Goal: Task Accomplishment & Management: Complete application form

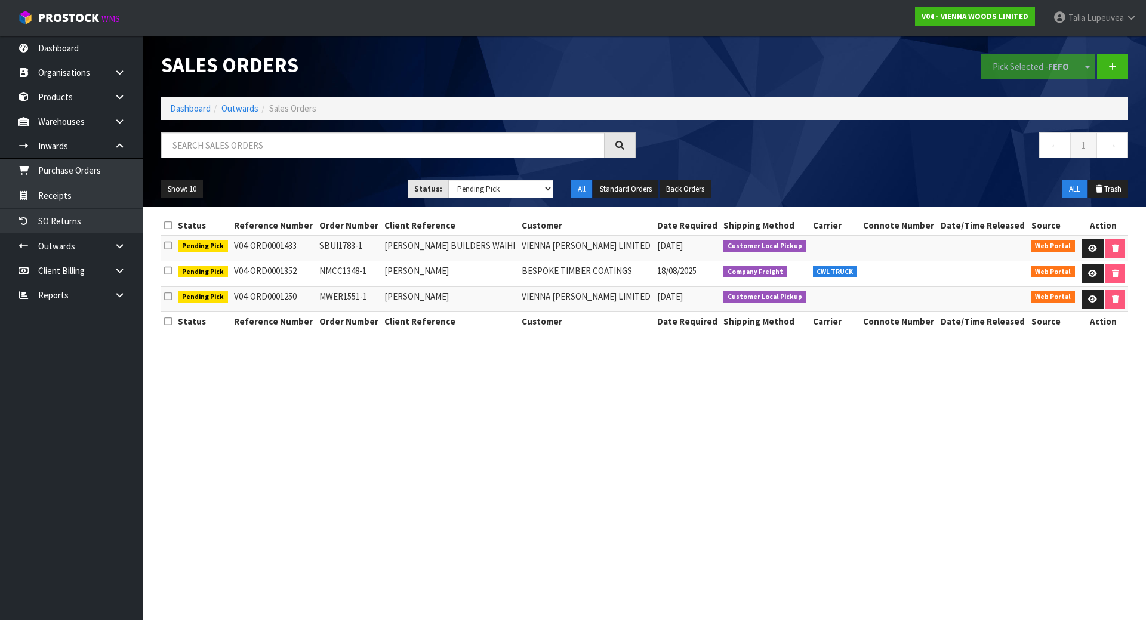
select select "string:3"
click at [192, 110] on link "Dashboard" at bounding box center [190, 108] width 41 height 11
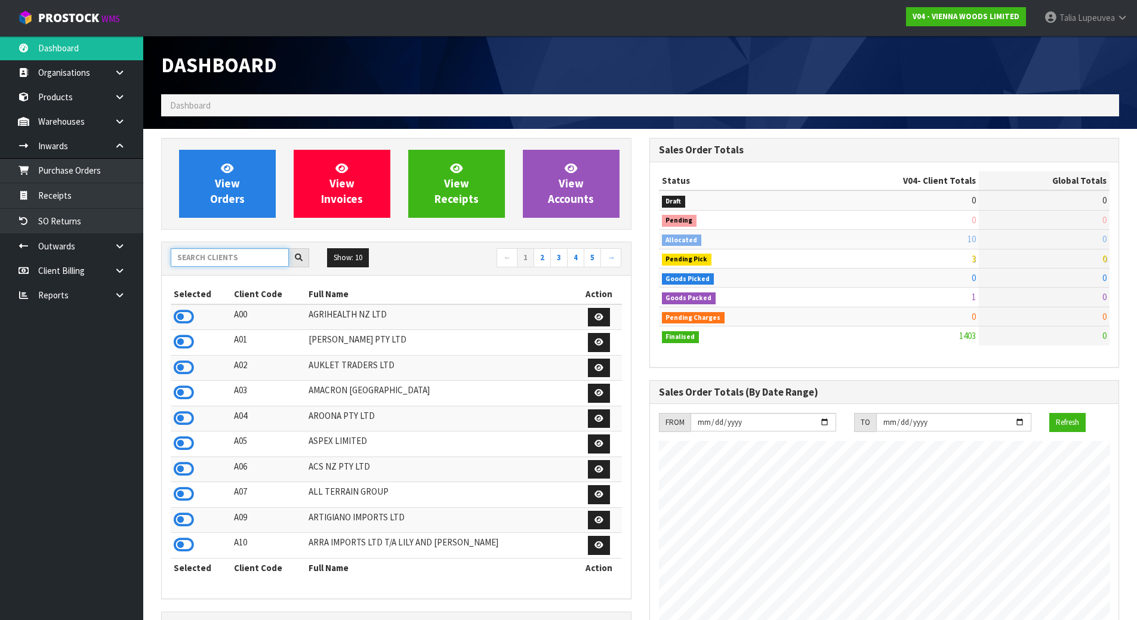
scroll to position [930, 488]
click at [236, 257] on input "text" at bounding box center [230, 257] width 118 height 18
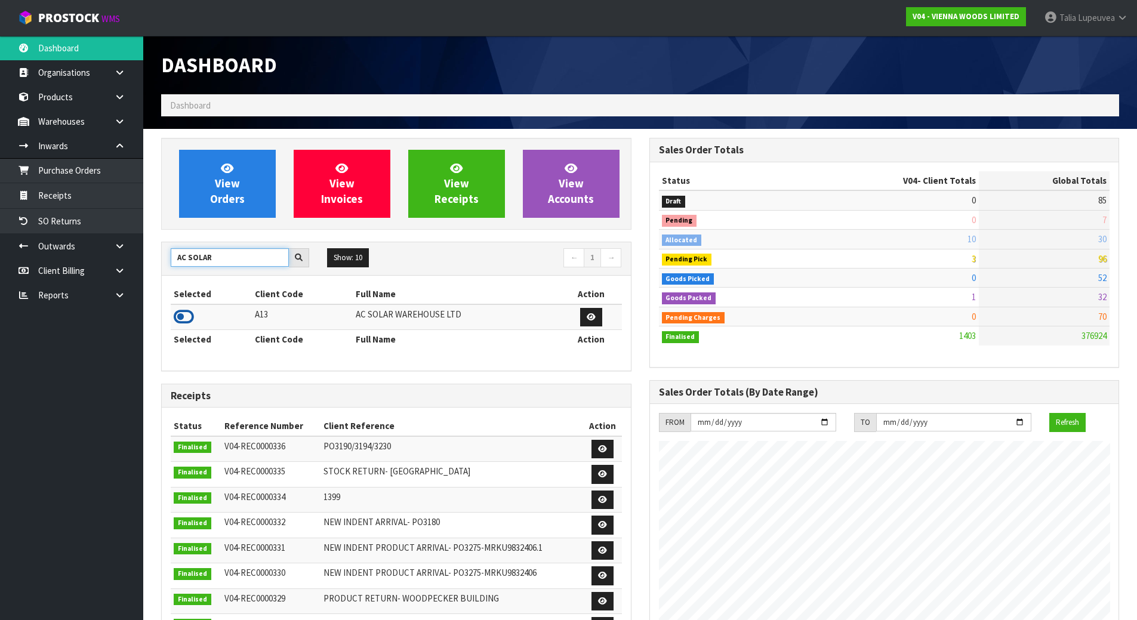
type input "AC SOLAR"
click at [190, 315] on icon at bounding box center [184, 317] width 20 height 18
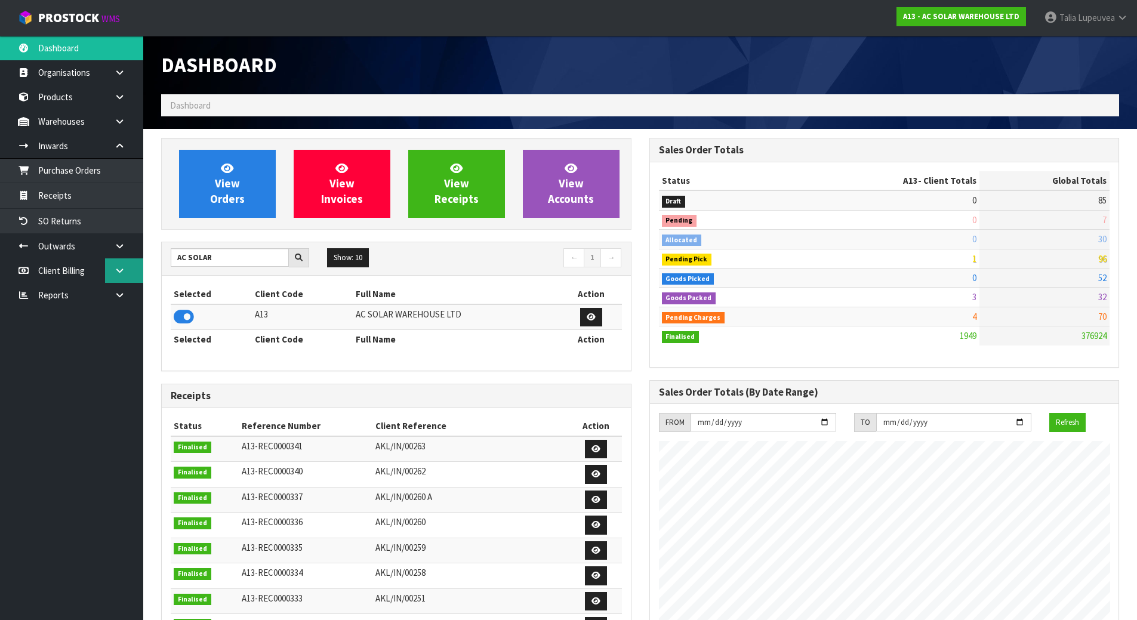
scroll to position [943, 488]
click at [81, 174] on link "Purchase Orders" at bounding box center [71, 170] width 143 height 24
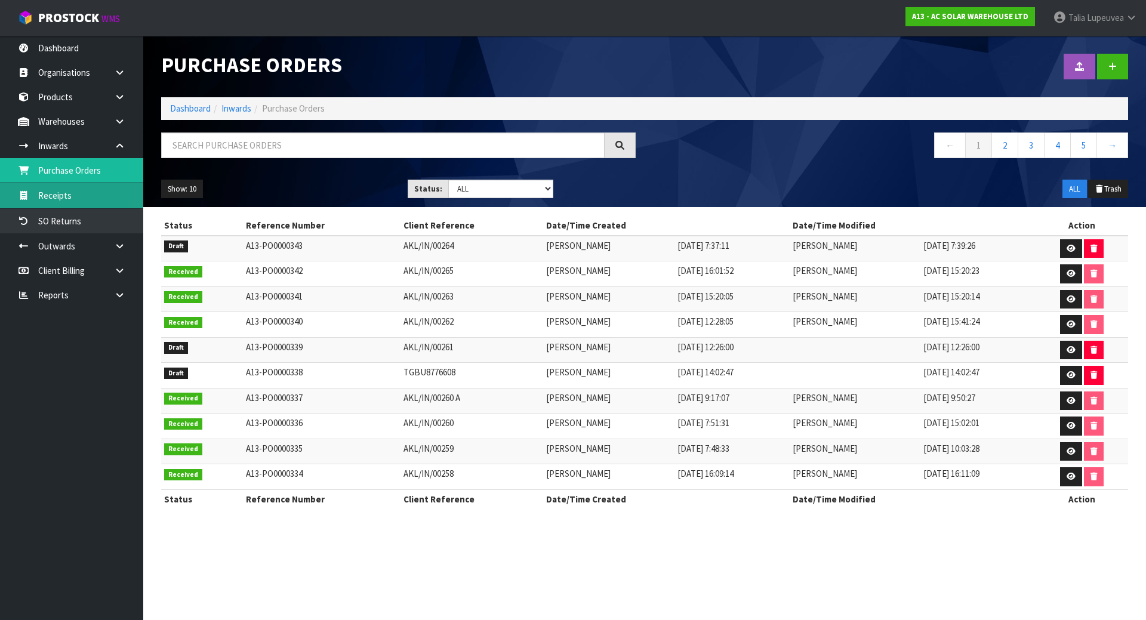
click at [81, 198] on link "Receipts" at bounding box center [71, 195] width 143 height 24
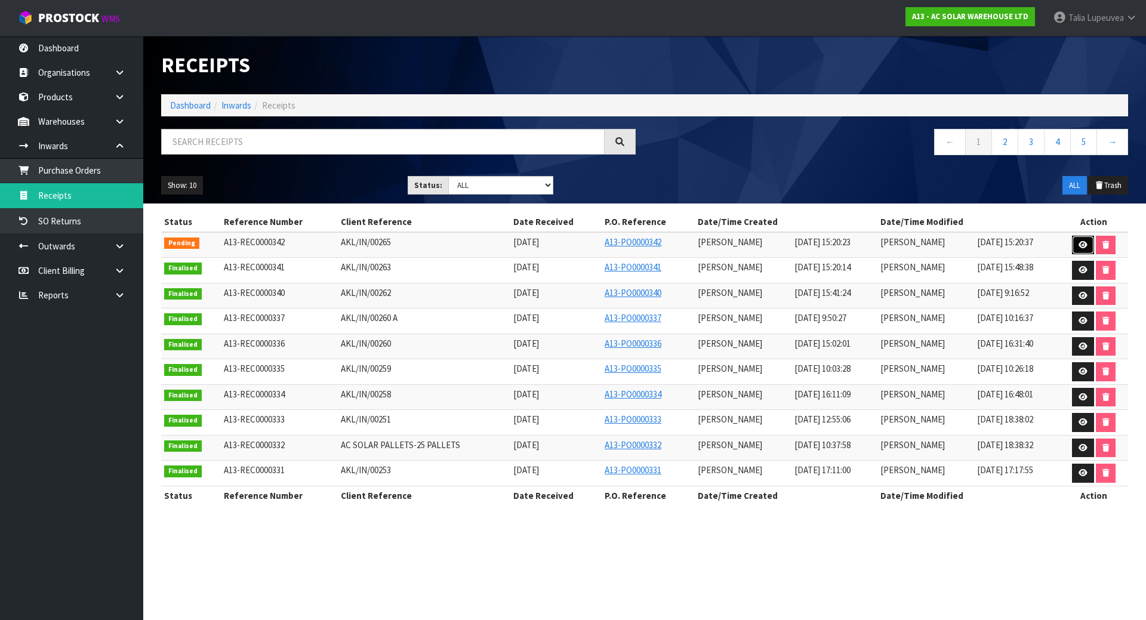
click at [1076, 247] on link at bounding box center [1083, 245] width 22 height 19
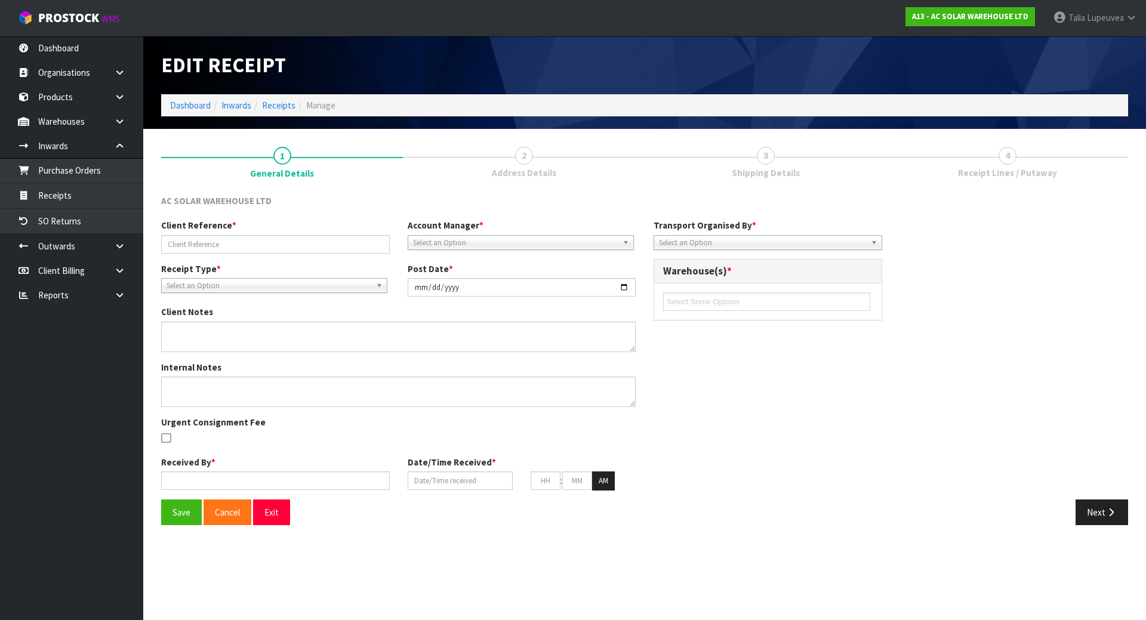
type input "AKL/IN/00265"
type input "[DATE]"
type input "[PERSON_NAME]"
type input "[DATE]"
type input "03"
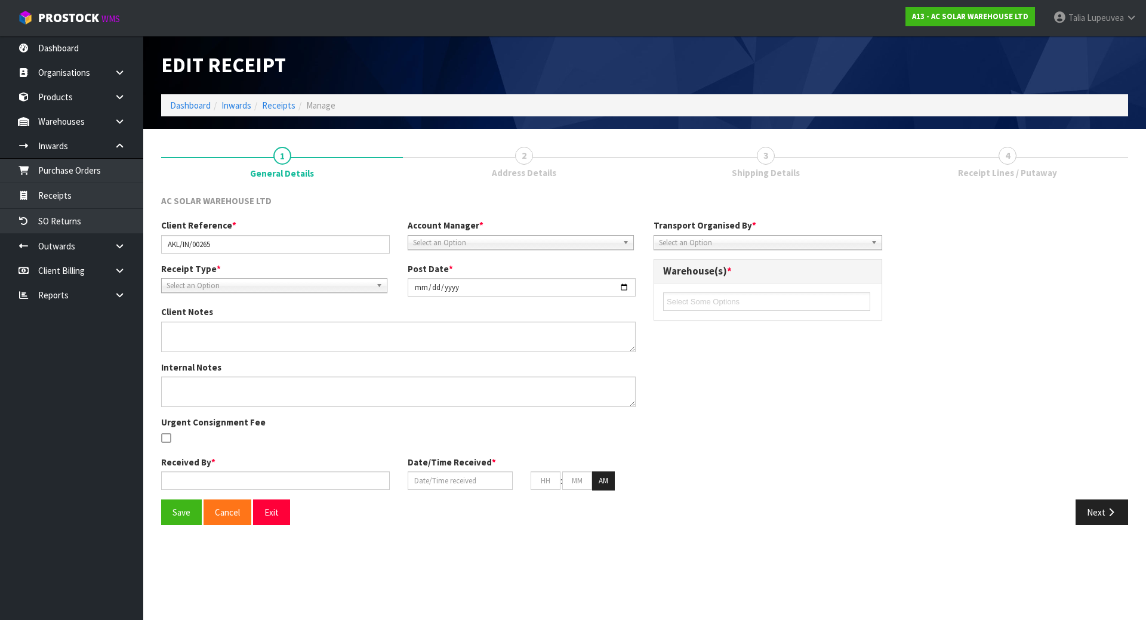
type input "20"
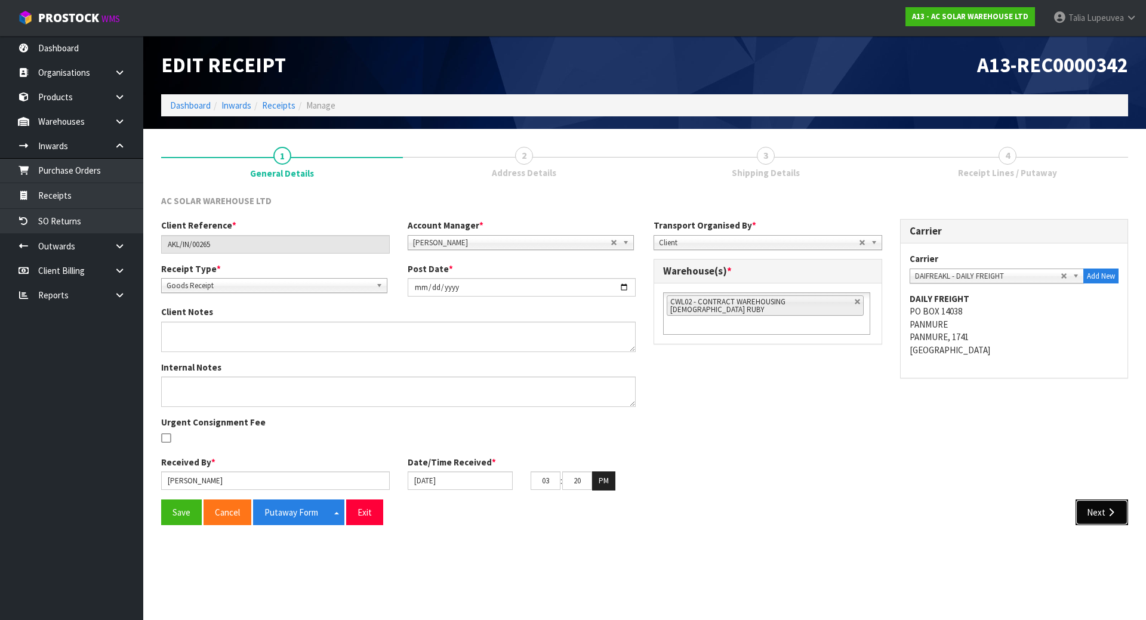
click at [1094, 504] on button "Next" at bounding box center [1101, 512] width 53 height 26
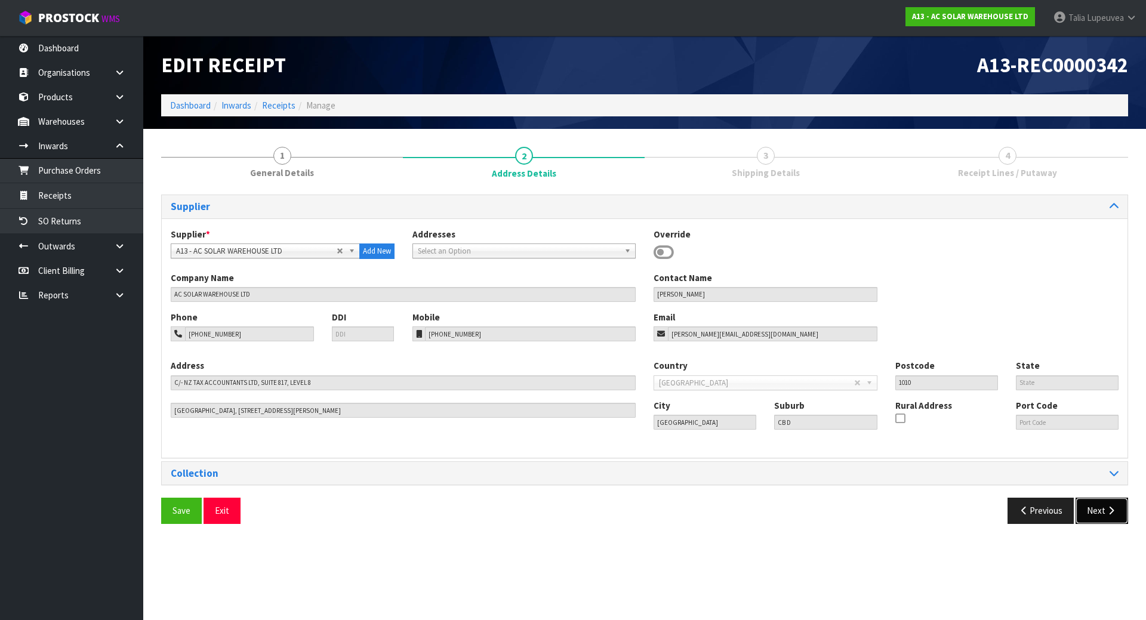
click at [1096, 501] on button "Next" at bounding box center [1101, 511] width 53 height 26
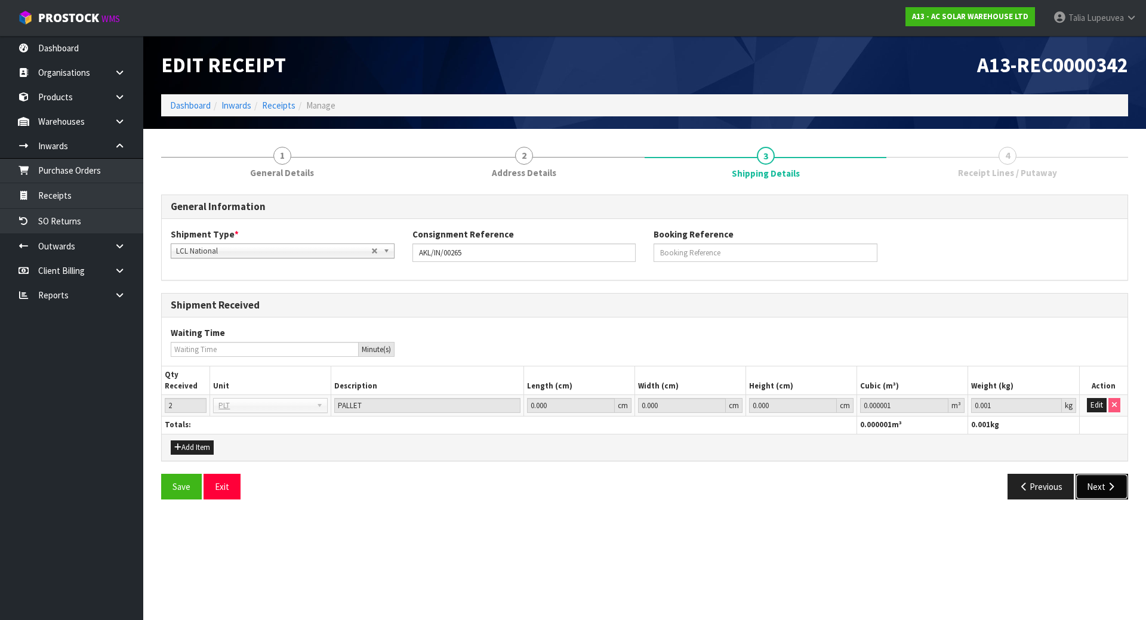
click at [1100, 486] on button "Next" at bounding box center [1101, 487] width 53 height 26
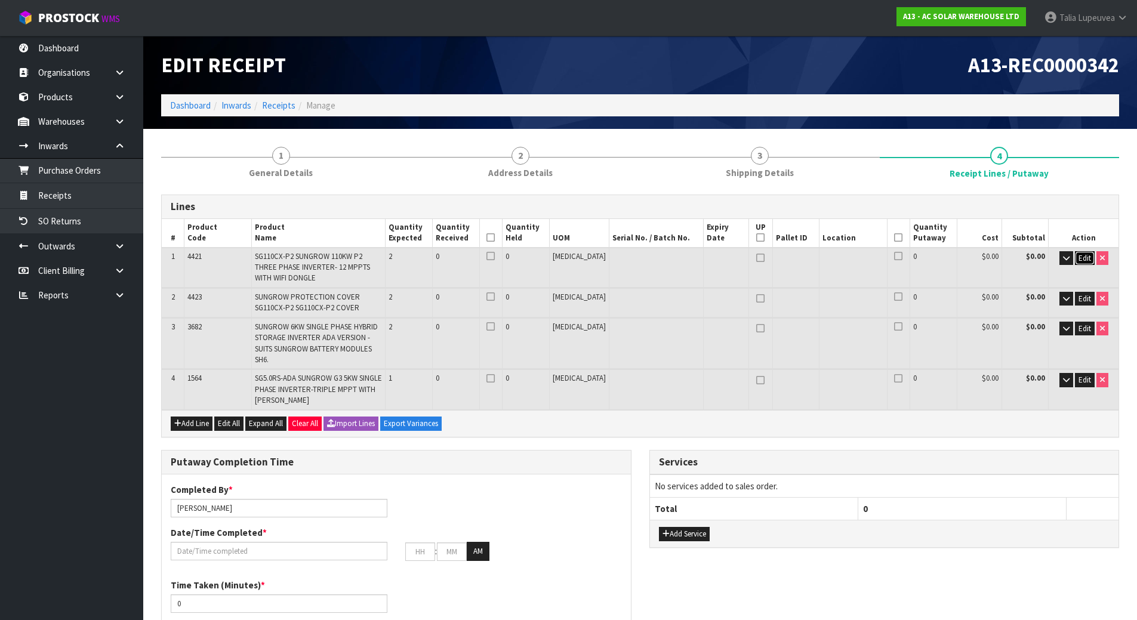
click at [1078, 260] on span "Edit" at bounding box center [1084, 258] width 13 height 10
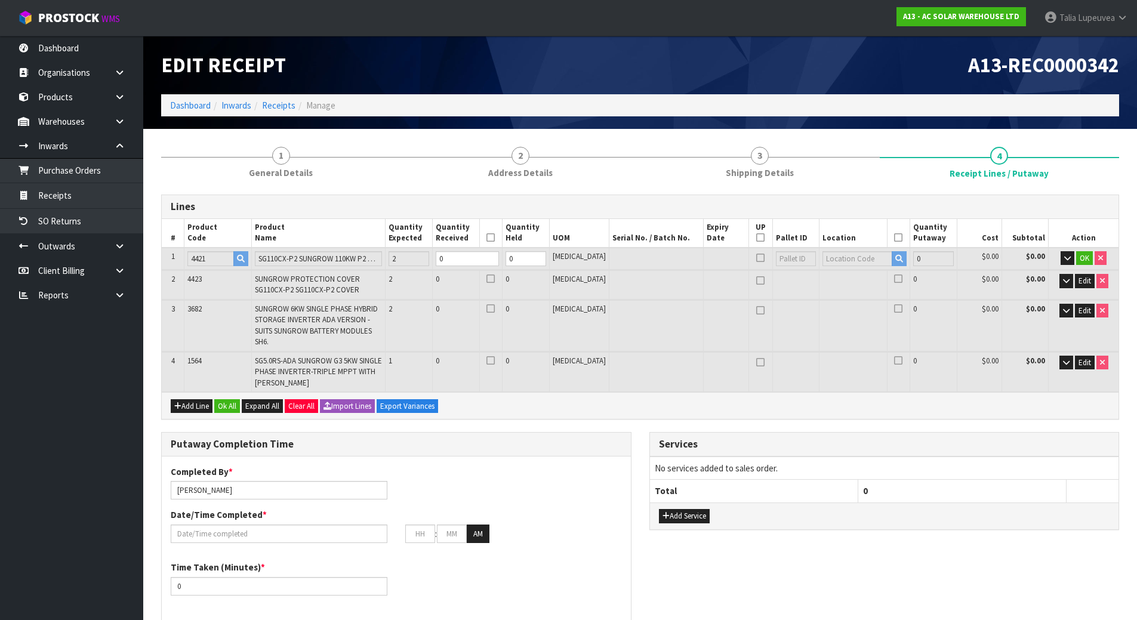
click at [664, 257] on td at bounding box center [656, 259] width 94 height 22
type input "1"
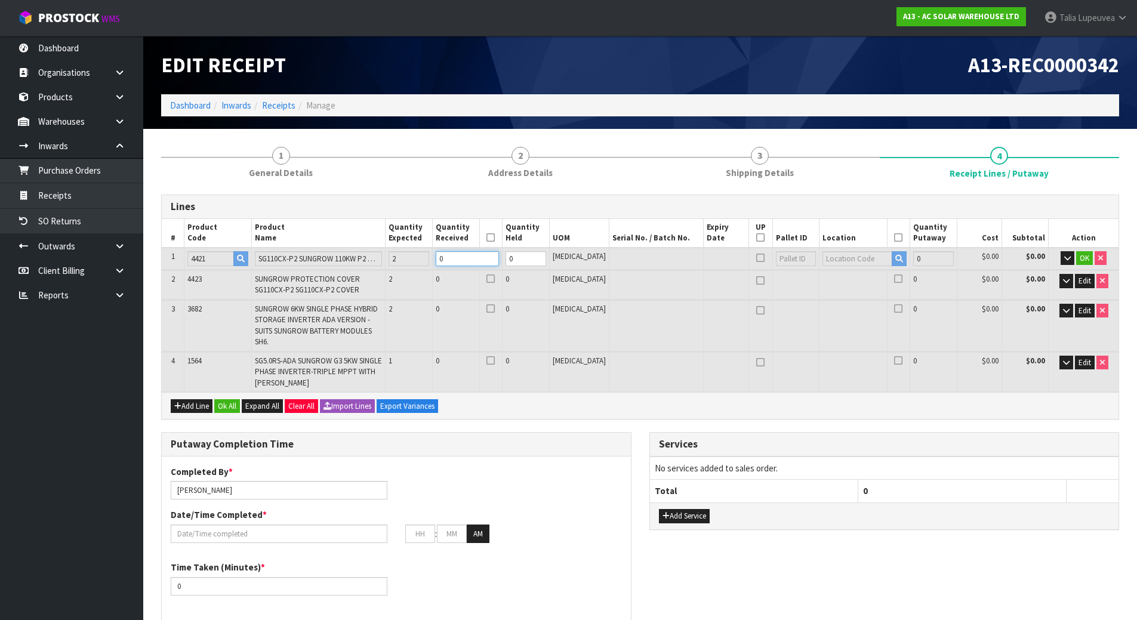
type input "0.5643"
type input "126"
type input "1"
click at [499, 253] on input "1" at bounding box center [467, 258] width 63 height 15
click at [848, 262] on input "text" at bounding box center [857, 258] width 70 height 15
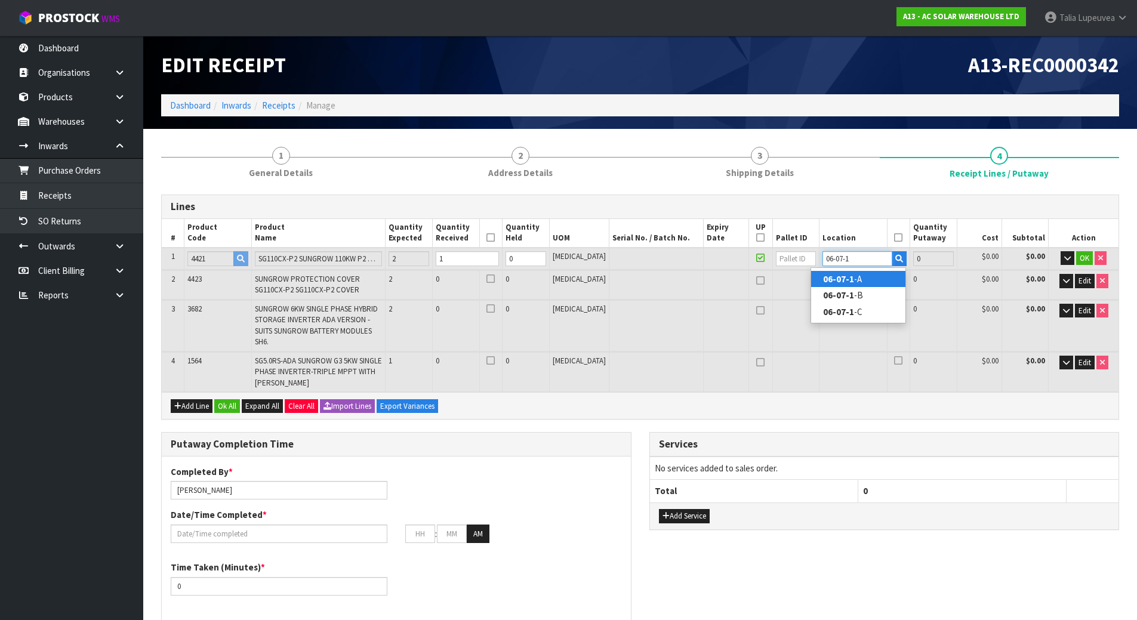
type input "06-07-1"
click at [849, 277] on strong "06-07-1" at bounding box center [838, 278] width 31 height 11
type input "1"
type input "06-07-1-A"
type input "1"
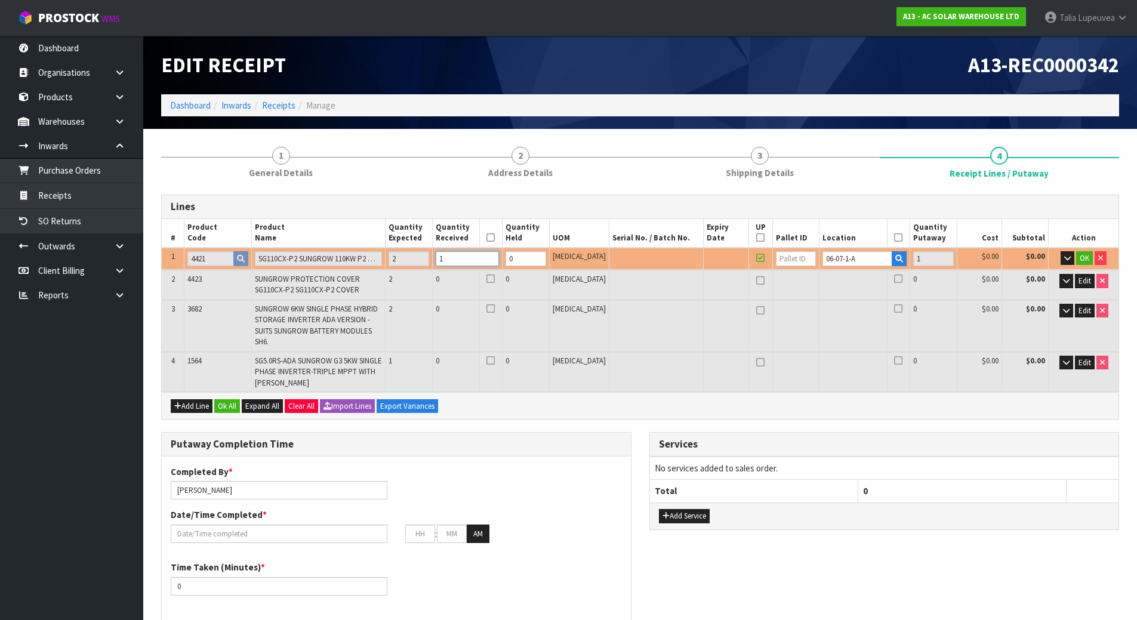
type input "2"
type input "1.1286"
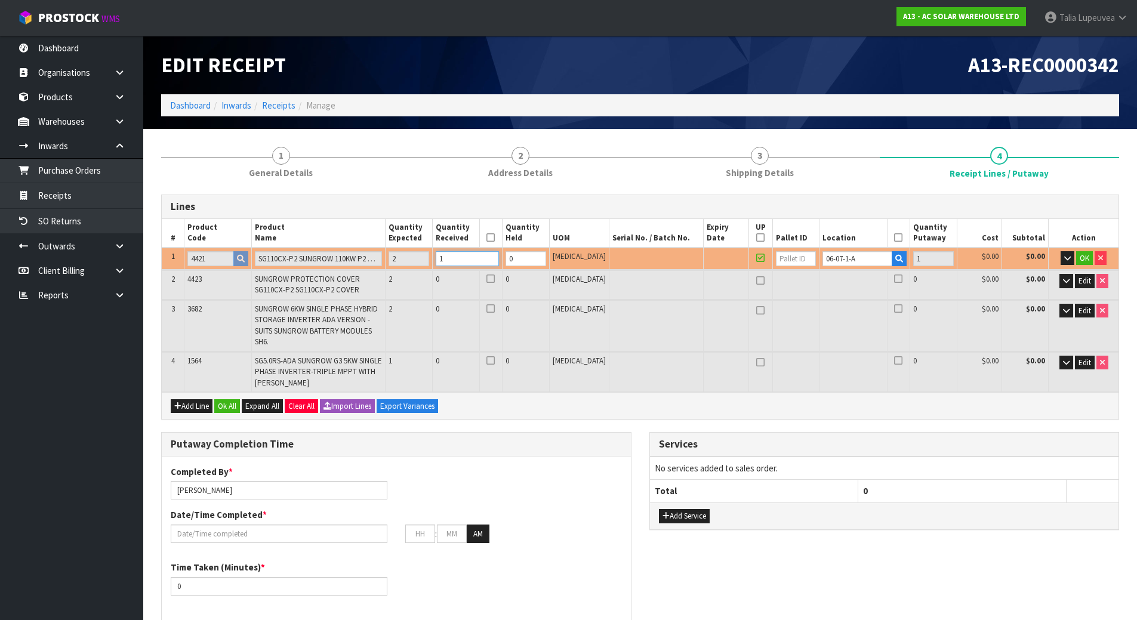
type input "252"
type input "2"
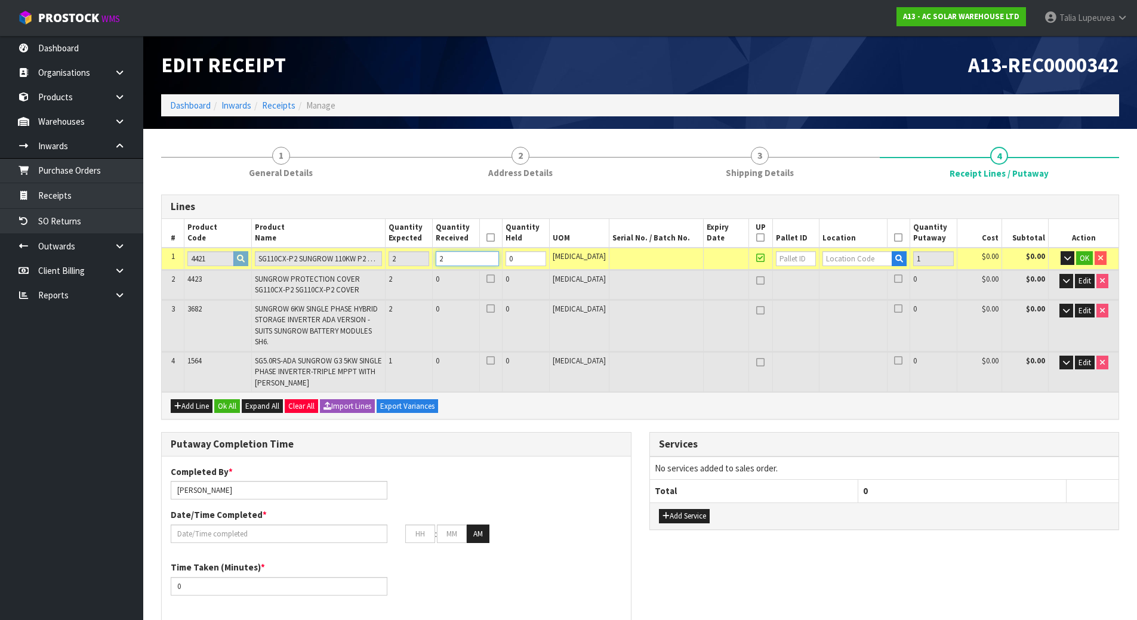
type input "2"
click at [499, 255] on input "2" at bounding box center [467, 258] width 63 height 15
click at [263, 104] on link "Receipts" at bounding box center [278, 105] width 33 height 11
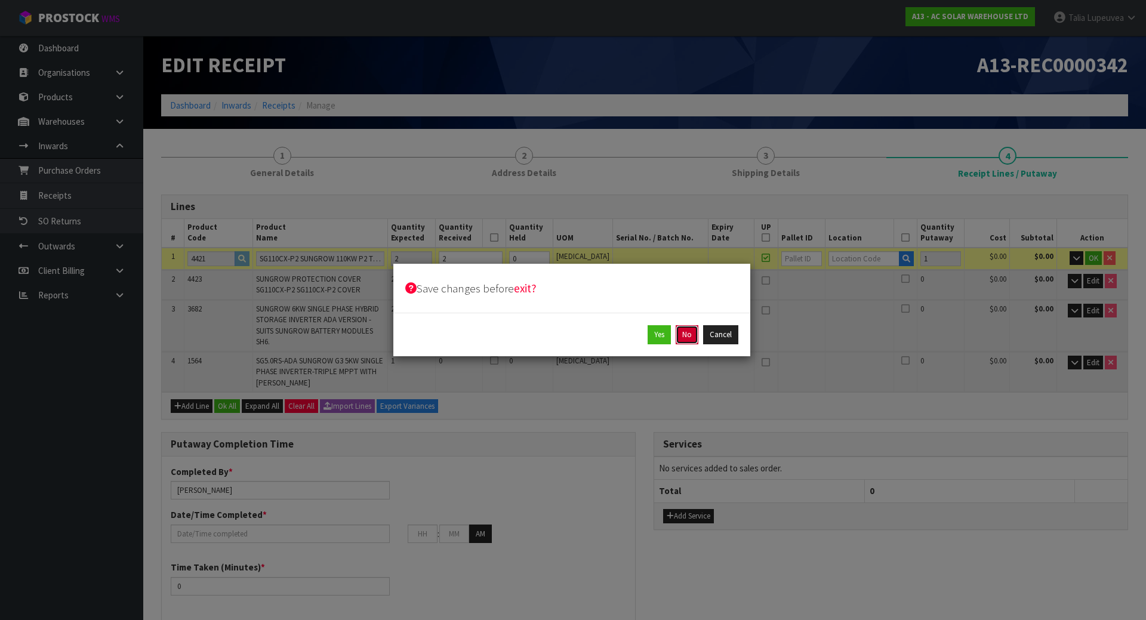
click at [691, 330] on button "No" at bounding box center [687, 334] width 23 height 19
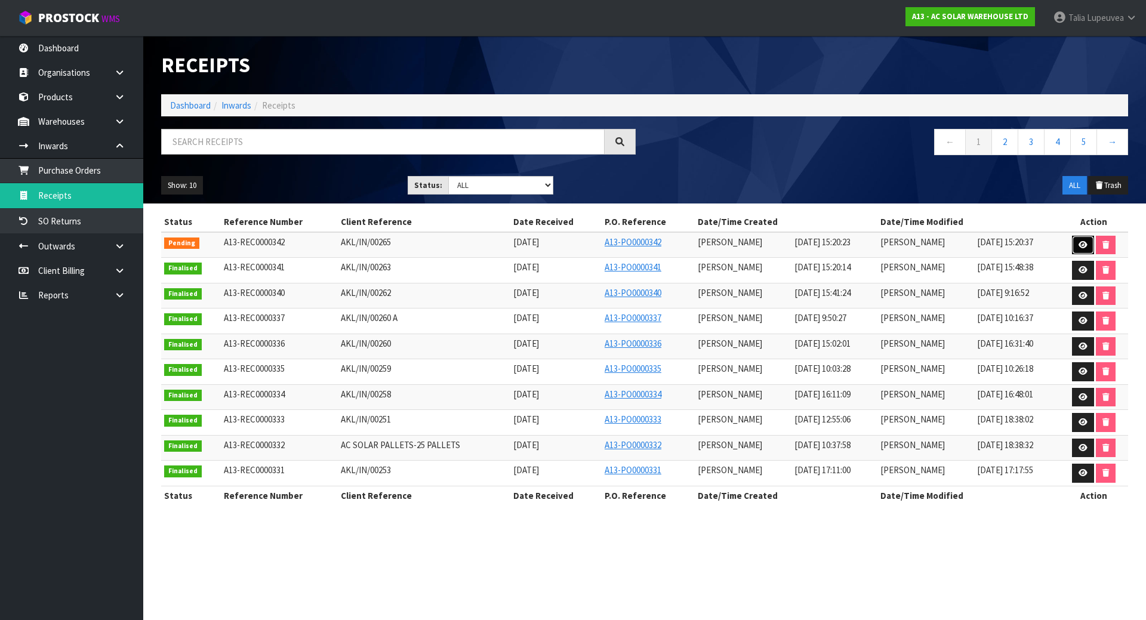
click at [1080, 245] on icon at bounding box center [1082, 245] width 9 height 8
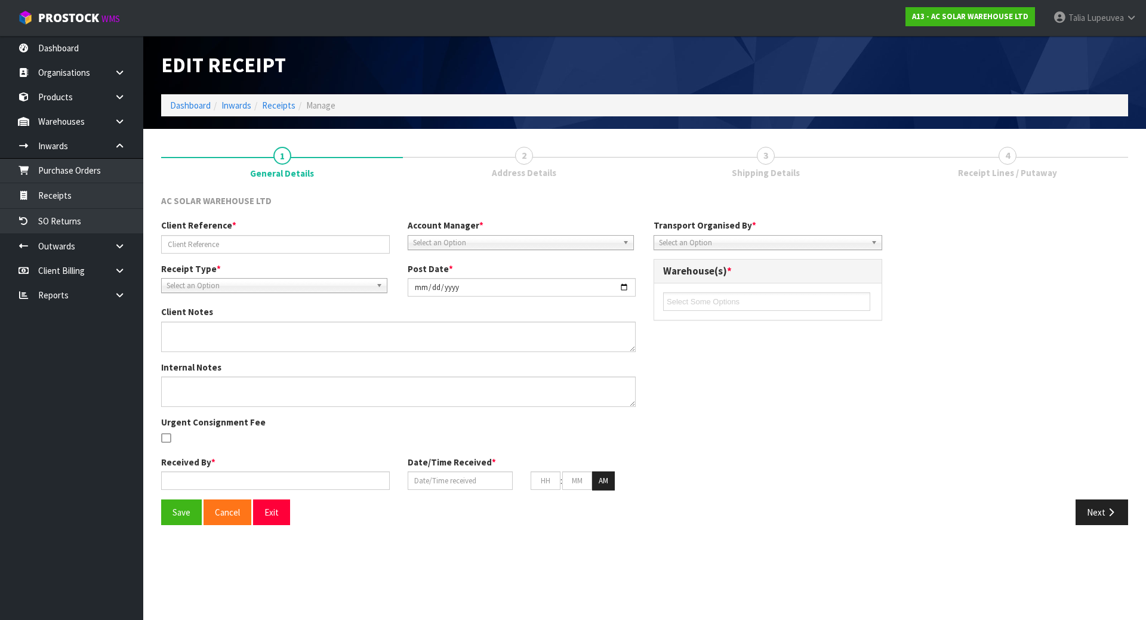
type input "AKL/IN/00265"
type input "[DATE]"
type input "[PERSON_NAME]"
type input "[DATE]"
type input "03"
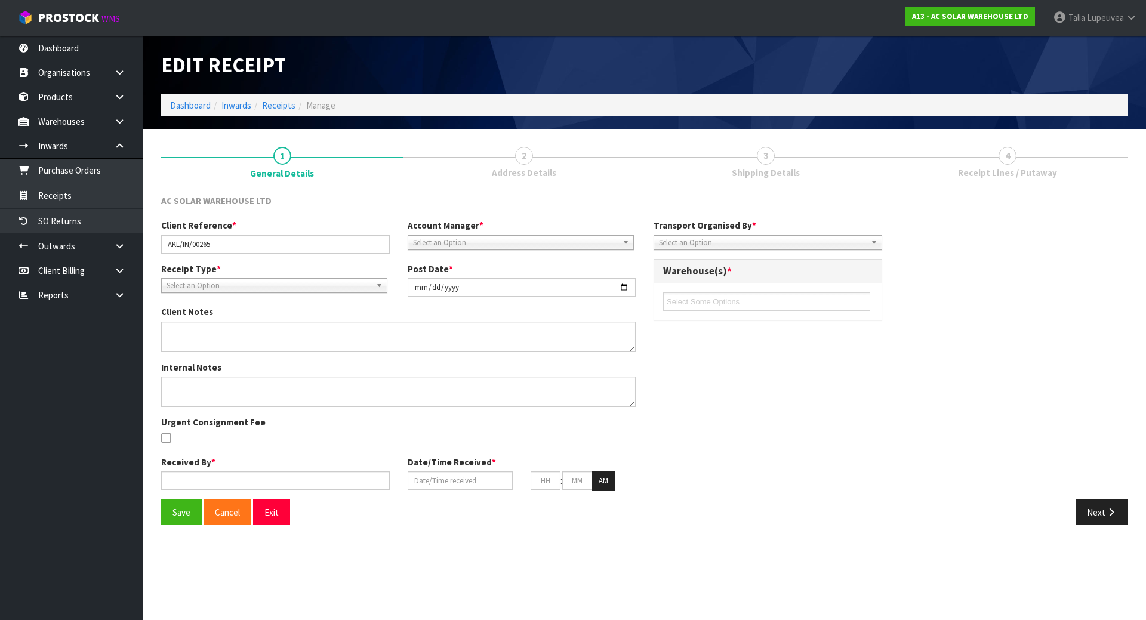
type input "20"
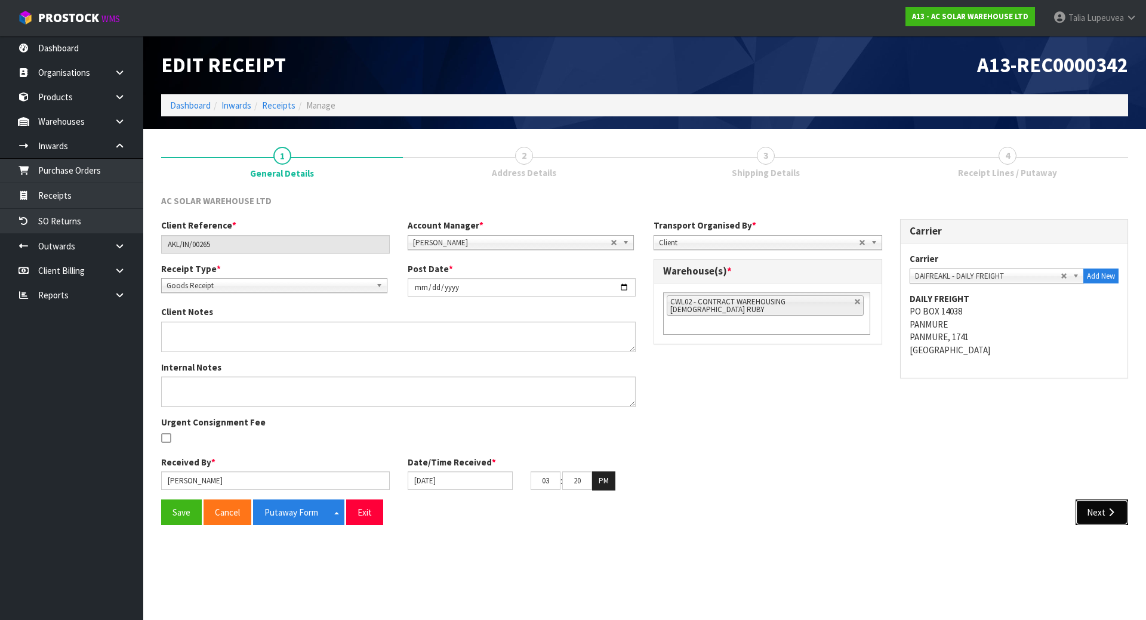
click at [1107, 516] on icon "button" at bounding box center [1110, 512] width 11 height 9
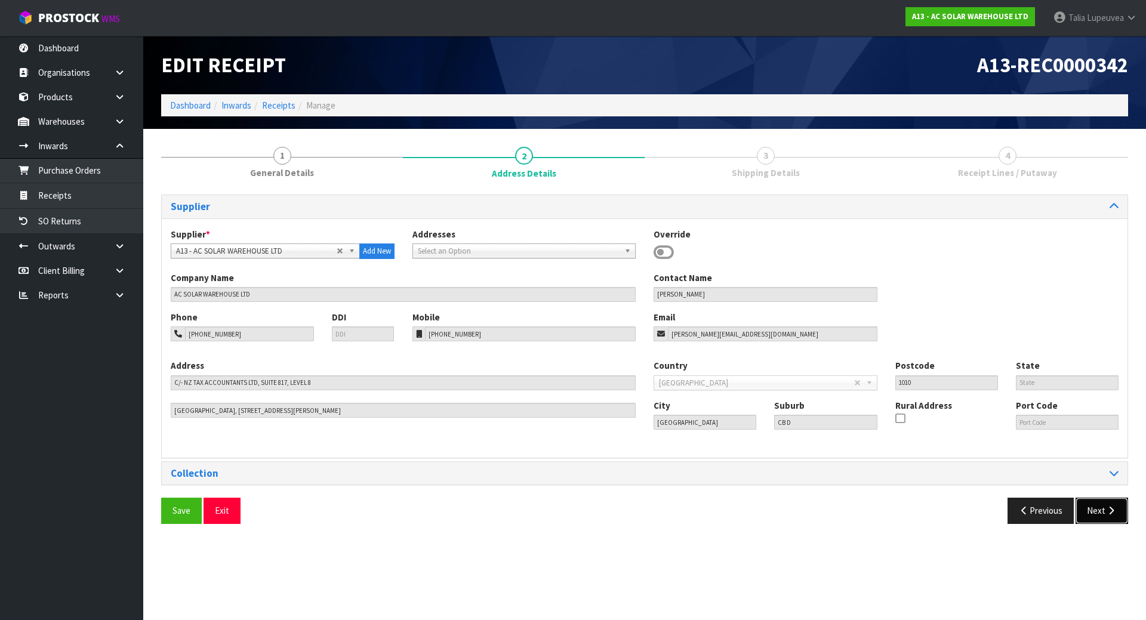
click at [1107, 516] on button "Next" at bounding box center [1101, 511] width 53 height 26
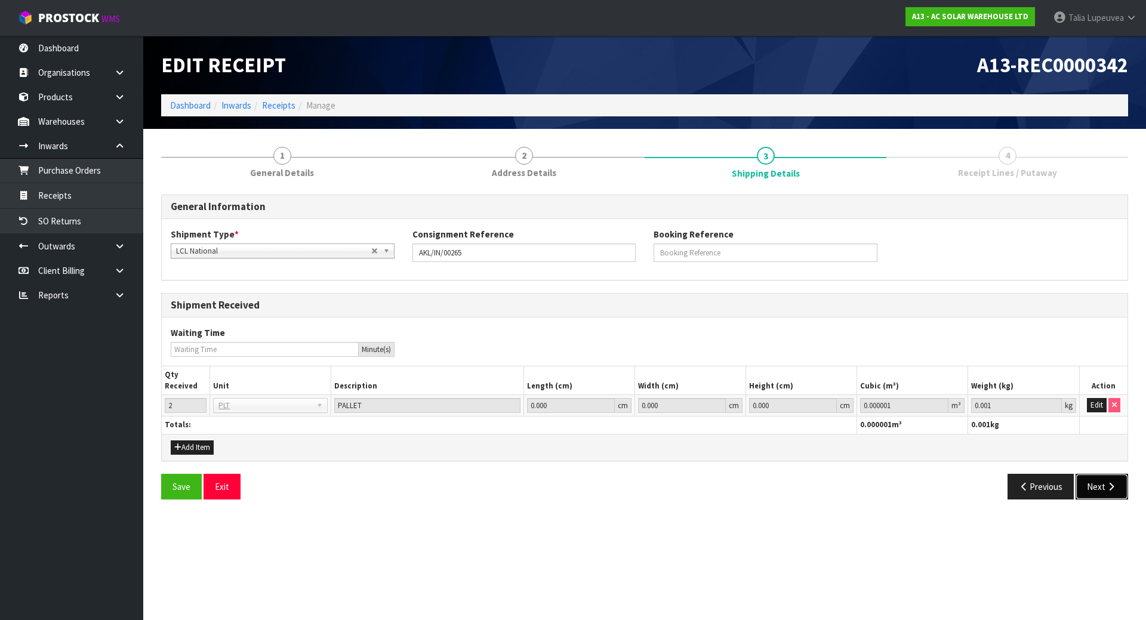
click at [1117, 478] on button "Next" at bounding box center [1101, 487] width 53 height 26
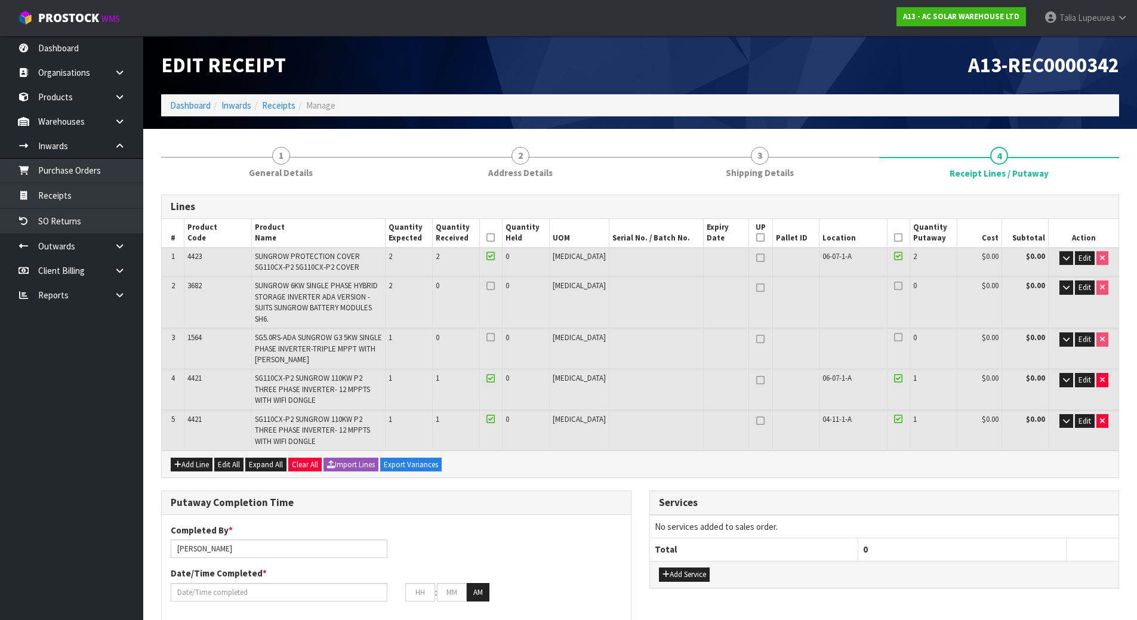
click at [495, 286] on icon at bounding box center [490, 286] width 8 height 1
click at [0, 0] on input "checkbox" at bounding box center [0, 0] width 0 height 0
click at [495, 337] on icon at bounding box center [490, 337] width 8 height 1
click at [0, 0] on input "checkbox" at bounding box center [0, 0] width 0 height 0
click at [894, 238] on icon at bounding box center [898, 238] width 8 height 1
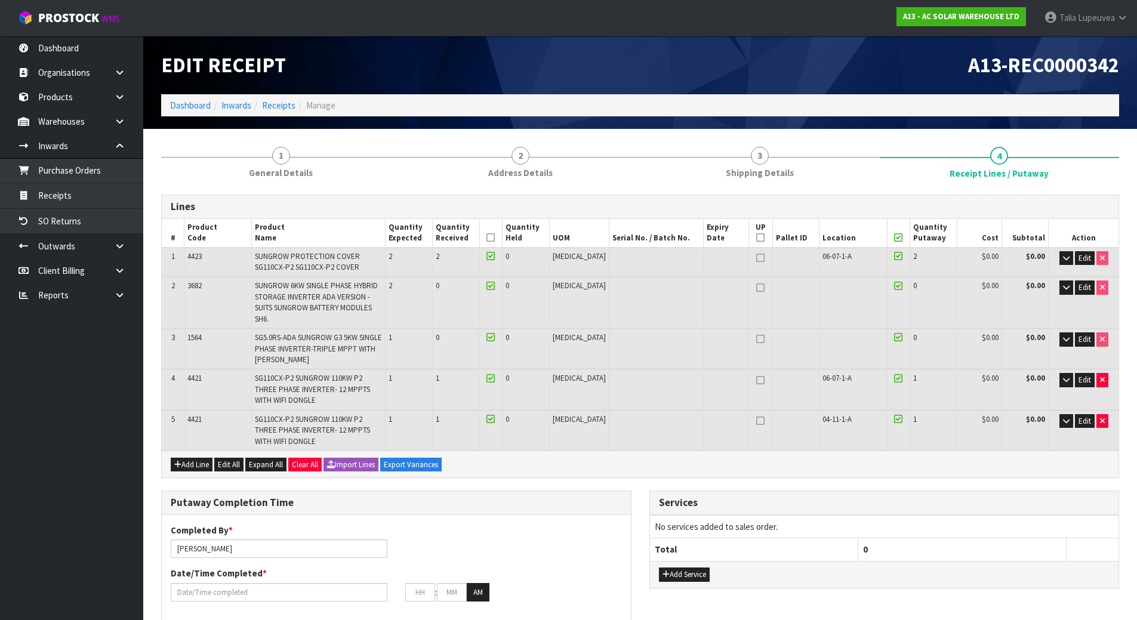
click at [495, 238] on icon at bounding box center [490, 238] width 8 height 1
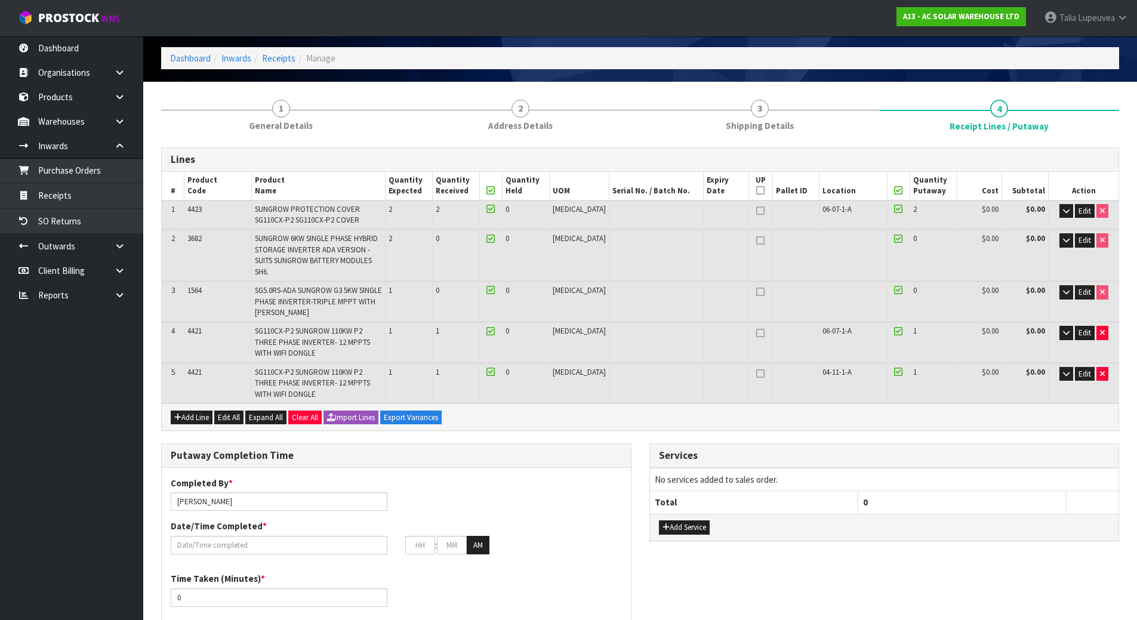
scroll to position [119, 0]
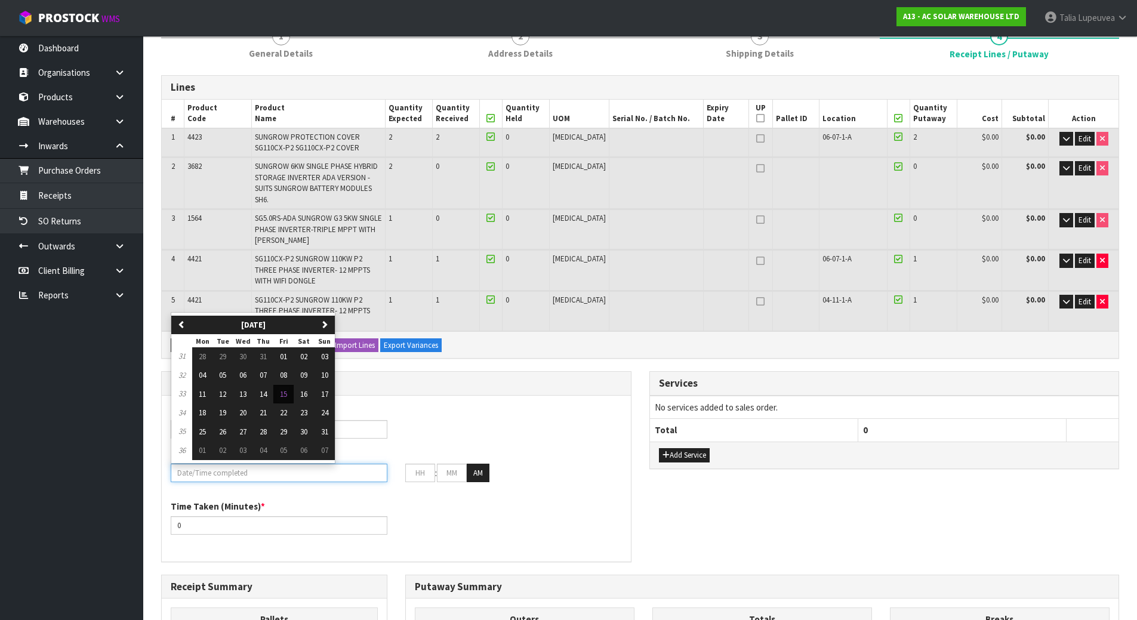
click at [217, 465] on input "text" at bounding box center [279, 473] width 217 height 18
click at [286, 389] on span "15" at bounding box center [283, 394] width 7 height 10
type input "[DATE]"
type input "12"
type input "00"
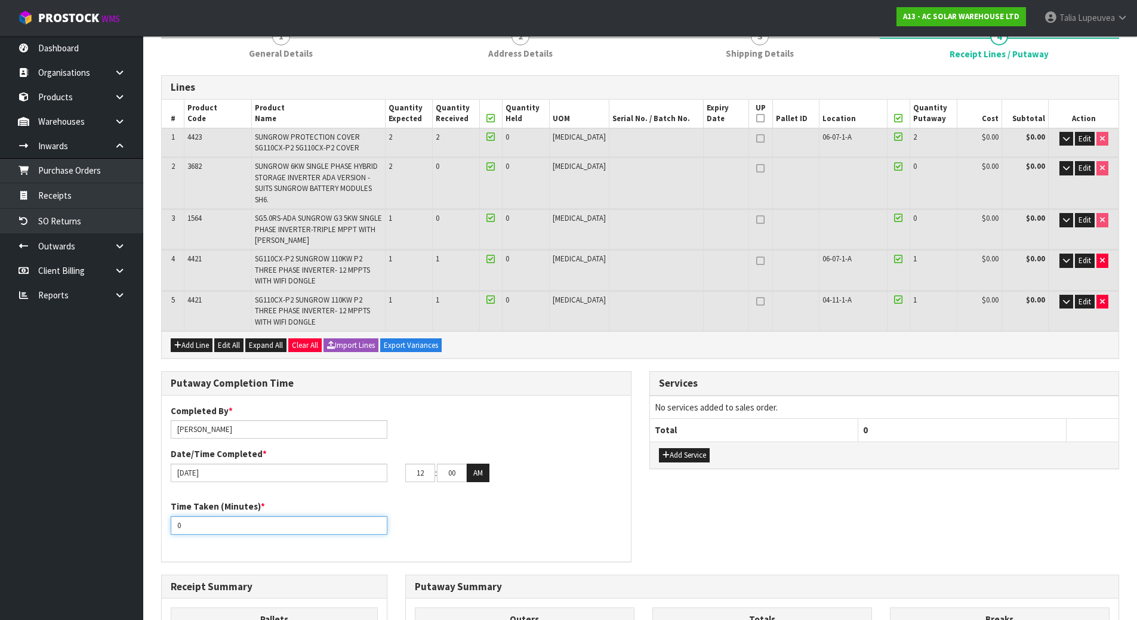
click at [252, 516] on input "0" at bounding box center [279, 525] width 217 height 18
type input "25"
click at [425, 466] on input "12" at bounding box center [420, 473] width 30 height 18
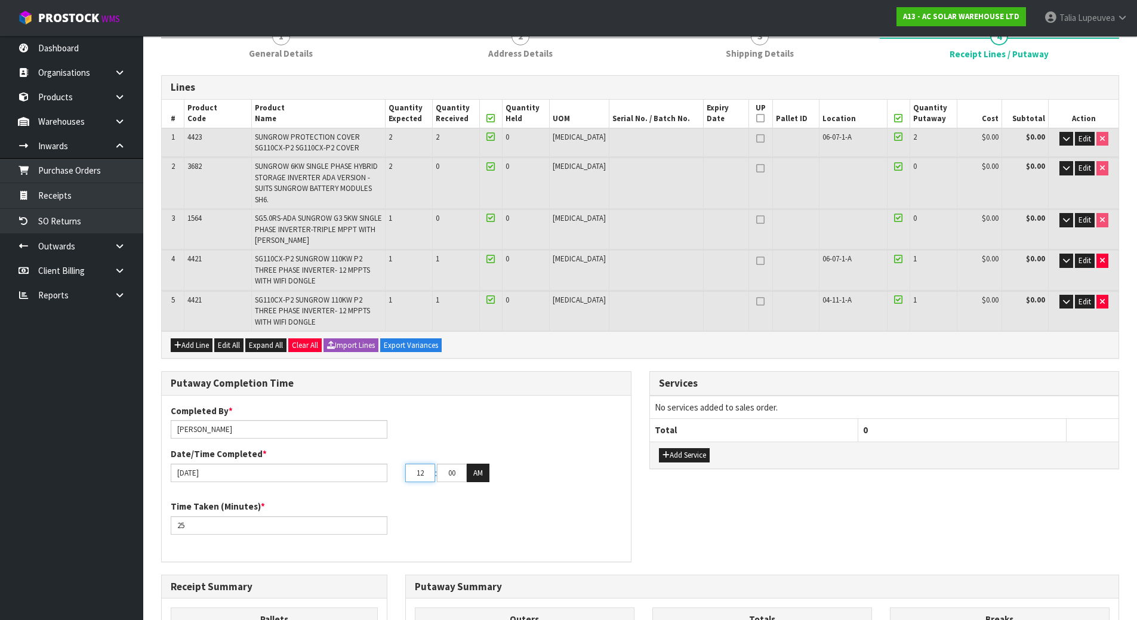
click at [425, 466] on input "12" at bounding box center [420, 473] width 30 height 18
type input "03"
type input "56"
click at [482, 464] on button "AM" at bounding box center [478, 473] width 23 height 19
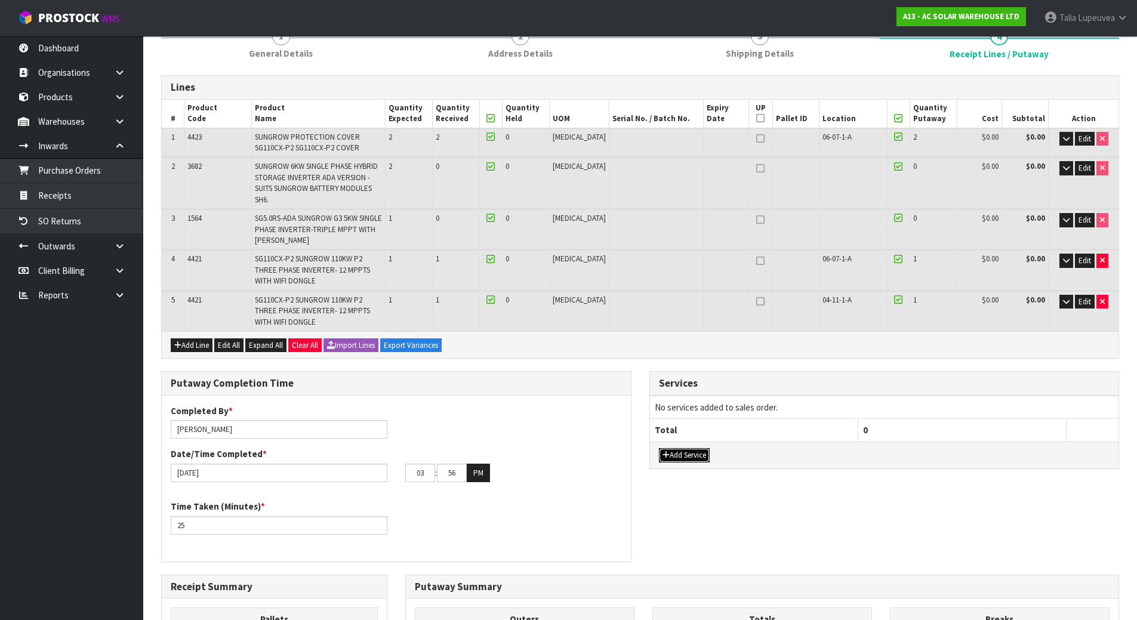
click at [667, 448] on button "Add Service" at bounding box center [684, 455] width 51 height 14
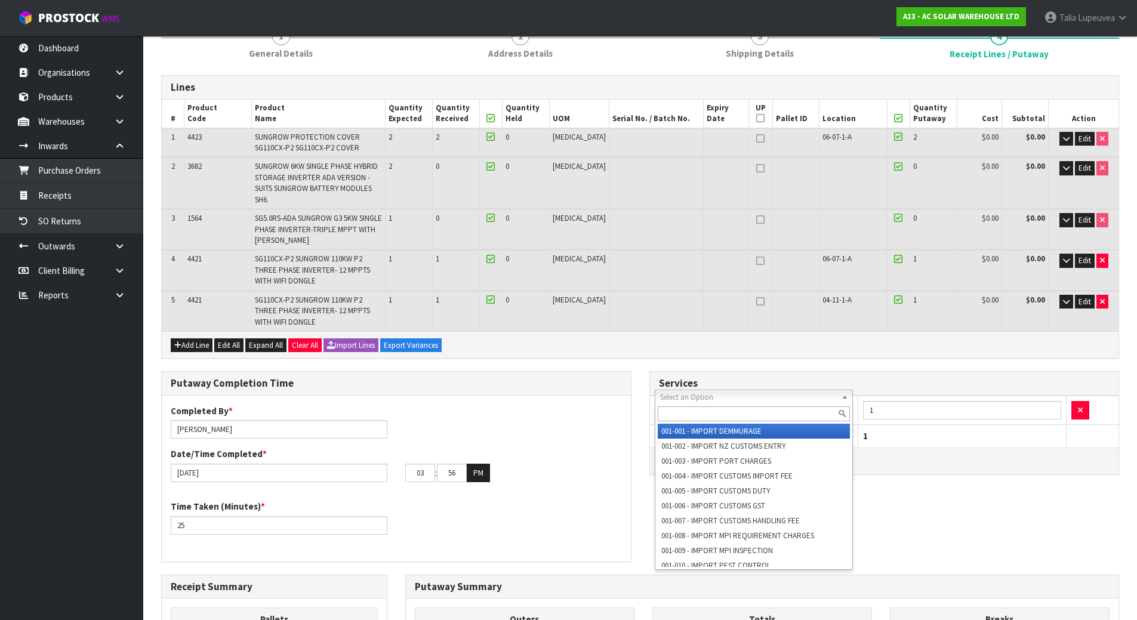
click at [700, 415] on input "text" at bounding box center [754, 413] width 193 height 15
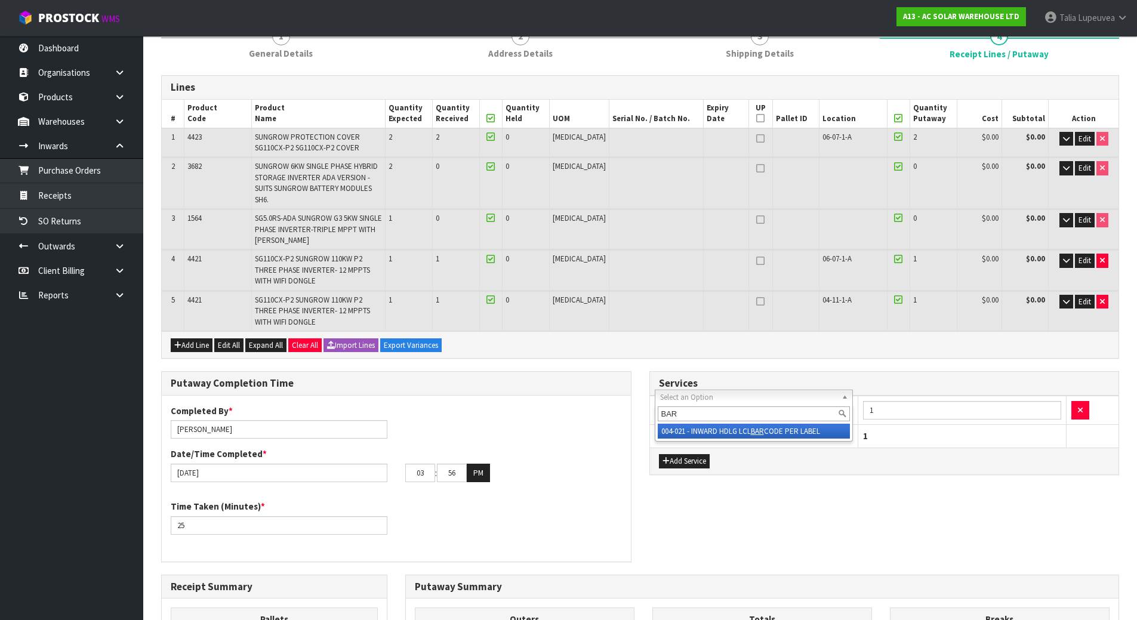
type input "BAR"
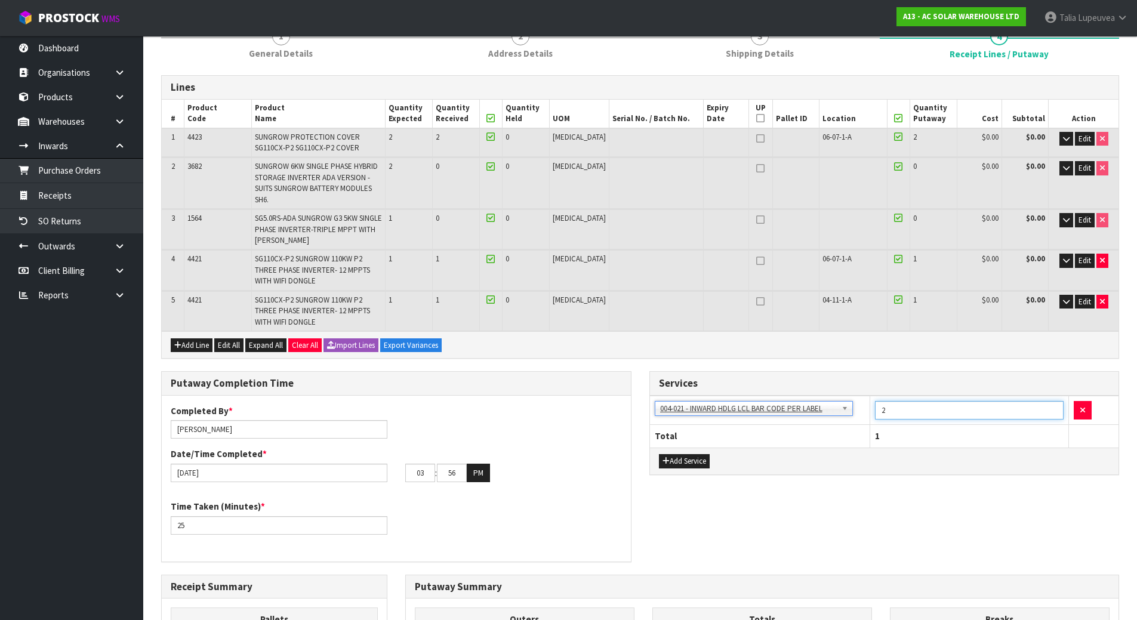
click at [1053, 401] on input "2" at bounding box center [969, 410] width 189 height 18
click at [1053, 401] on input "3" at bounding box center [969, 410] width 189 height 18
type input "4"
click at [1053, 401] on input "4" at bounding box center [969, 410] width 189 height 18
click at [1004, 480] on div "Putaway Completion Time Completed By * [PERSON_NAME] Date/Time Completed * [DAT…" at bounding box center [640, 472] width 976 height 203
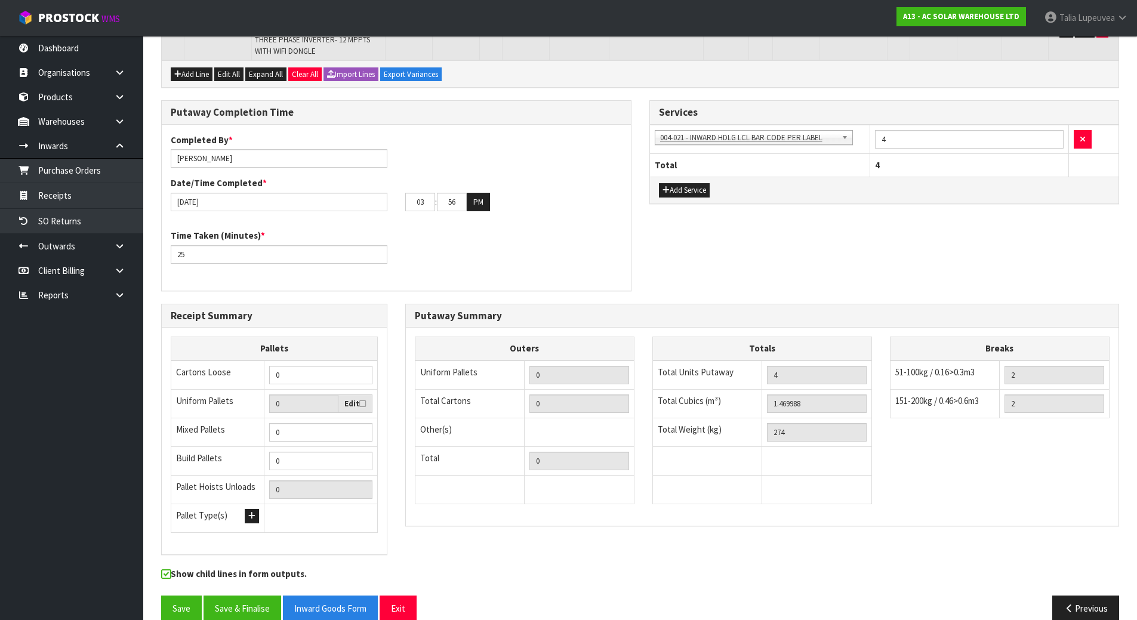
scroll to position [399, 0]
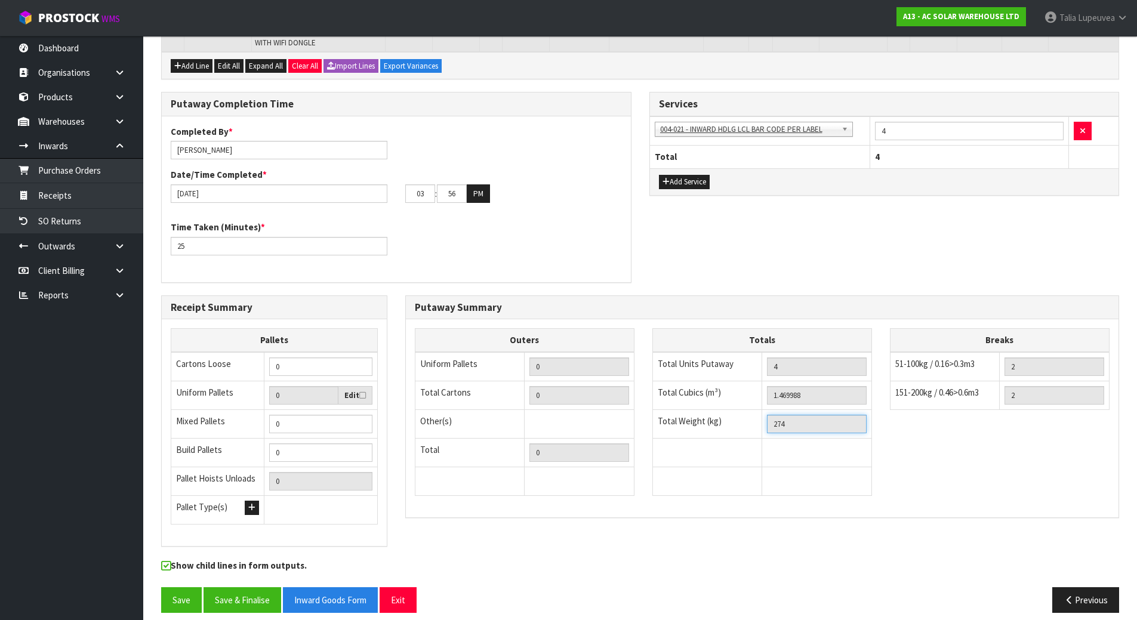
click at [778, 415] on input "274" at bounding box center [817, 424] width 100 height 18
click at [1068, 596] on icon "button" at bounding box center [1068, 600] width 11 height 9
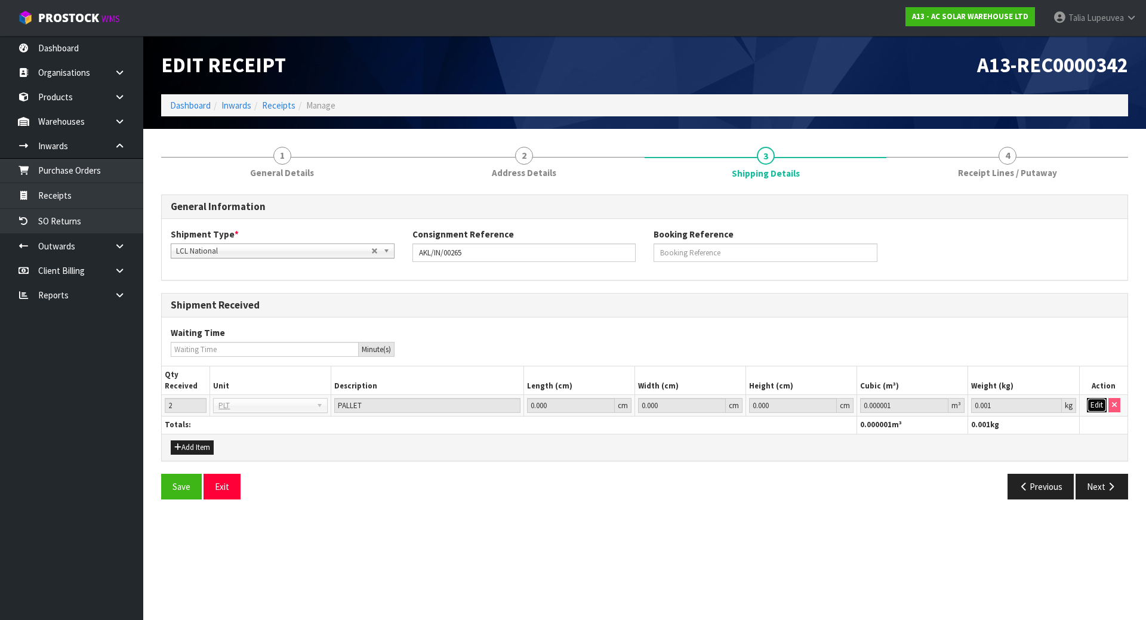
click at [1090, 399] on button "Edit" at bounding box center [1097, 405] width 20 height 14
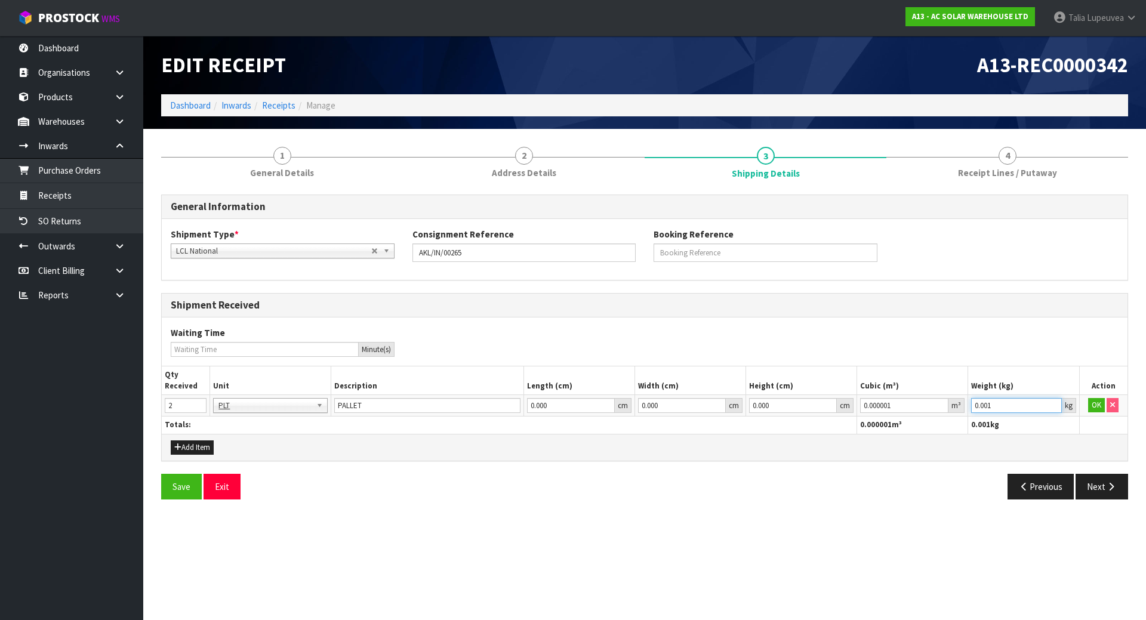
click at [979, 404] on input "0.001" at bounding box center [1016, 405] width 90 height 15
paste input "274"
type input "274"
click at [1096, 488] on button "Next" at bounding box center [1101, 487] width 53 height 26
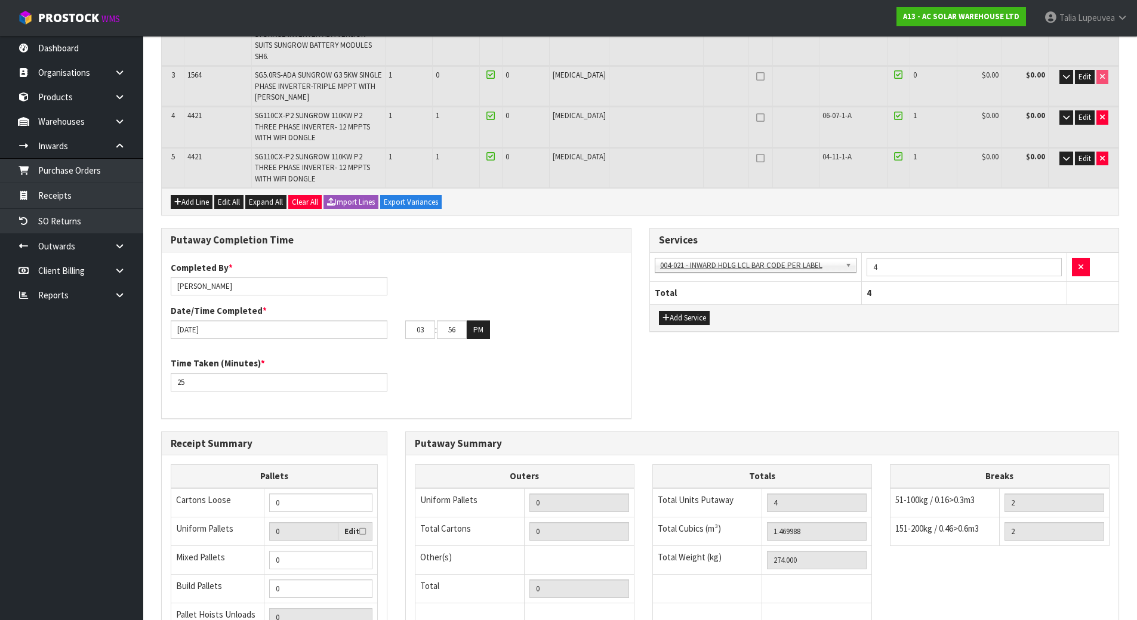
scroll to position [358, 0]
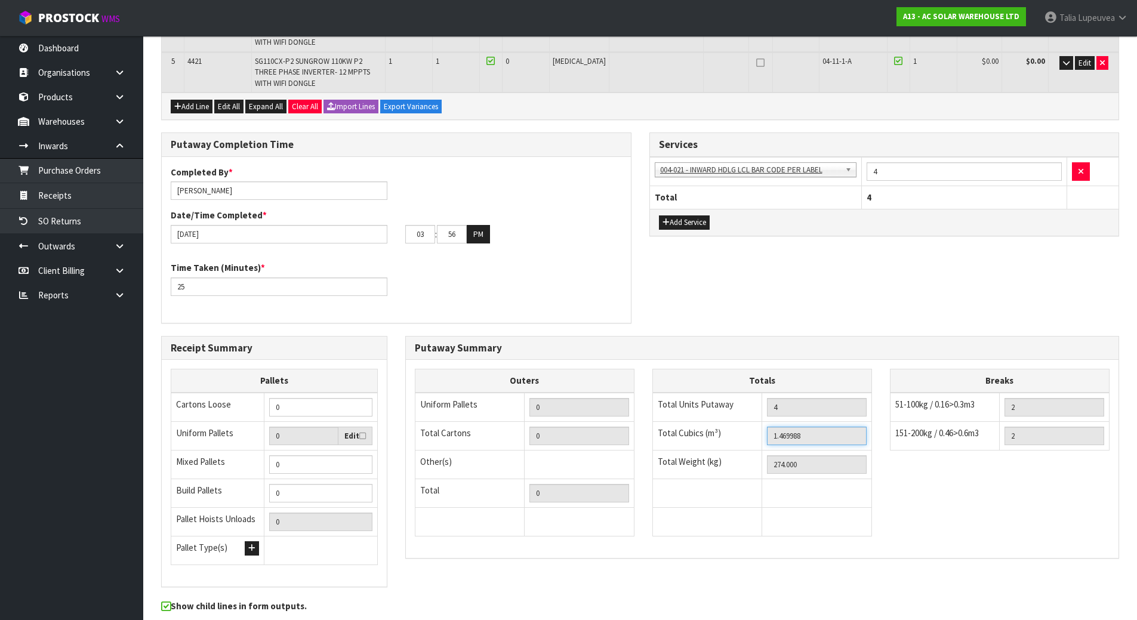
click at [793, 427] on input "1.469988" at bounding box center [817, 436] width 100 height 18
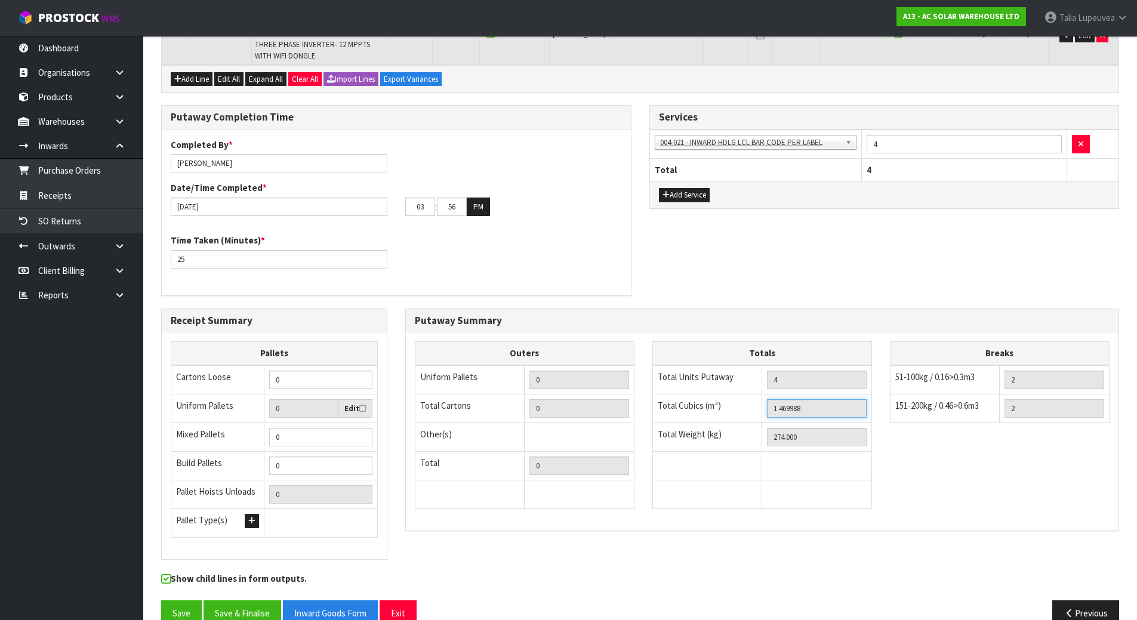
scroll to position [399, 0]
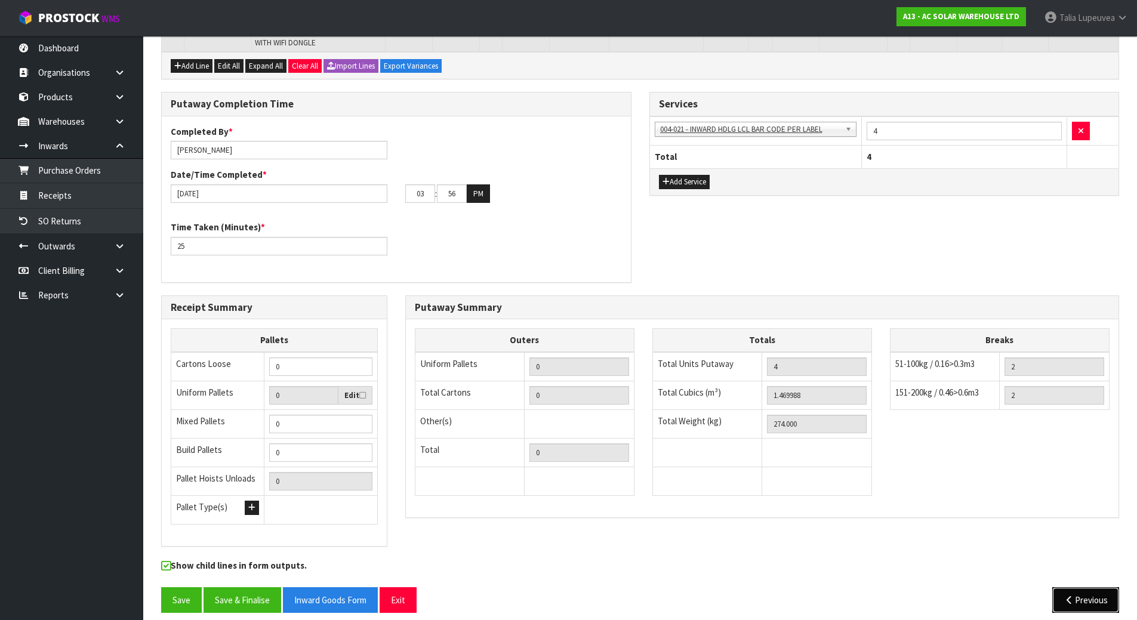
click at [1093, 587] on button "Previous" at bounding box center [1085, 600] width 67 height 26
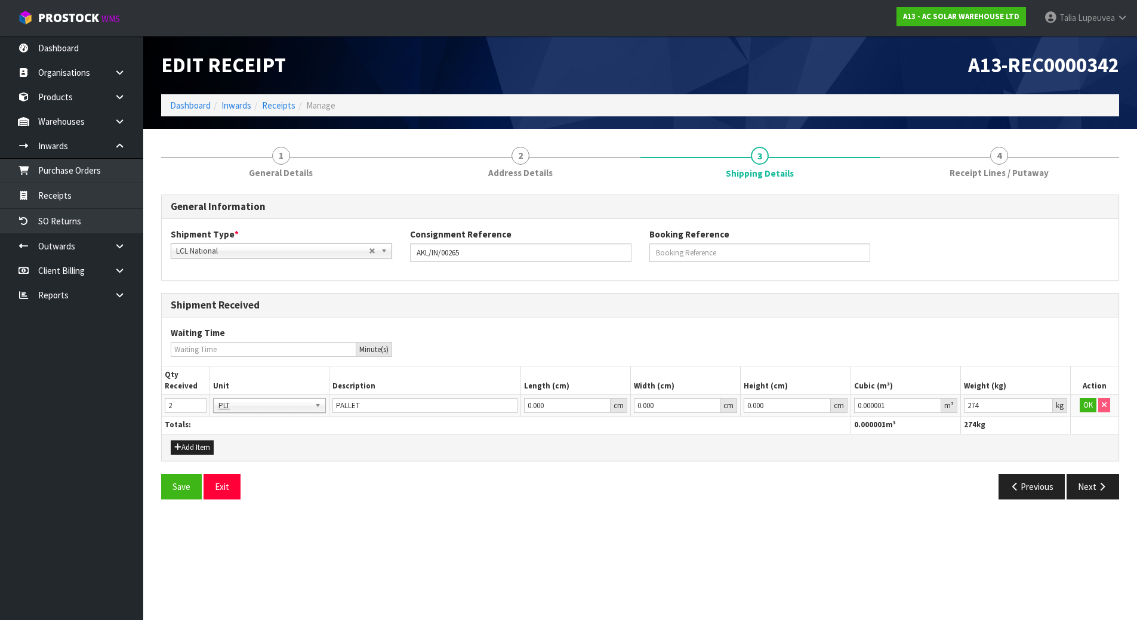
scroll to position [0, 0]
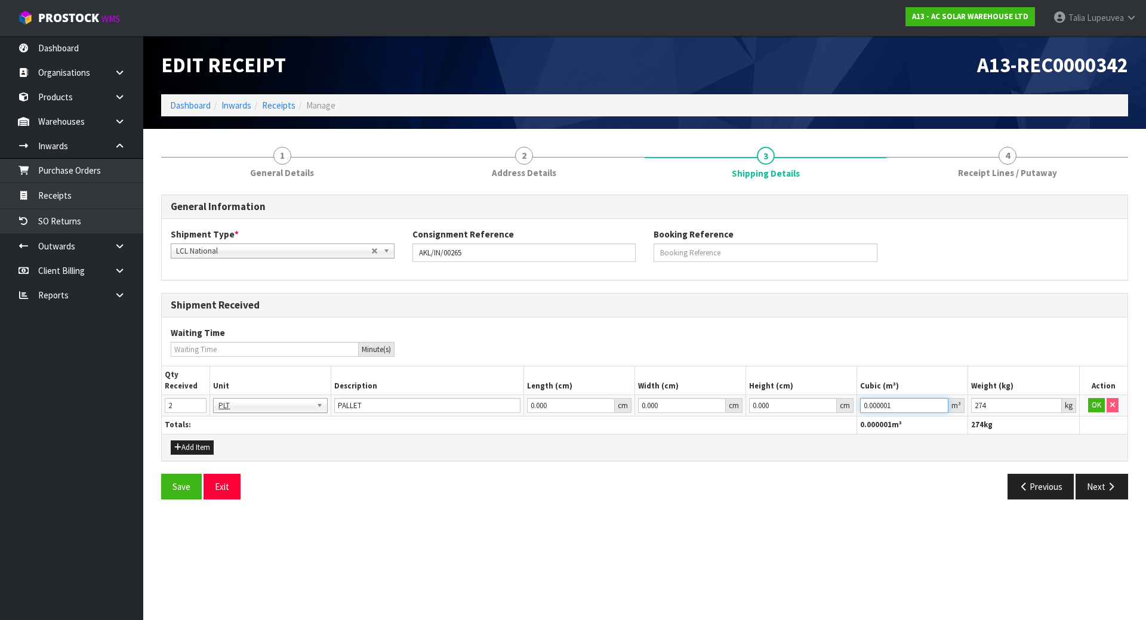
click at [886, 406] on input "0.000001" at bounding box center [904, 405] width 88 height 15
paste input "1.469988"
type input "1.469988"
click at [1092, 405] on button "OK" at bounding box center [1096, 405] width 17 height 14
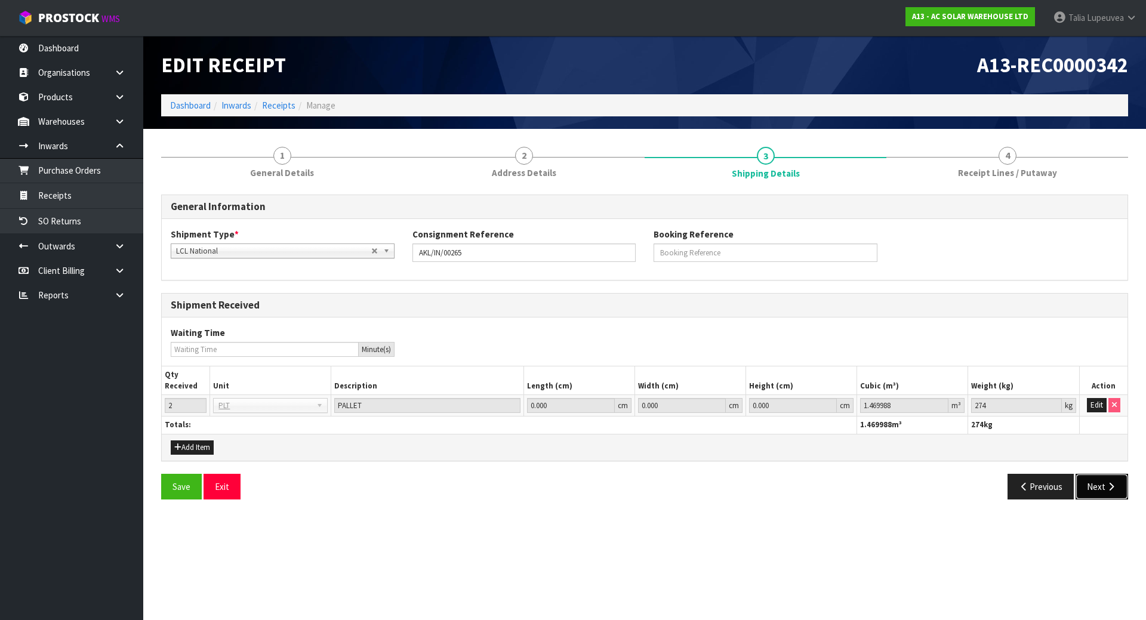
click at [1096, 479] on button "Next" at bounding box center [1101, 487] width 53 height 26
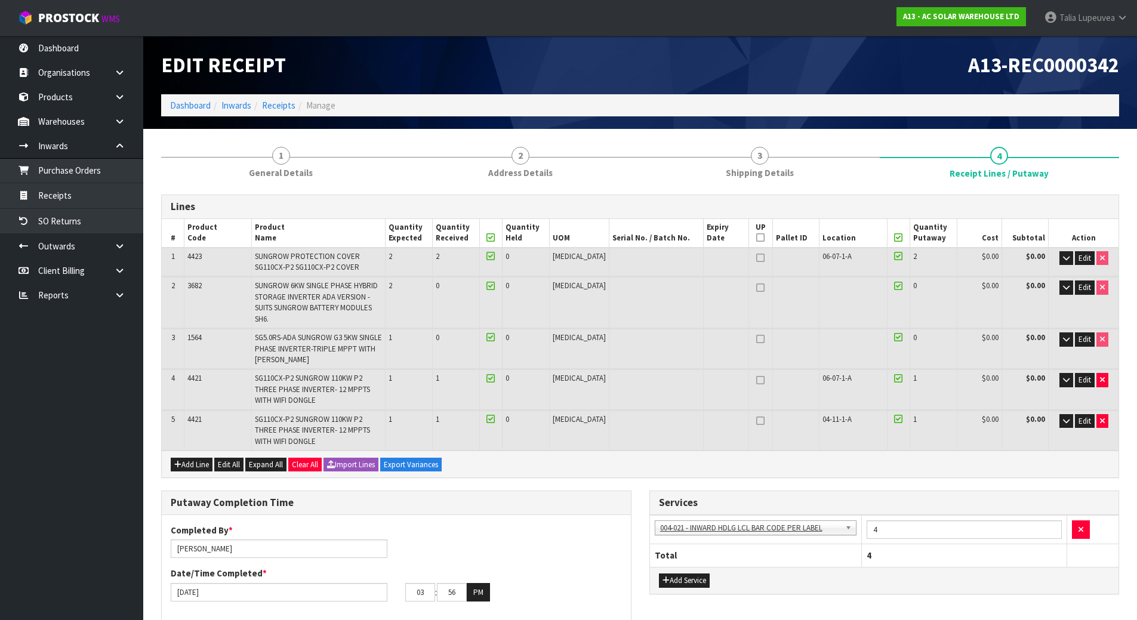
click at [756, 421] on icon at bounding box center [760, 421] width 8 height 1
type input "1"
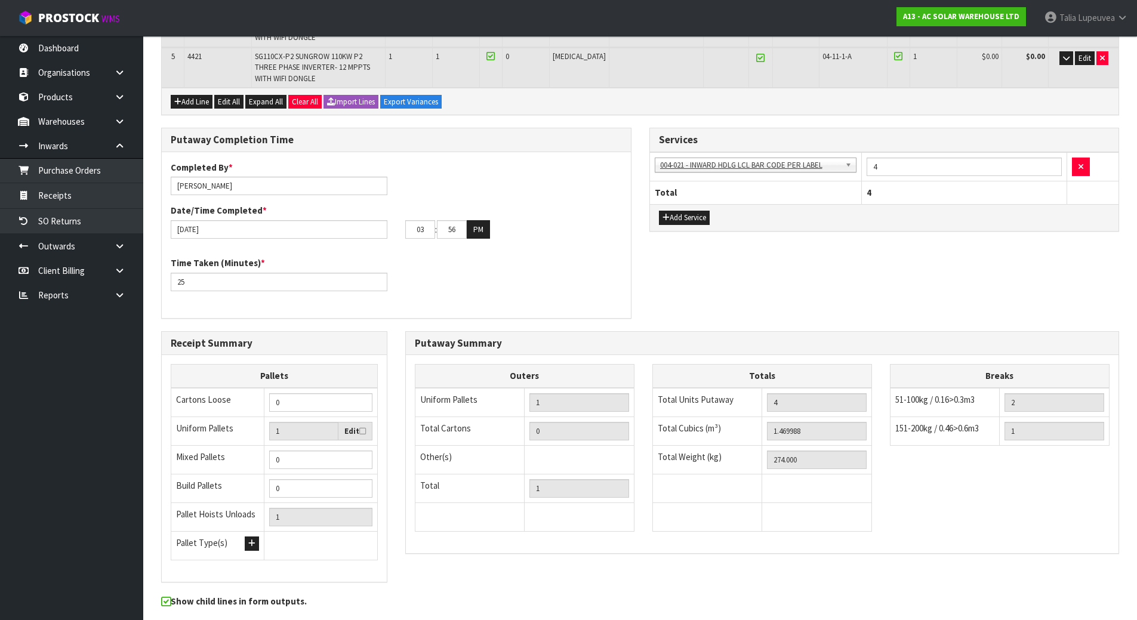
scroll to position [399, 0]
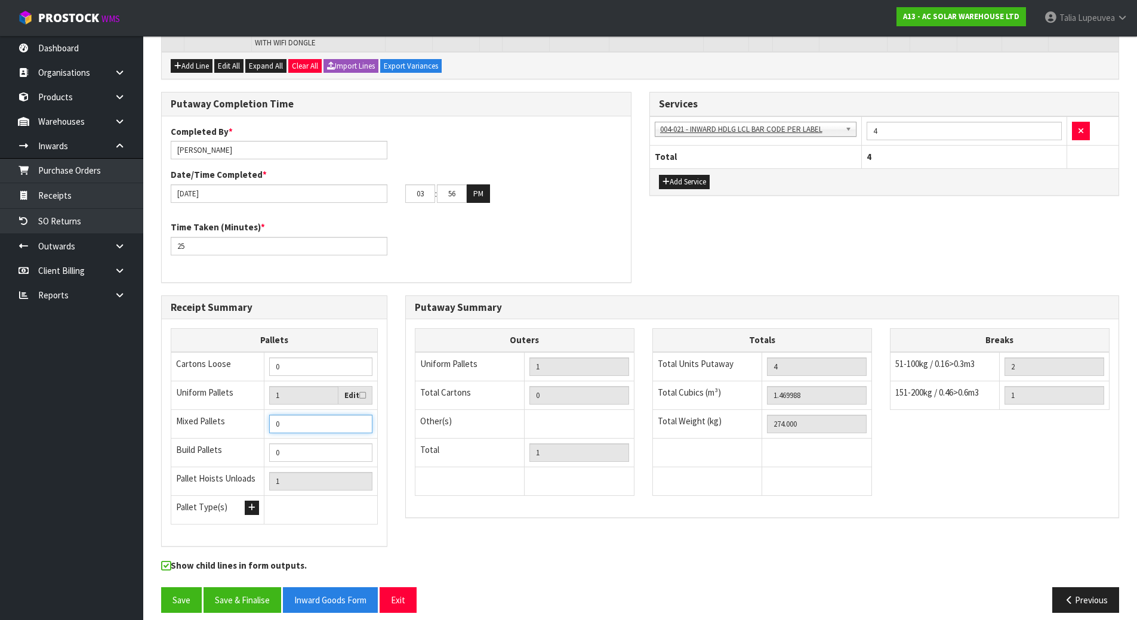
type input "1"
type input "2"
type input "1"
click at [359, 415] on input "1" at bounding box center [320, 424] width 103 height 18
click at [670, 598] on div "Previous" at bounding box center [884, 600] width 488 height 26
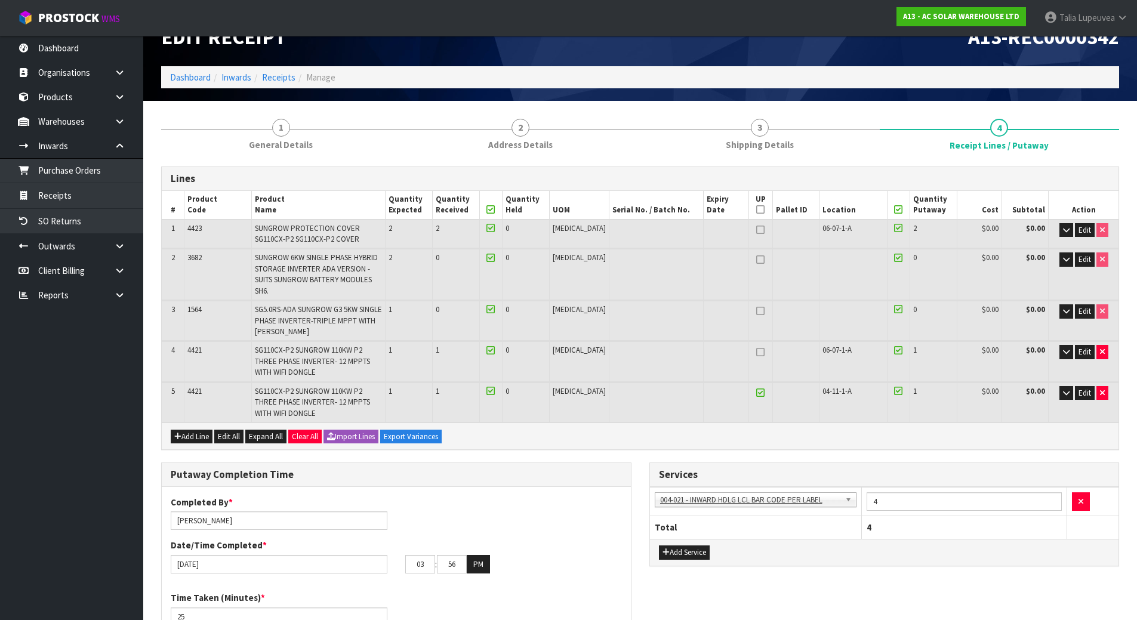
scroll to position [0, 0]
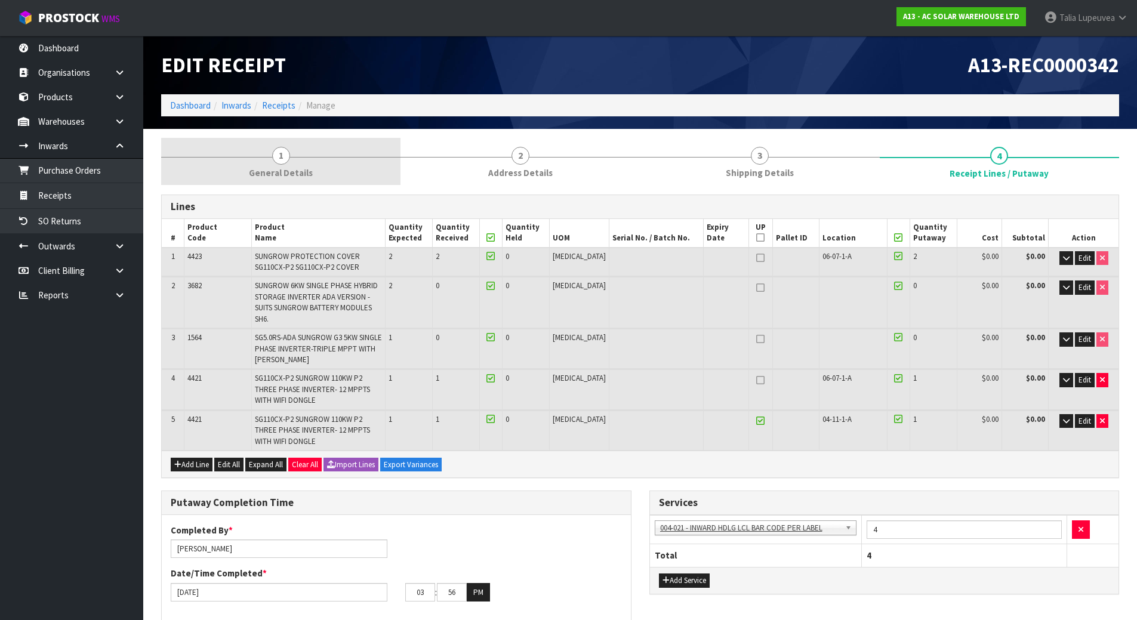
click at [273, 156] on span "1" at bounding box center [281, 156] width 18 height 18
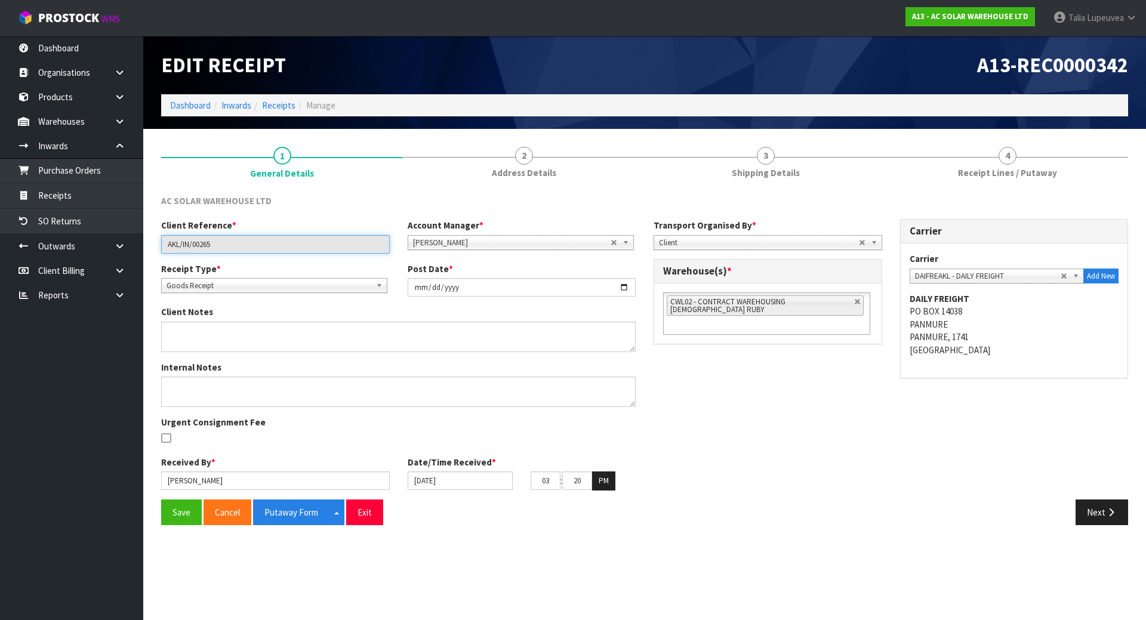
click at [190, 246] on input "AKL/IN/00265" at bounding box center [275, 244] width 229 height 18
drag, startPoint x: 194, startPoint y: 511, endPoint x: 169, endPoint y: 536, distance: 35.4
click at [193, 512] on button "Save" at bounding box center [181, 512] width 41 height 26
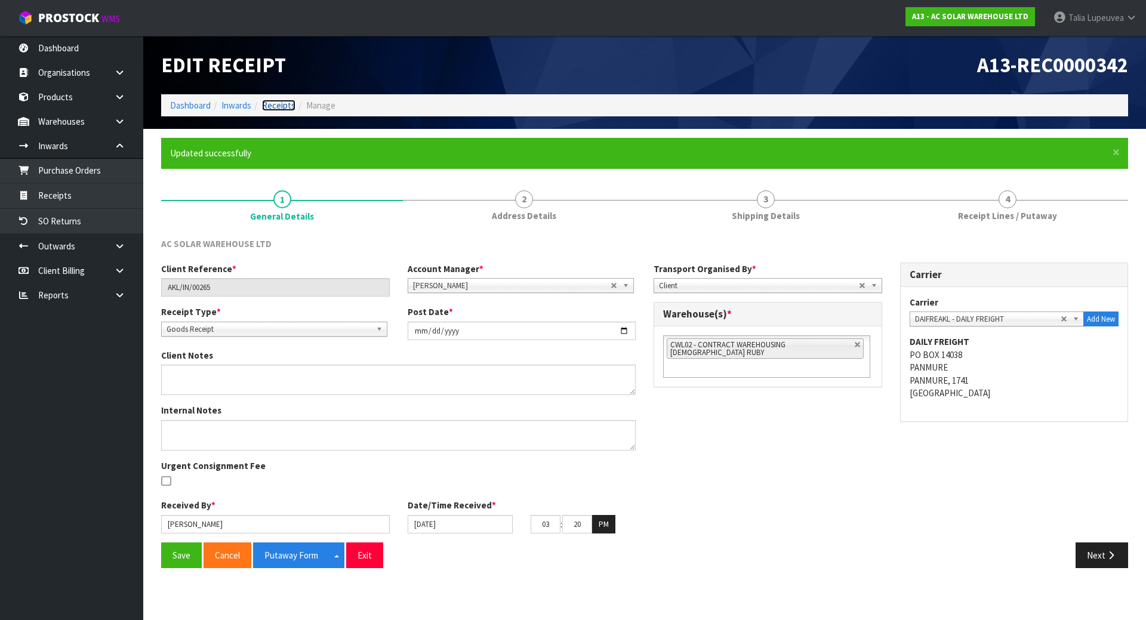
click at [280, 101] on link "Receipts" at bounding box center [278, 105] width 33 height 11
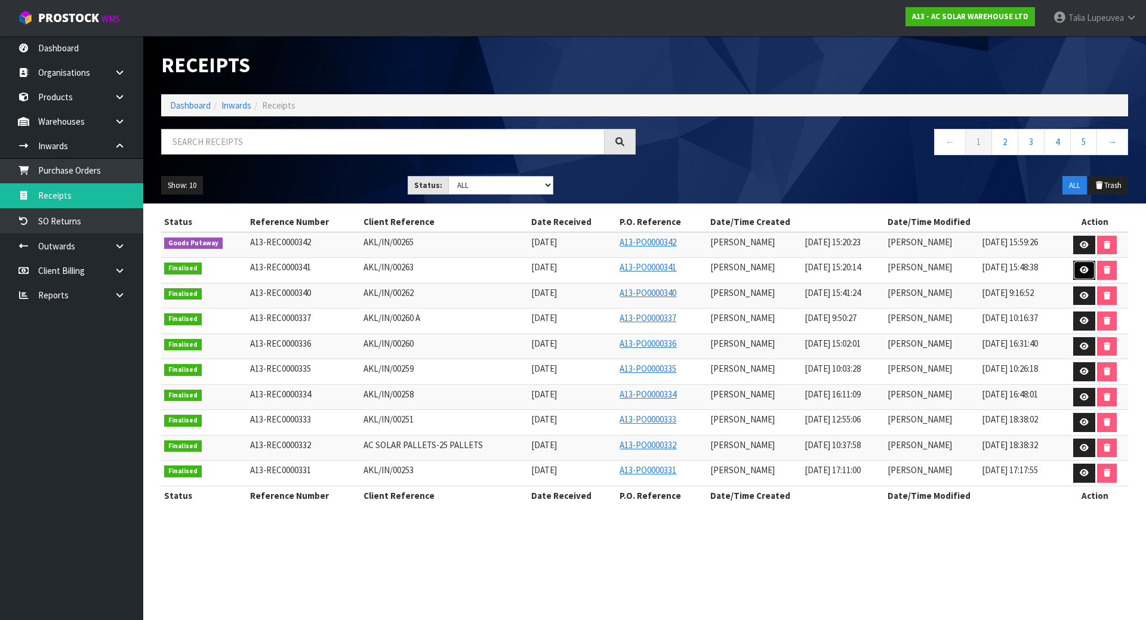
click at [1077, 267] on link at bounding box center [1084, 270] width 22 height 19
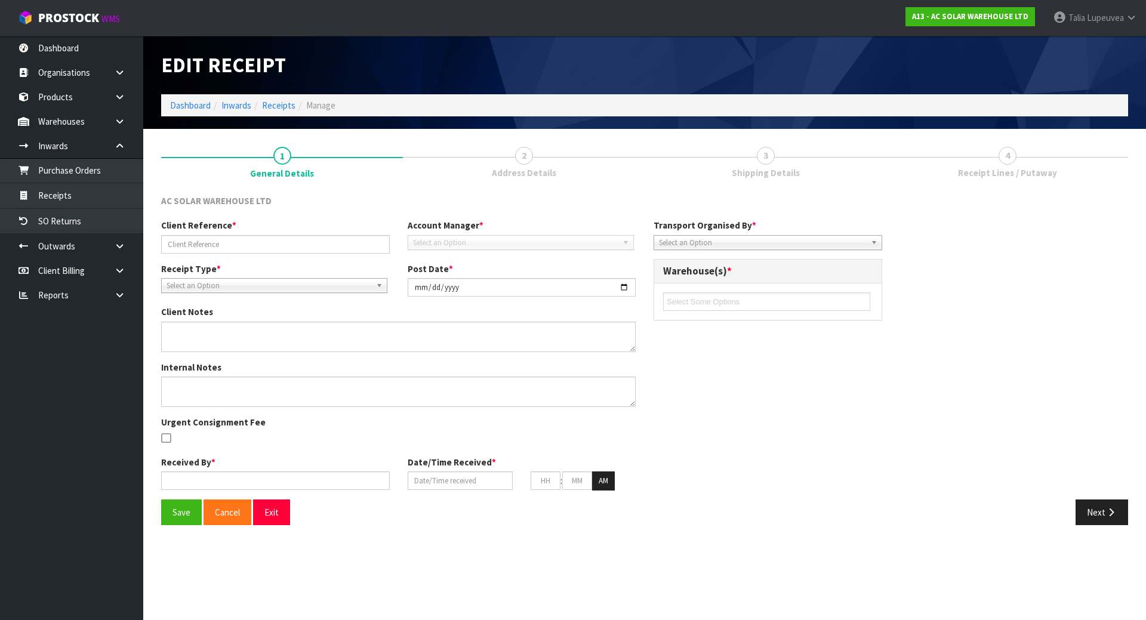
type input "AKL/IN/00263"
type input "[DATE]"
type input "[PERSON_NAME]"
type input "[DATE]"
type input "03"
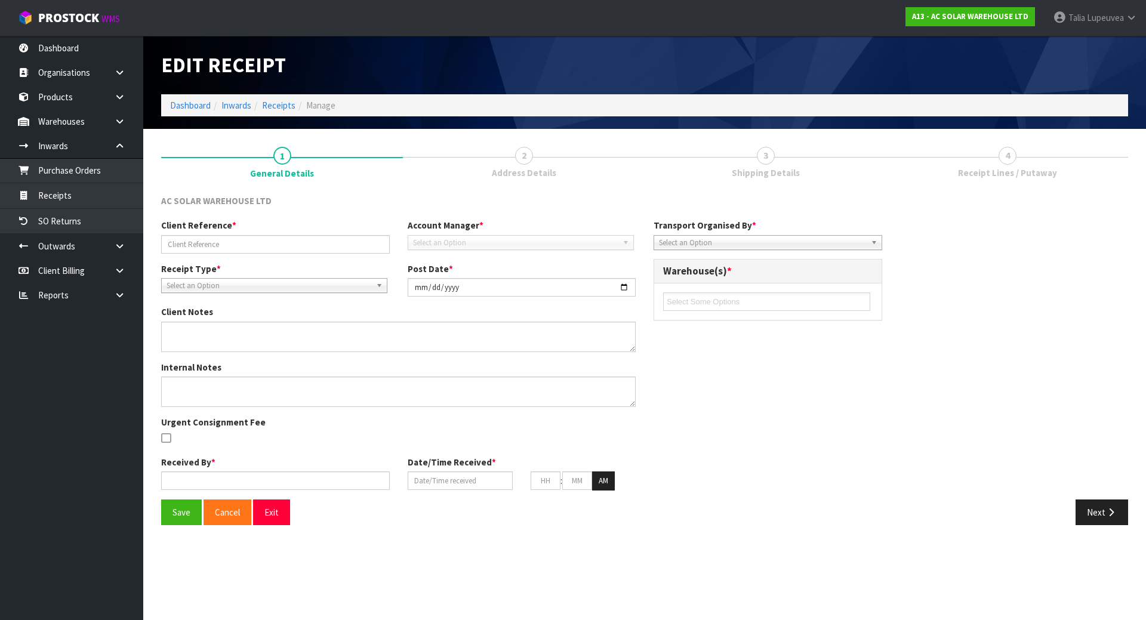
type input "20"
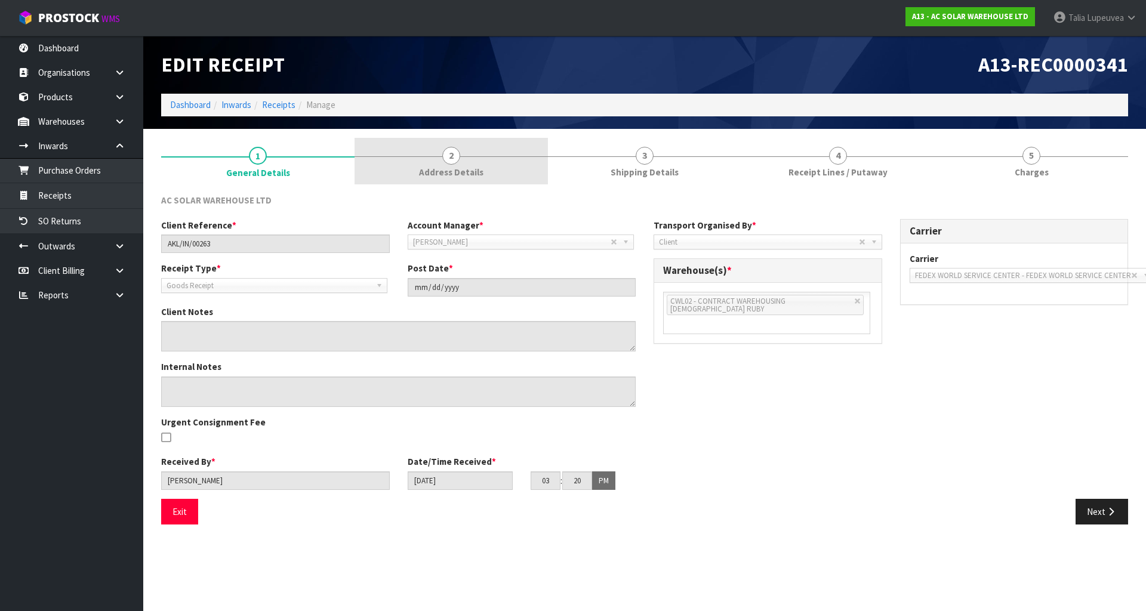
click at [500, 163] on link "2 Address Details" at bounding box center [450, 161] width 193 height 47
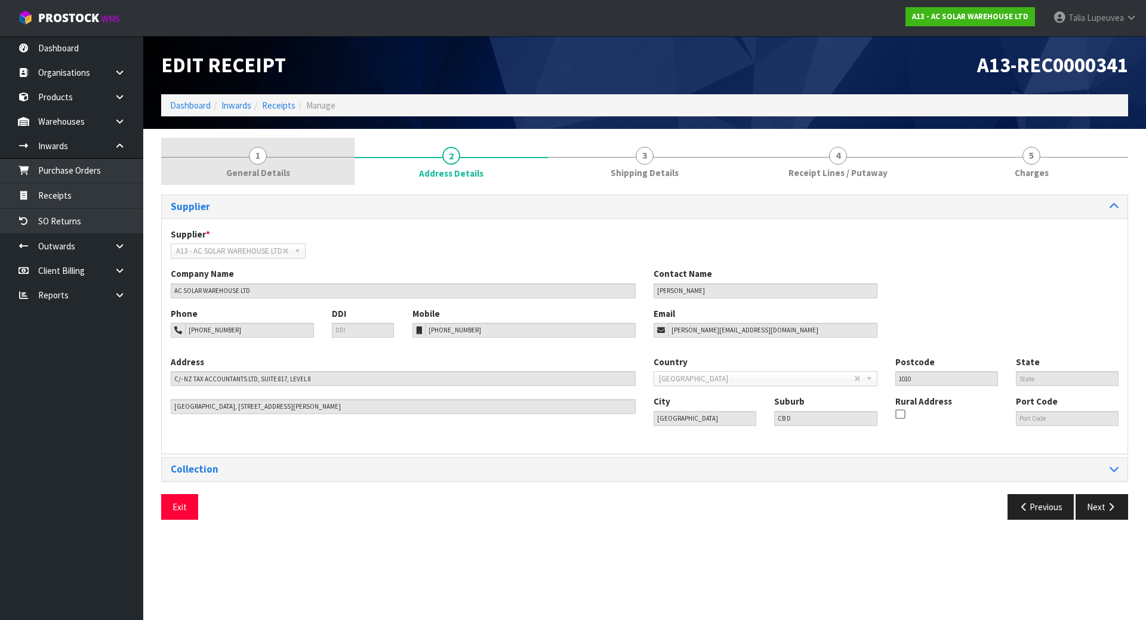
click at [305, 164] on link "1 General Details" at bounding box center [257, 161] width 193 height 47
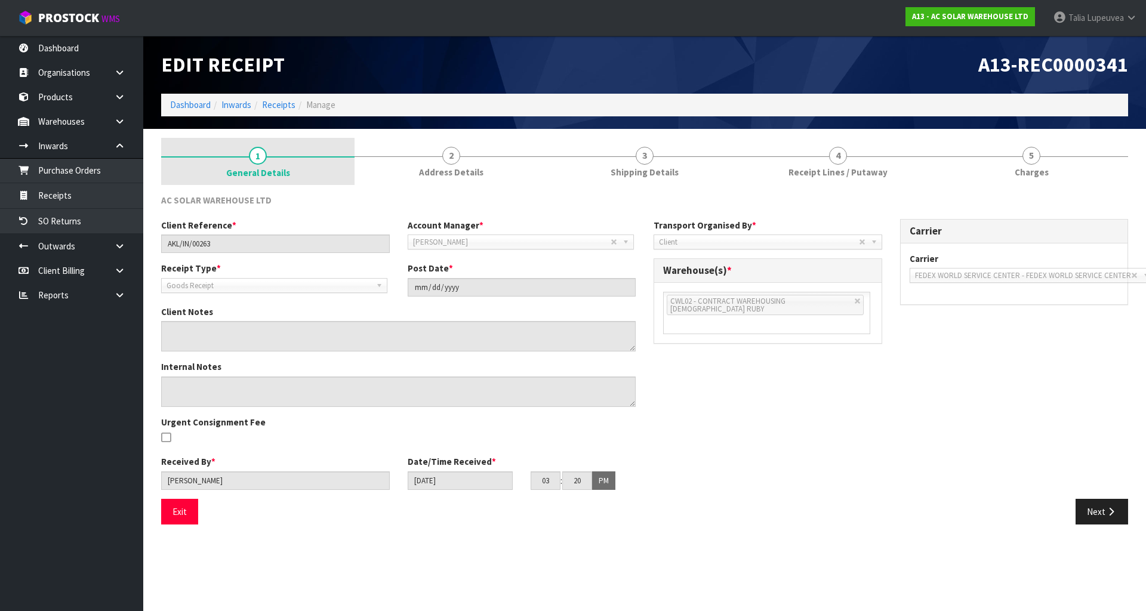
click at [289, 174] on link "1 General Details" at bounding box center [257, 162] width 193 height 48
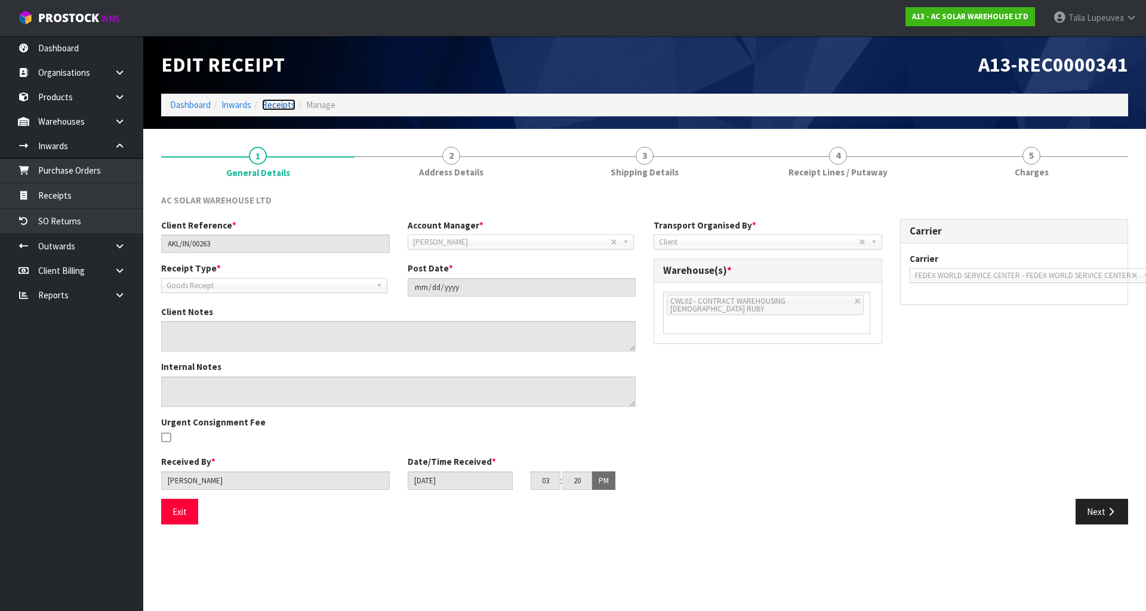
click at [279, 108] on link "Receipts" at bounding box center [278, 104] width 33 height 11
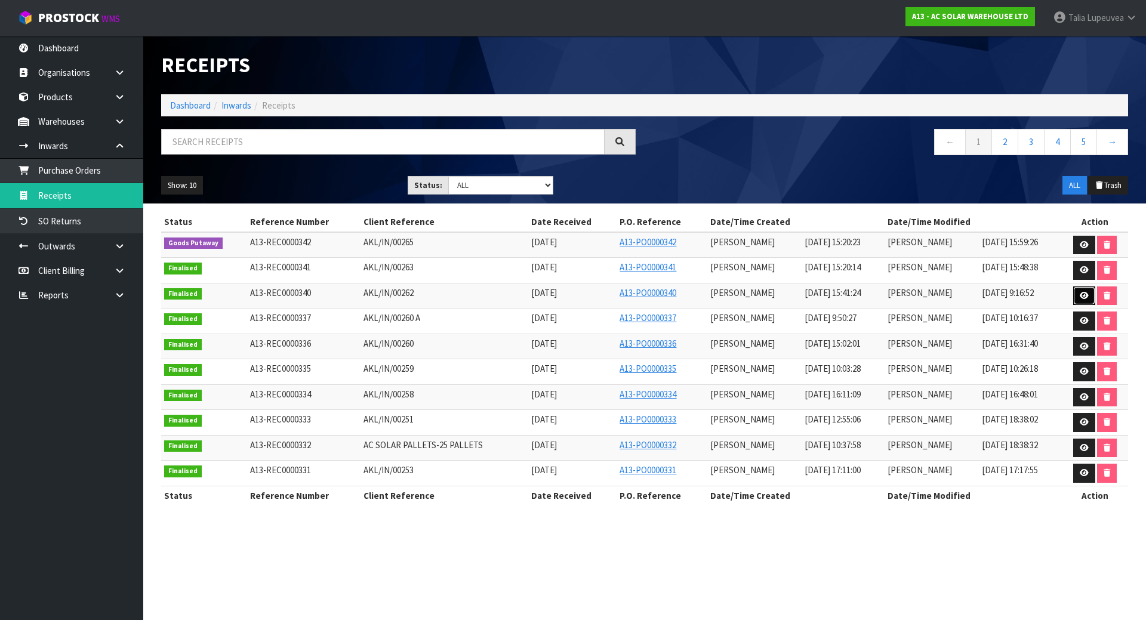
click at [1078, 291] on link at bounding box center [1084, 295] width 22 height 19
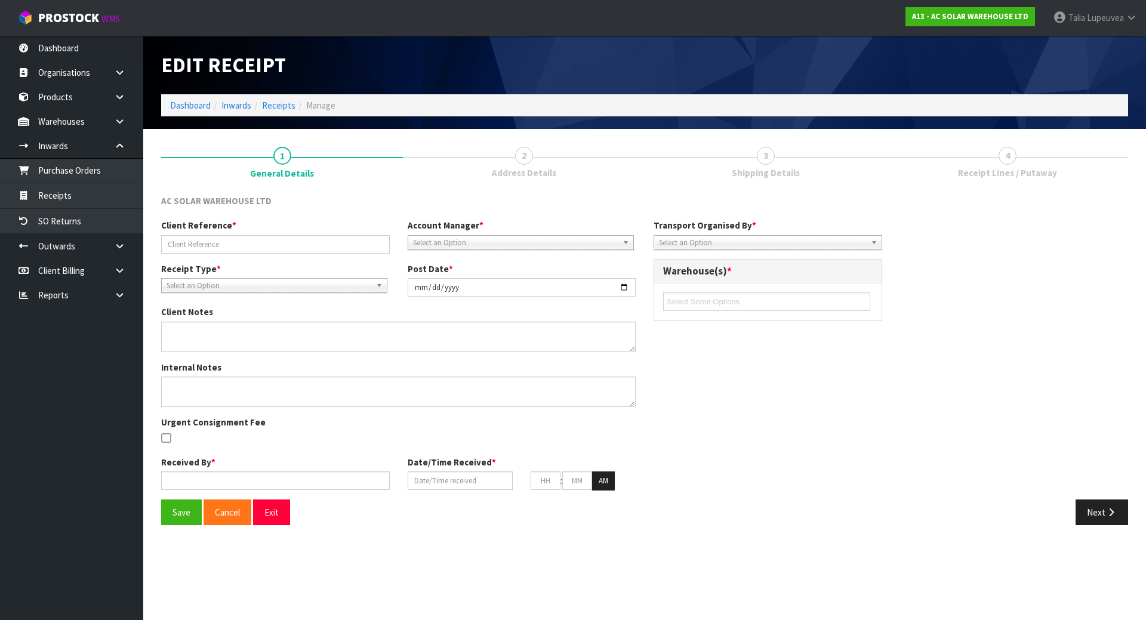
type input "AKL/IN/00262"
type input "[DATE]"
type textarea "PLEASE FIND BELOW VARIANCE WE DID NOT RECEIVED CODE:1303 QTY:4"
type input "[PERSON_NAME]"
type input "[DATE]"
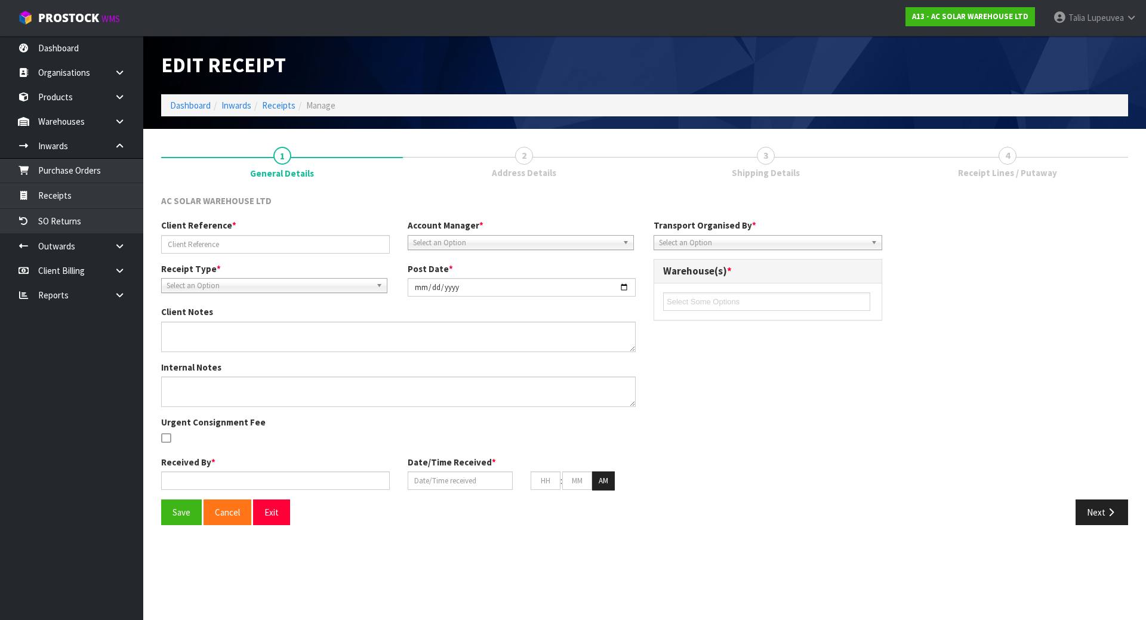
type input "03"
type input "41"
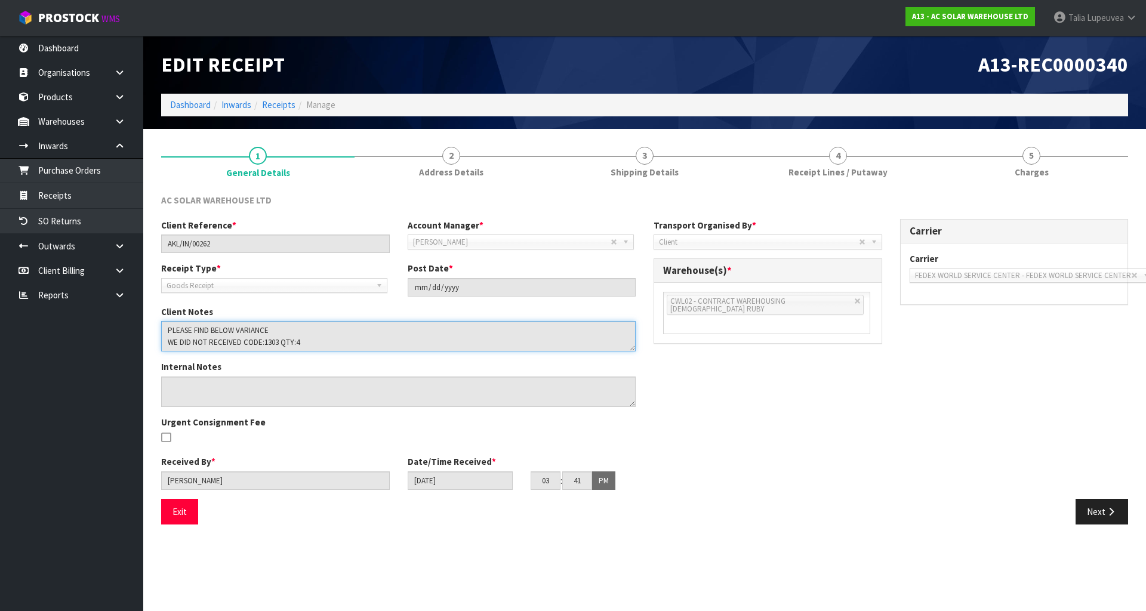
drag, startPoint x: 166, startPoint y: 329, endPoint x: 303, endPoint y: 341, distance: 137.8
click at [302, 343] on textarea at bounding box center [398, 336] width 474 height 30
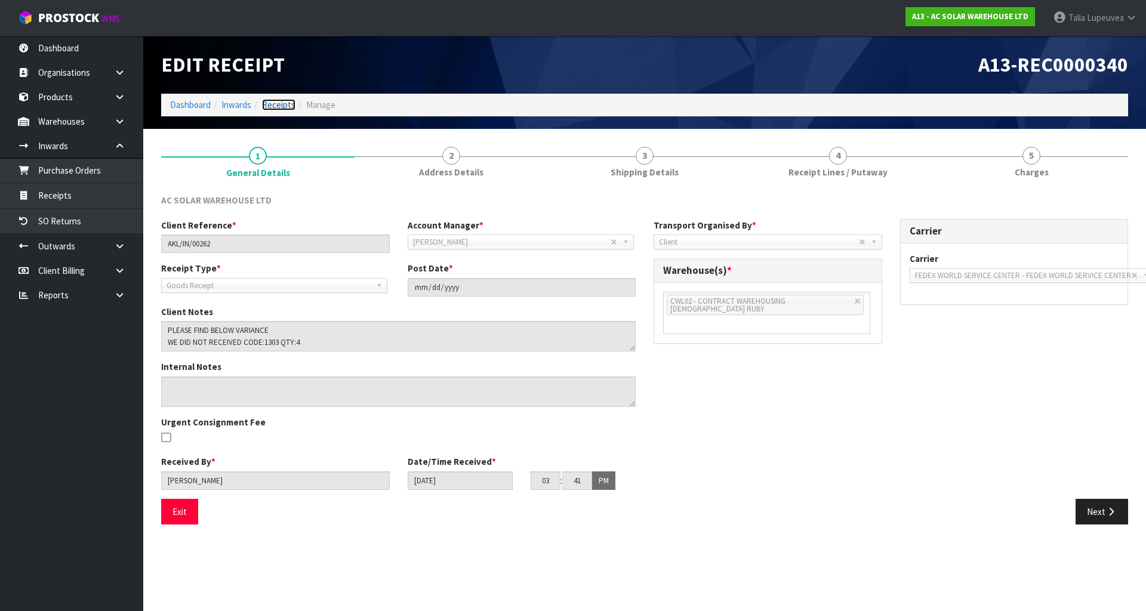
click at [279, 108] on link "Receipts" at bounding box center [278, 104] width 33 height 11
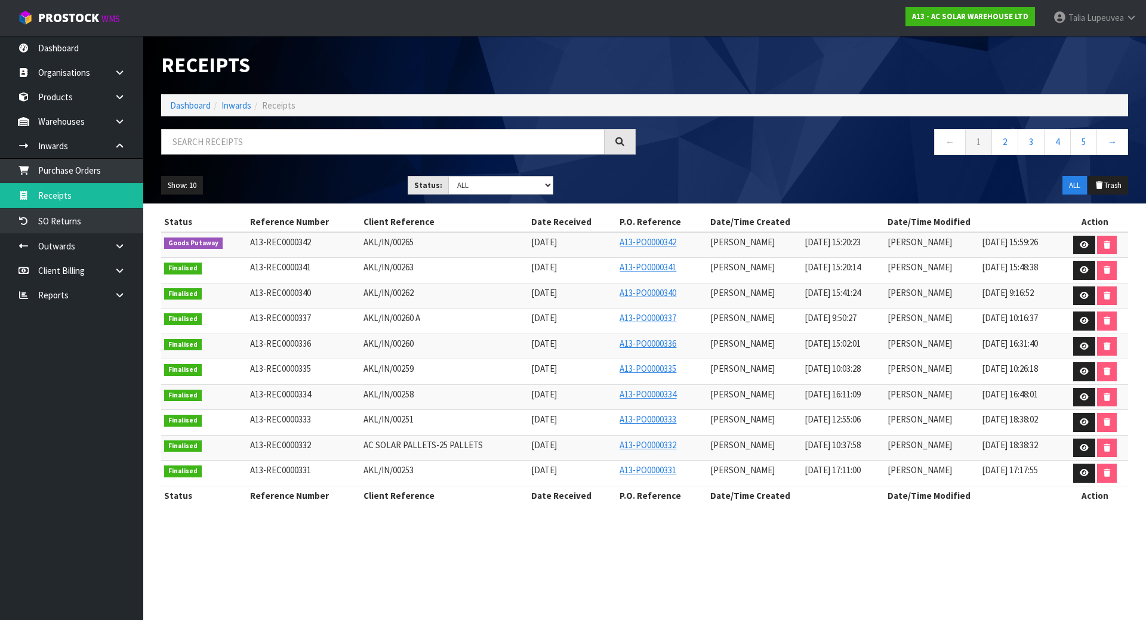
click at [1082, 234] on td at bounding box center [1095, 245] width 66 height 26
click at [1080, 242] on icon at bounding box center [1084, 245] width 9 height 8
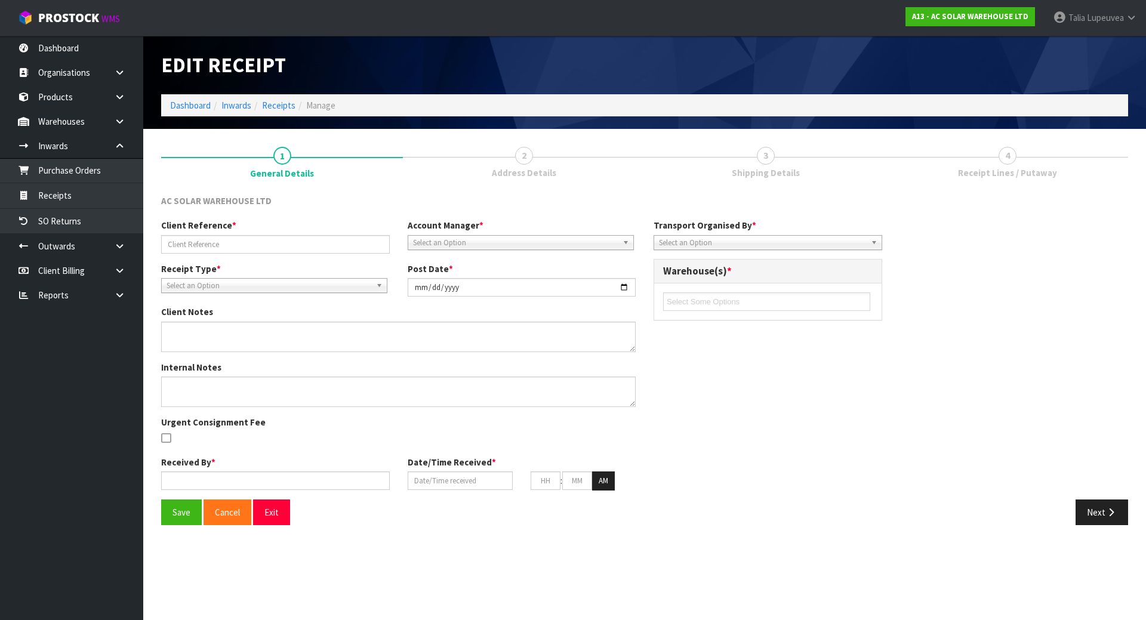
type input "AKL/IN/00265"
type input "[DATE]"
type input "[PERSON_NAME]"
type input "[DATE]"
type input "03"
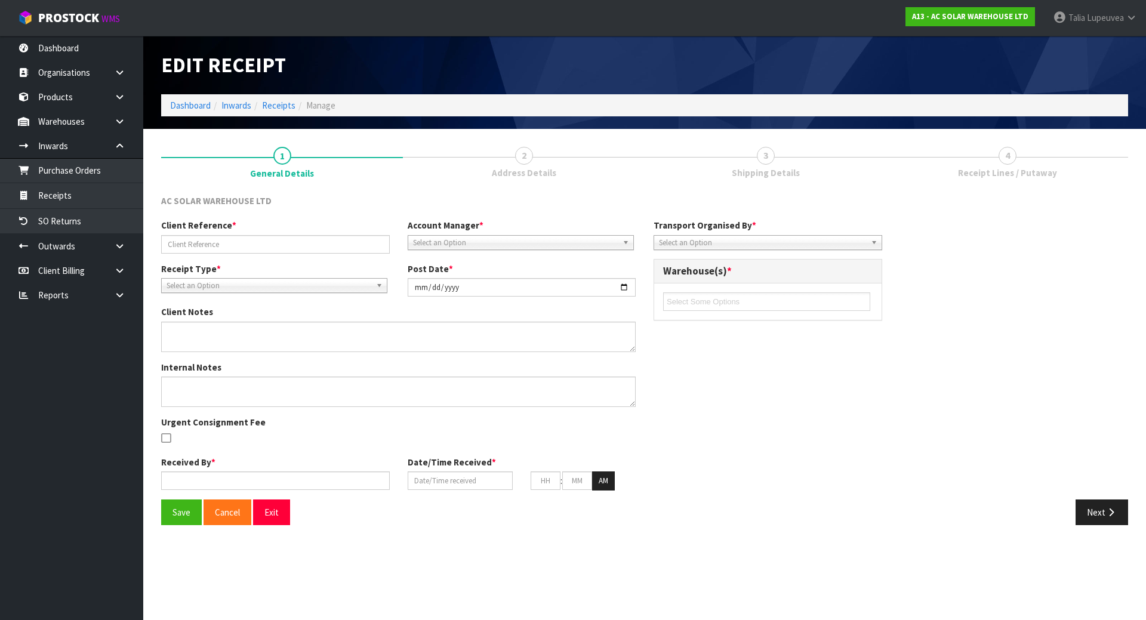
type input "20"
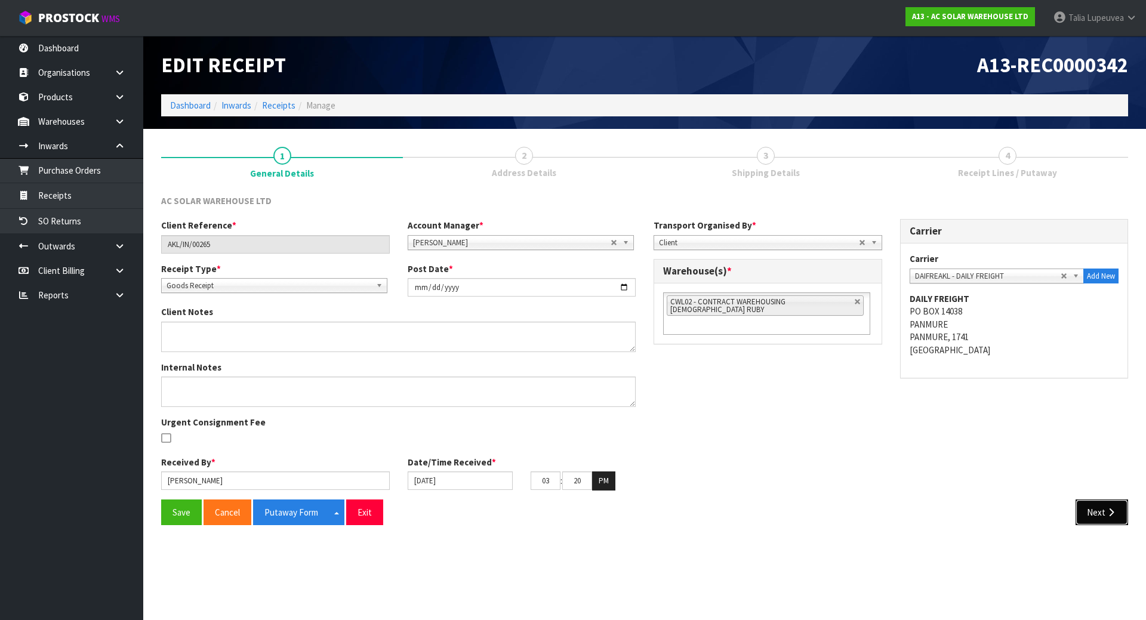
click at [1103, 508] on button "Next" at bounding box center [1101, 512] width 53 height 26
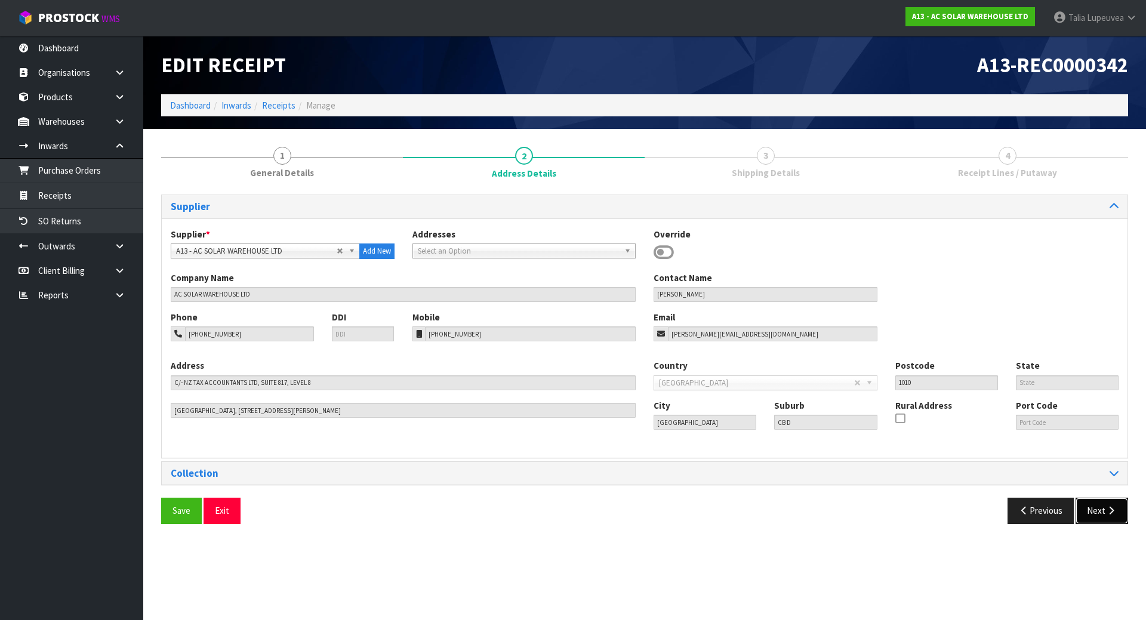
click at [1103, 508] on button "Next" at bounding box center [1101, 511] width 53 height 26
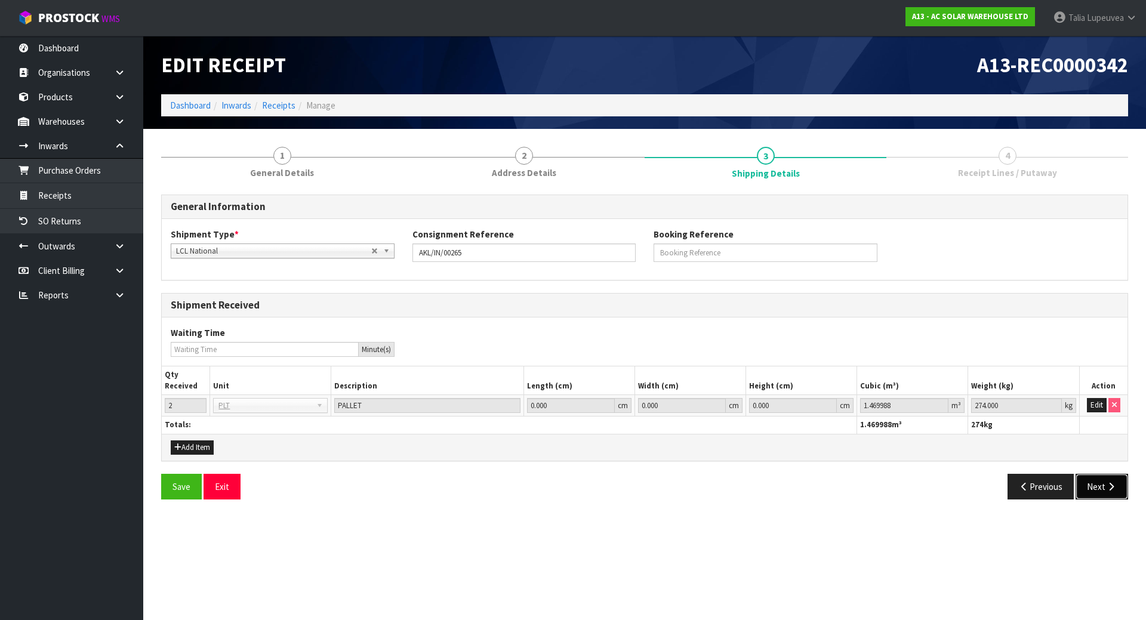
click at [1106, 488] on icon "button" at bounding box center [1110, 486] width 11 height 9
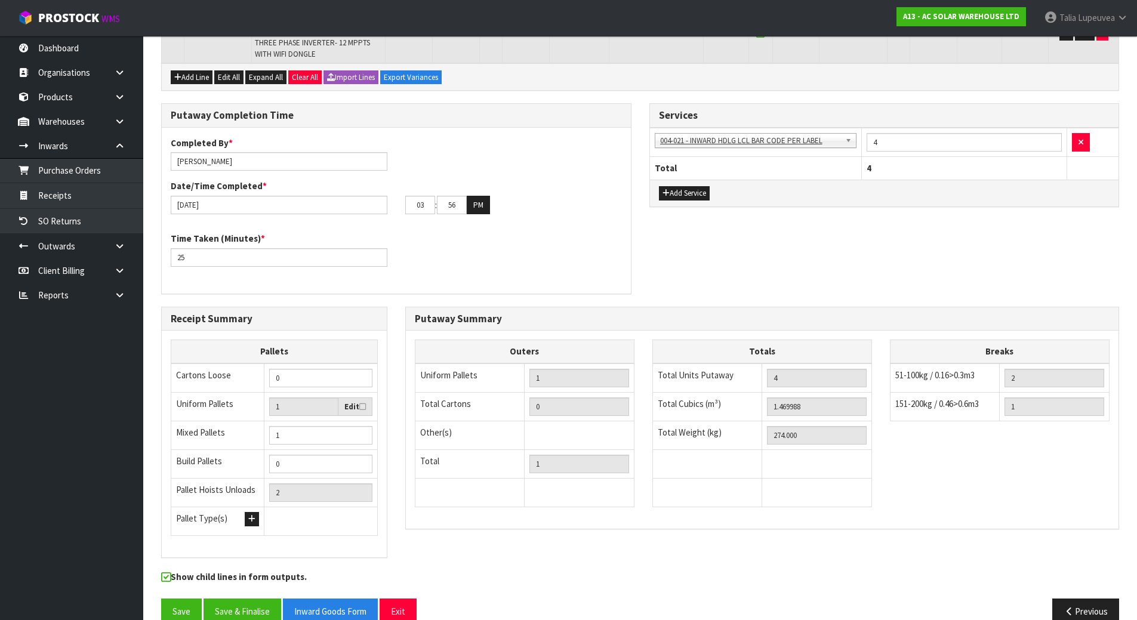
scroll to position [399, 0]
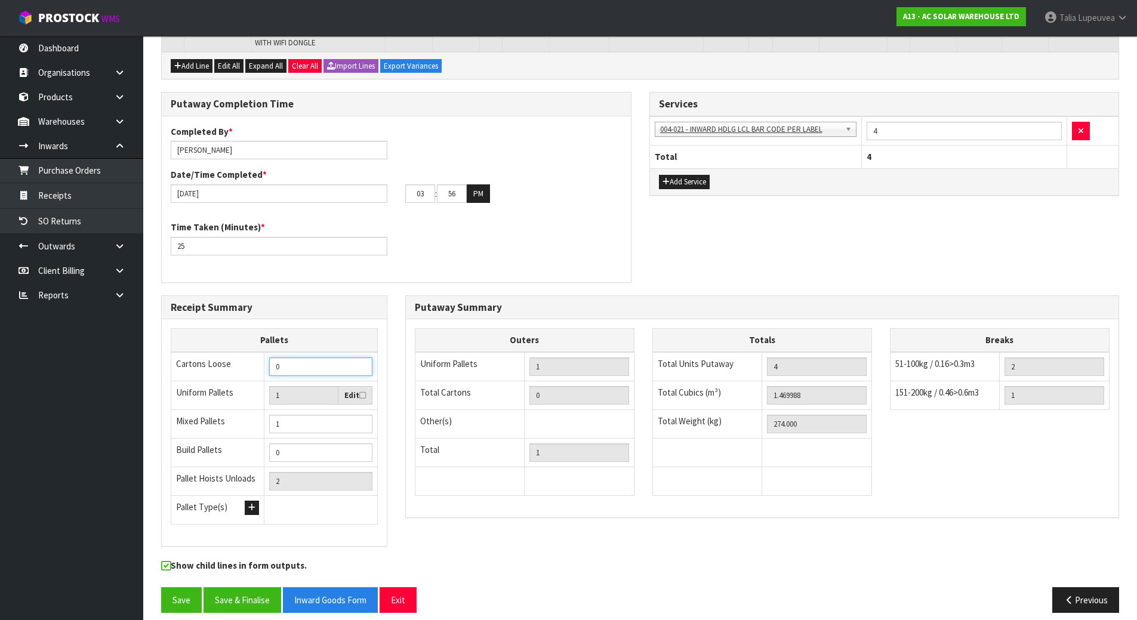
drag, startPoint x: 280, startPoint y: 356, endPoint x: 272, endPoint y: 357, distance: 8.4
click at [272, 357] on input "0" at bounding box center [320, 366] width 103 height 18
type input "4"
click at [434, 519] on div "Putaway Summary Outers Uniform Pallets 1 Total Cartons 0 Other(s) Bag x 0 Bar x…" at bounding box center [762, 412] width 732 height 235
click at [252, 589] on button "Save & Finalise" at bounding box center [242, 600] width 78 height 26
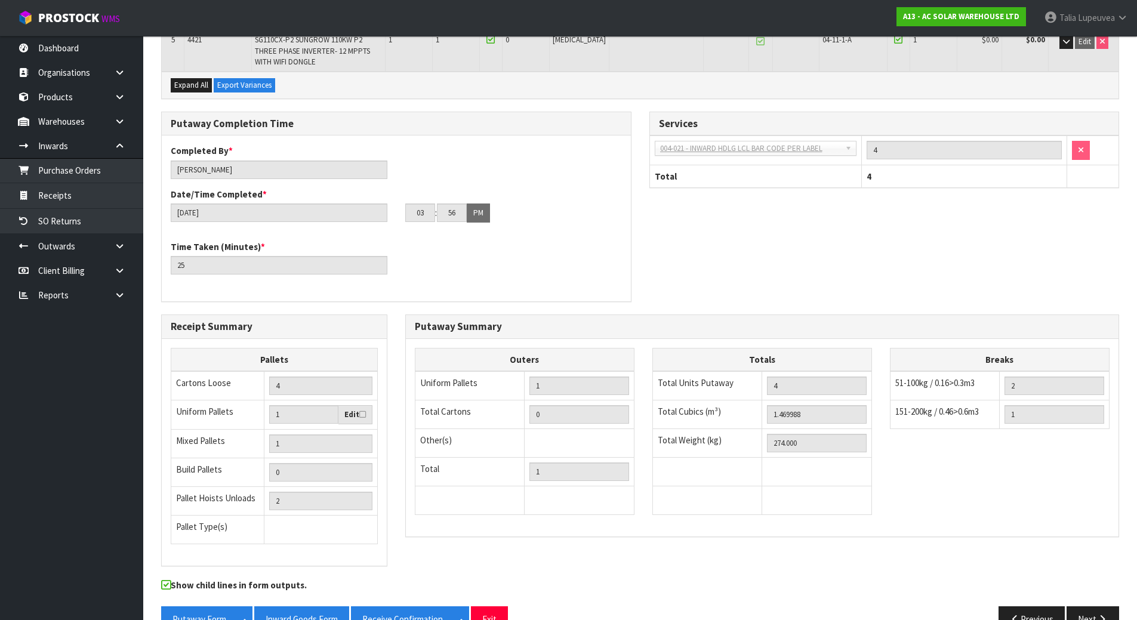
scroll to position [442, 0]
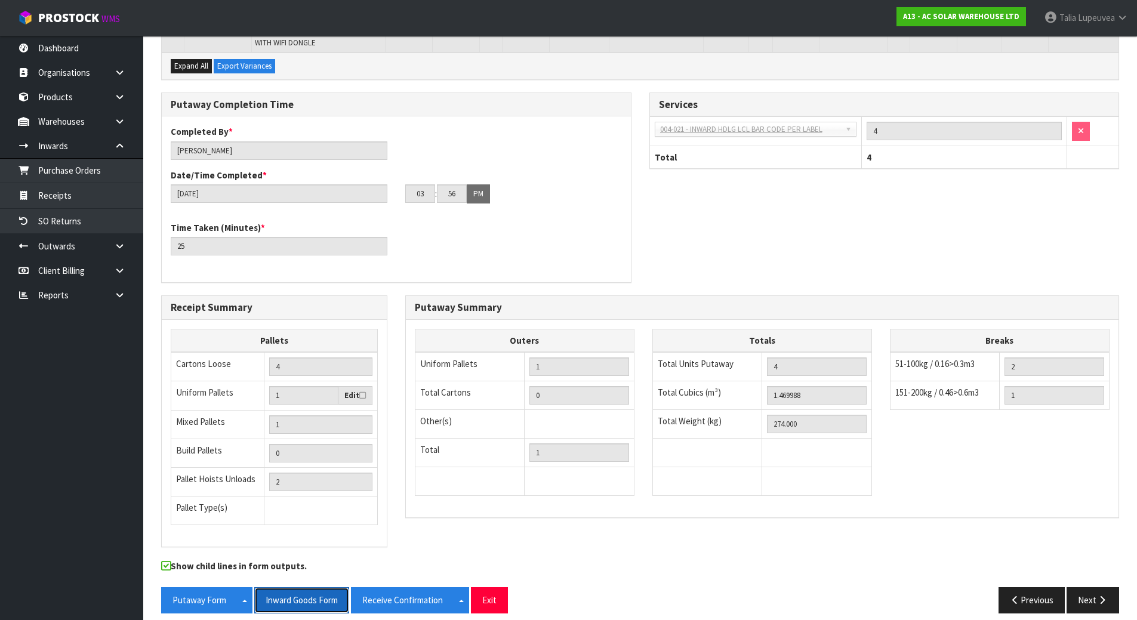
click at [306, 600] on button "Inward Goods Form" at bounding box center [301, 600] width 95 height 26
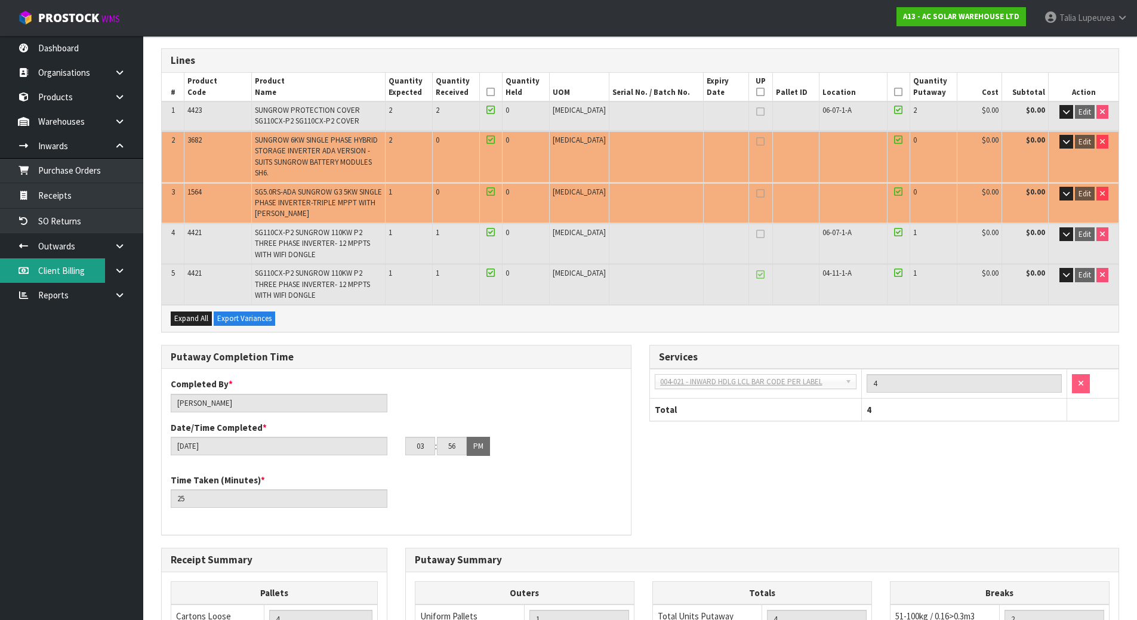
scroll to position [0, 0]
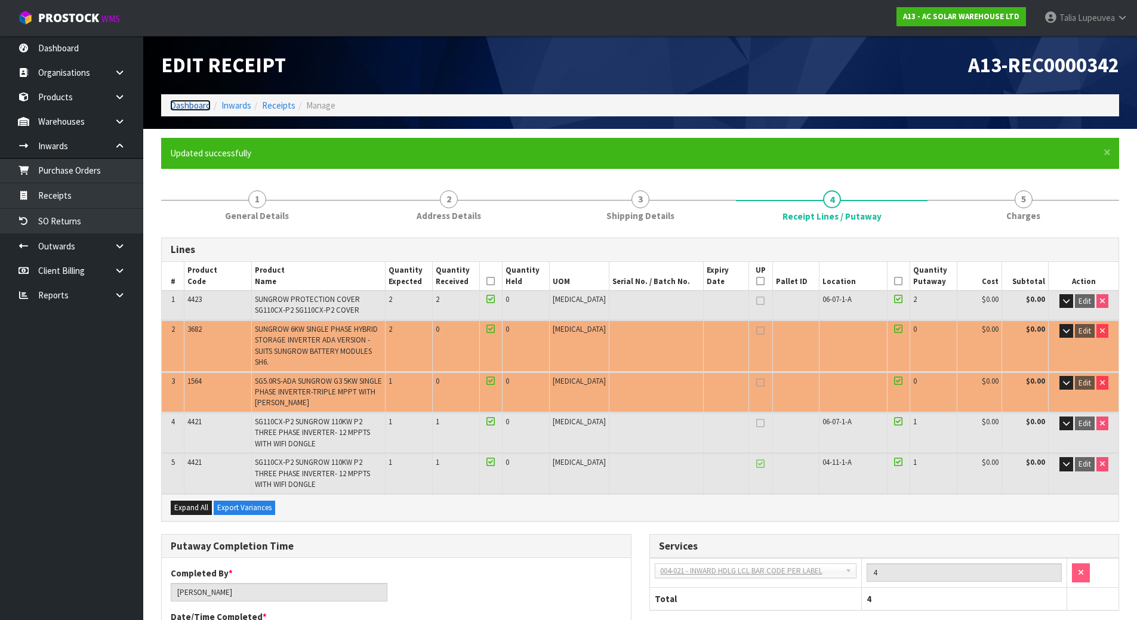
click at [199, 107] on link "Dashboard" at bounding box center [190, 105] width 41 height 11
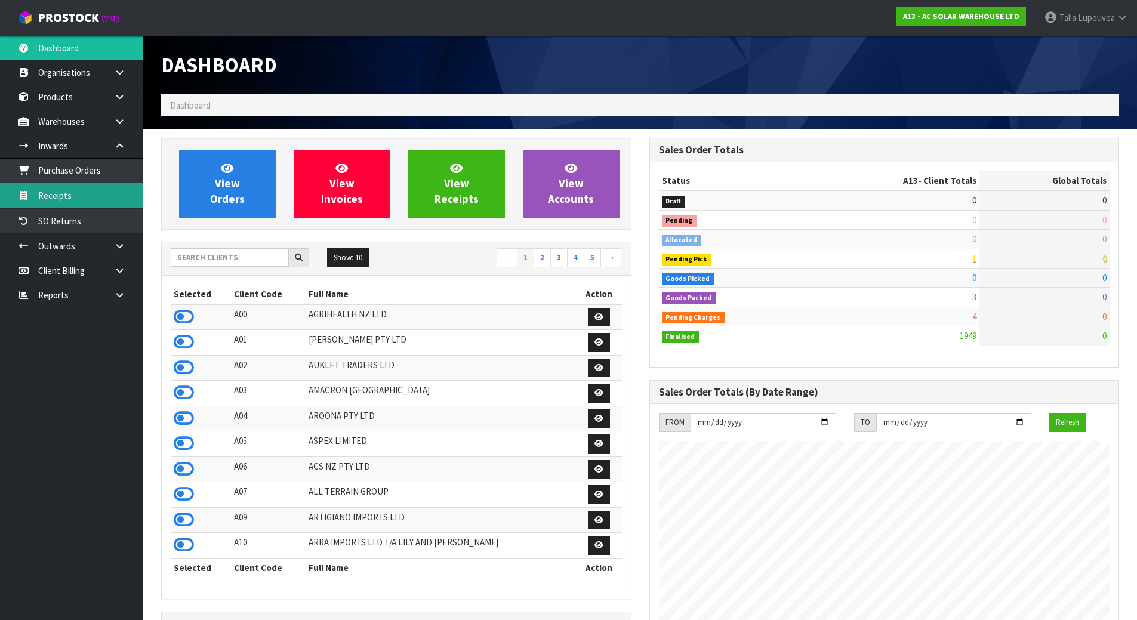
scroll to position [955, 488]
click at [219, 245] on div "Show: 10 5 10 25 50 ← 1 2 3 4 5 →" at bounding box center [396, 258] width 469 height 33
click at [219, 258] on input "text" at bounding box center [230, 257] width 118 height 18
type input "D04"
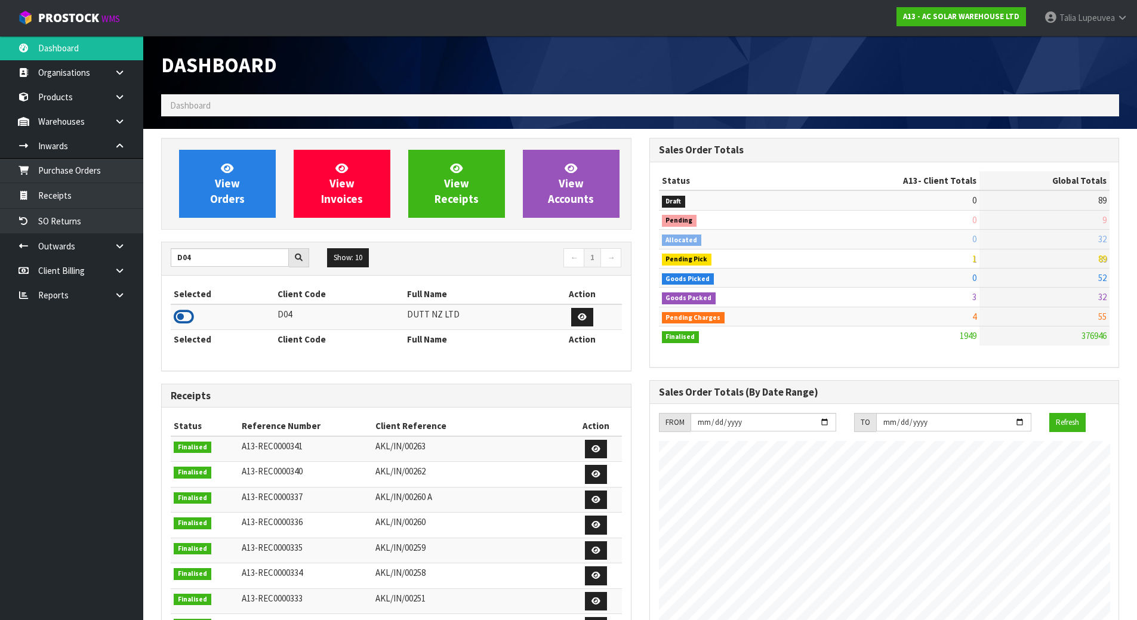
click at [187, 320] on icon at bounding box center [184, 317] width 20 height 18
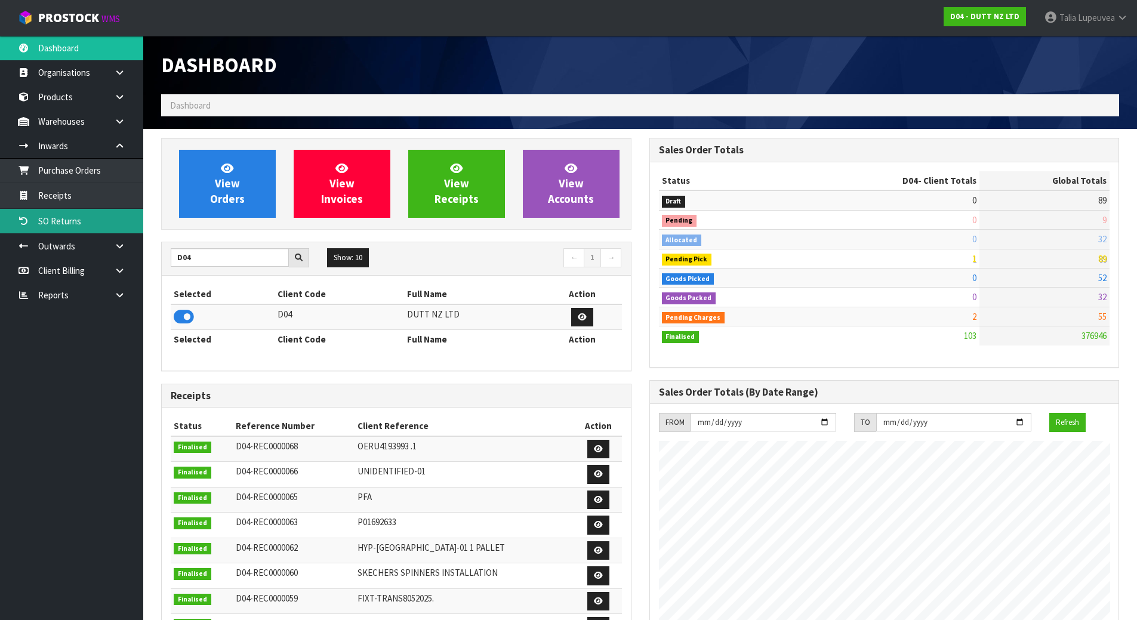
scroll to position [930, 488]
click at [113, 239] on link at bounding box center [124, 246] width 38 height 24
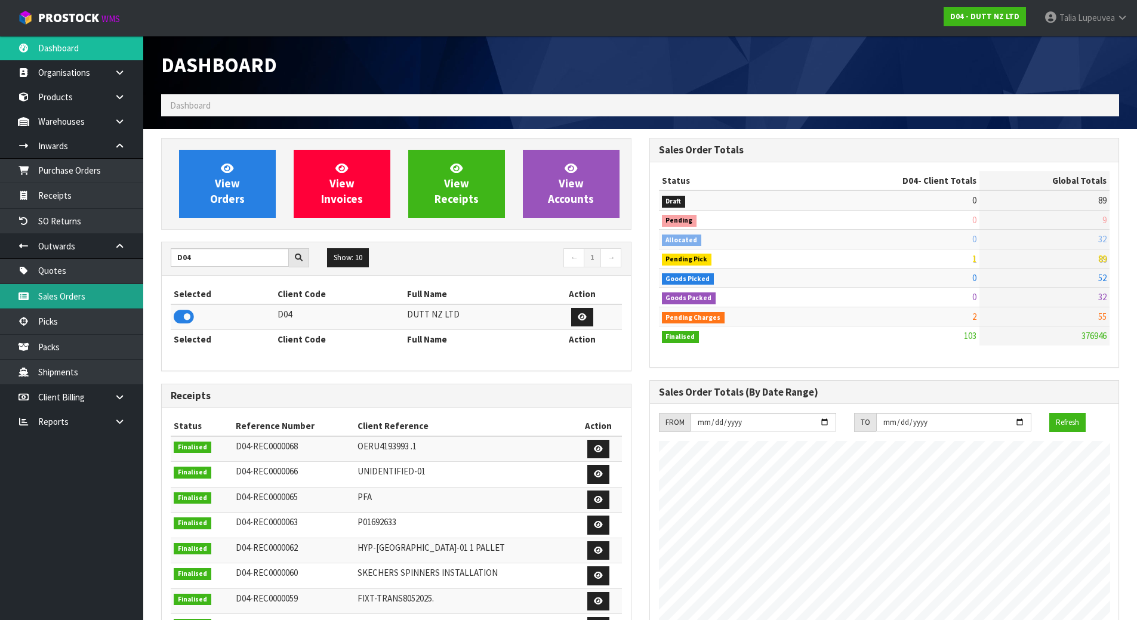
click at [93, 292] on link "Sales Orders" at bounding box center [71, 296] width 143 height 24
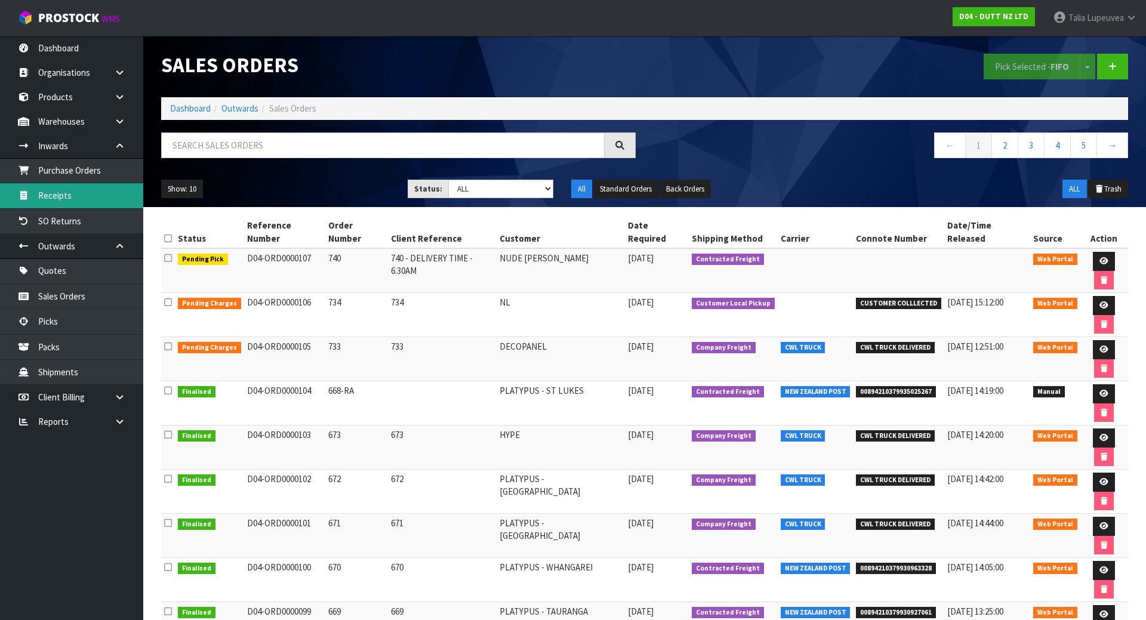
click at [104, 187] on link "Receipts" at bounding box center [71, 195] width 143 height 24
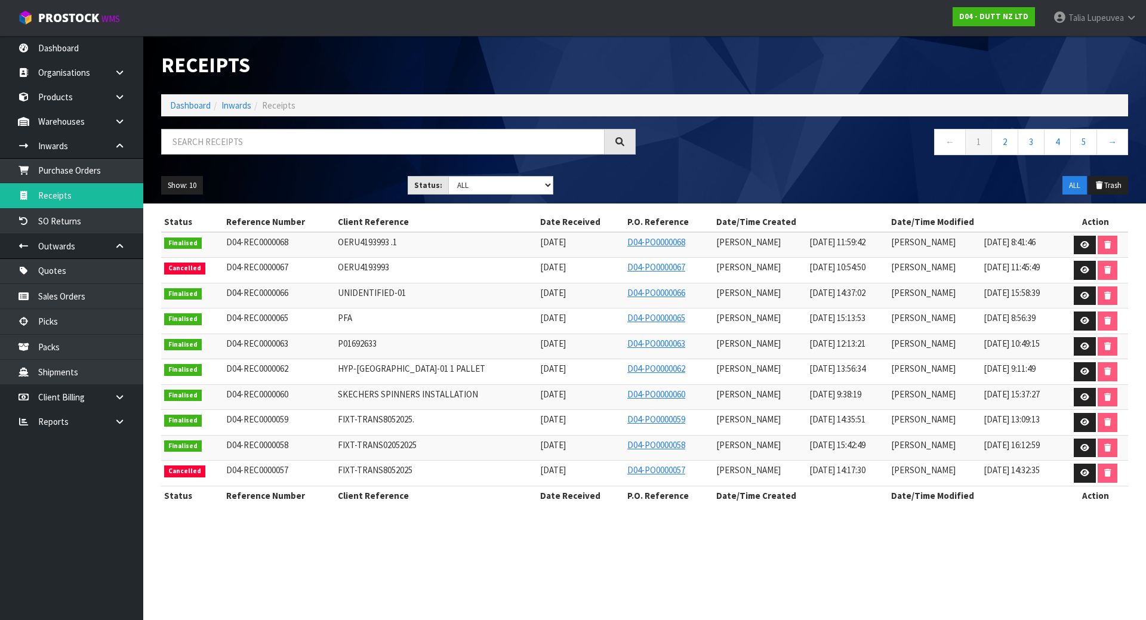
click at [358, 243] on span "OERU4193993 .1" at bounding box center [367, 241] width 59 height 11
click at [358, 241] on span "OERU4193993 .1" at bounding box center [367, 241] width 59 height 11
copy tr "OERU4193993 .1"
click at [1078, 245] on link at bounding box center [1085, 245] width 22 height 19
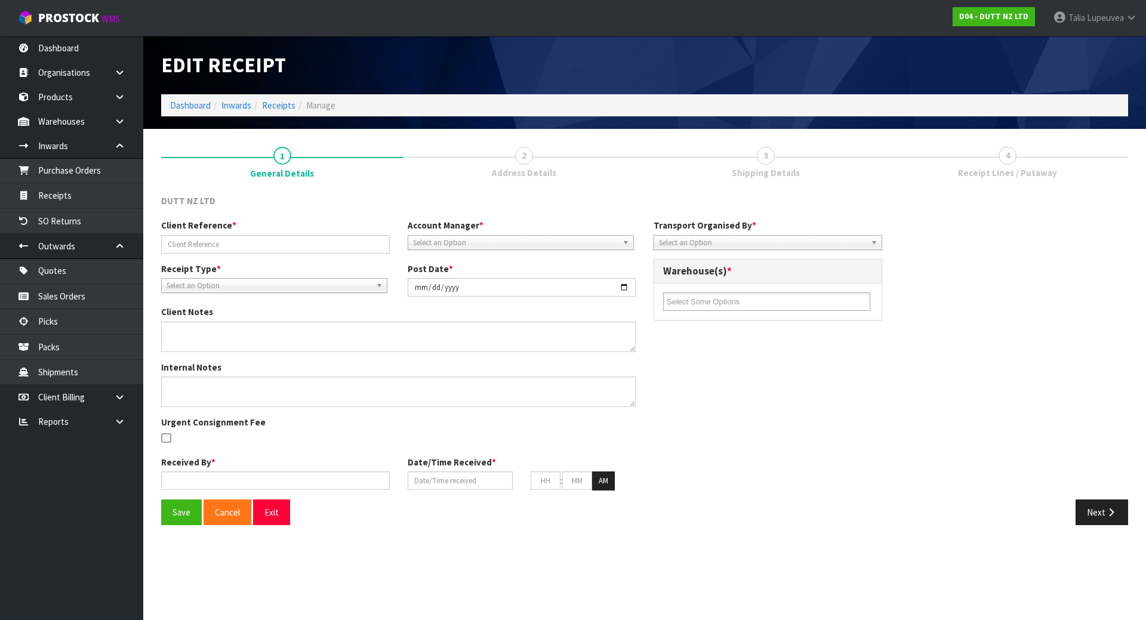
type input "OERU4193993 .1"
type input "[DATE]"
type textarea "PLEASE NOTE THE FOLLOWING VARIANCES 71002310 -EXPECTED 5 RECIEVED 0 71002309- E…"
type textarea "REMADE PO FIRST ONE WAS INCOMPLETE. VARIACNES FOR THESE CODES 71002310 -EXPECTE…"
type input "[PERSON_NAME]"
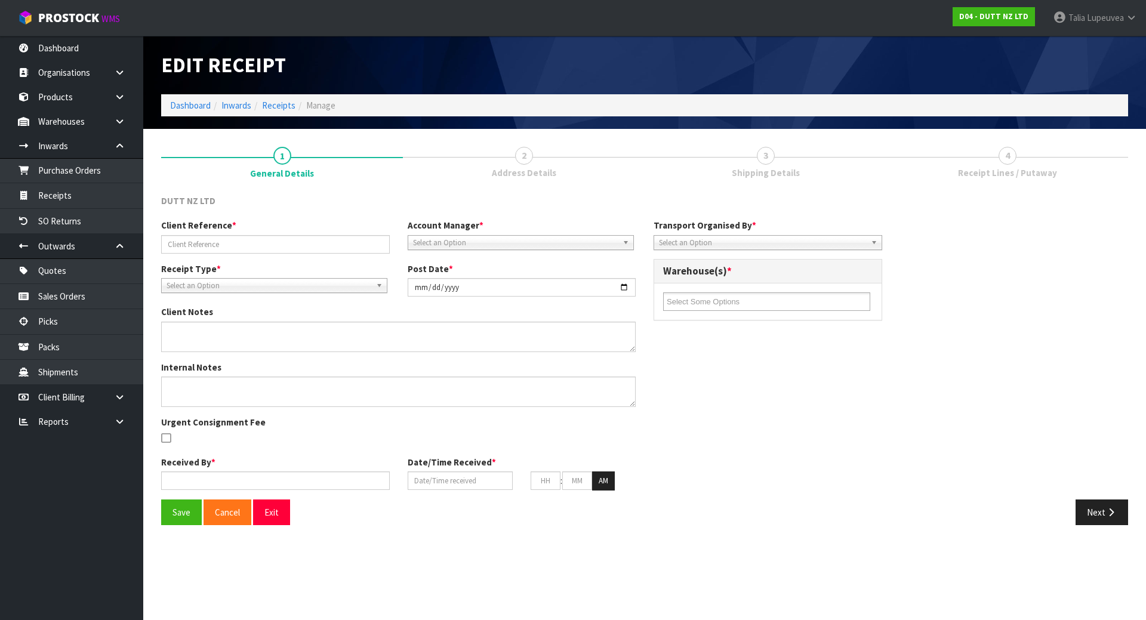
type input "[DATE]"
type input "11"
type input "59"
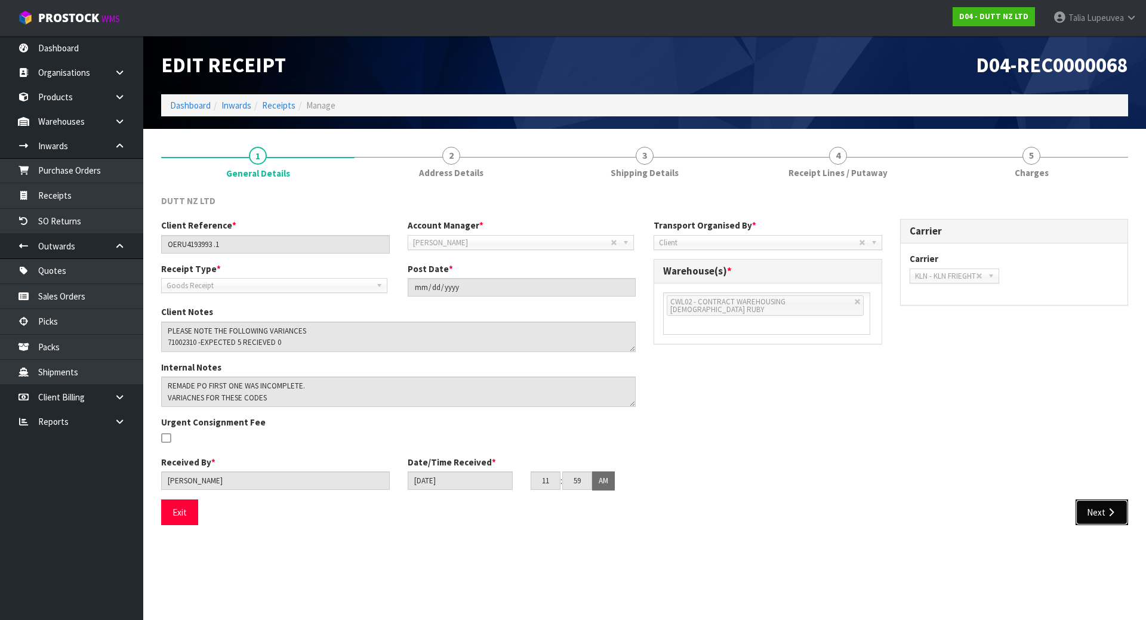
click at [1100, 510] on button "Next" at bounding box center [1101, 512] width 53 height 26
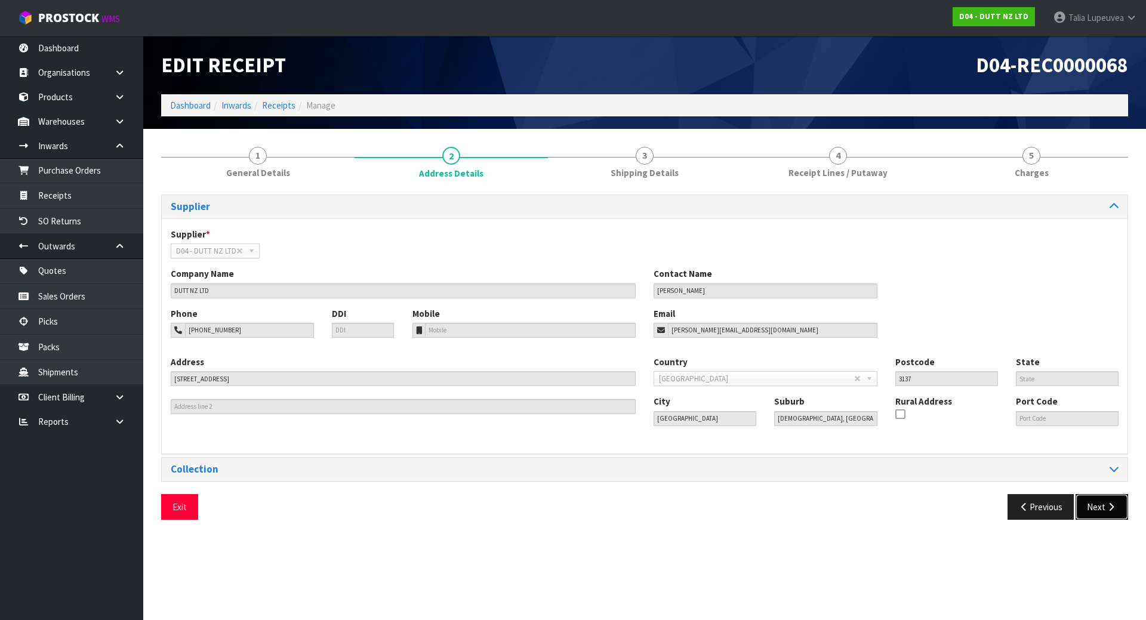
click at [1095, 517] on button "Next" at bounding box center [1101, 507] width 53 height 26
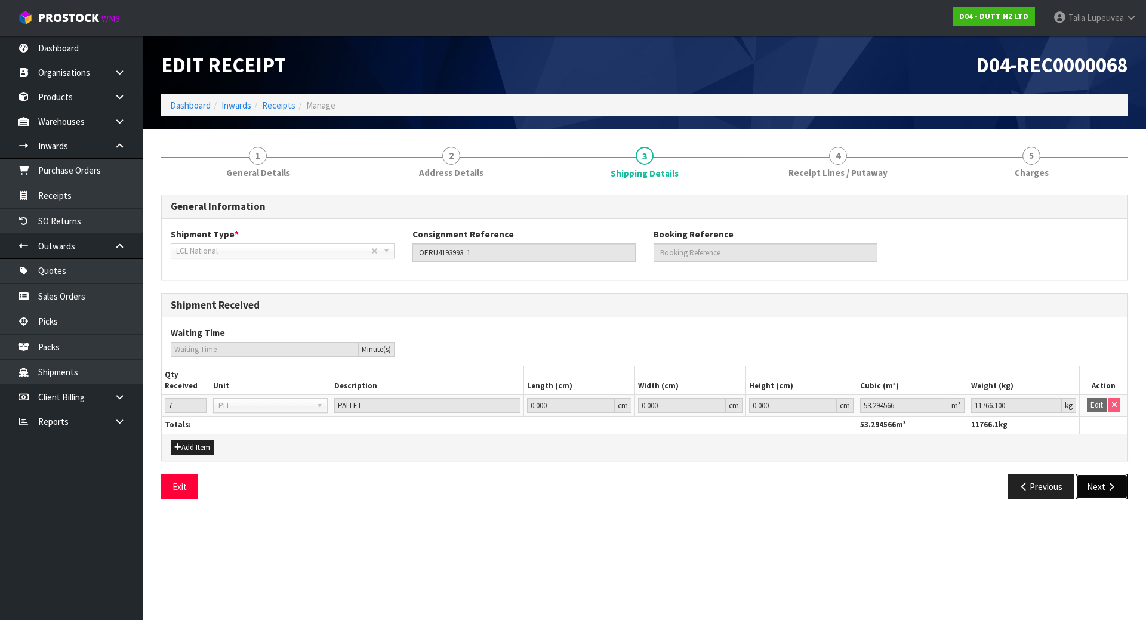
click at [1110, 492] on button "Next" at bounding box center [1101, 487] width 53 height 26
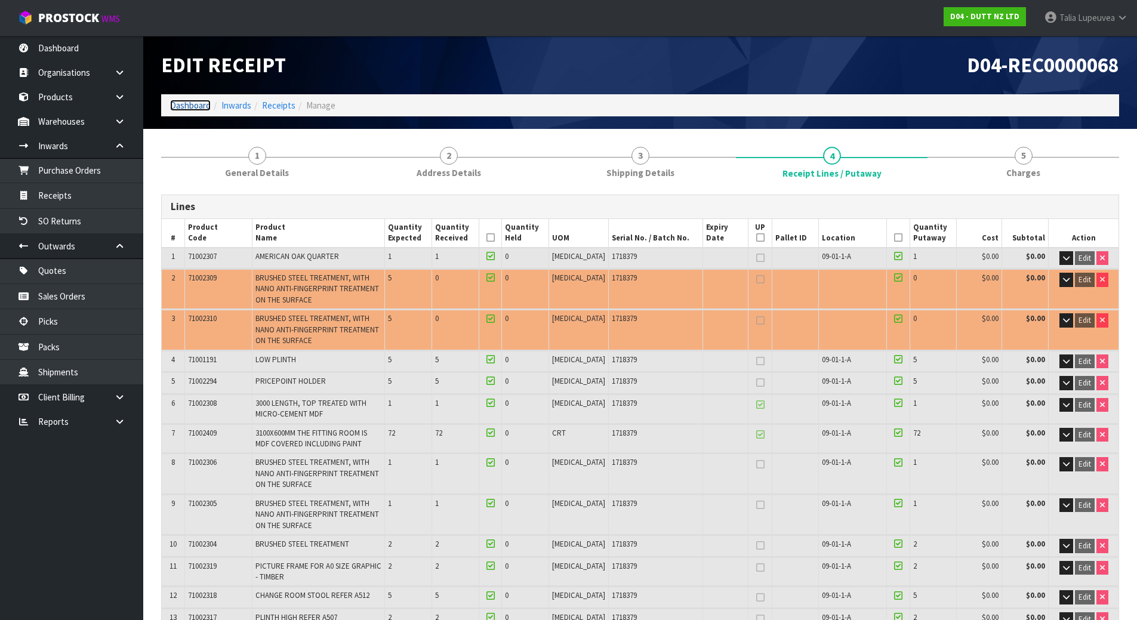
click at [180, 107] on link "Dashboard" at bounding box center [190, 105] width 41 height 11
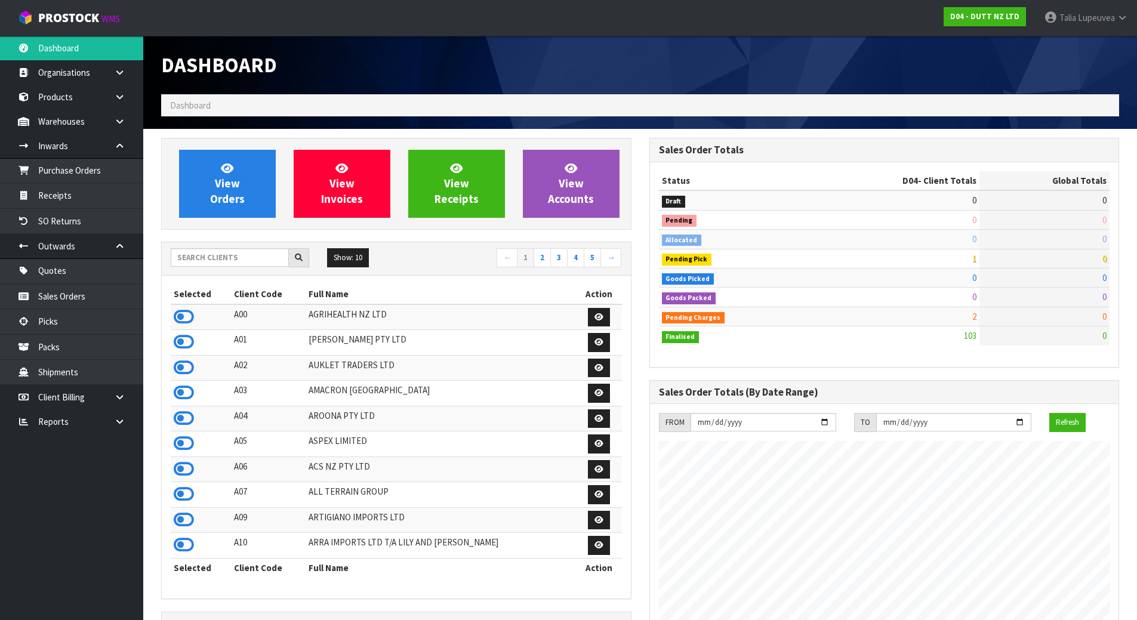
scroll to position [930, 488]
click at [232, 257] on input "text" at bounding box center [230, 257] width 118 height 18
click at [217, 254] on input "text" at bounding box center [230, 257] width 118 height 18
type input "C09"
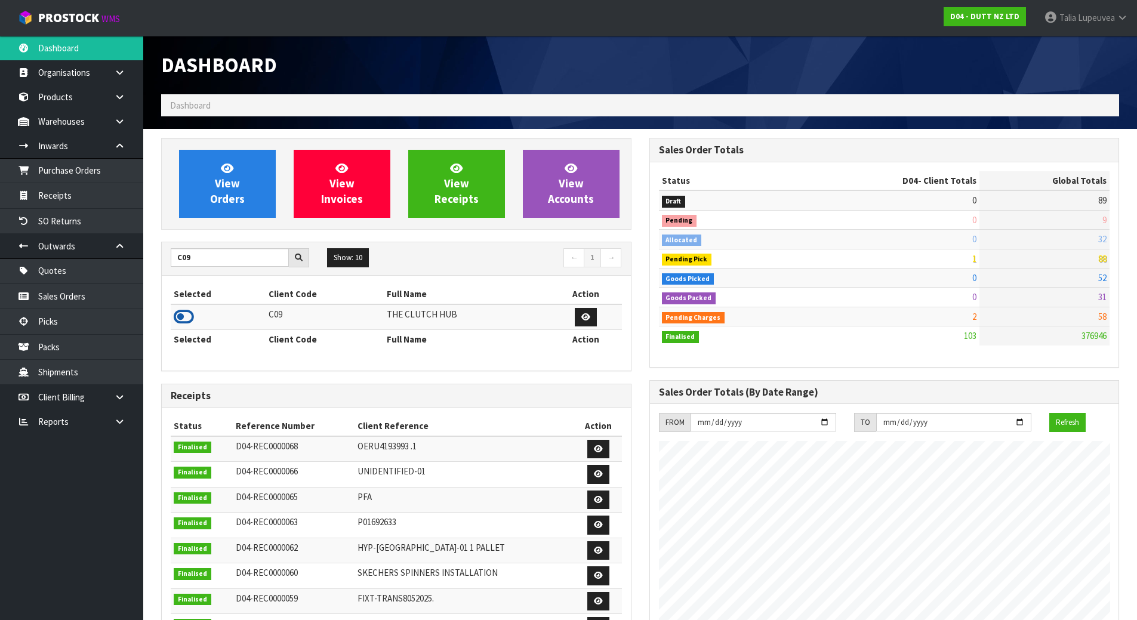
click at [180, 317] on icon at bounding box center [184, 317] width 20 height 18
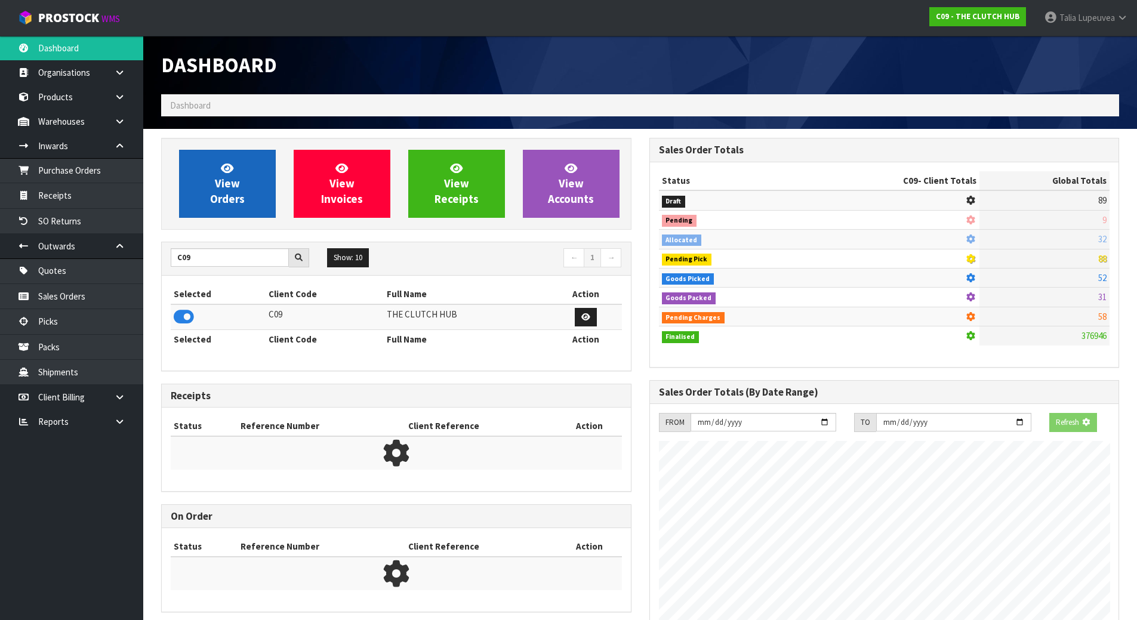
scroll to position [596007, 596263]
click at [229, 167] on icon at bounding box center [227, 167] width 13 height 11
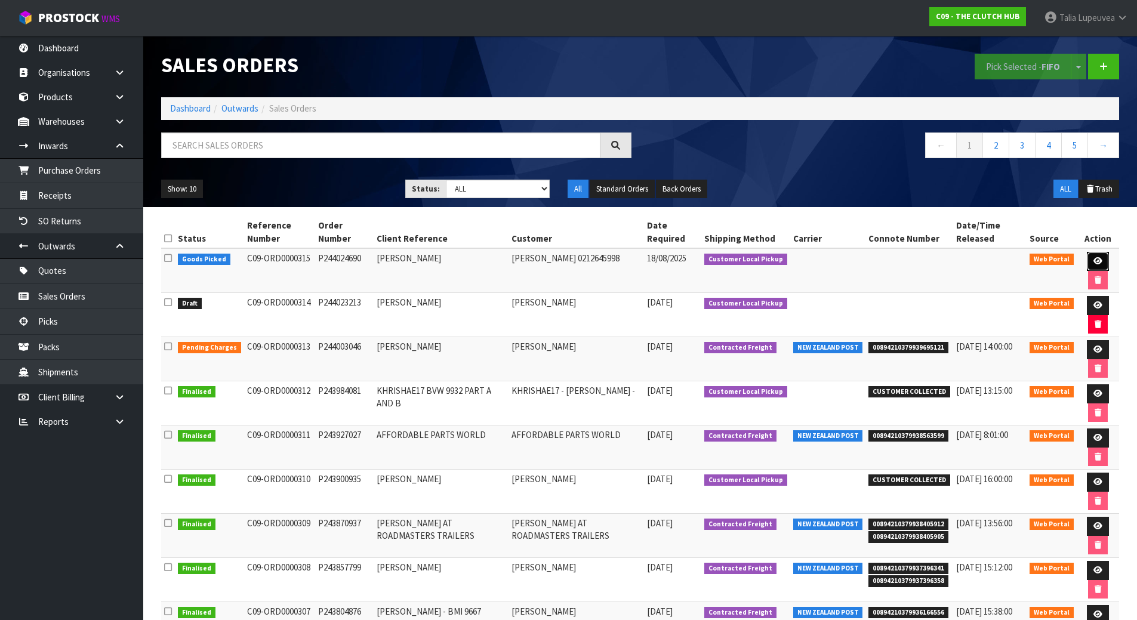
click at [1091, 258] on link at bounding box center [1098, 261] width 22 height 19
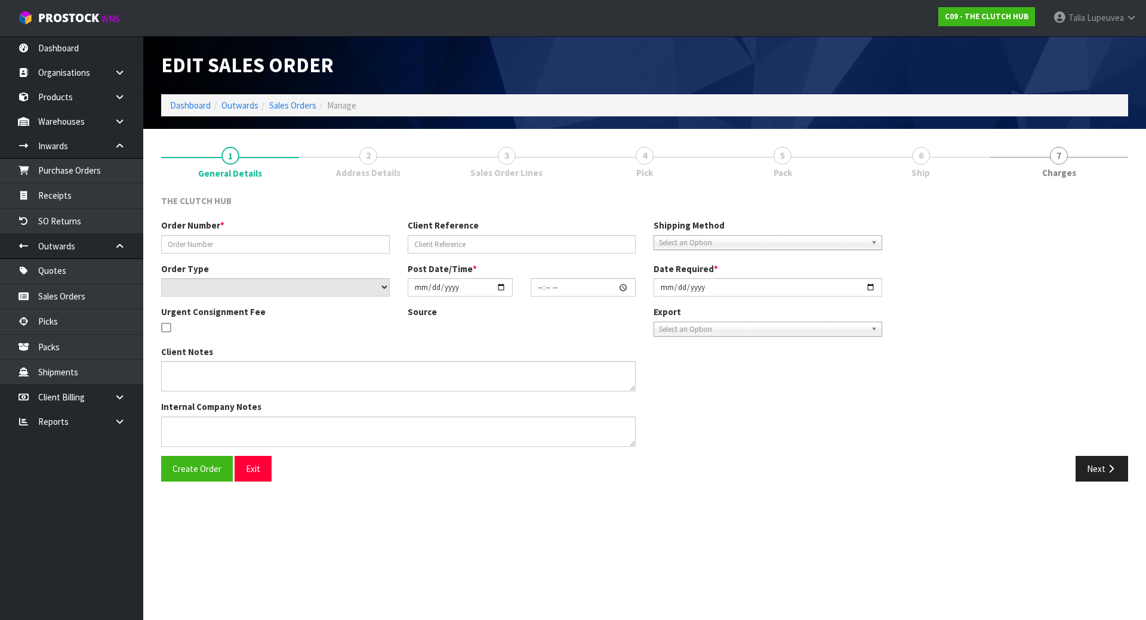
type input "P244024690"
type input "[PERSON_NAME]"
select select "number:0"
type input "[DATE]"
type input "21:05:00.000"
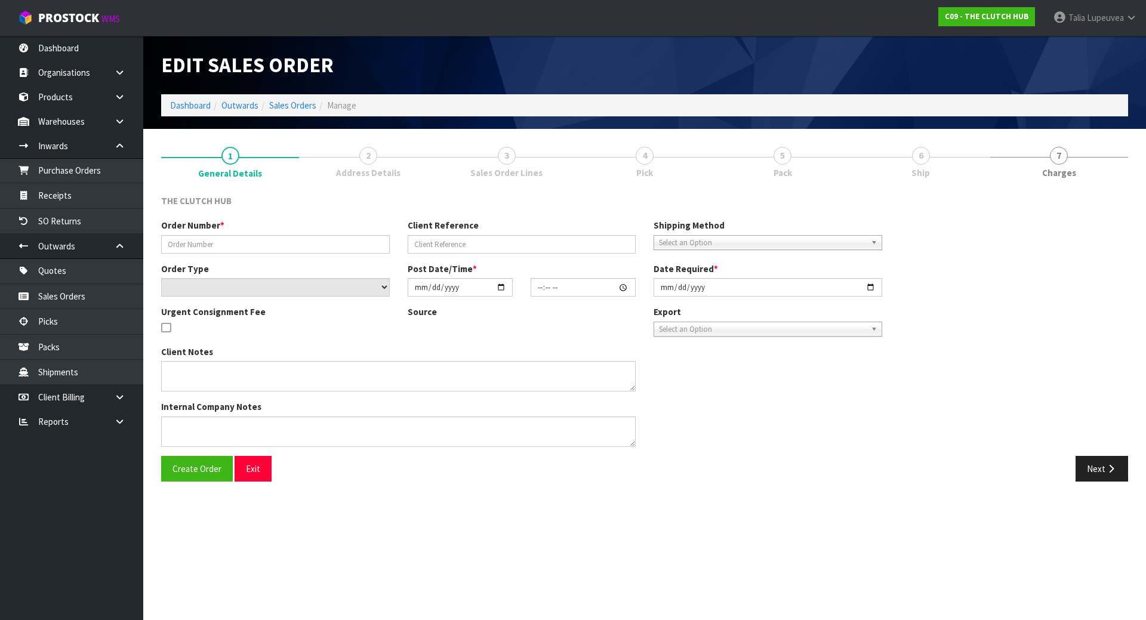
type input "[DATE]"
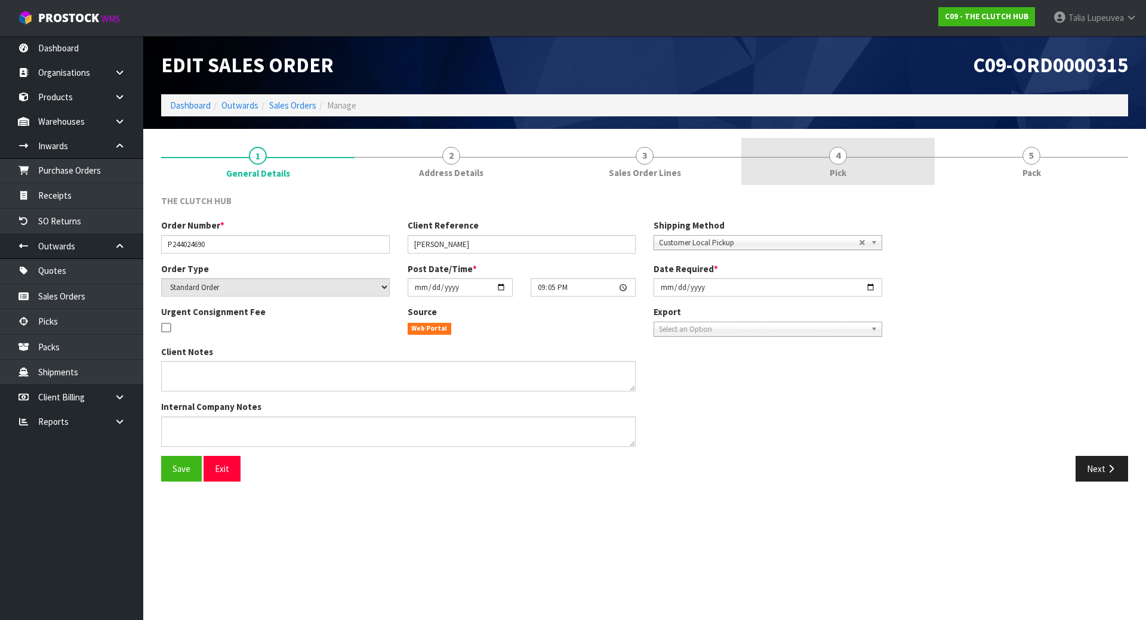
click at [920, 166] on link "4 Pick" at bounding box center [837, 161] width 193 height 47
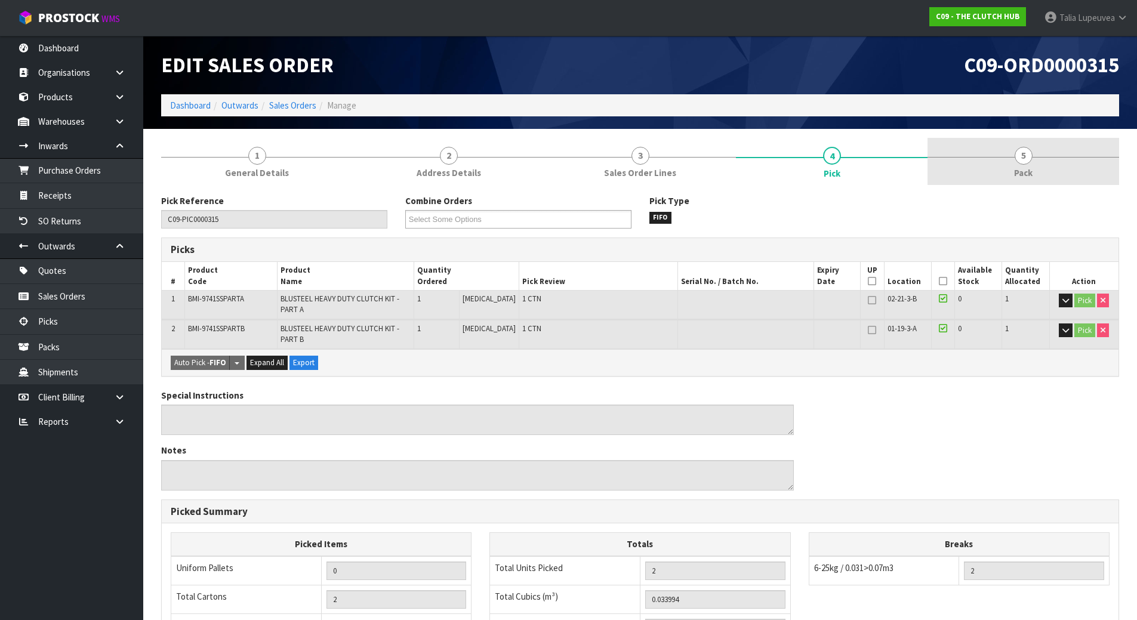
click at [1020, 165] on link "5 Pack" at bounding box center [1023, 161] width 192 height 47
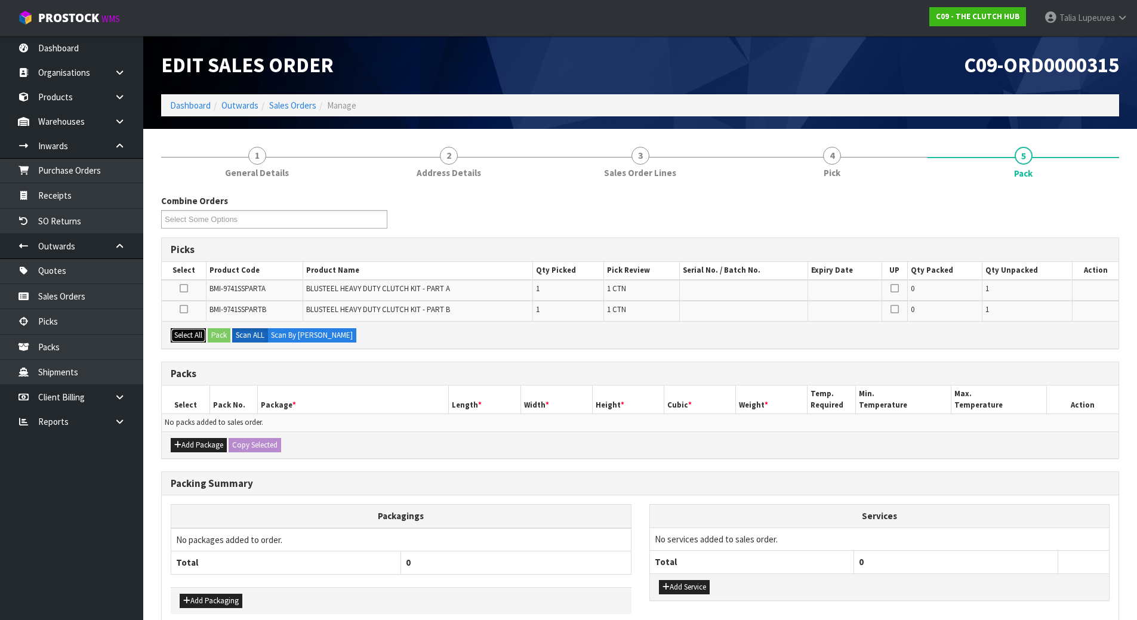
click at [185, 332] on button "Select All" at bounding box center [188, 335] width 35 height 14
click at [227, 337] on button "Pack" at bounding box center [219, 335] width 23 height 14
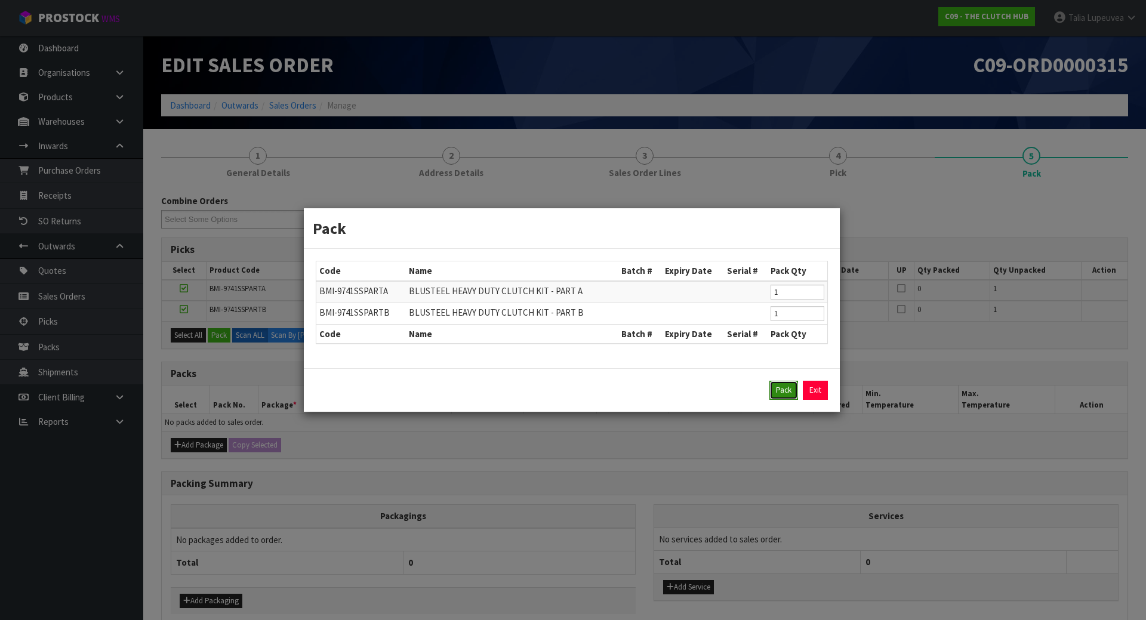
drag, startPoint x: 776, startPoint y: 387, endPoint x: 649, endPoint y: 406, distance: 127.9
click at [776, 388] on button "Pack" at bounding box center [783, 390] width 29 height 19
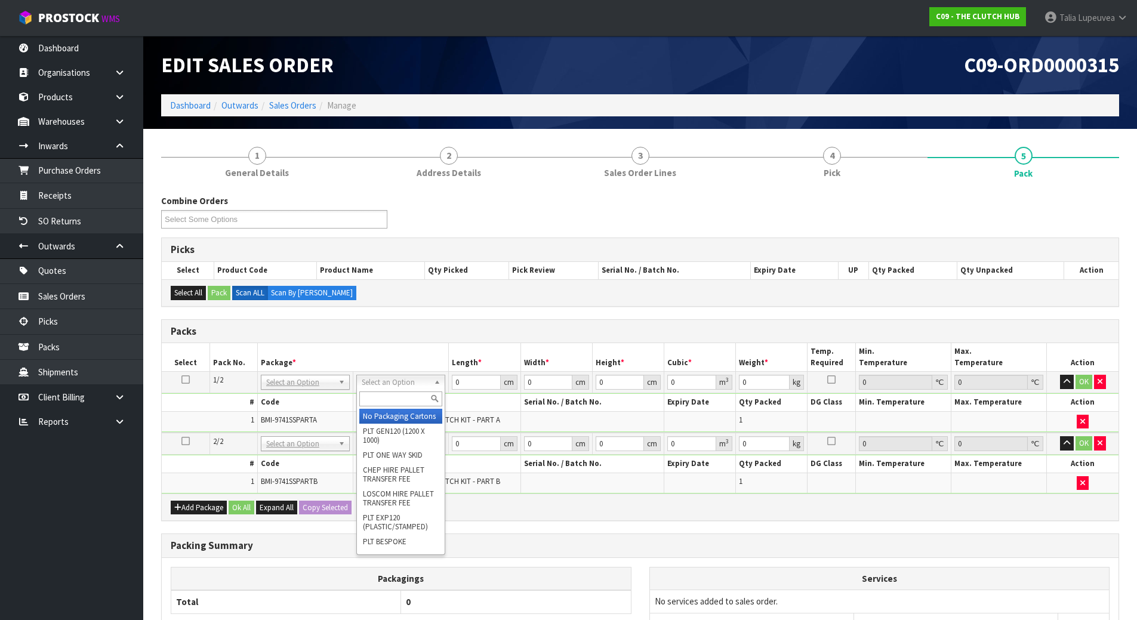
click at [384, 396] on input "text" at bounding box center [400, 398] width 83 height 15
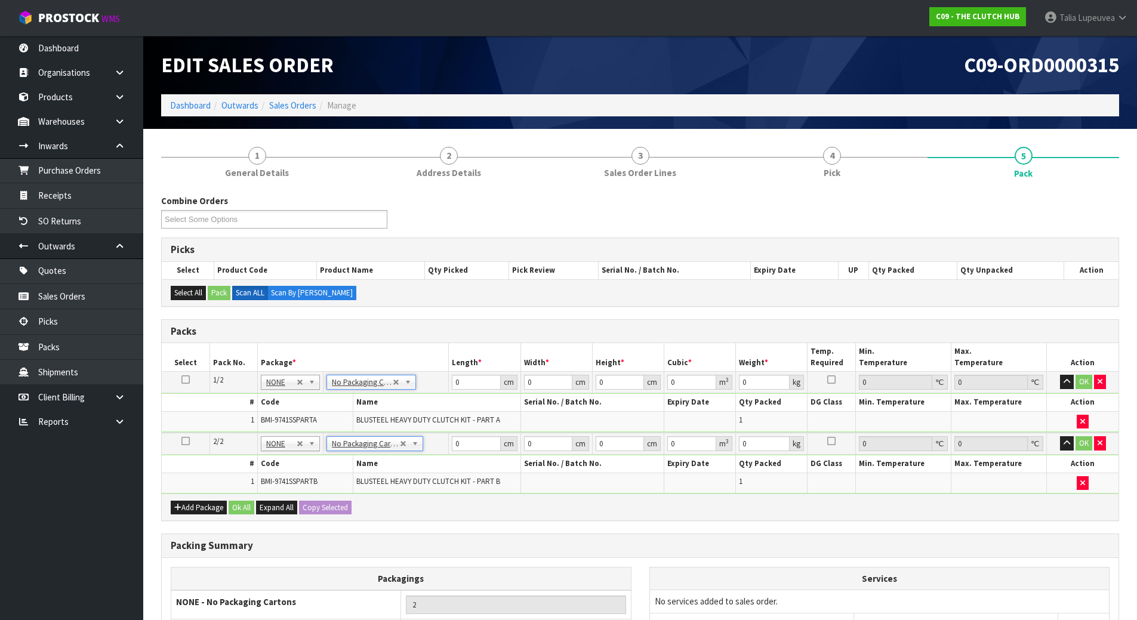
type input "2"
drag, startPoint x: 466, startPoint y: 377, endPoint x: 421, endPoint y: 384, distance: 45.8
click at [421, 384] on tr "1/2 NONE 007-001 007-002 007-004 007-009 007-013 007-014 007-015 007-017 007-01…" at bounding box center [640, 382] width 957 height 21
click at [178, 378] on td at bounding box center [186, 382] width 48 height 21
click at [183, 380] on icon at bounding box center [185, 380] width 8 height 1
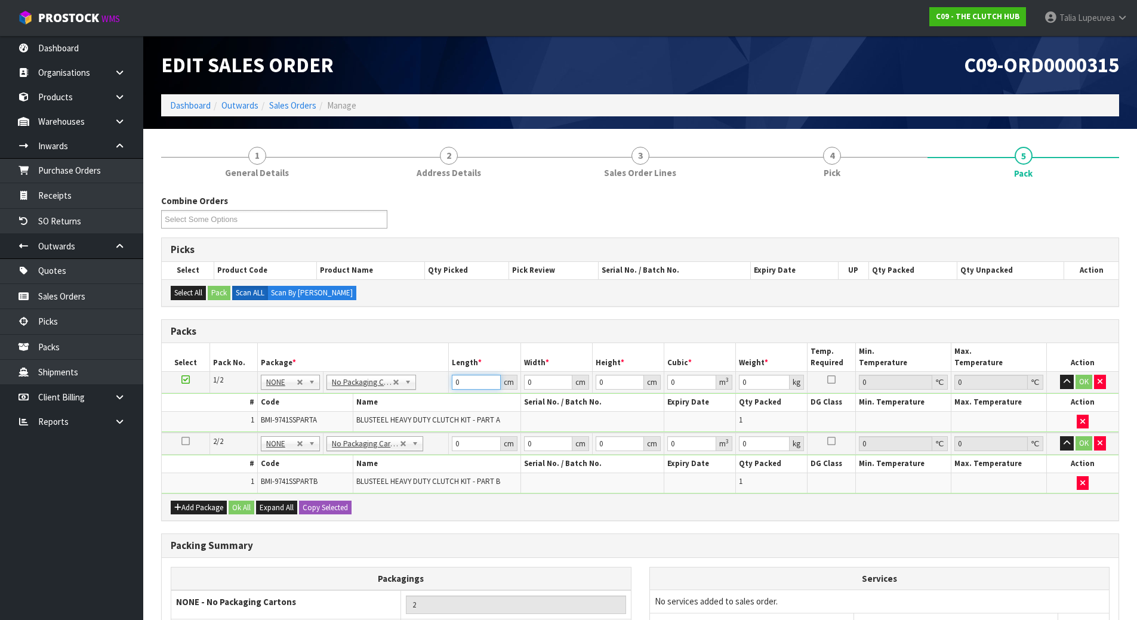
drag, startPoint x: 465, startPoint y: 383, endPoint x: 417, endPoint y: 388, distance: 48.6
click at [418, 390] on tr "1/2 NONE 007-001 007-002 007-004 007-009 007-013 007-014 007-015 007-017 007-01…" at bounding box center [640, 382] width 957 height 21
type input "43"
type input "40"
type input "1"
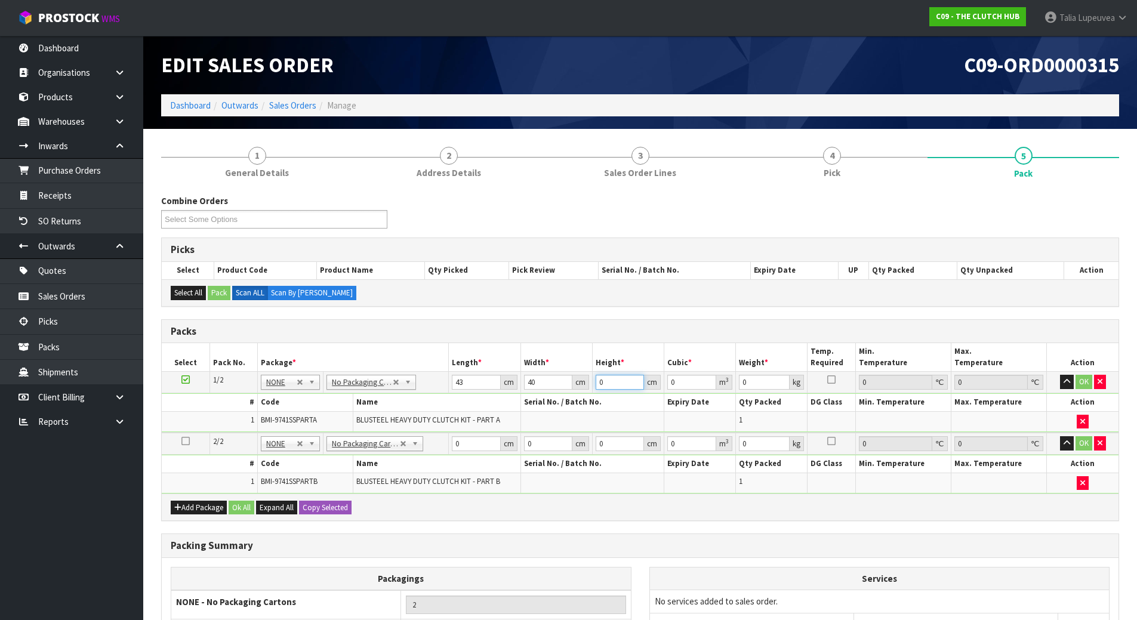
type input "0.00172"
type input "15"
type input "0.0258"
type input "15"
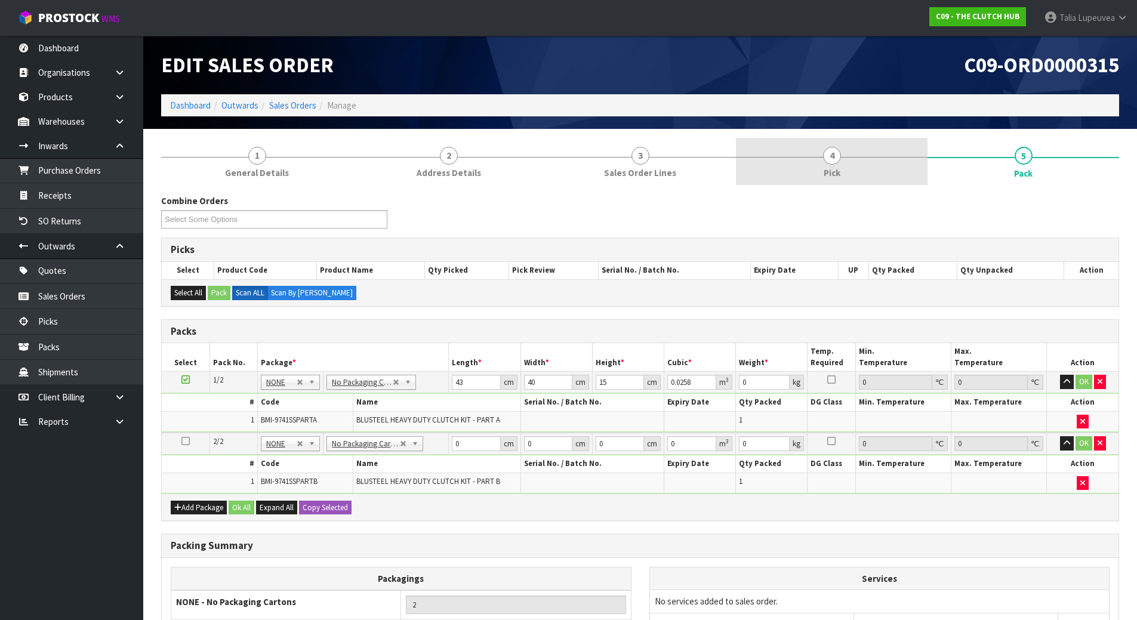
click at [830, 177] on span "Pick" at bounding box center [832, 172] width 17 height 13
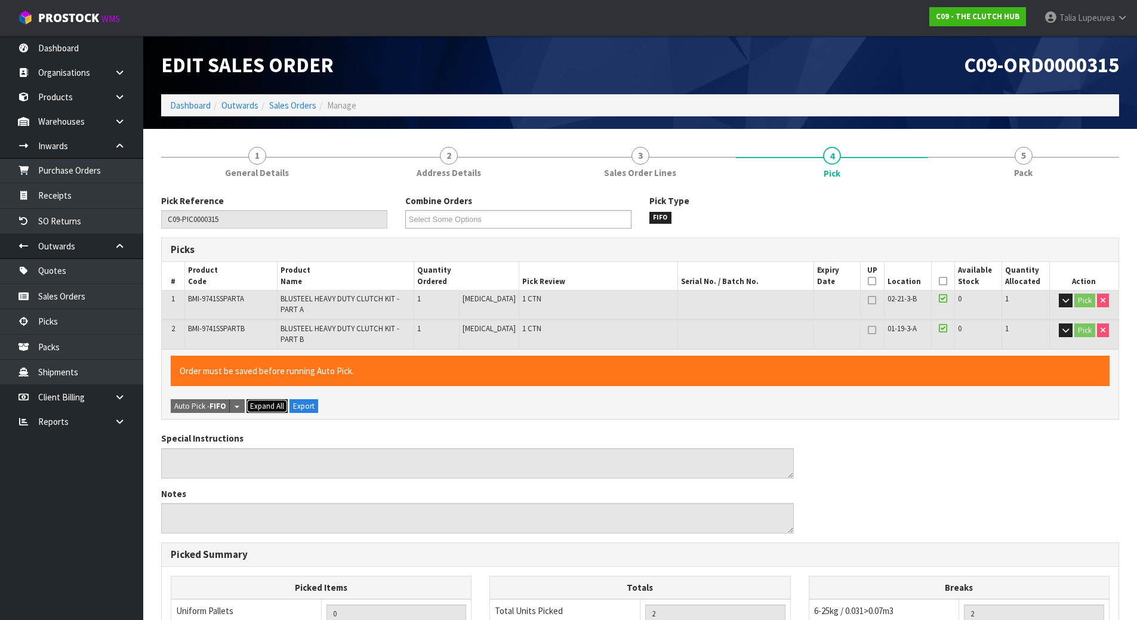
click at [272, 405] on span "Expand All" at bounding box center [267, 406] width 34 height 10
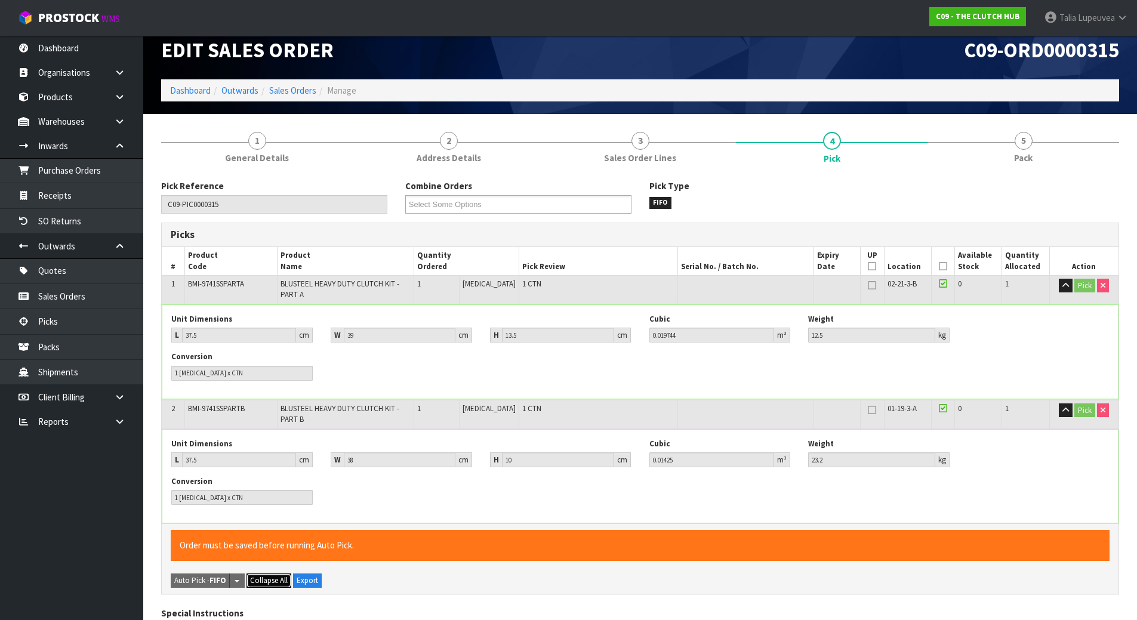
scroll to position [60, 0]
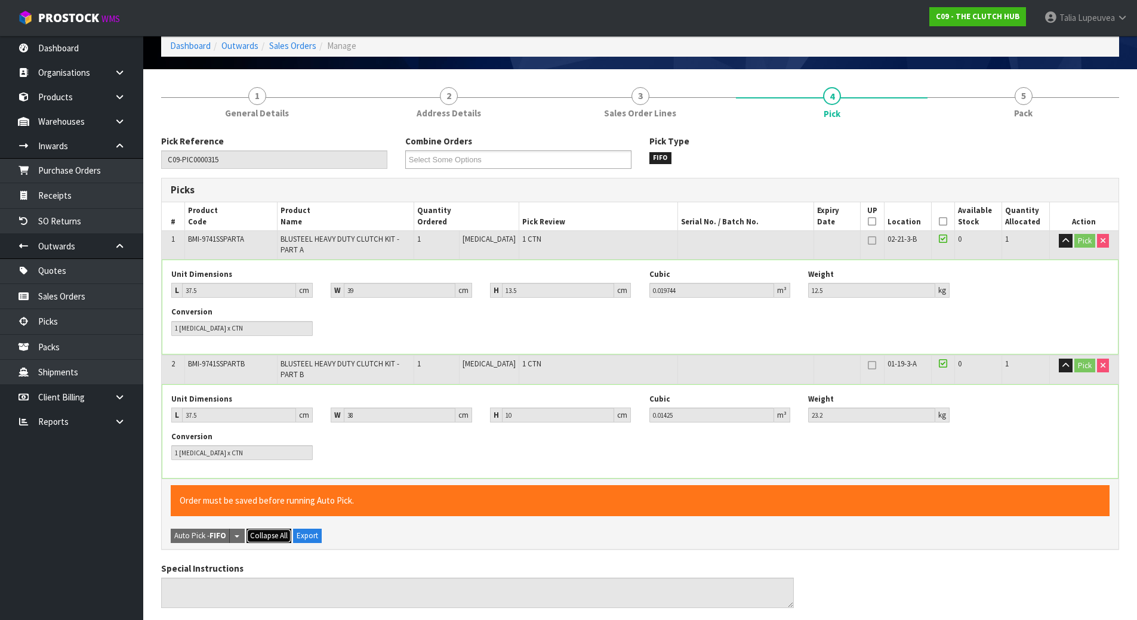
click at [268, 531] on span "Collapse All" at bounding box center [269, 536] width 38 height 10
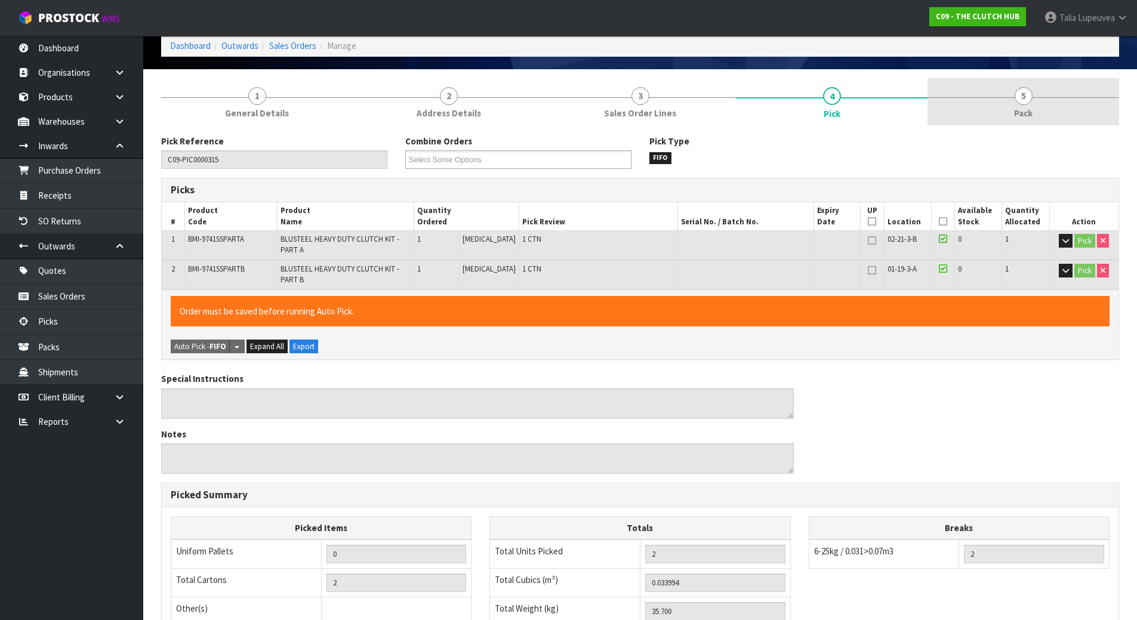
click at [1009, 116] on link "5 Pack" at bounding box center [1023, 101] width 192 height 47
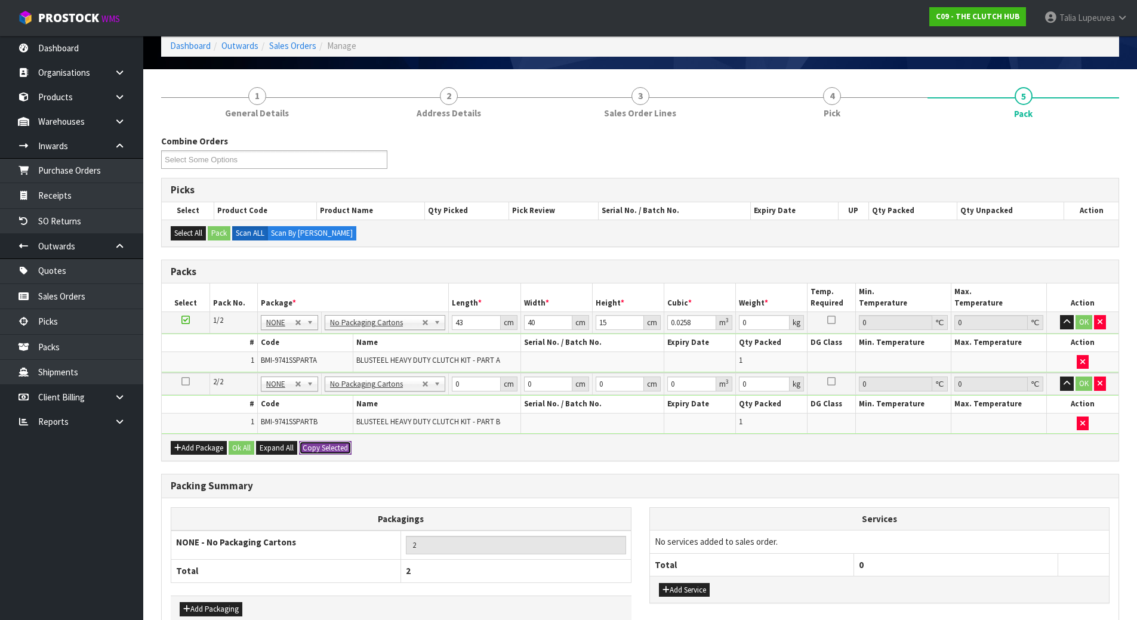
click at [322, 448] on button "Copy Selected" at bounding box center [325, 448] width 53 height 14
click at [322, 449] on span "Confirm" at bounding box center [316, 448] width 26 height 10
type input "43"
type input "40"
type input "15"
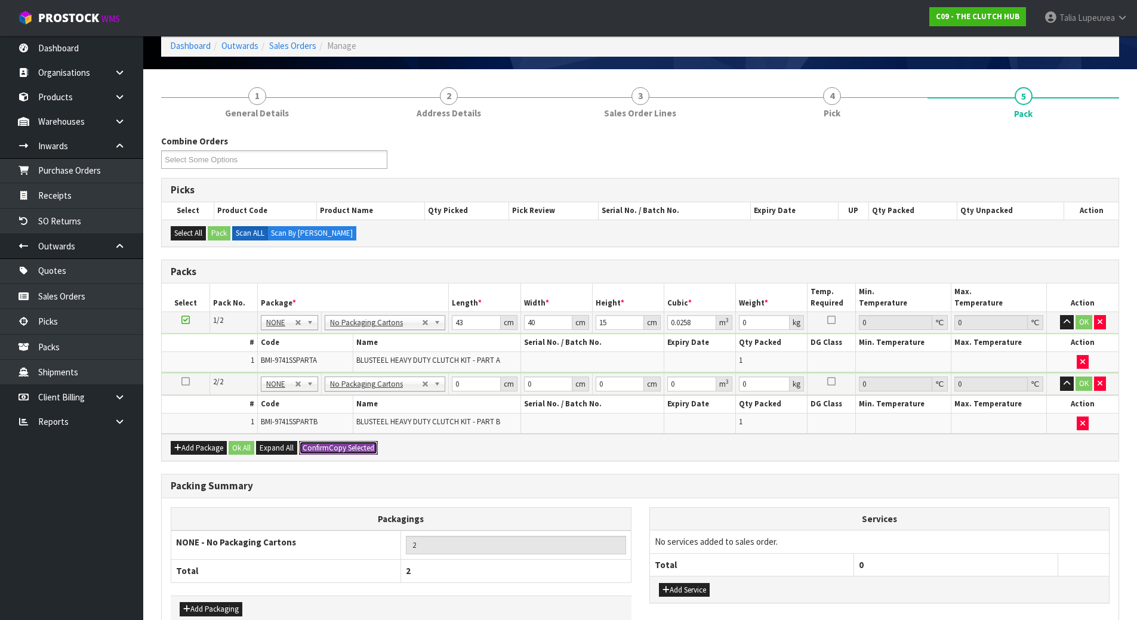
type input "0.0258"
drag, startPoint x: 765, startPoint y: 325, endPoint x: 575, endPoint y: 337, distance: 190.7
click at [584, 337] on tbody "1/2 NONE 007-001 007-002 007-004 007-009 007-013 007-014 007-015 007-017 007-01…" at bounding box center [640, 342] width 957 height 61
type input "13"
drag, startPoint x: 763, startPoint y: 384, endPoint x: 667, endPoint y: 394, distance: 96.6
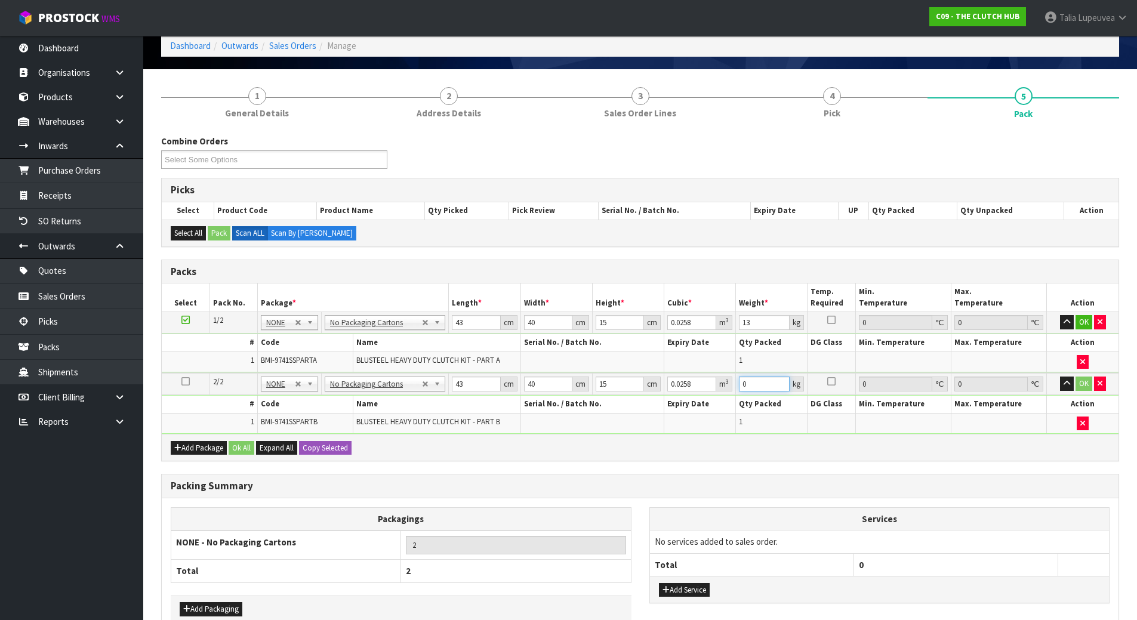
click at [667, 394] on tr "2/2 NONE 007-001 007-002 007-004 007-009 007-013 007-014 007-015 007-017 007-01…" at bounding box center [640, 384] width 957 height 22
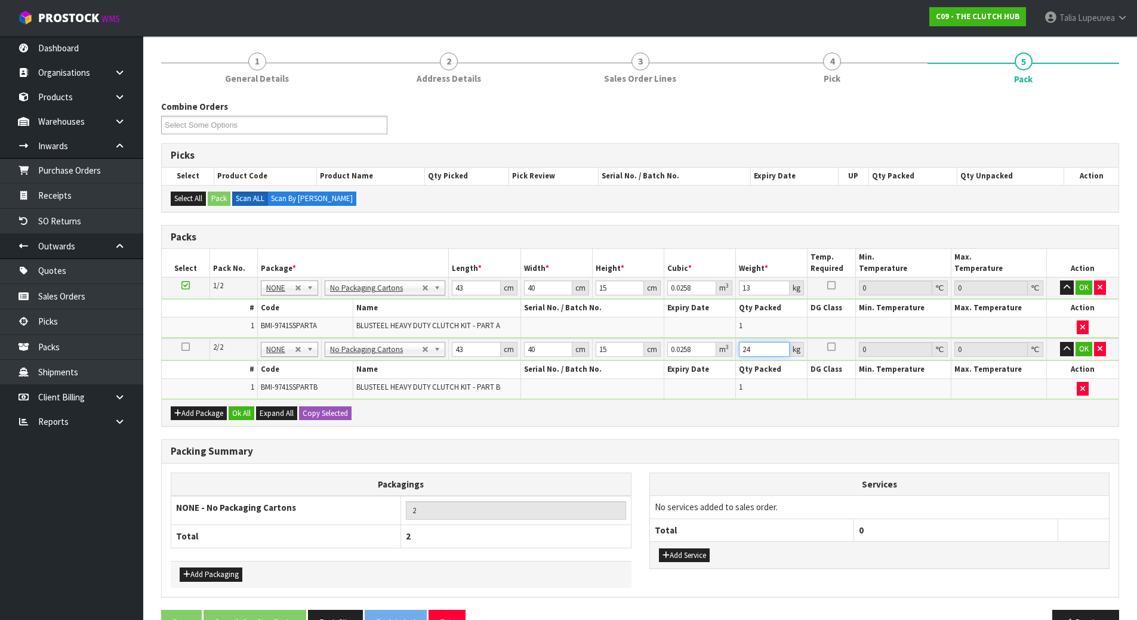
scroll to position [128, 0]
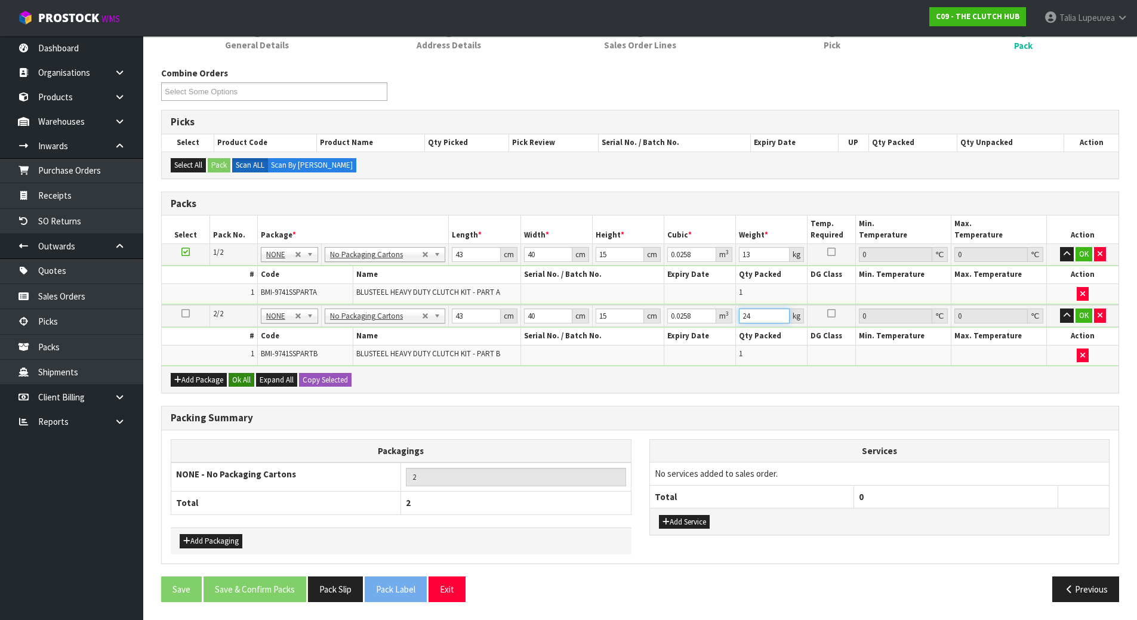
type input "24"
click at [246, 385] on button "Ok All" at bounding box center [242, 380] width 26 height 14
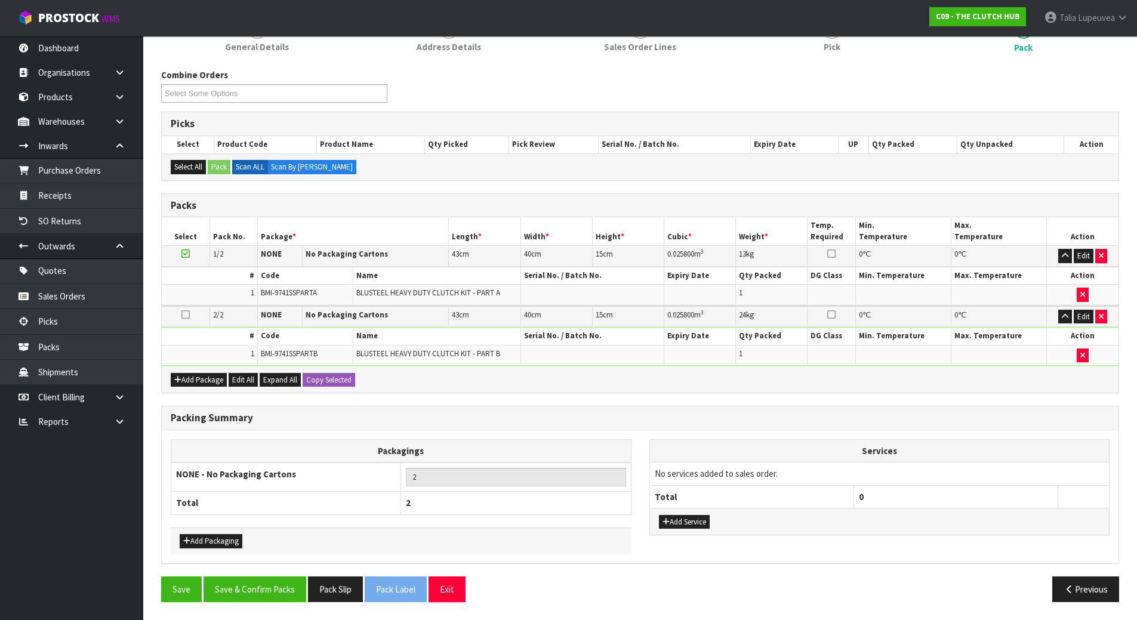
scroll to position [126, 0]
click at [262, 588] on button "Save & Confirm Packs" at bounding box center [254, 589] width 103 height 26
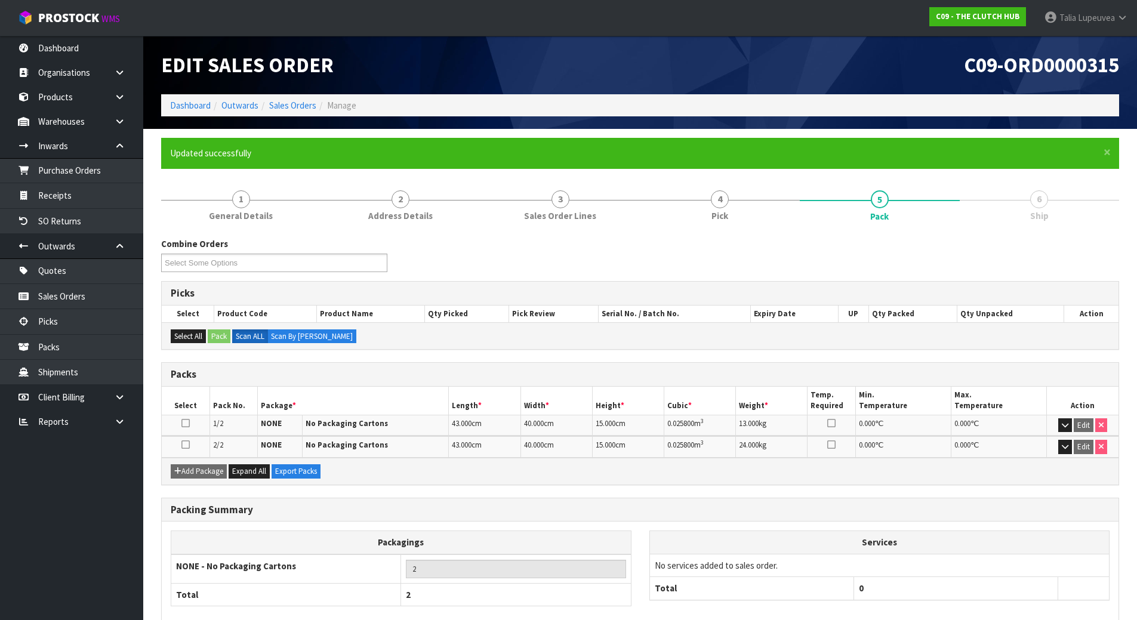
scroll to position [65, 0]
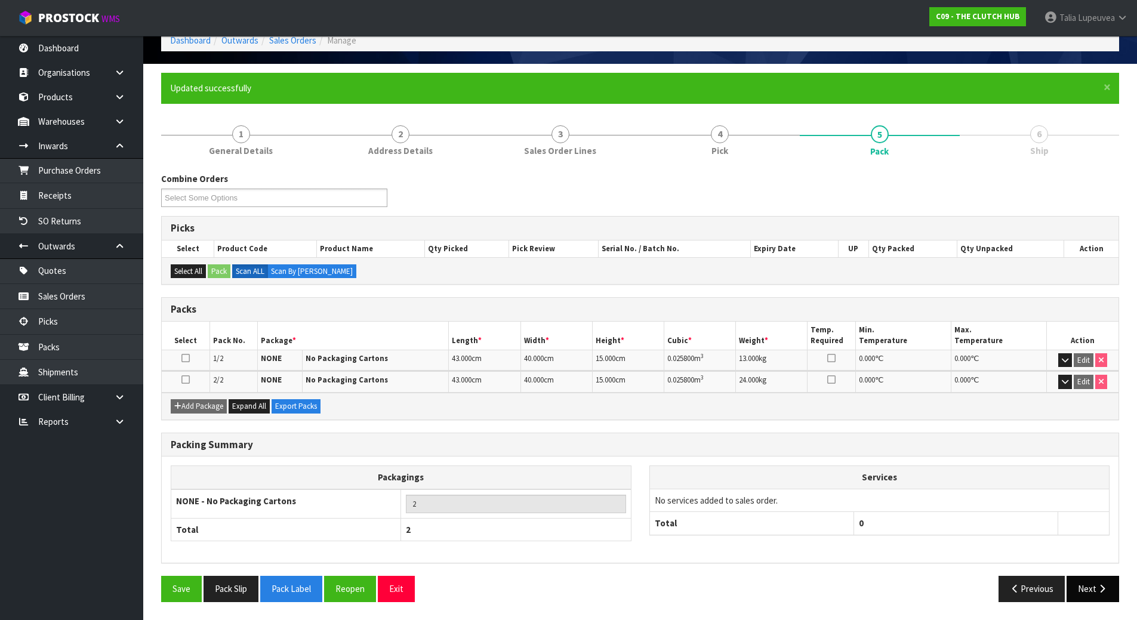
click at [1077, 593] on button "Next" at bounding box center [1092, 589] width 53 height 26
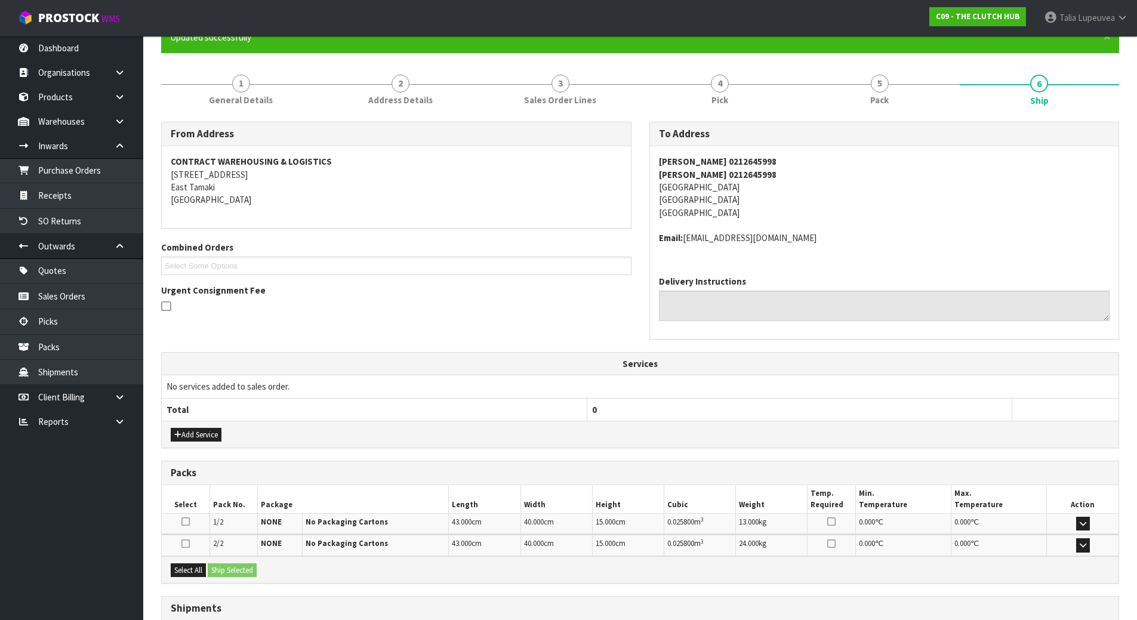
scroll to position [208, 0]
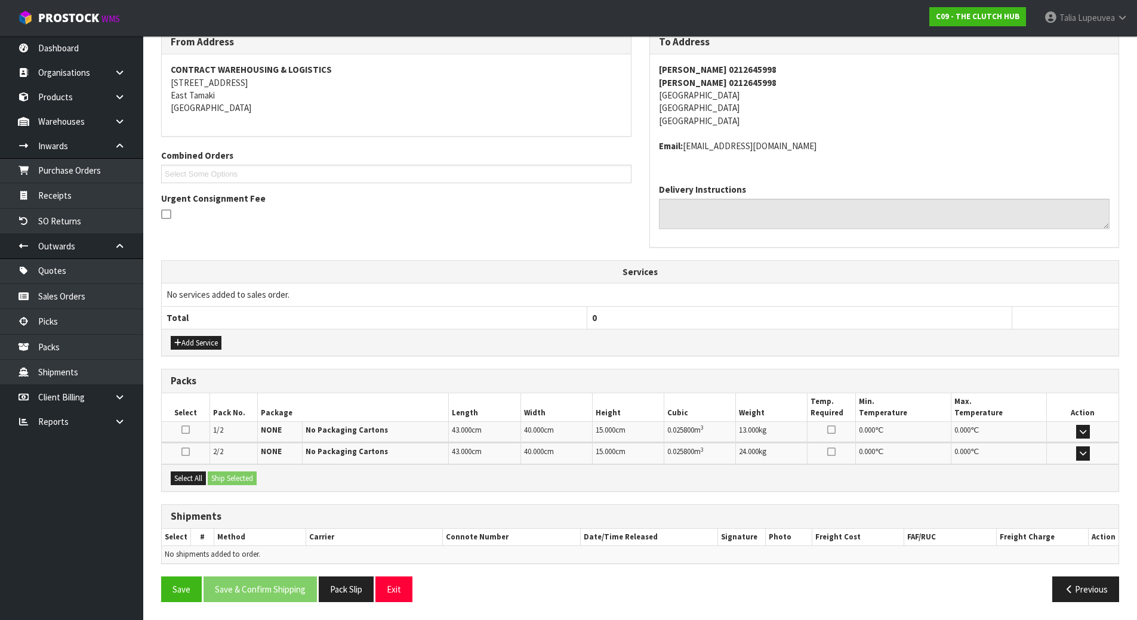
click at [168, 206] on div "Urgent Consignment Fee" at bounding box center [396, 207] width 470 height 31
click at [166, 211] on icon at bounding box center [166, 214] width 10 height 11
click at [0, 0] on input "checkbox" at bounding box center [0, 0] width 0 height 0
drag, startPoint x: 185, startPoint y: 479, endPoint x: 239, endPoint y: 477, distance: 54.4
click at [185, 478] on button "Select All" at bounding box center [188, 478] width 35 height 14
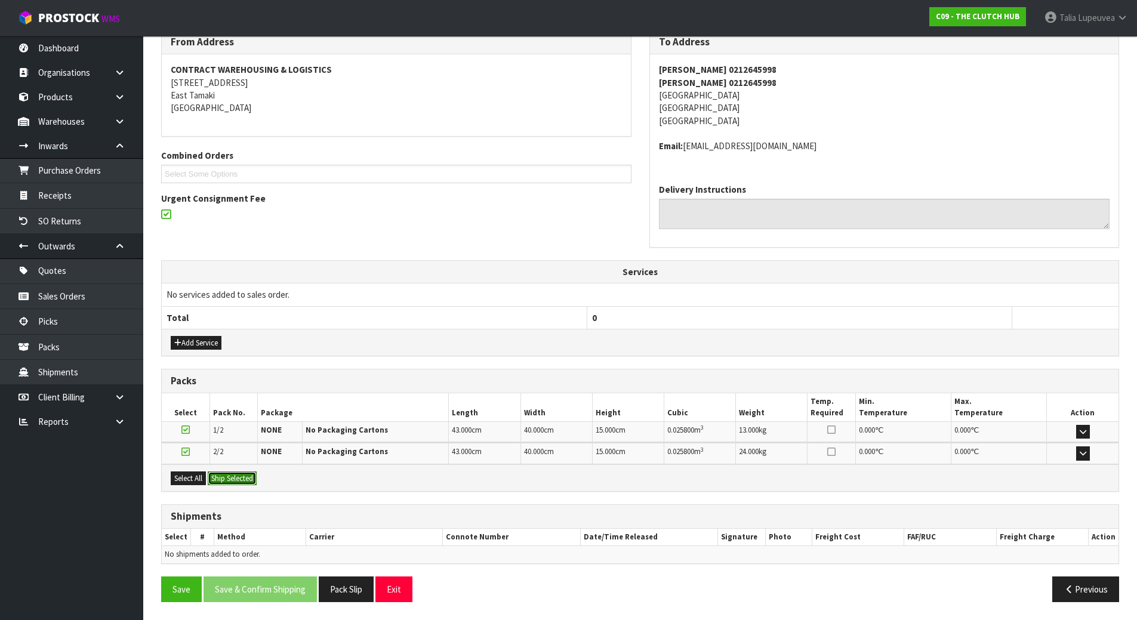
click at [241, 476] on button "Ship Selected" at bounding box center [232, 478] width 49 height 14
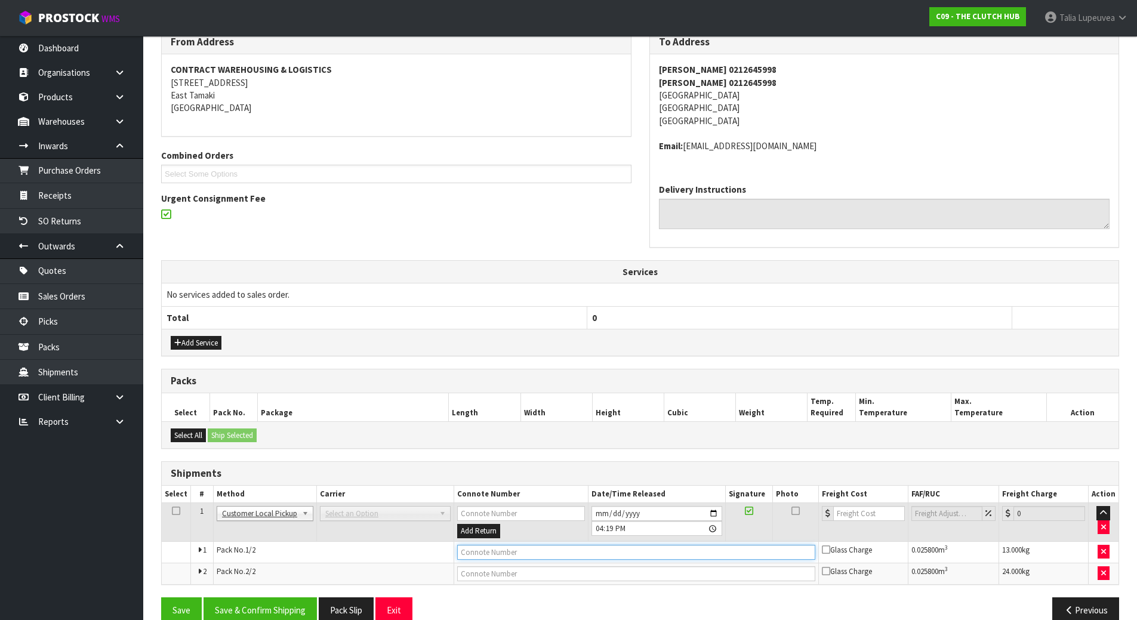
click at [549, 551] on input "text" at bounding box center [636, 552] width 358 height 15
type input "CUSTOMER COLLECTED"
click at [602, 527] on input "16:19:00.000" at bounding box center [656, 528] width 130 height 15
type input "15:19"
type input "[DATE]"
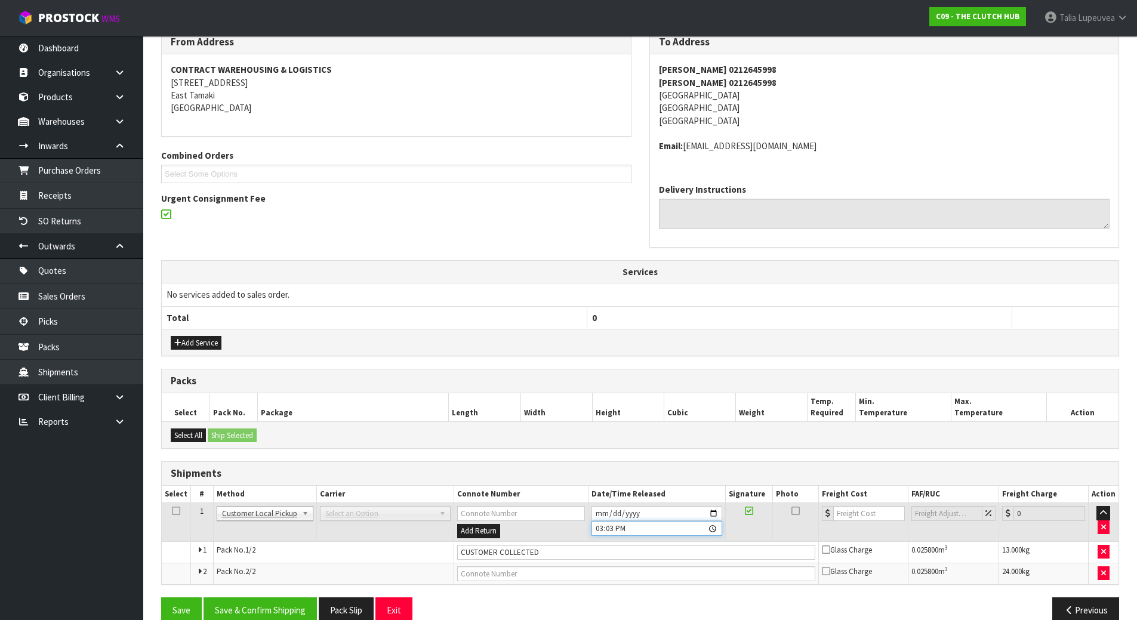
type input "15:30"
click at [280, 610] on button "Save & Confirm Shipping" at bounding box center [259, 610] width 113 height 26
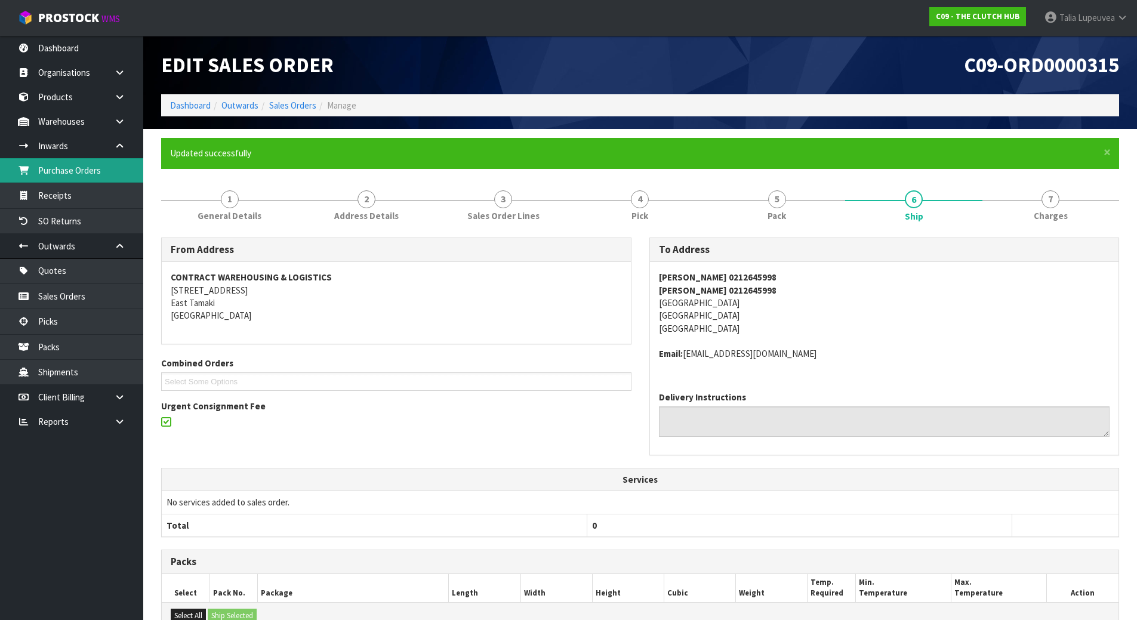
click at [102, 170] on link "Purchase Orders" at bounding box center [71, 170] width 143 height 24
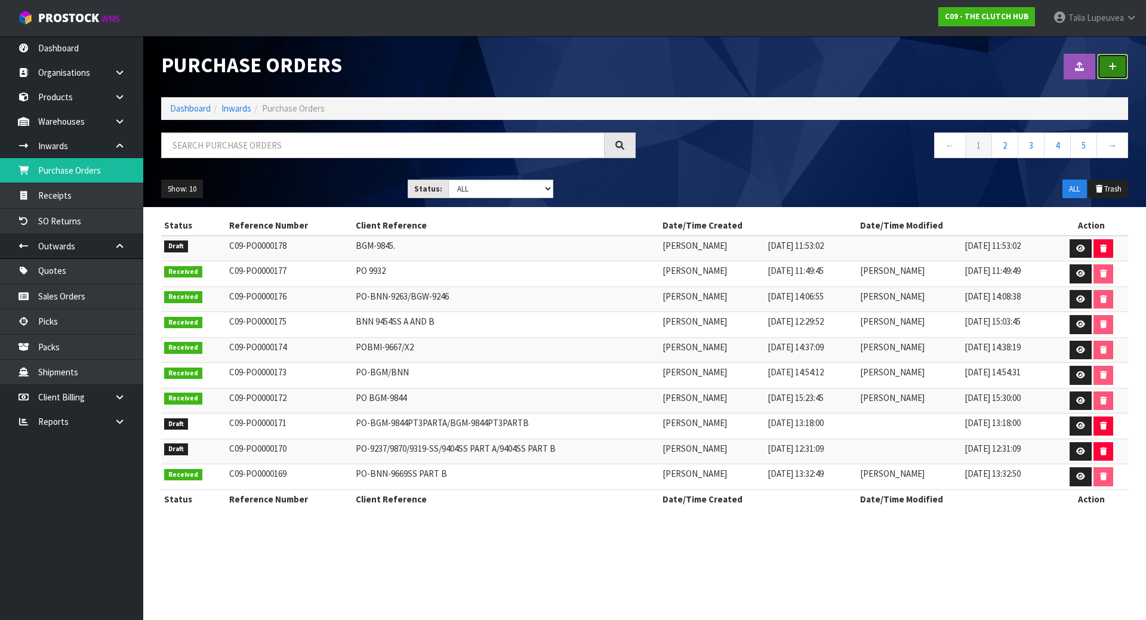
click at [1118, 67] on link at bounding box center [1112, 67] width 31 height 26
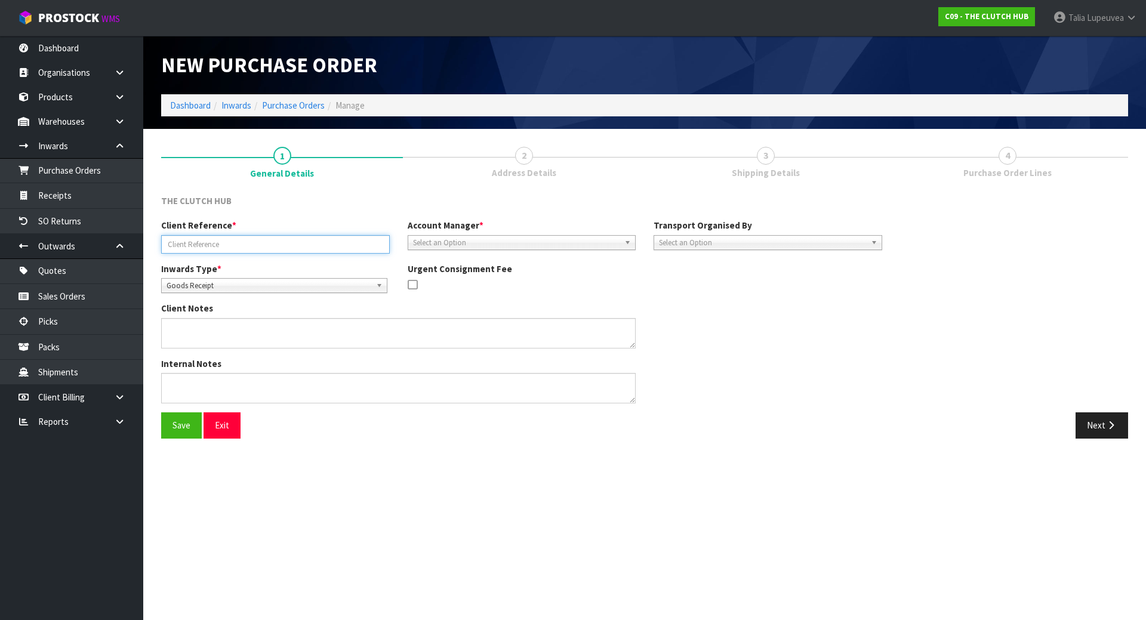
click at [286, 236] on input "text" at bounding box center [275, 244] width 229 height 18
paste input "BHI 9763 A AND B"
type input "BHI 9763 A AND B"
click at [505, 237] on span "Select an Option" at bounding box center [516, 243] width 207 height 14
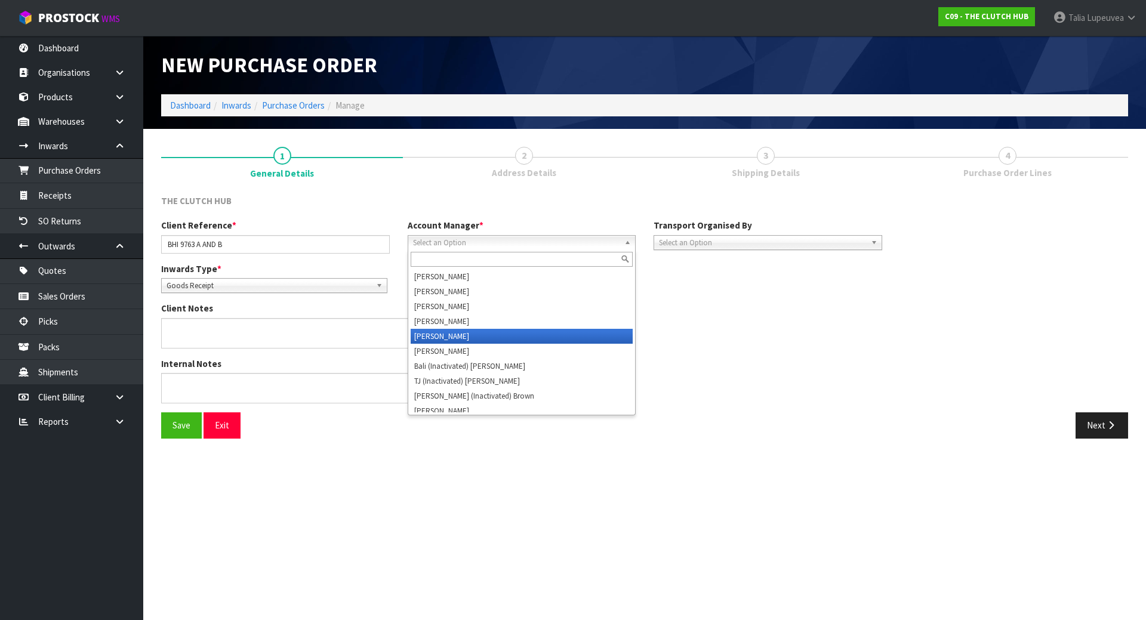
click at [513, 331] on li "[PERSON_NAME]" at bounding box center [522, 336] width 223 height 15
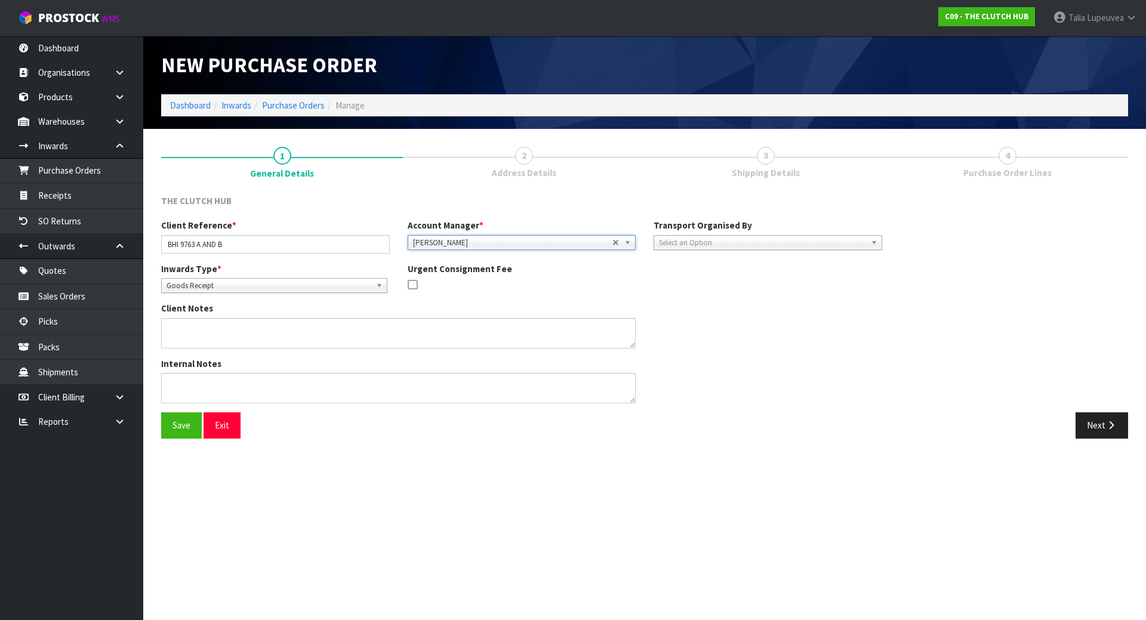
click at [806, 230] on div "Transport Organised By Company Supplier Client Customs Agent Select an Option" at bounding box center [767, 234] width 246 height 30
click at [802, 243] on span "Select an Option" at bounding box center [762, 243] width 207 height 14
click at [803, 312] on li "Client" at bounding box center [767, 306] width 223 height 15
click at [1094, 421] on button "Next" at bounding box center [1101, 425] width 53 height 26
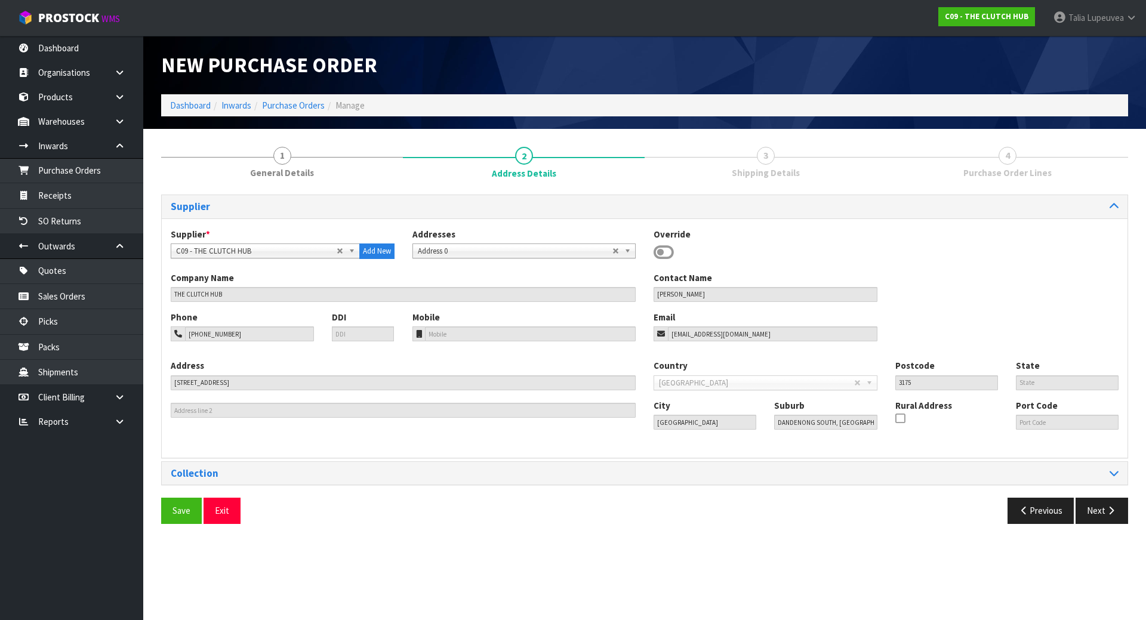
click at [1102, 526] on div "Save Exit Previous Next" at bounding box center [644, 515] width 985 height 35
click at [1102, 513] on button "Next" at bounding box center [1101, 511] width 53 height 26
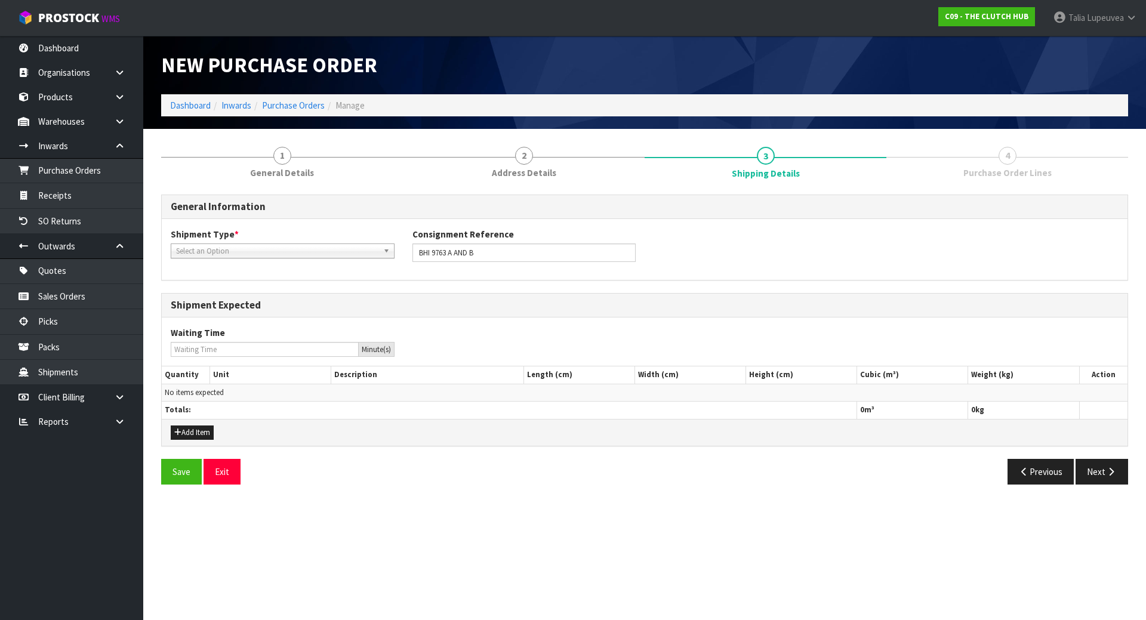
click at [354, 257] on span "Select an Option" at bounding box center [277, 251] width 202 height 14
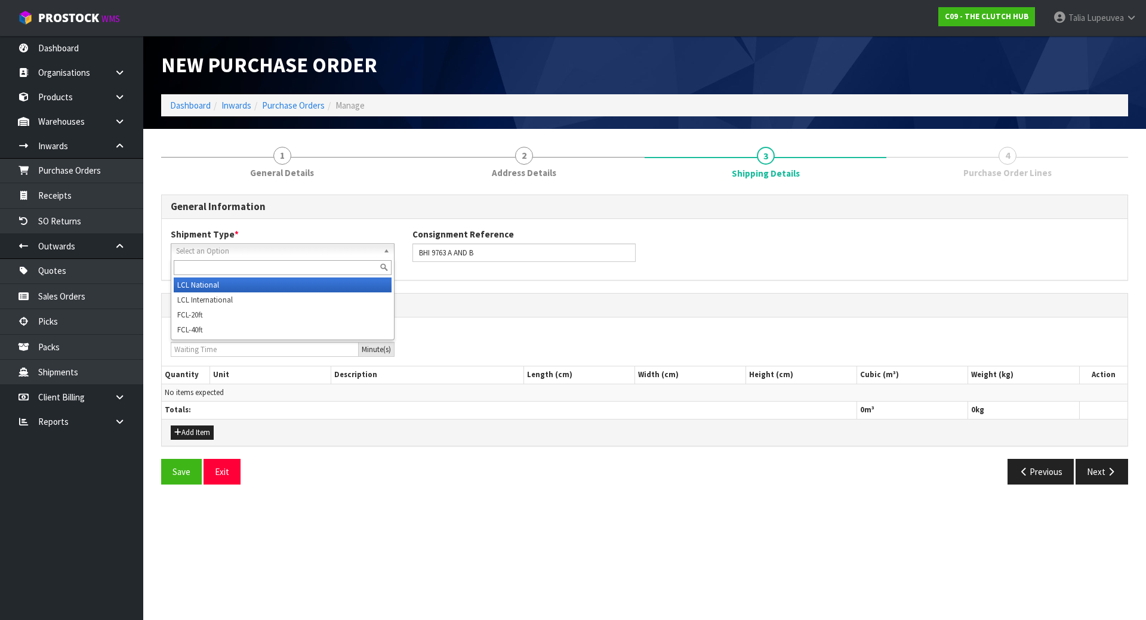
click at [343, 285] on li "LCL National" at bounding box center [283, 284] width 218 height 15
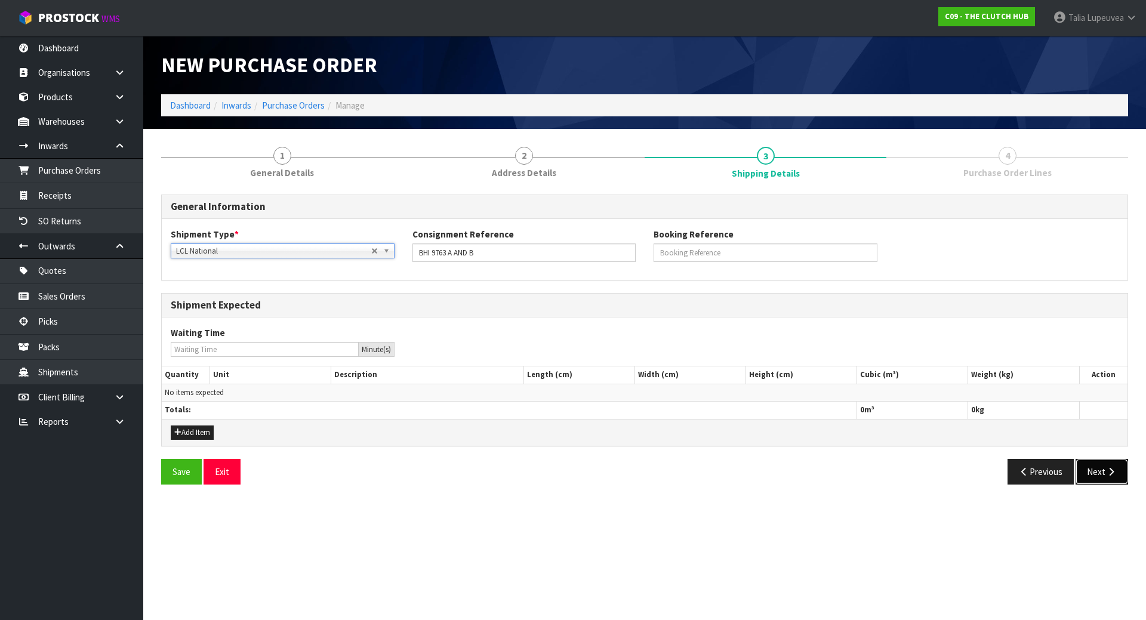
click at [1091, 471] on button "Next" at bounding box center [1101, 472] width 53 height 26
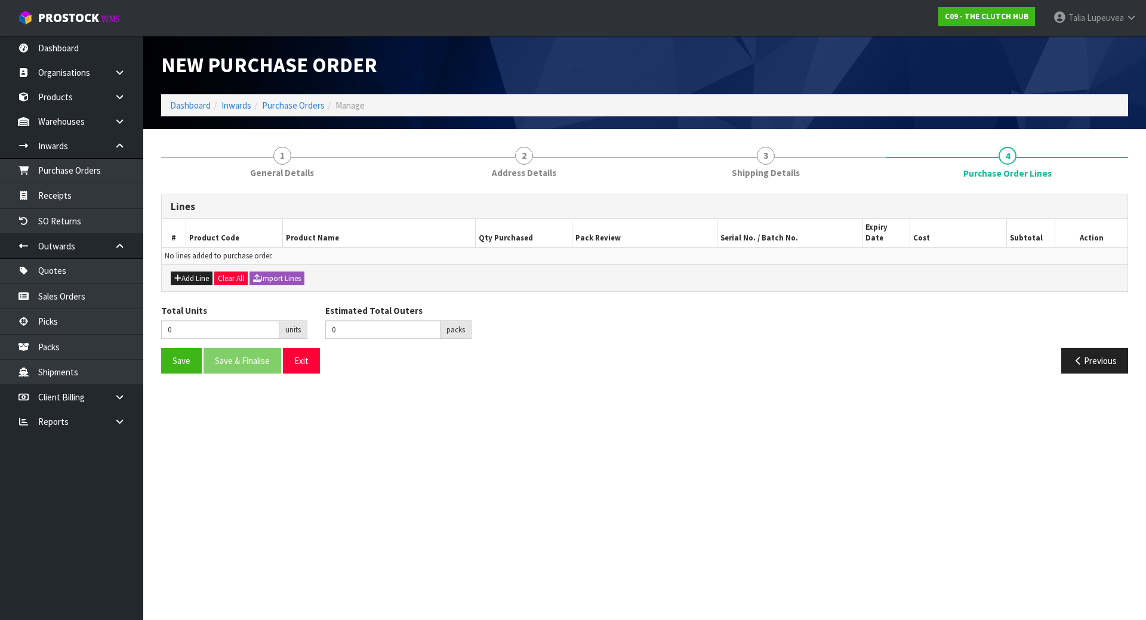
click at [180, 276] on div "Add Line Clear All Import Lines" at bounding box center [645, 277] width 966 height 27
click at [277, 276] on div "Add Line Clear All Import Lines" at bounding box center [645, 277] width 966 height 27
click at [280, 272] on button "Import Lines" at bounding box center [276, 279] width 55 height 14
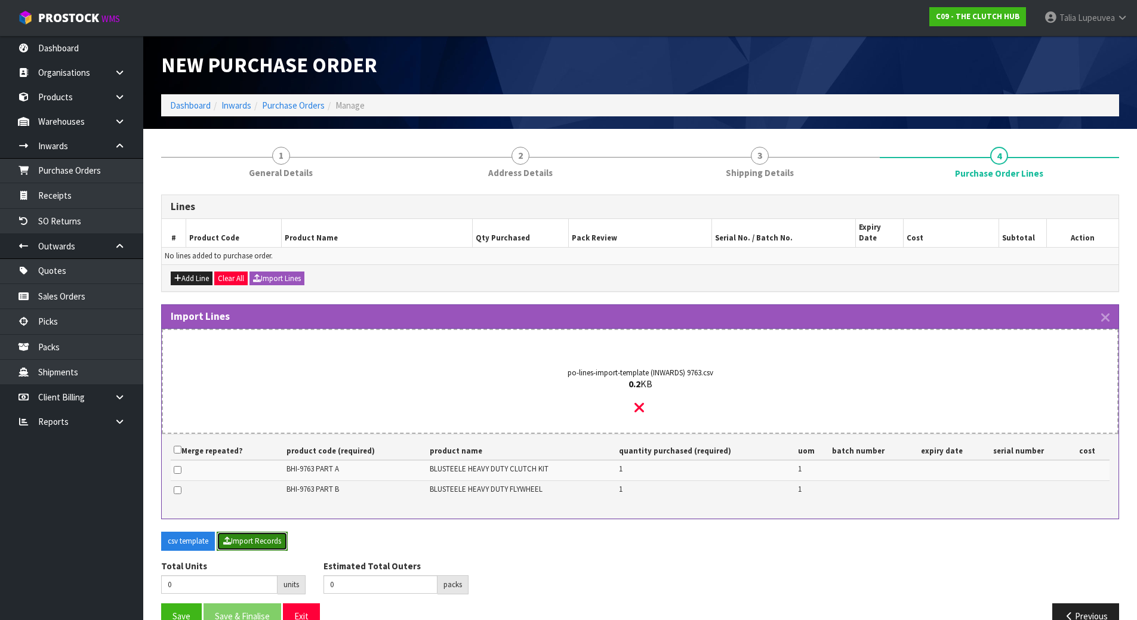
click at [253, 532] on button "Import Records" at bounding box center [252, 541] width 71 height 19
type input "2"
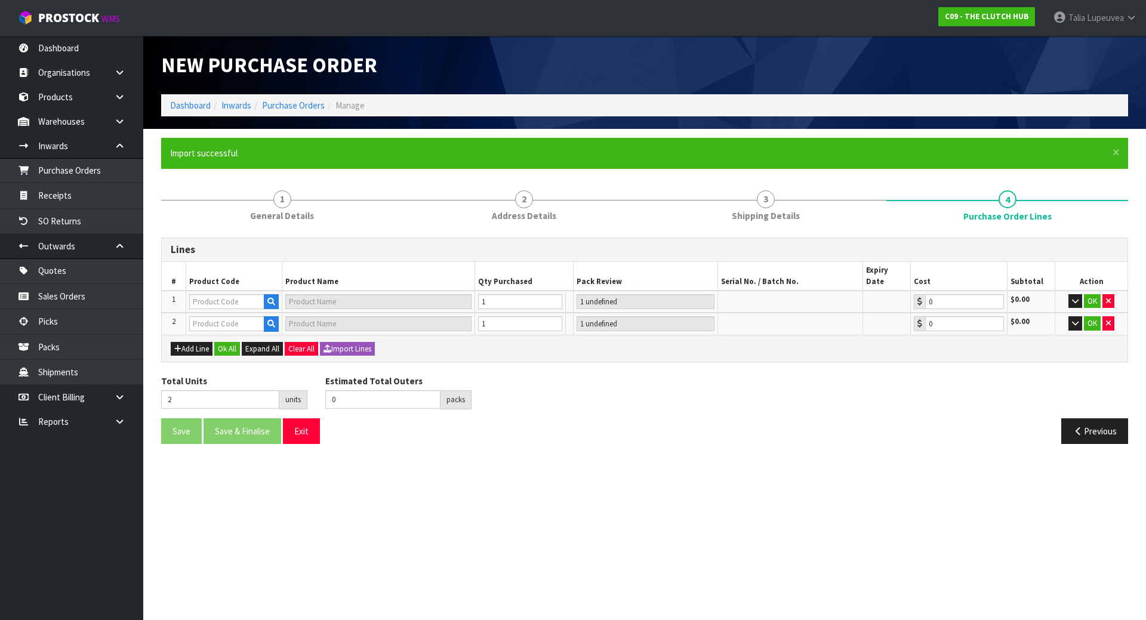
type input "1"
type input "BHI-9763 PART B"
type input "BLUSTEELE CLUTCH KIT INC SMF FLYWHEEL - PART B"
type input "1 CTN"
type input "0.00"
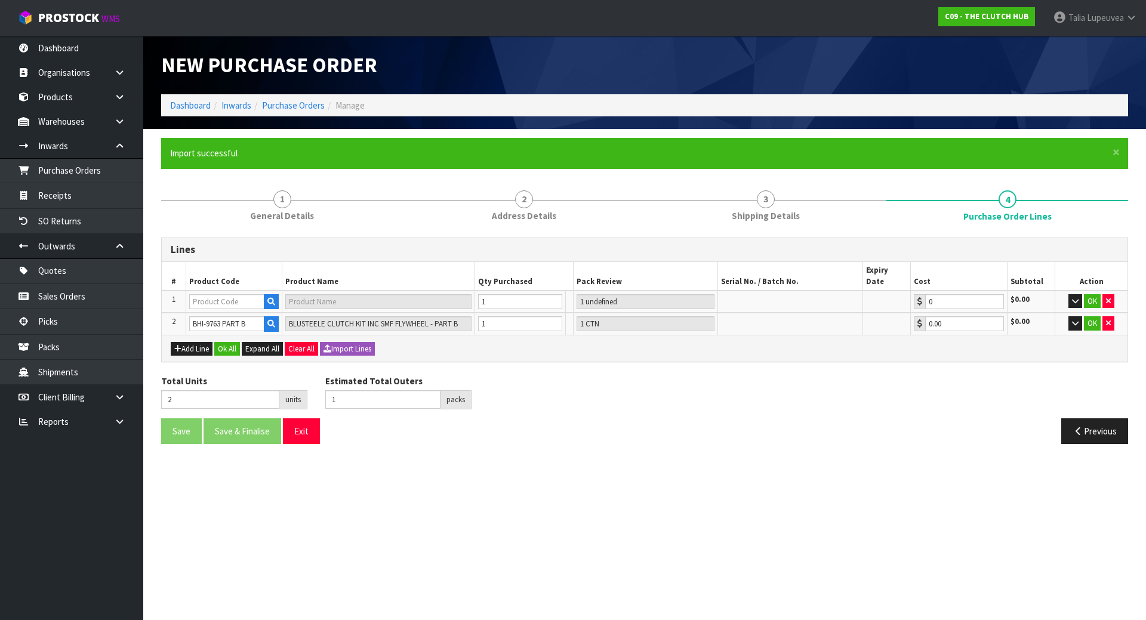
type input "2"
type input "BHI-9763 PART A"
type input "BLUSTEELE CLUTCH KIT INC SMF FLYWHEEL - PART A"
type input "1 CTN"
type input "0.00"
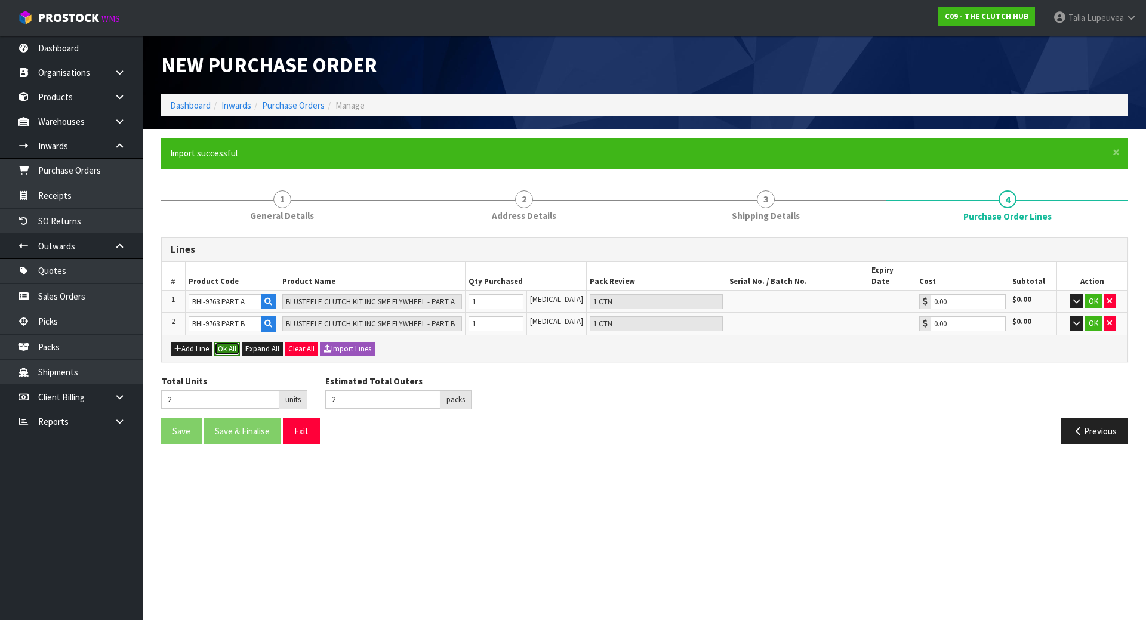
click at [228, 342] on button "Ok All" at bounding box center [227, 349] width 26 height 14
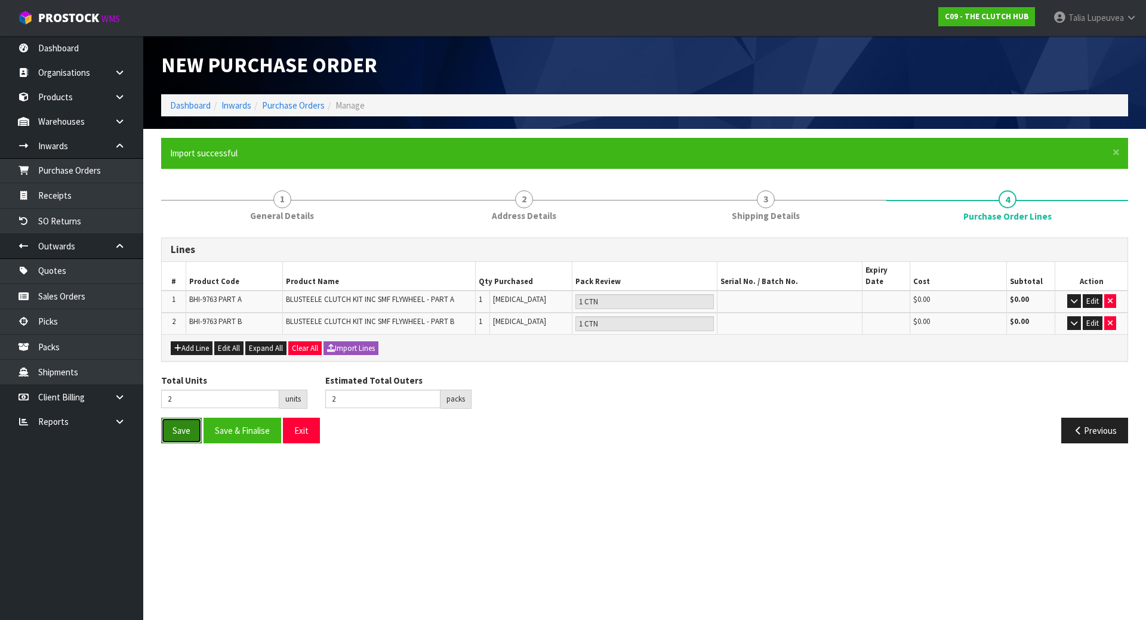
click at [183, 428] on button "Save" at bounding box center [181, 431] width 41 height 26
type input "0"
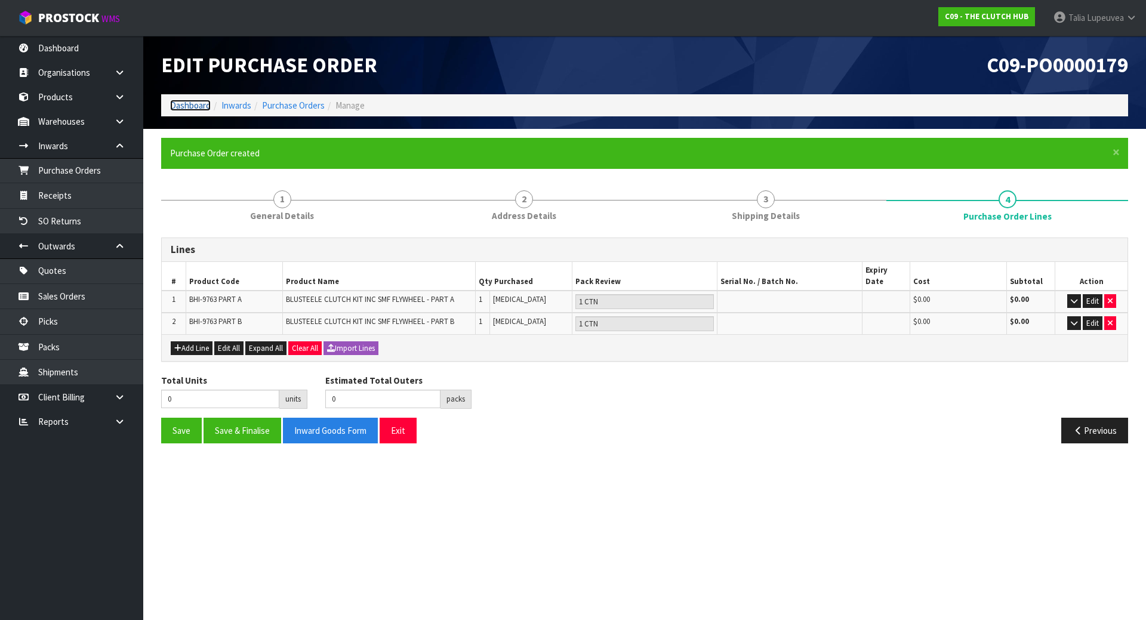
click at [187, 100] on link "Dashboard" at bounding box center [190, 105] width 41 height 11
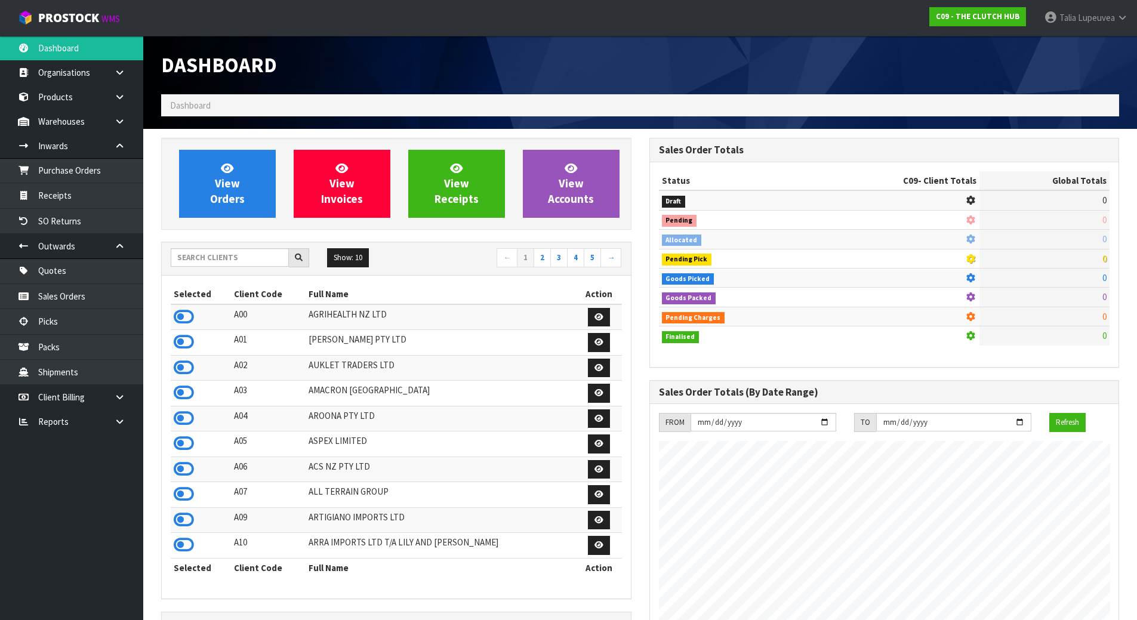
click at [242, 243] on div "Show: 10 5 10 25 50 ← 1 2 3 4 5 →" at bounding box center [396, 258] width 469 height 33
click at [238, 252] on input "text" at bounding box center [230, 257] width 118 height 18
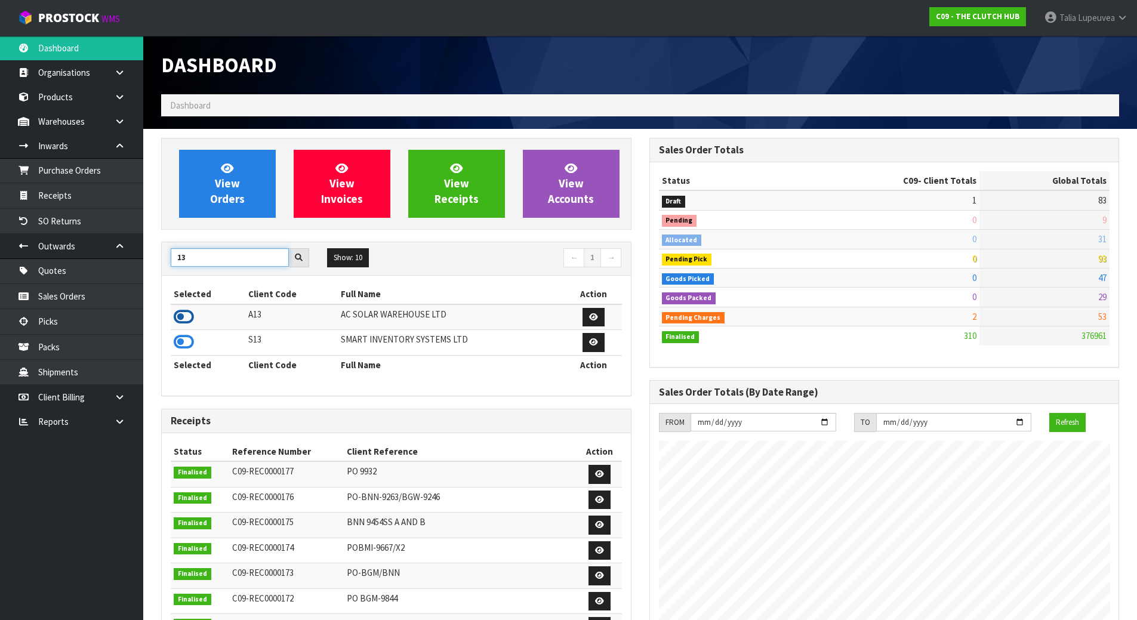
type input "13"
click at [186, 308] on icon at bounding box center [184, 317] width 20 height 18
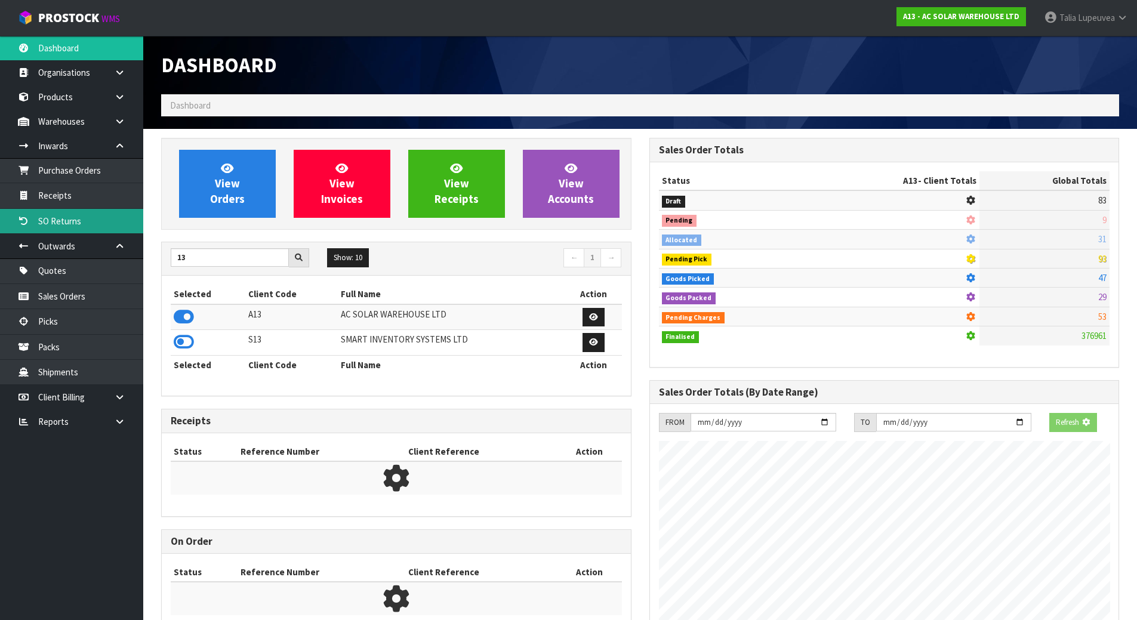
scroll to position [943, 488]
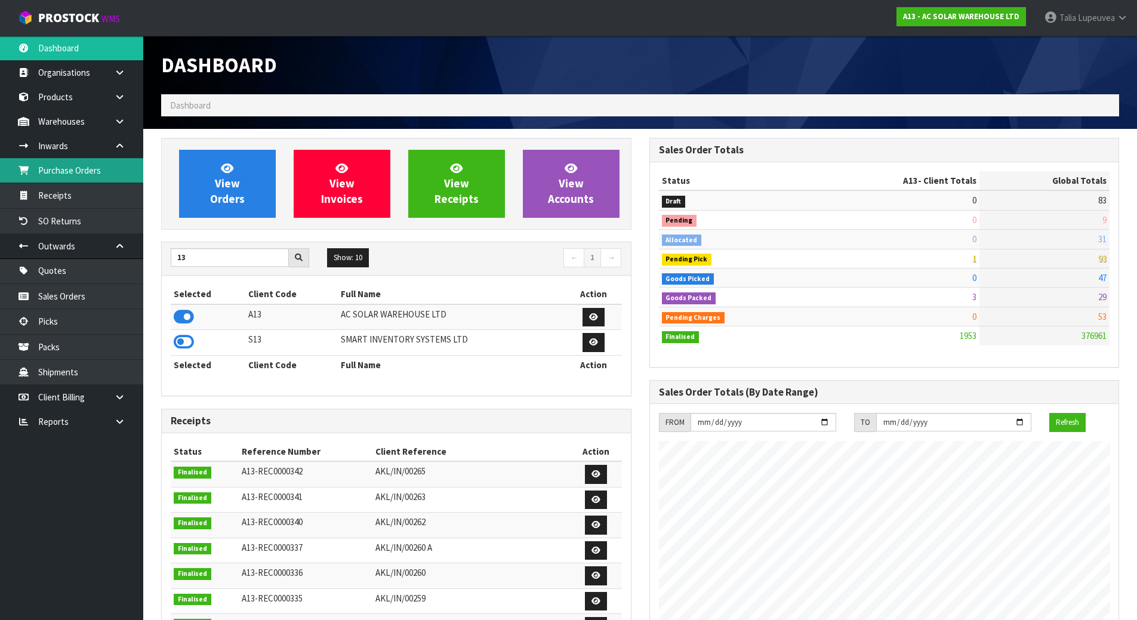
click at [101, 175] on link "Purchase Orders" at bounding box center [71, 170] width 143 height 24
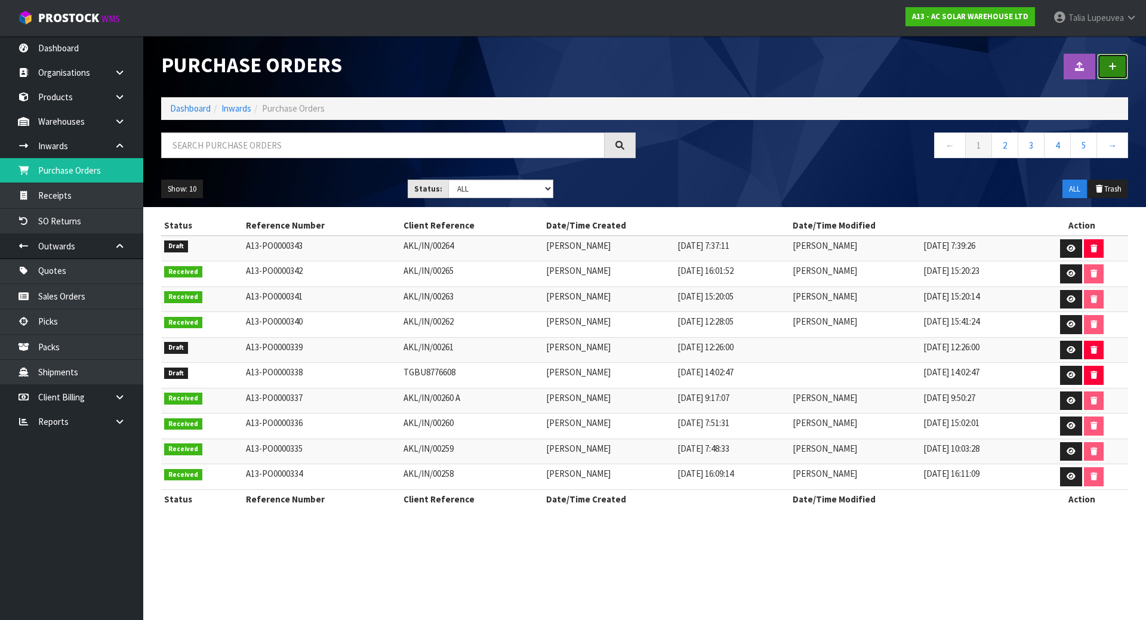
click at [1120, 62] on link at bounding box center [1112, 67] width 31 height 26
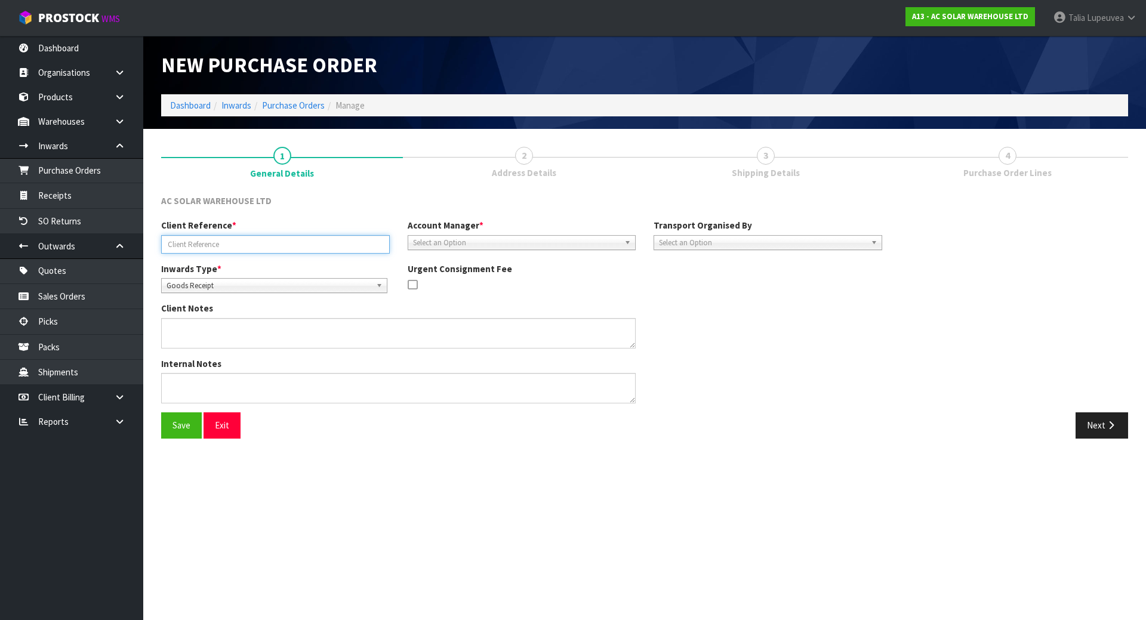
click at [368, 241] on input "text" at bounding box center [275, 244] width 229 height 18
paste input "AKL/IN/00267"
type input "AKL/IN/00267"
click at [487, 238] on span "Select an Option" at bounding box center [516, 243] width 207 height 14
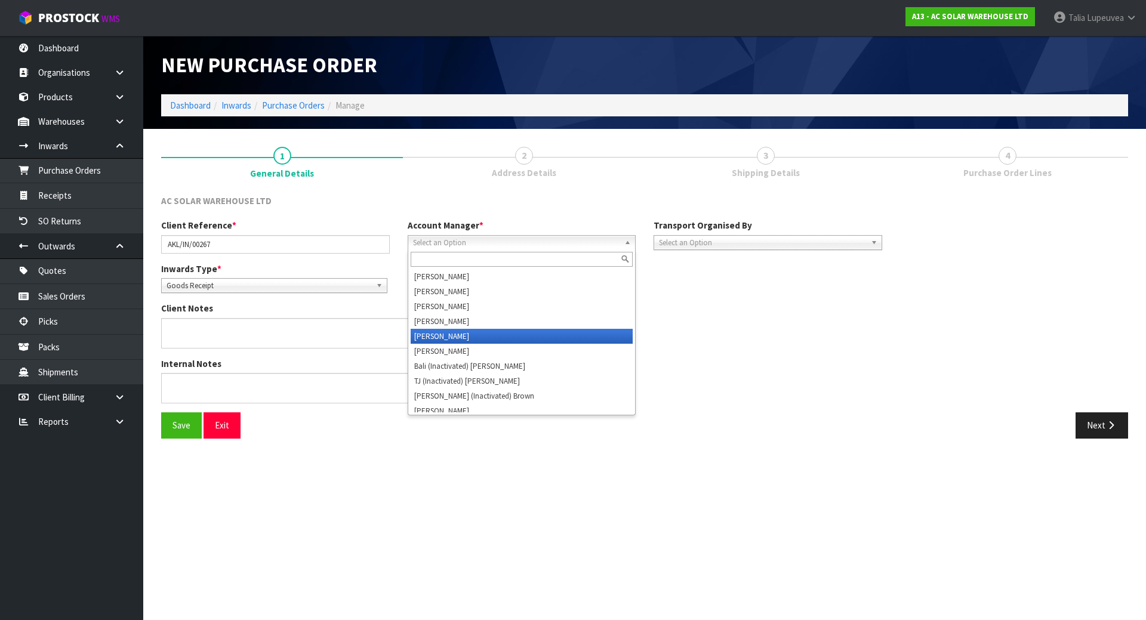
drag, startPoint x: 483, startPoint y: 345, endPoint x: 486, endPoint y: 339, distance: 6.7
click at [486, 339] on ul "[PERSON_NAME] [PERSON_NAME] [PERSON_NAME] [PERSON_NAME] [PERSON_NAME] [PERSON_N…" at bounding box center [520, 340] width 225 height 143
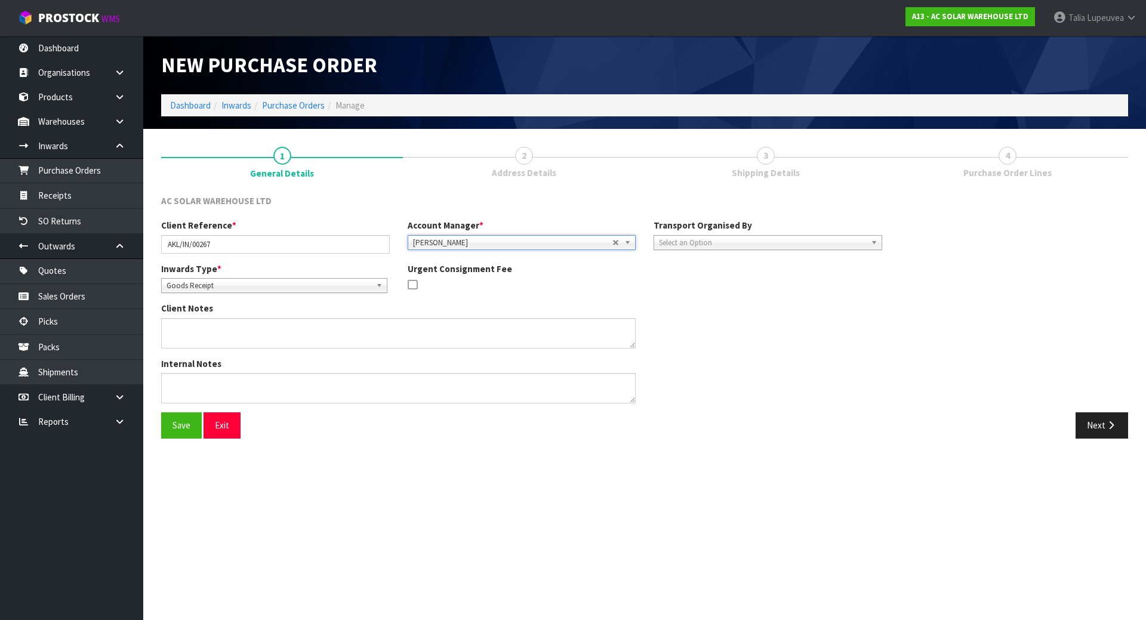
click at [848, 245] on span "Select an Option" at bounding box center [762, 243] width 207 height 14
click at [816, 303] on li "Client" at bounding box center [767, 306] width 223 height 15
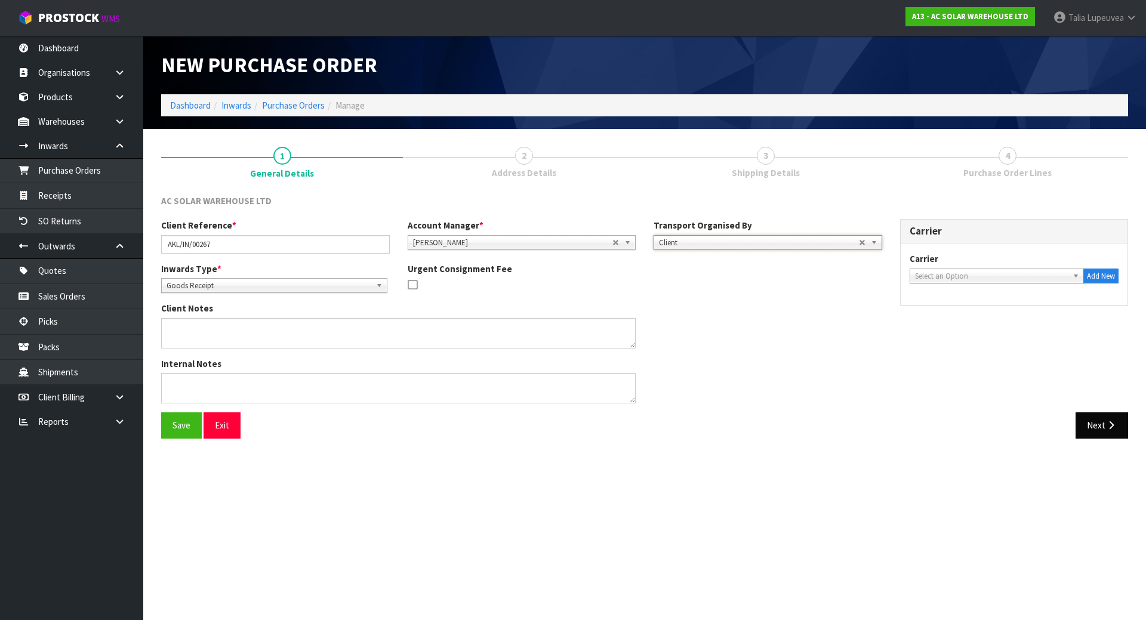
click at [1130, 413] on div "Next" at bounding box center [890, 425] width 492 height 26
click at [1105, 427] on button "Next" at bounding box center [1101, 425] width 53 height 26
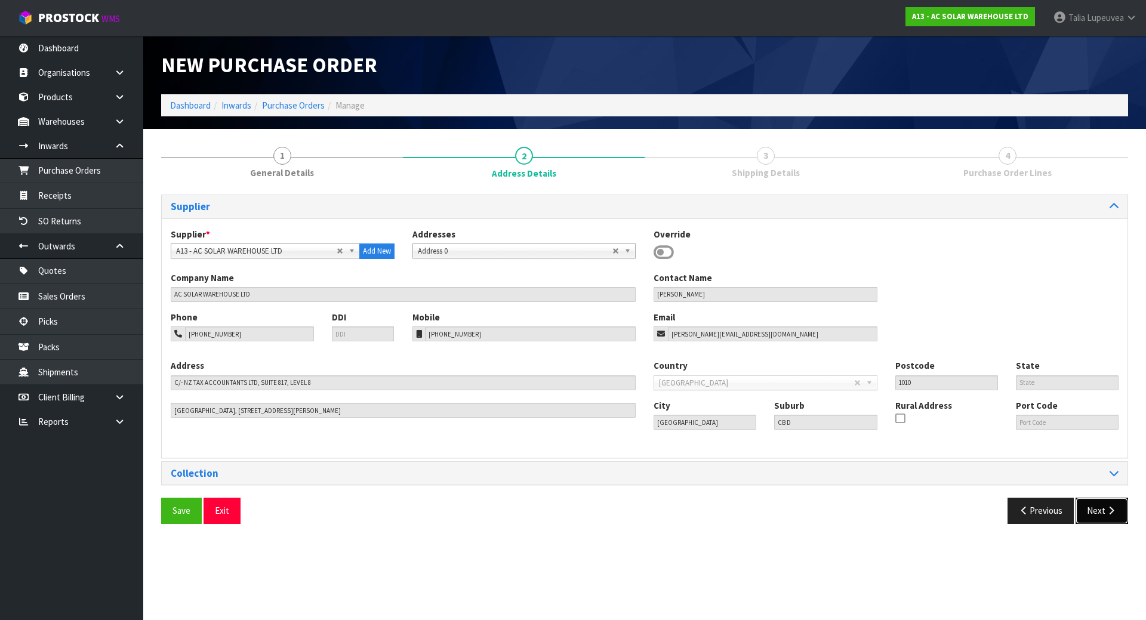
click at [1091, 505] on button "Next" at bounding box center [1101, 511] width 53 height 26
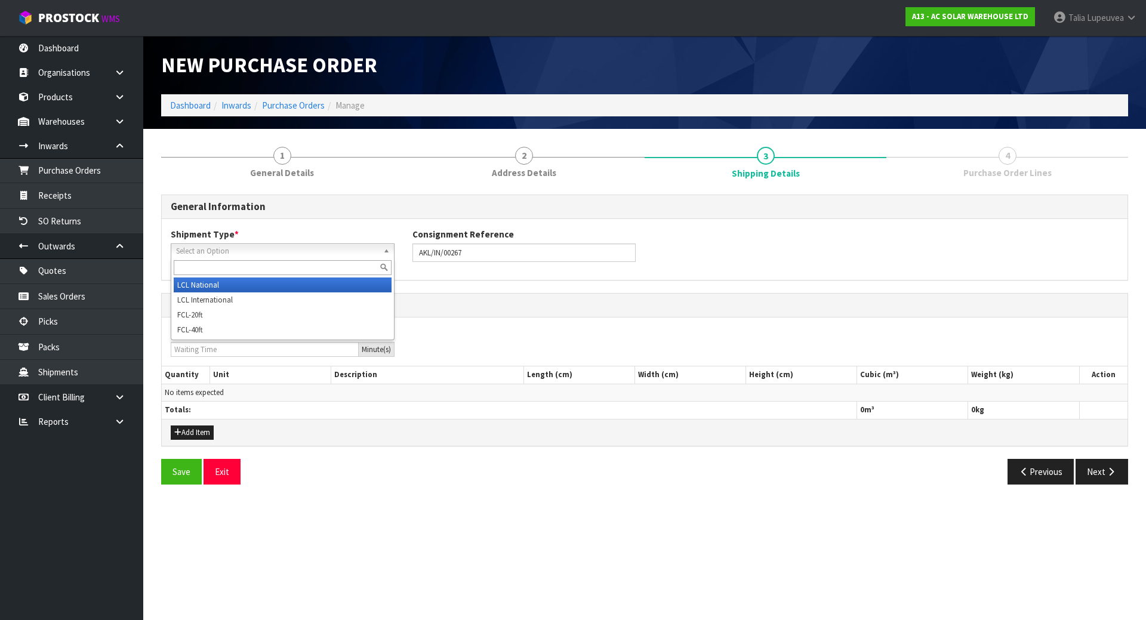
click at [382, 246] on link "Select an Option" at bounding box center [283, 250] width 224 height 15
click at [372, 282] on li "LCL National" at bounding box center [283, 284] width 218 height 15
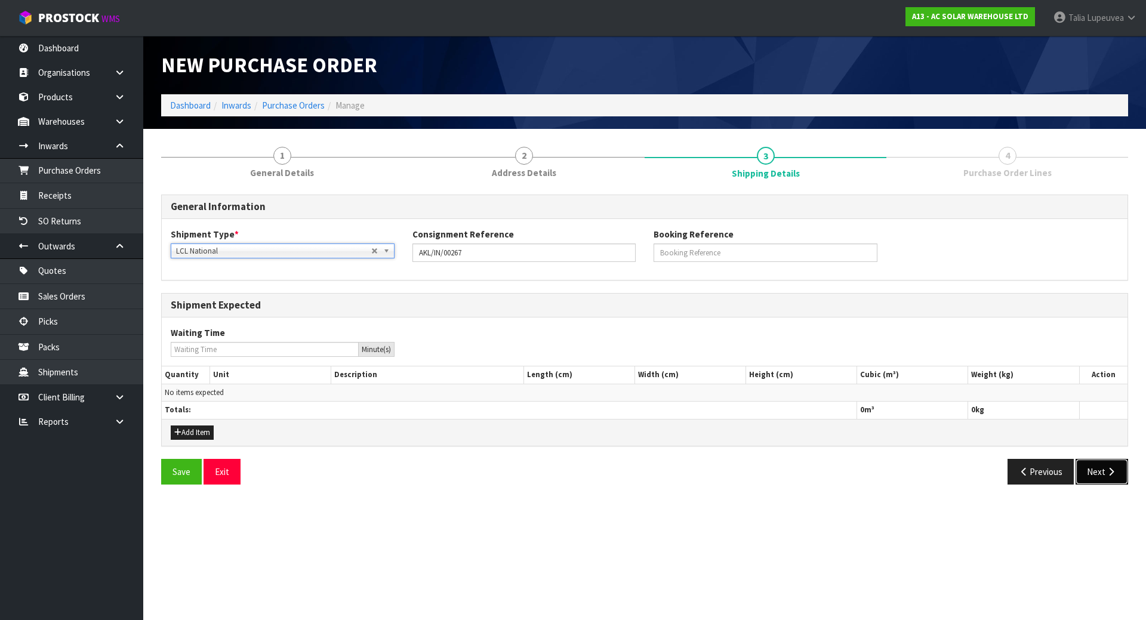
click at [1110, 473] on icon "button" at bounding box center [1110, 471] width 11 height 9
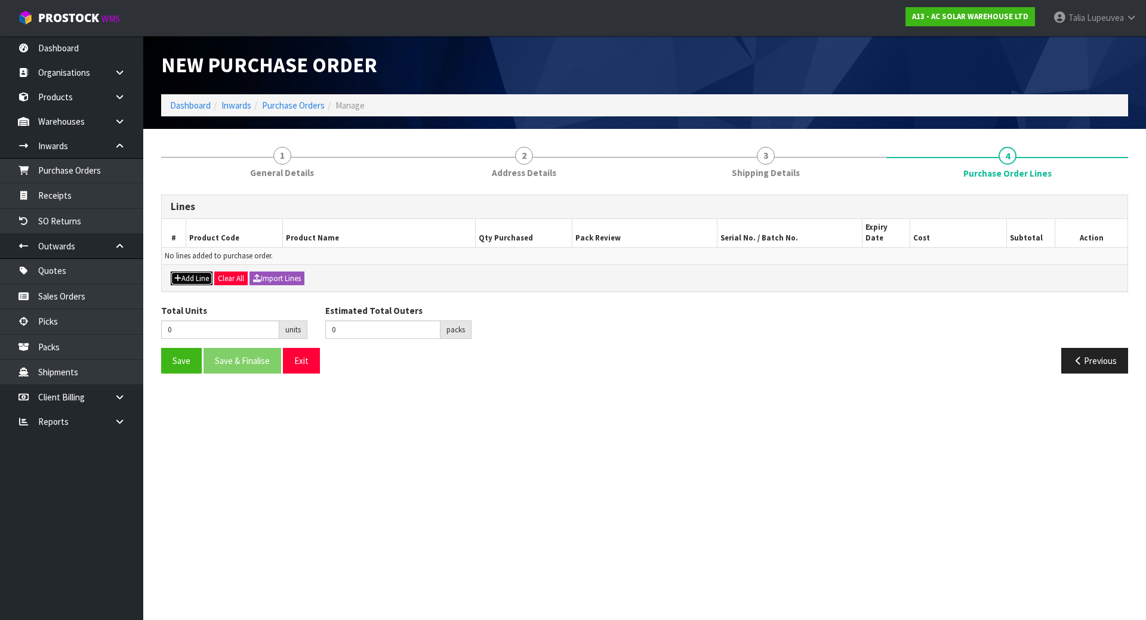
click at [182, 272] on button "Add Line" at bounding box center [192, 279] width 42 height 14
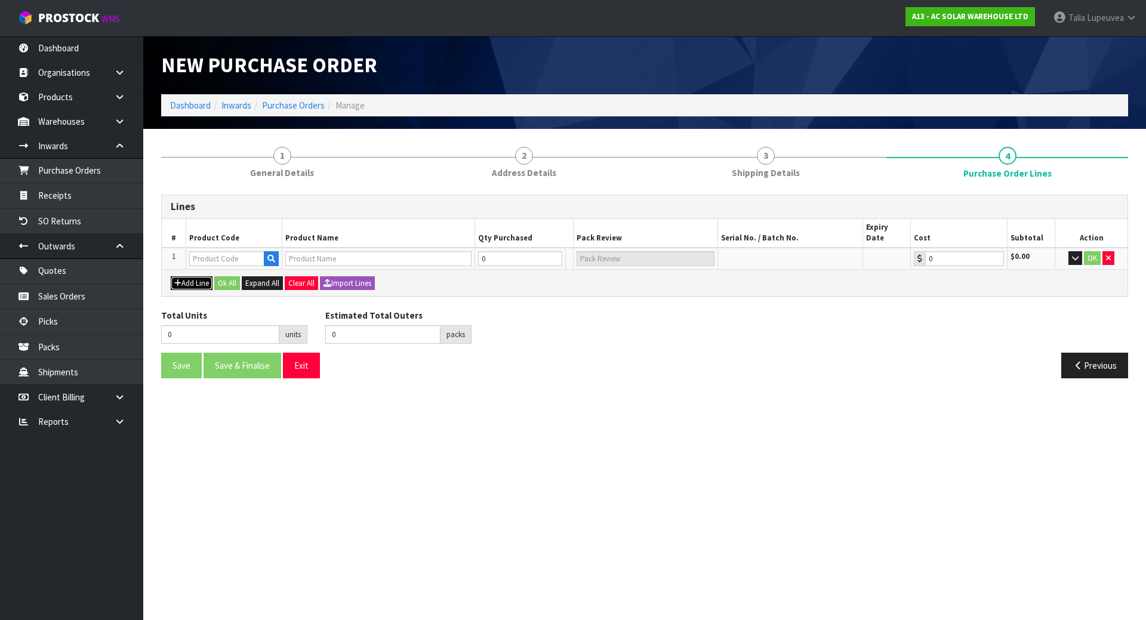
click at [188, 277] on button "Add Line" at bounding box center [192, 283] width 42 height 14
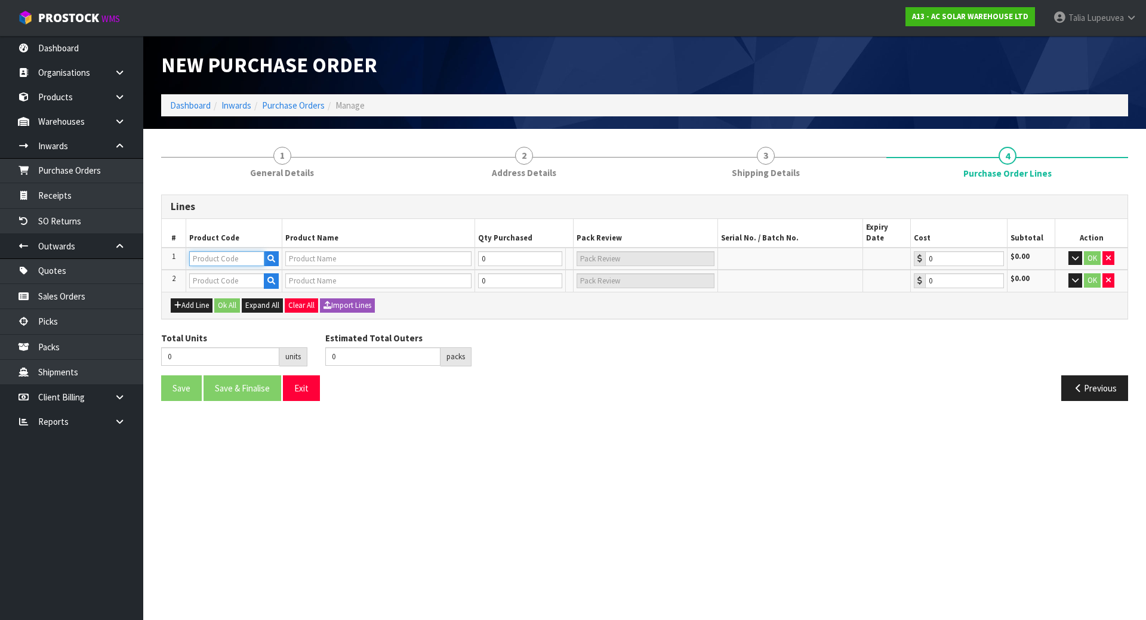
click at [238, 251] on input "text" at bounding box center [226, 258] width 75 height 15
paste input "3682"
type input "3682"
type input "SUNGROW 6KW SINGLE PHASE HYBRID STORAGE INVERTER ADA VERSION - SUITS SUNGROW BA…"
type input "0.00"
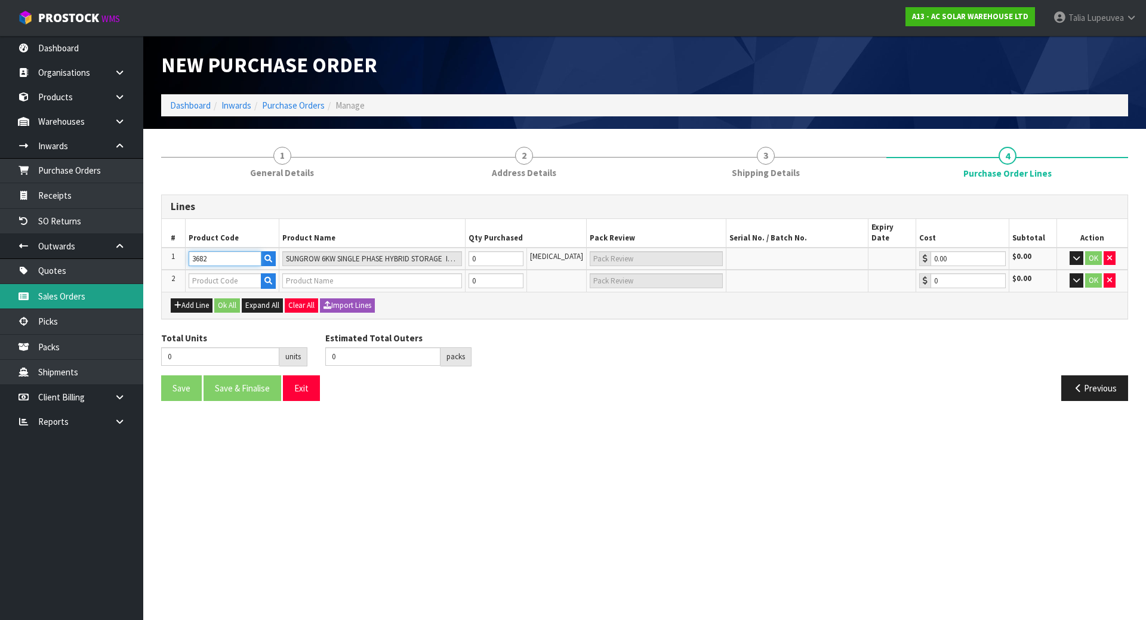
type input "3682"
click at [223, 273] on input "text" at bounding box center [225, 280] width 73 height 15
paste input "1564"
type input "1564"
type input "SG5.0RS-ADA SUNGROW G3 5KW SINGLE PHASE INVERTER-TRIPLE MPPT WITH [PERSON_NAME]"
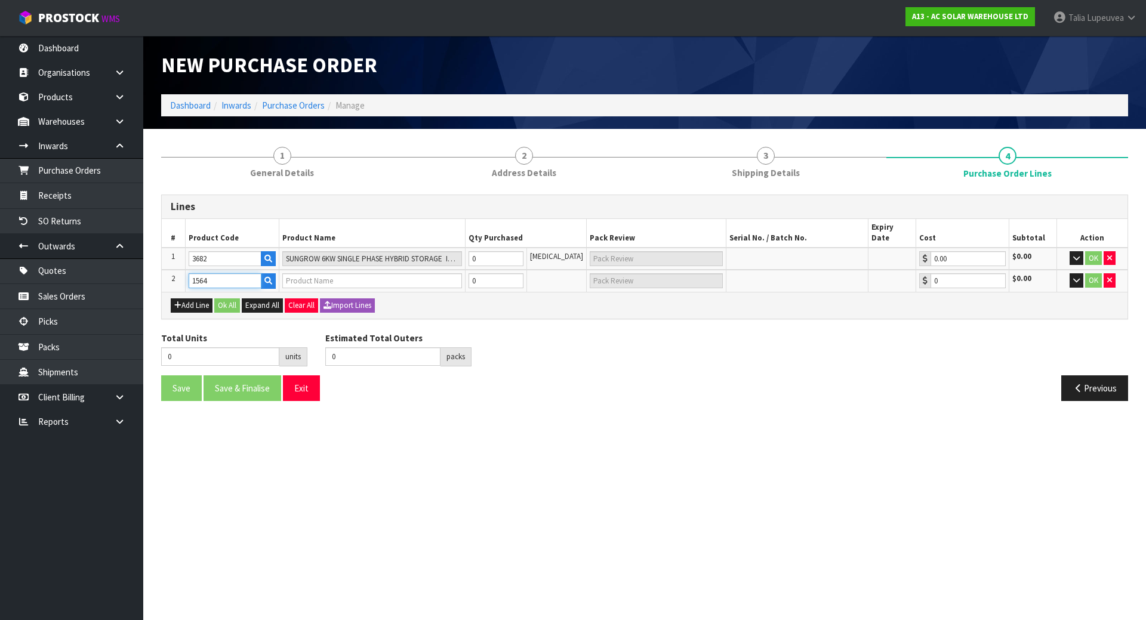
type input "0.00"
type input "1564"
click at [438, 248] on tr "1 3682 SUNGROW 6KW SINGLE PHASE HYBRID STORAGE INVERTER ADA VERSION - SUITS SUN…" at bounding box center [645, 259] width 966 height 23
type input "2"
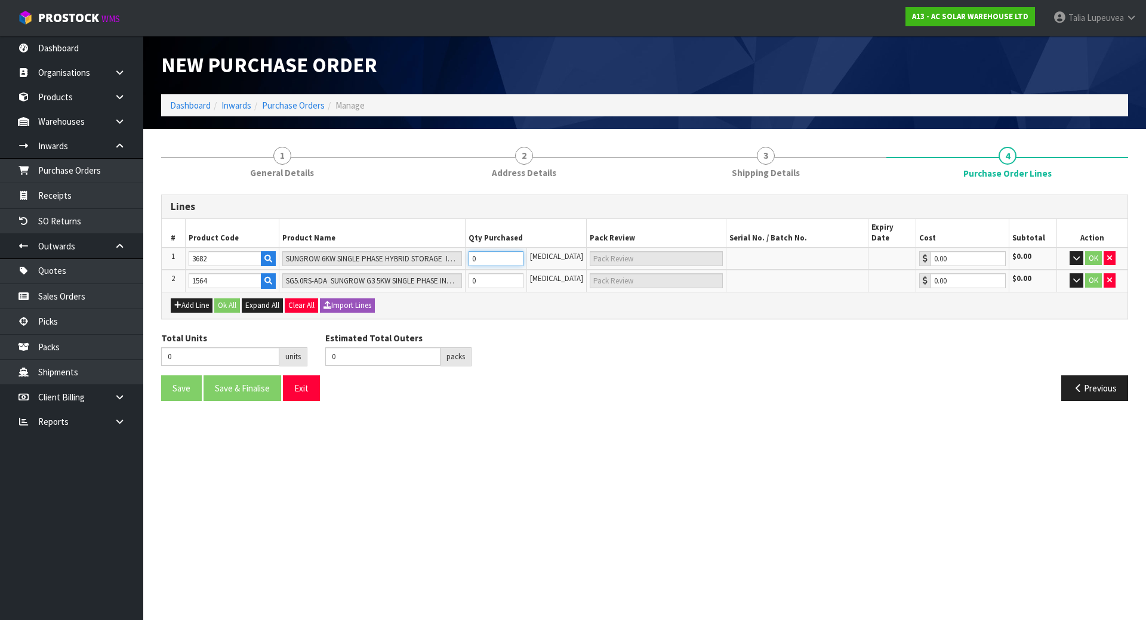
type input "2"
type input "2 CTN"
type input "2"
click at [461, 270] on tr "2 1564 SG5.0RS-ADA SUNGROW G3 5KW SINGLE PHASE INVERTER-TRIPLE MPPT WITH [PERSO…" at bounding box center [645, 281] width 966 height 22
type input "3"
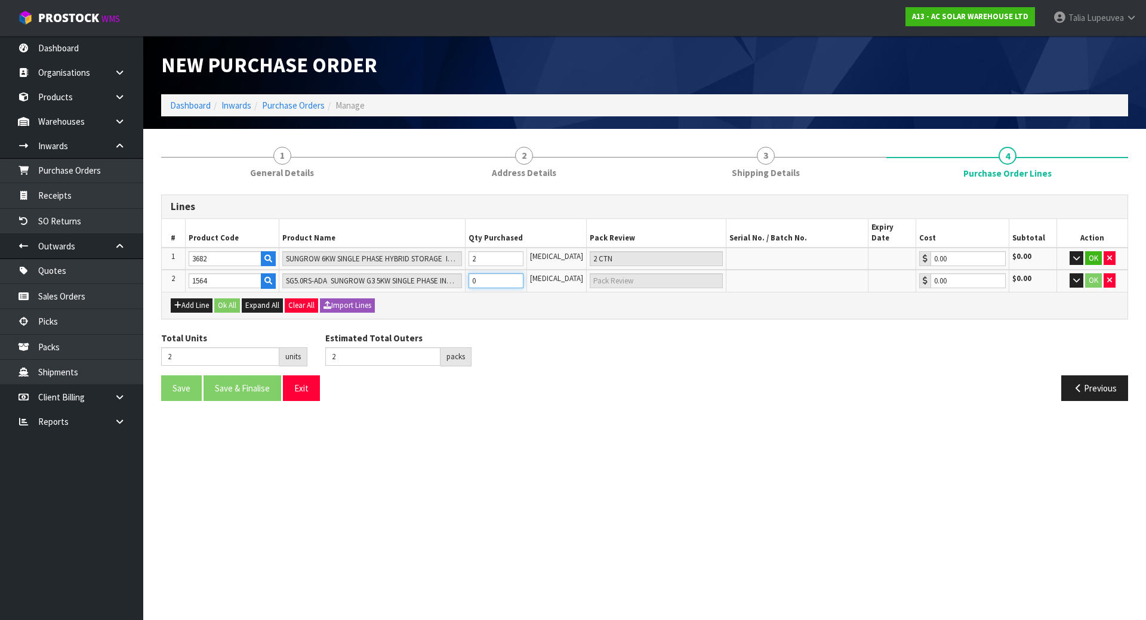
type input "3"
type input "1"
type input "1 CTN"
type input "1"
click at [229, 298] on button "Ok All" at bounding box center [227, 305] width 26 height 14
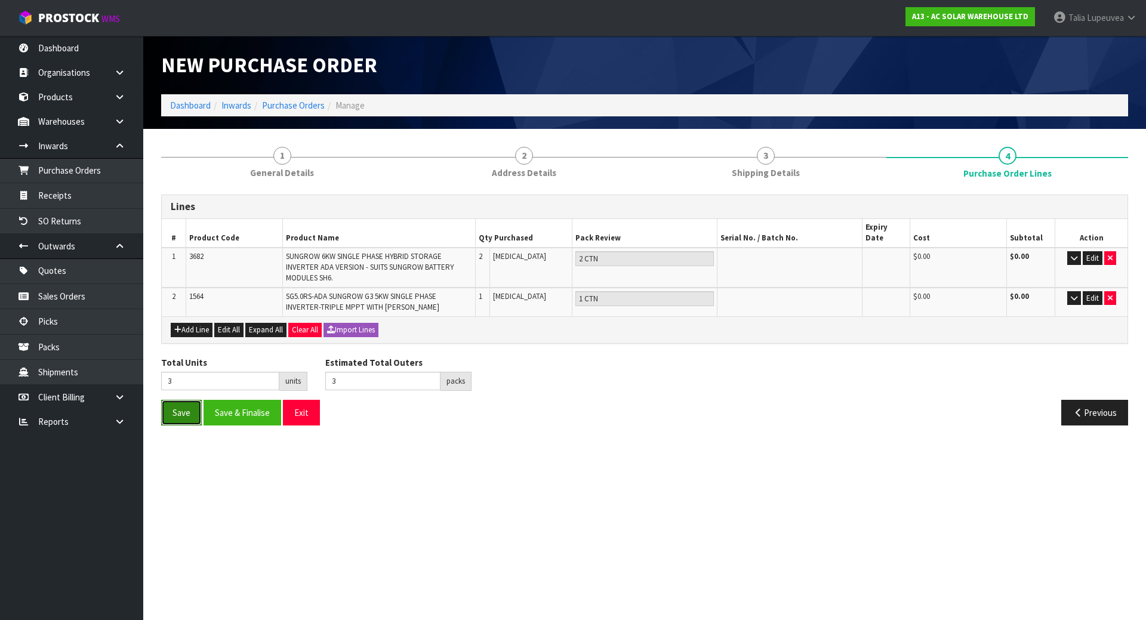
click at [164, 402] on button "Save" at bounding box center [181, 413] width 41 height 26
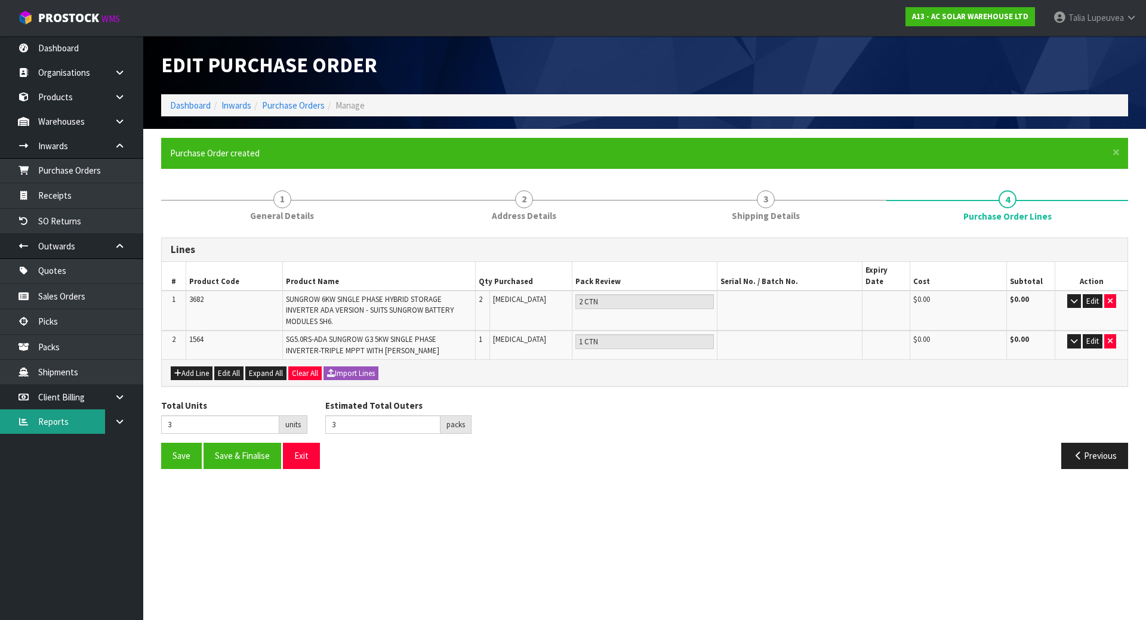
type input "0"
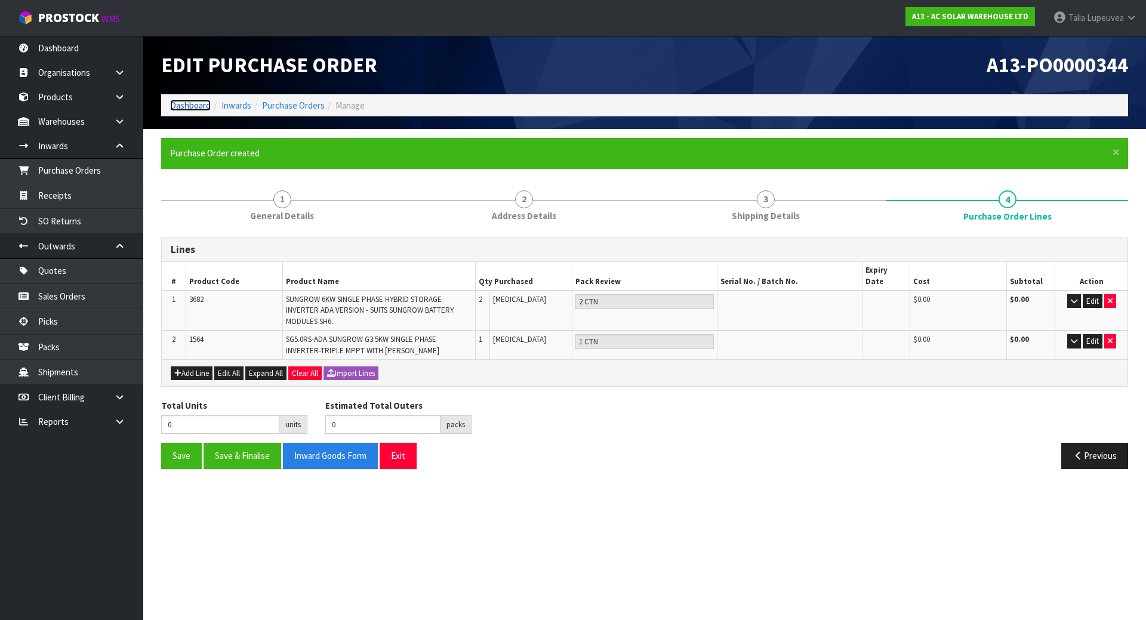
click at [189, 108] on link "Dashboard" at bounding box center [190, 105] width 41 height 11
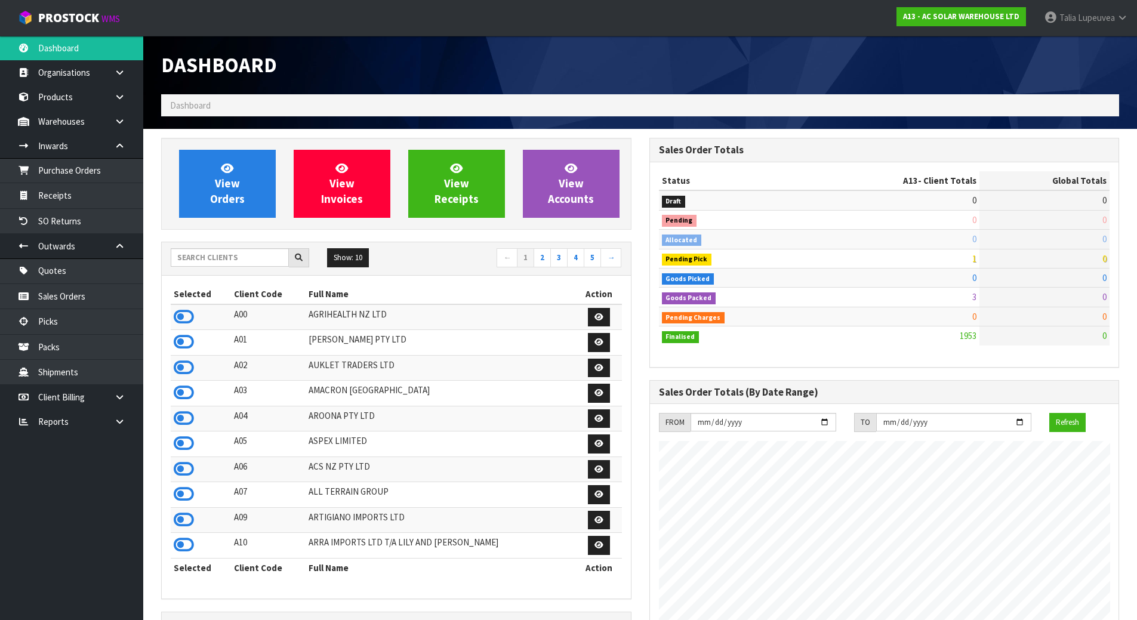
scroll to position [968, 488]
click at [249, 174] on link "View Orders" at bounding box center [227, 184] width 97 height 68
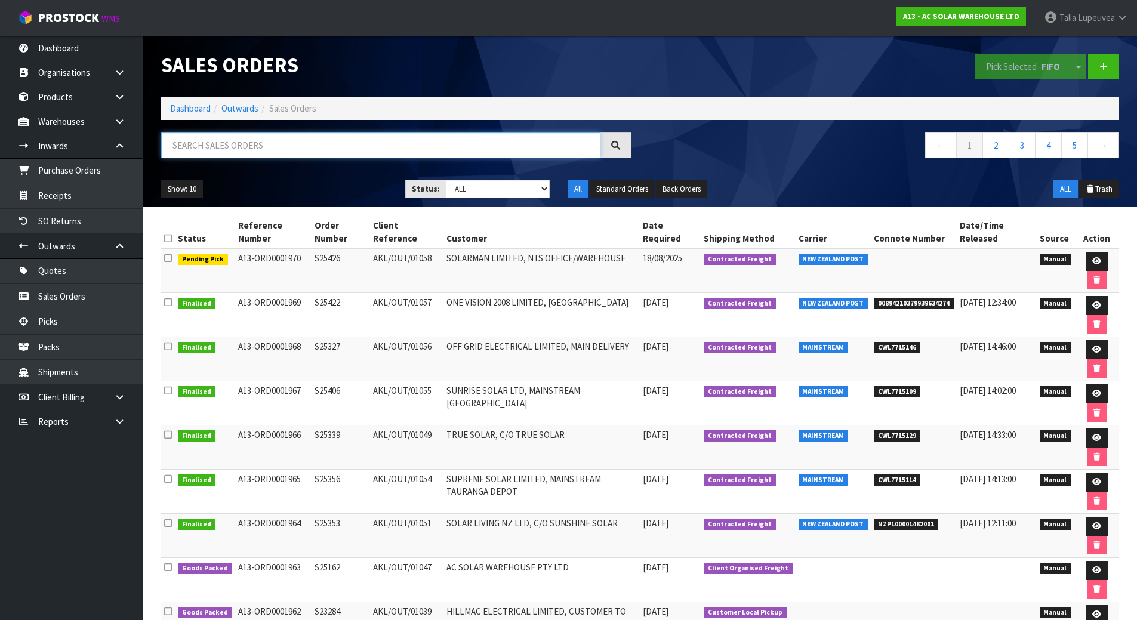
click at [226, 149] on input "text" at bounding box center [380, 145] width 439 height 26
paste input "S25098"
type input "S25098"
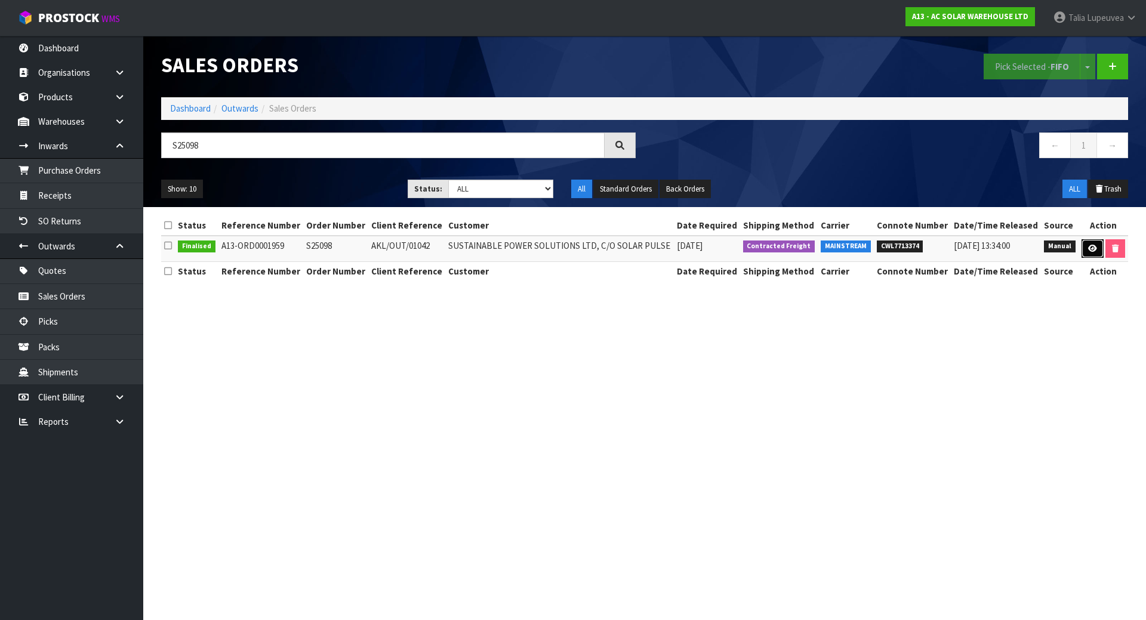
click at [1095, 256] on link at bounding box center [1092, 248] width 22 height 19
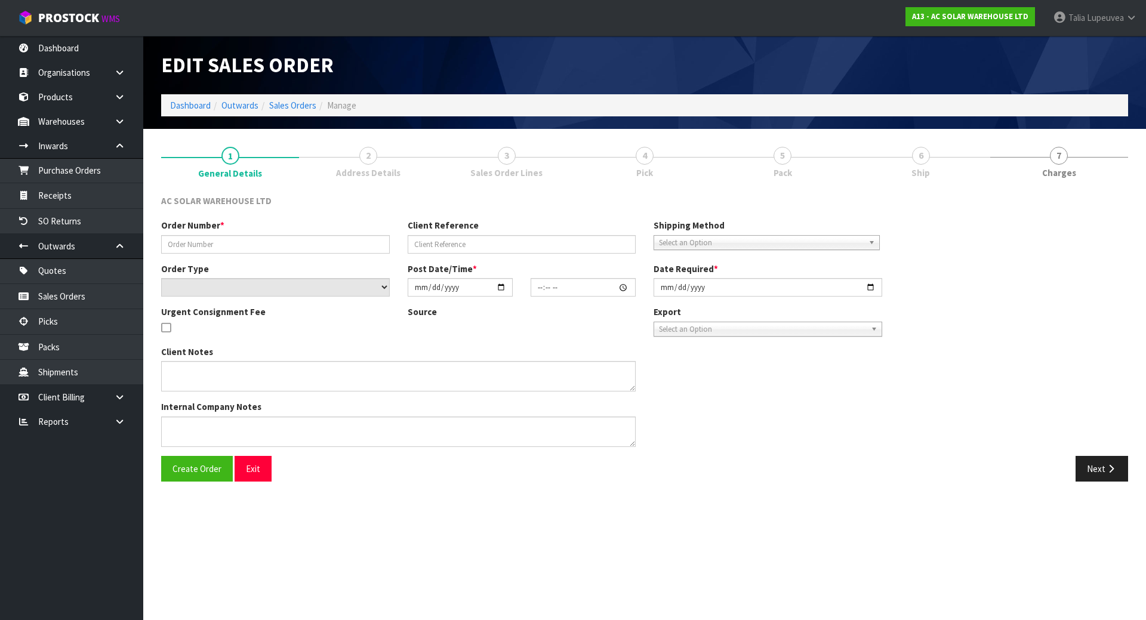
type input "S25098"
type input "AKL/OUT/01042"
select select "number:0"
type input "[DATE]"
type input "14:59:00.000"
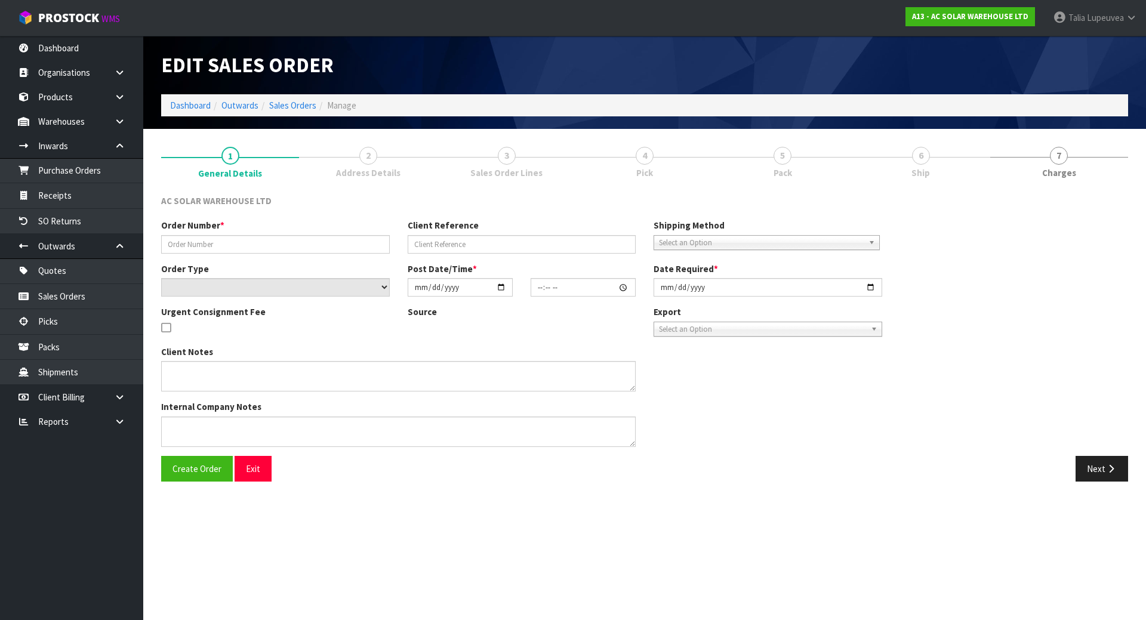
type input "[DATE]"
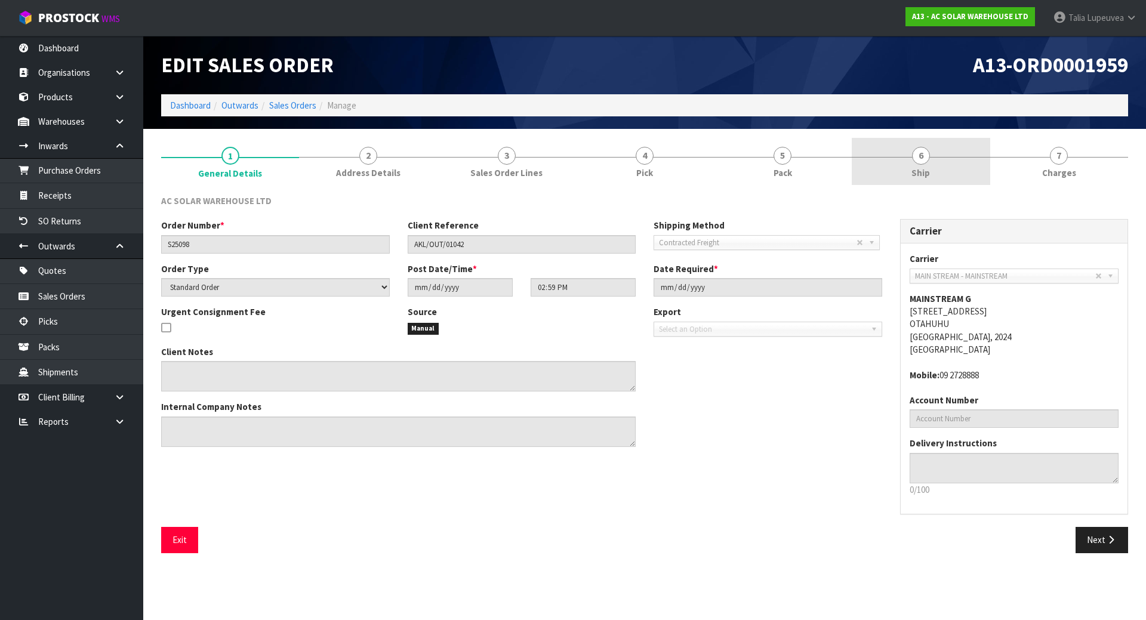
click at [955, 173] on link "6 Ship" at bounding box center [921, 161] width 138 height 47
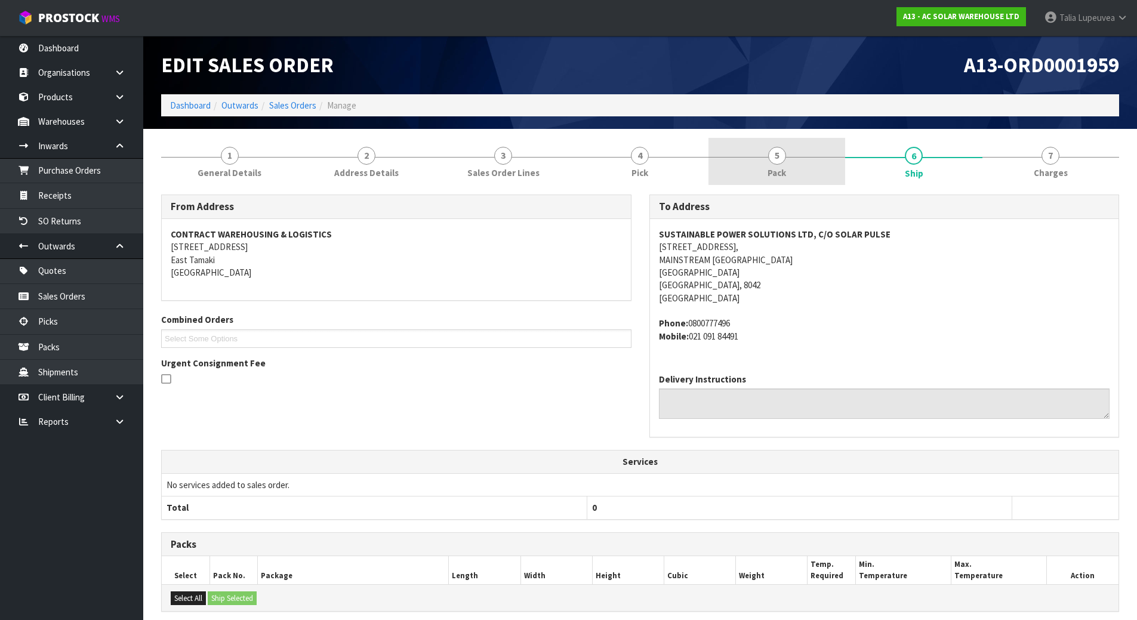
click at [798, 165] on link "5 Pack" at bounding box center [776, 161] width 137 height 47
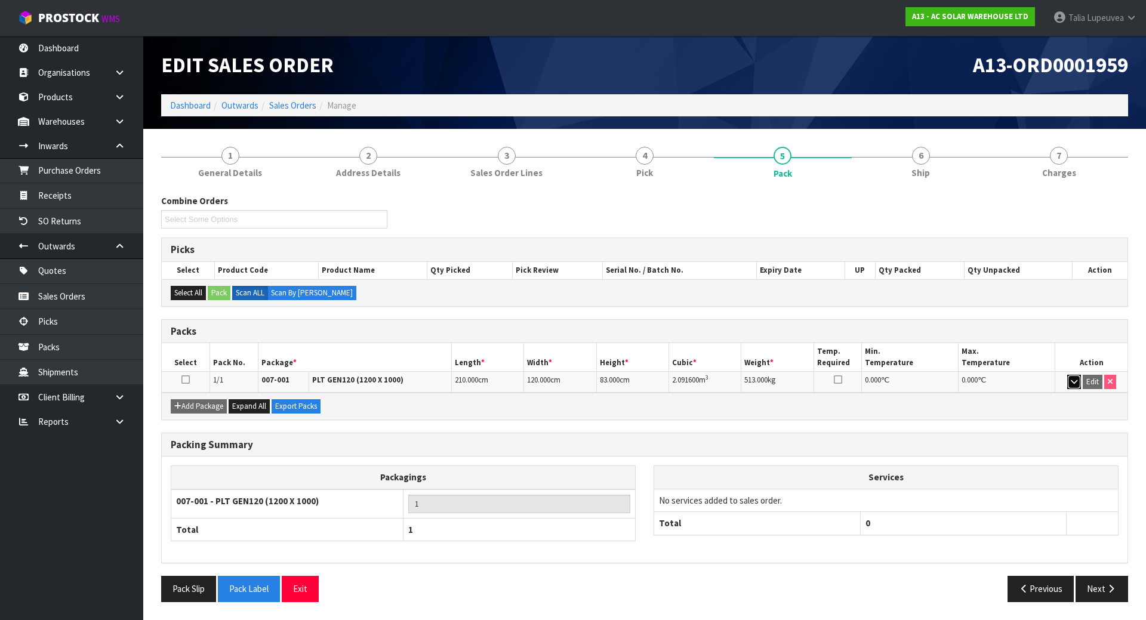
click at [1075, 388] on button "button" at bounding box center [1074, 382] width 14 height 14
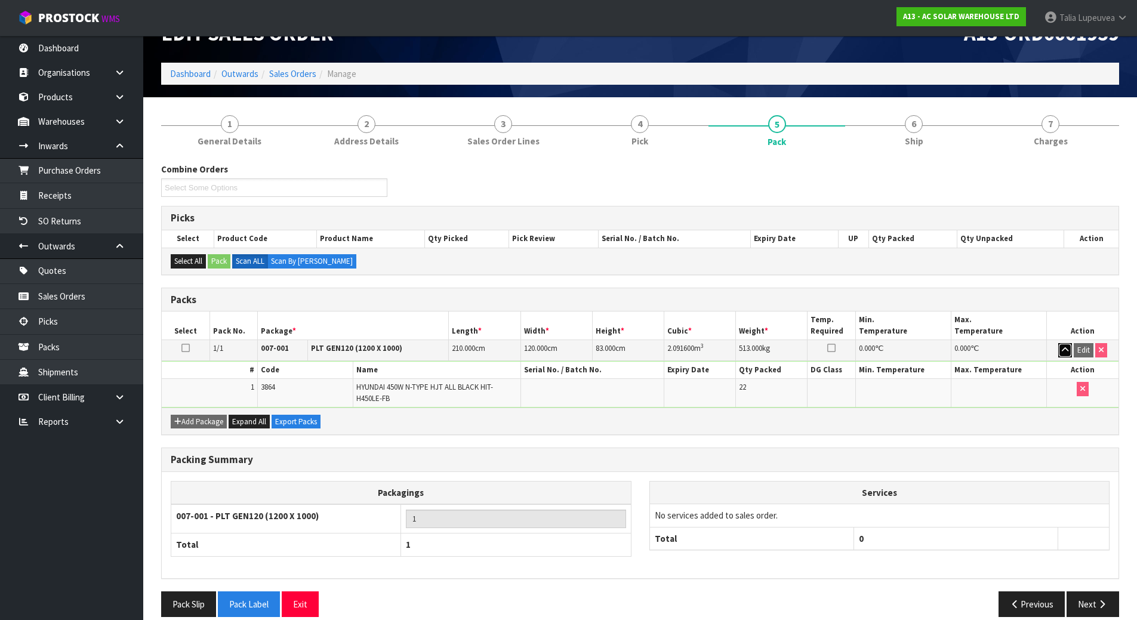
scroll to position [47, 0]
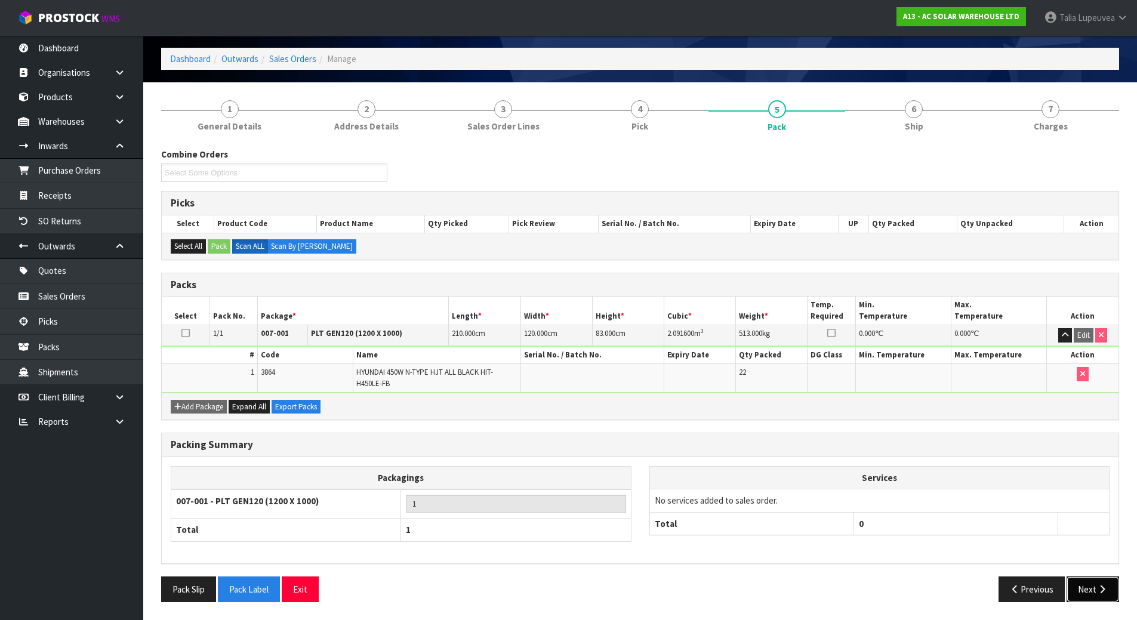
click at [1099, 587] on icon "button" at bounding box center [1101, 589] width 11 height 9
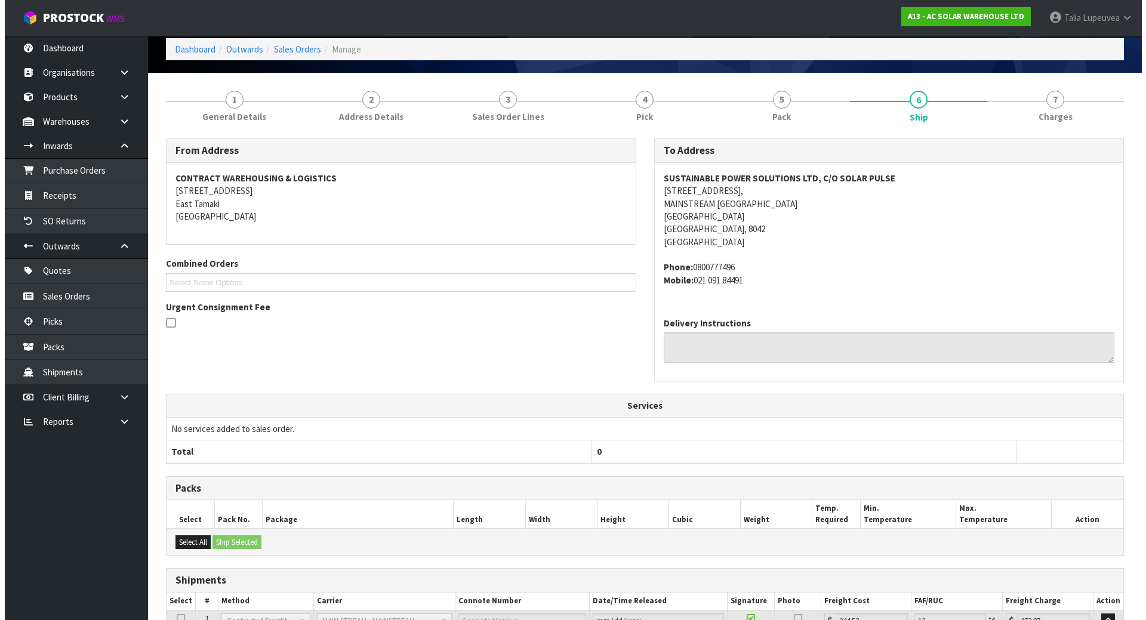
scroll to position [0, 0]
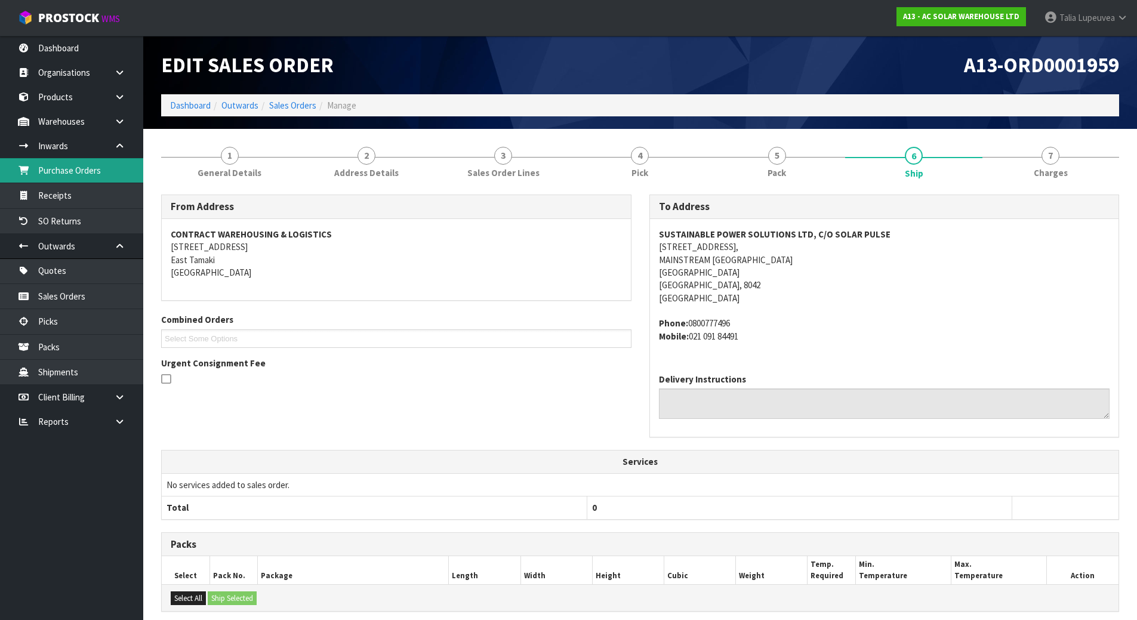
click at [99, 174] on link "Purchase Orders" at bounding box center [71, 170] width 143 height 24
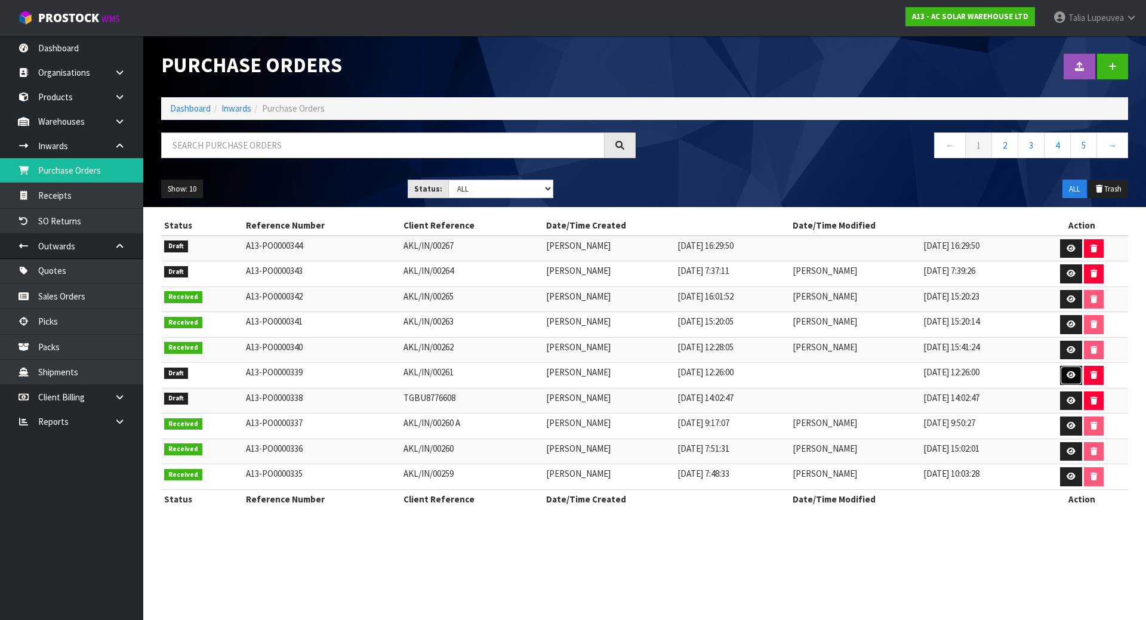
click at [1074, 375] on icon at bounding box center [1070, 375] width 9 height 8
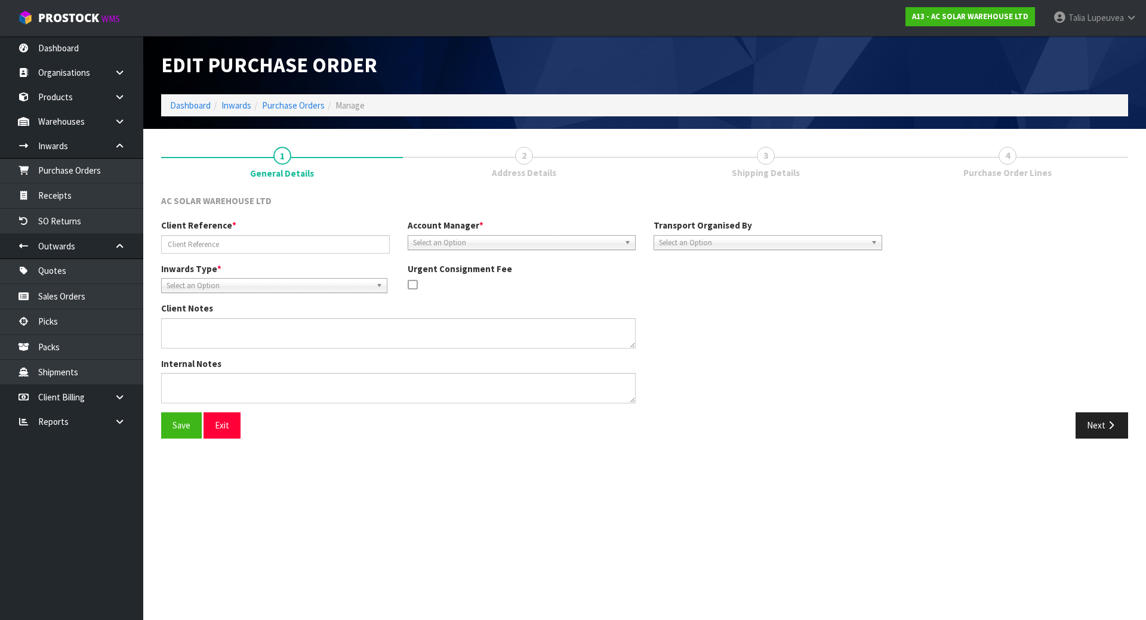
type input "AKL/IN/00261"
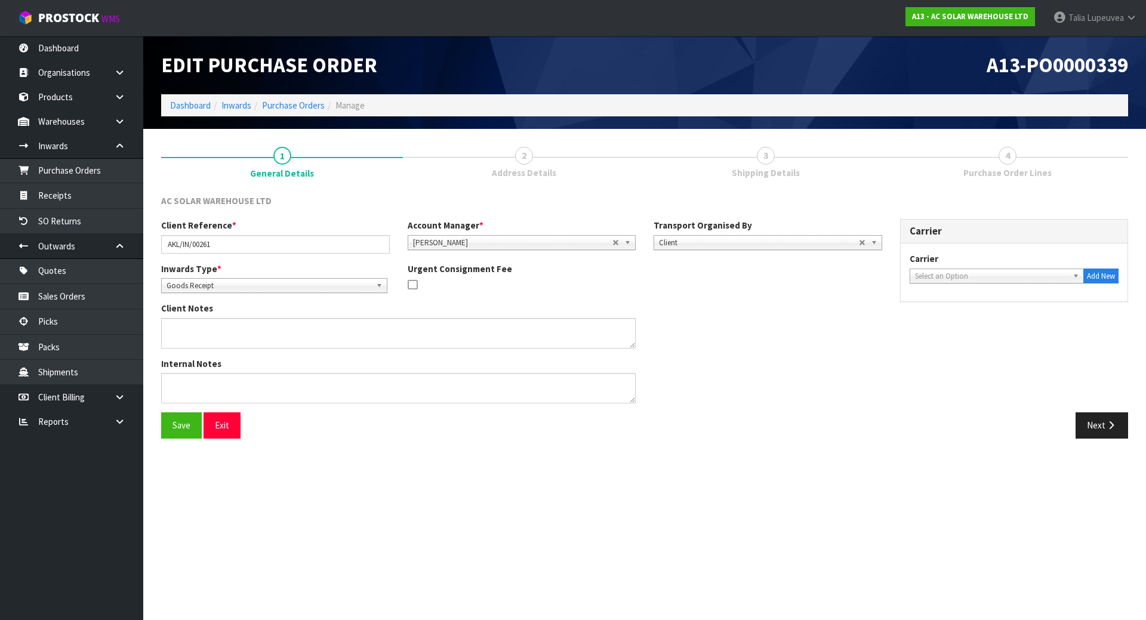
click at [1044, 279] on span "Select an Option" at bounding box center [991, 276] width 153 height 14
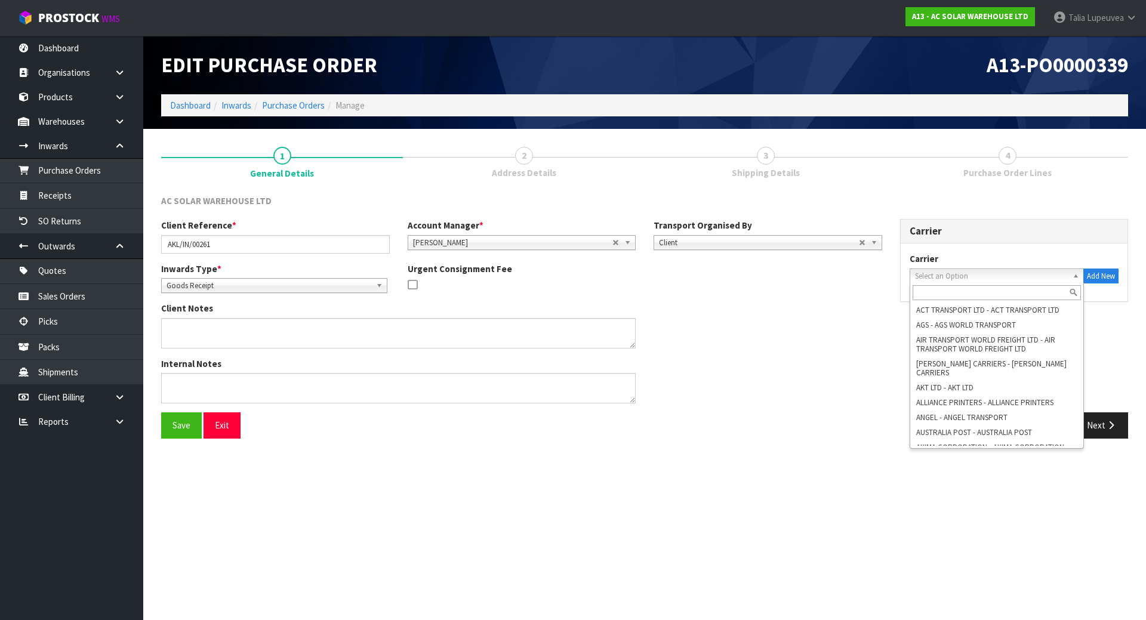
click at [1006, 291] on input "text" at bounding box center [996, 292] width 169 height 15
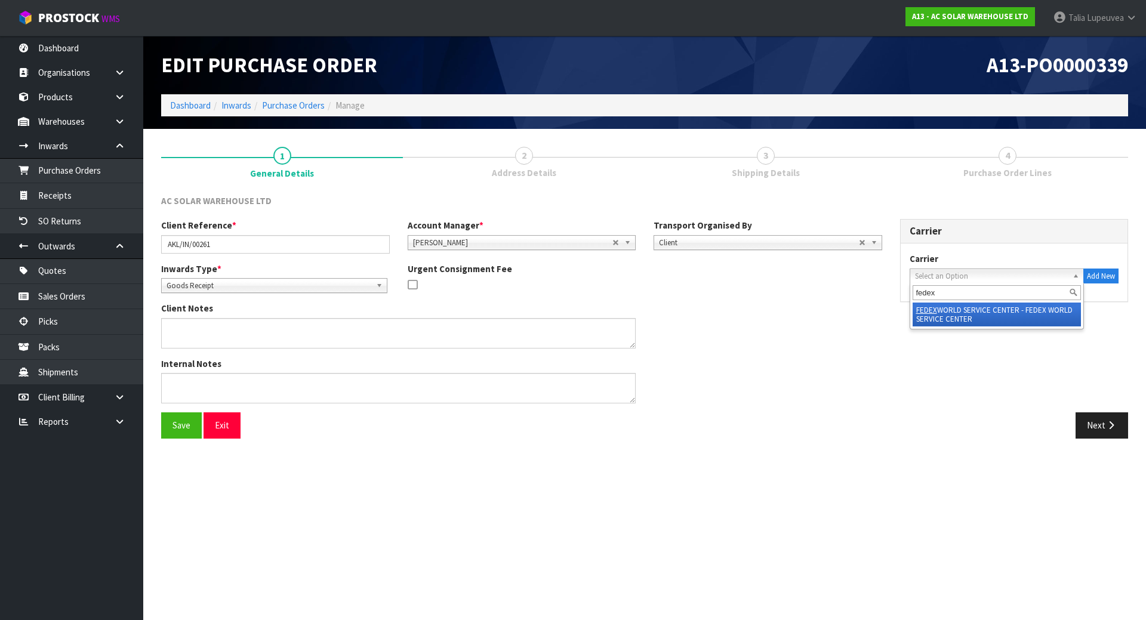
type input "fedex"
click at [1004, 320] on li "FEDEX WORLD SERVICE CENTER - FEDEX WORLD SERVICE CENTER" at bounding box center [996, 315] width 169 height 24
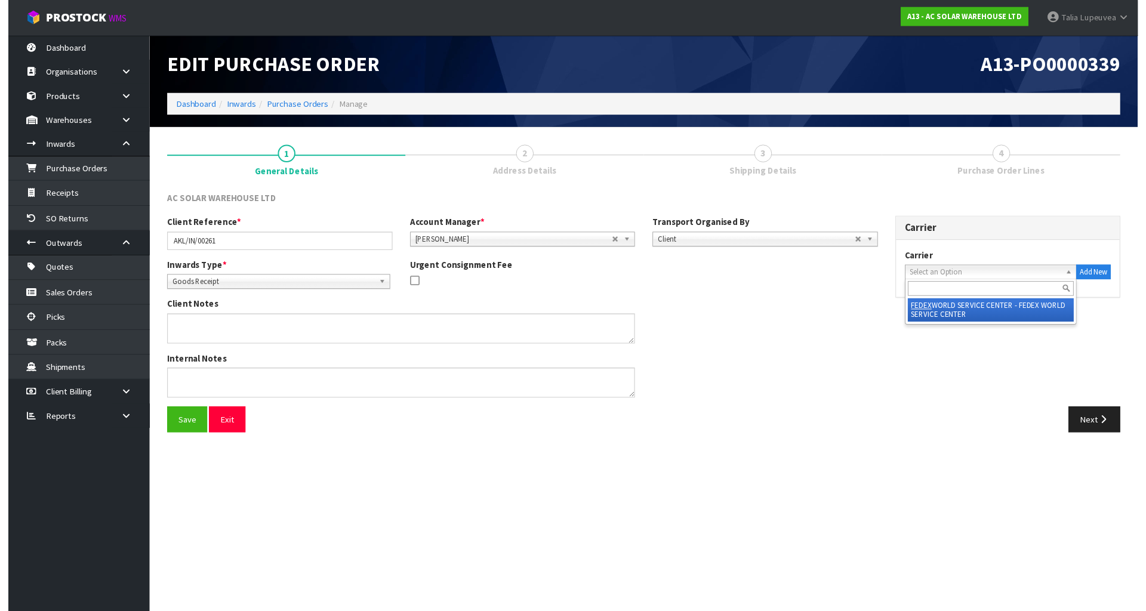
scroll to position [0, 1]
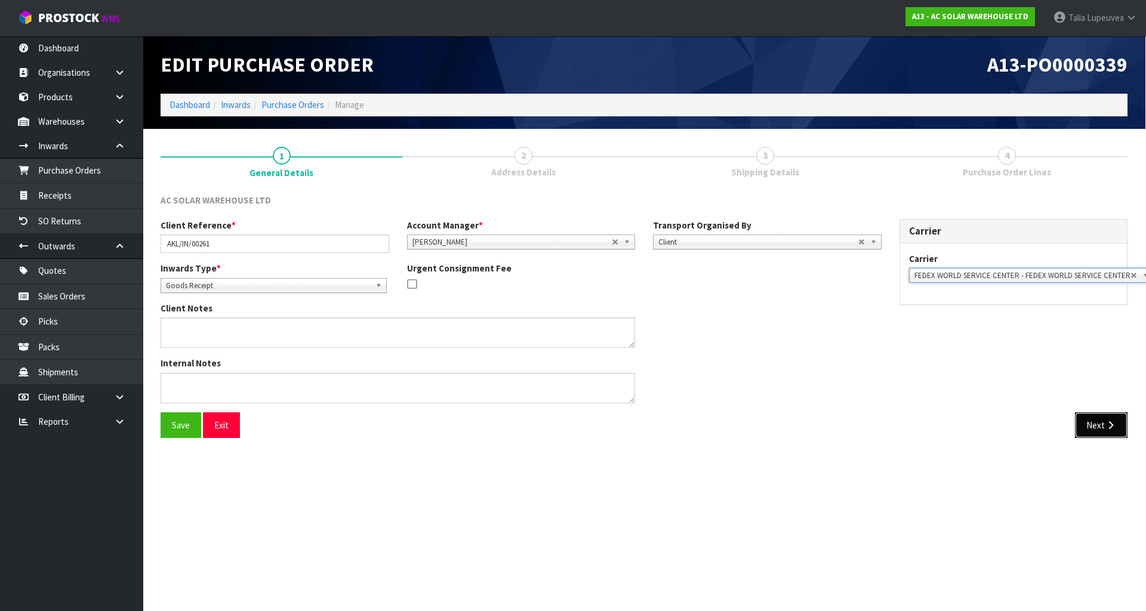
click at [1091, 433] on button "Next" at bounding box center [1101, 425] width 53 height 26
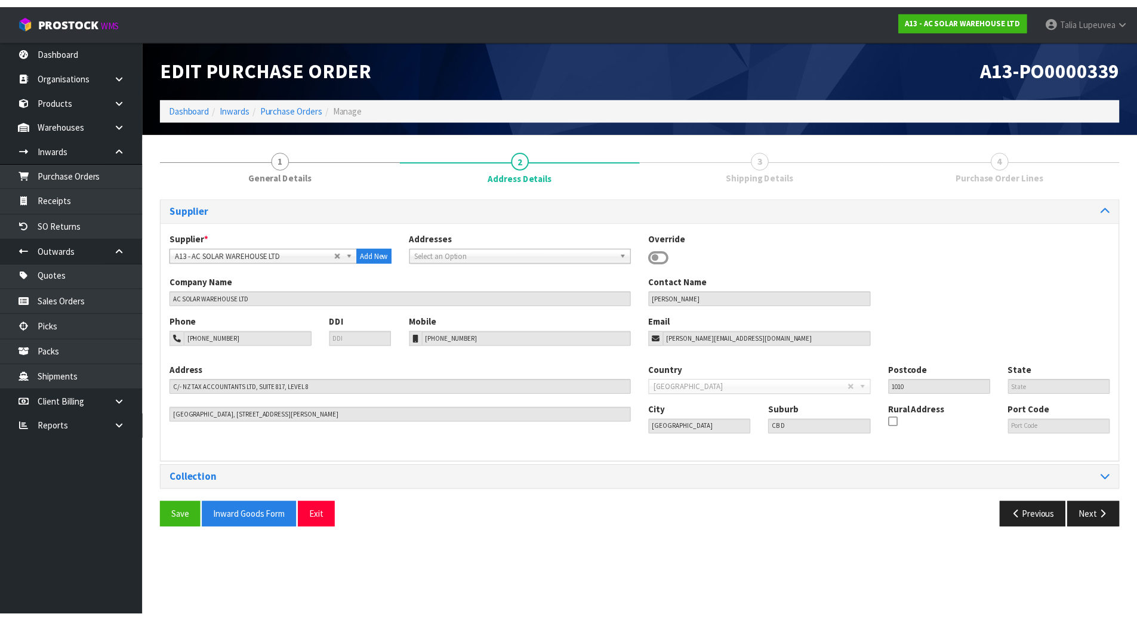
scroll to position [0, 0]
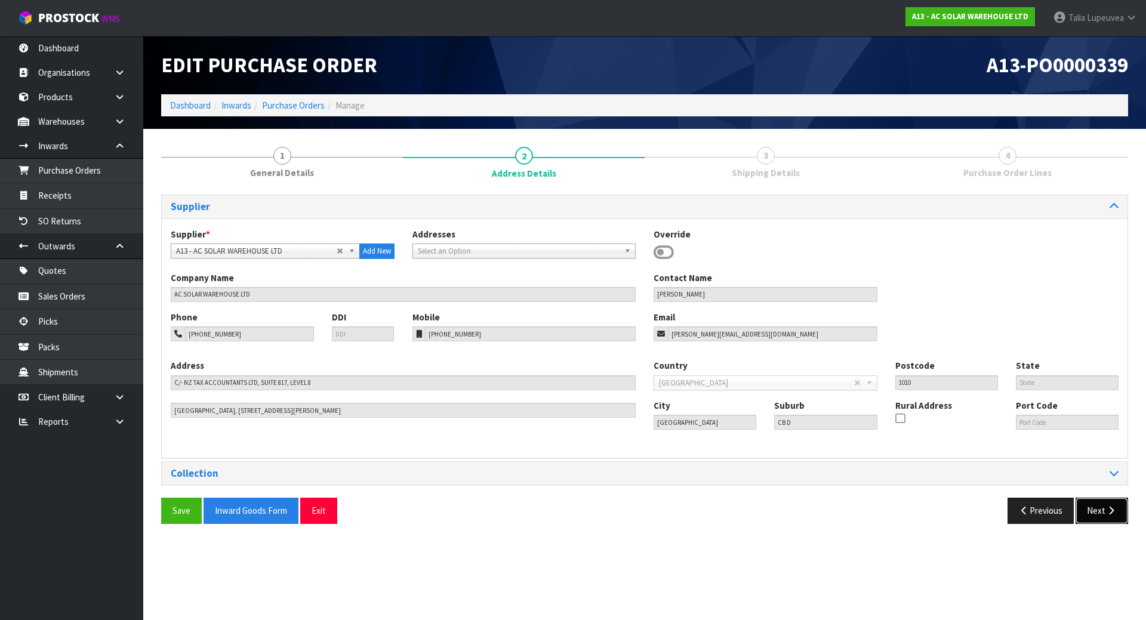
click at [1100, 518] on button "Next" at bounding box center [1101, 511] width 53 height 26
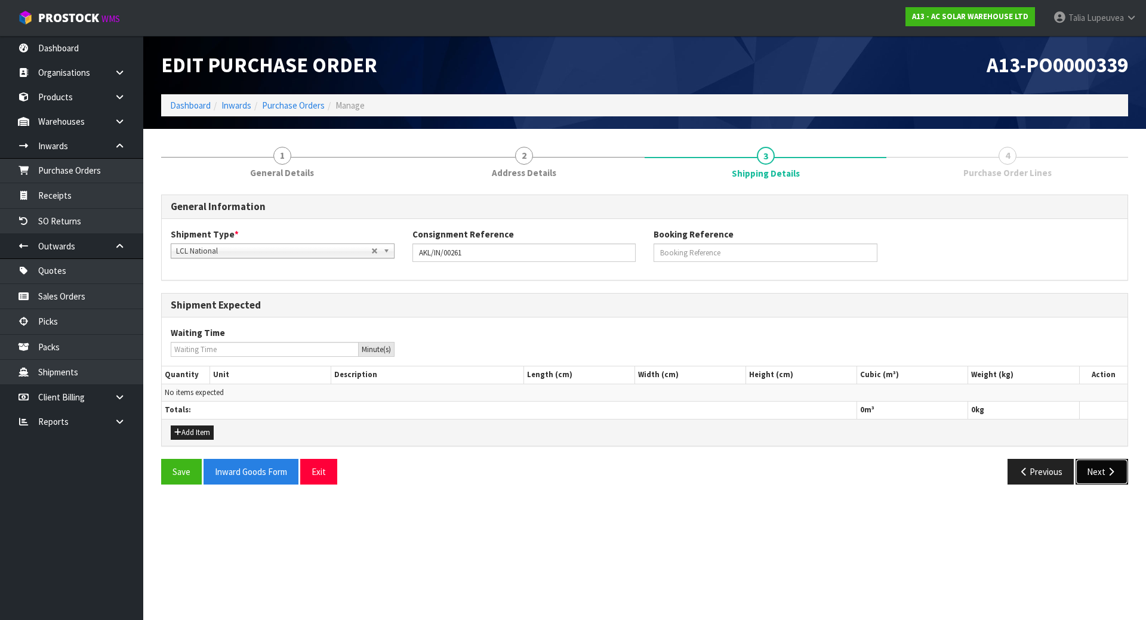
click at [1118, 474] on button "Next" at bounding box center [1101, 472] width 53 height 26
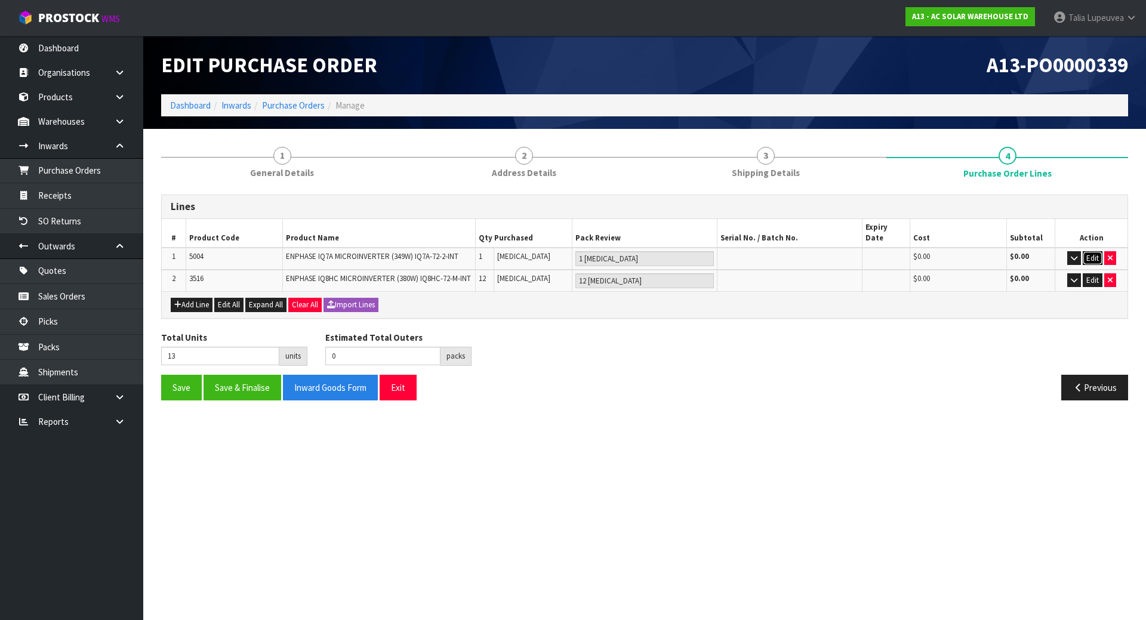
click at [1094, 251] on button "Edit" at bounding box center [1093, 258] width 20 height 14
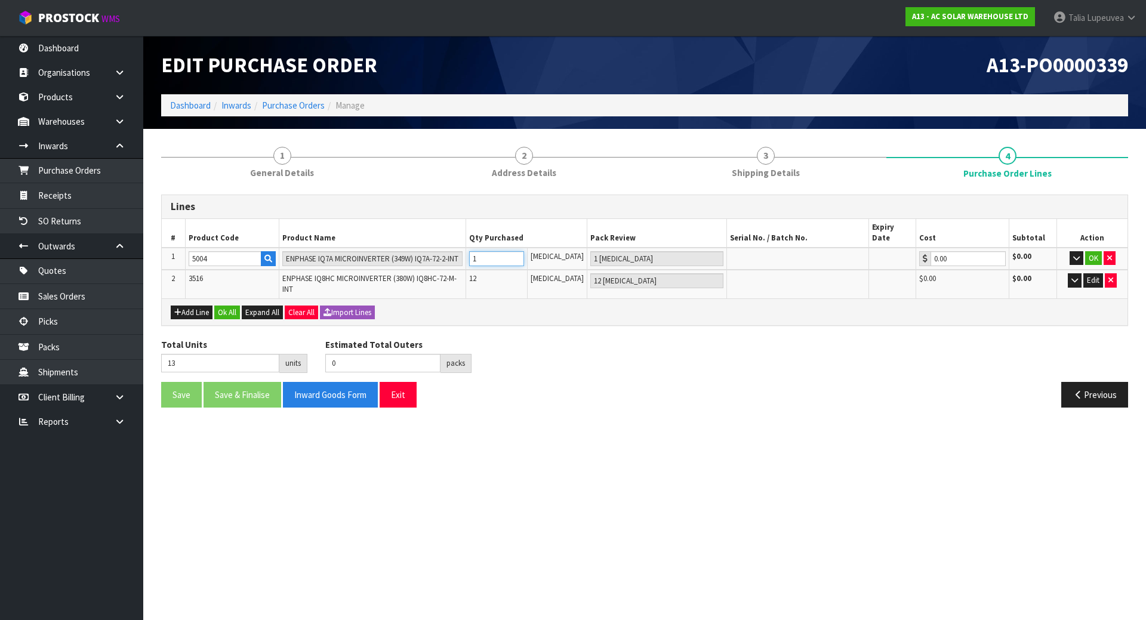
click at [494, 251] on input "1" at bounding box center [496, 258] width 54 height 15
type input "22"
type input "10"
type input "10 [MEDICAL_DATA]"
type input "10"
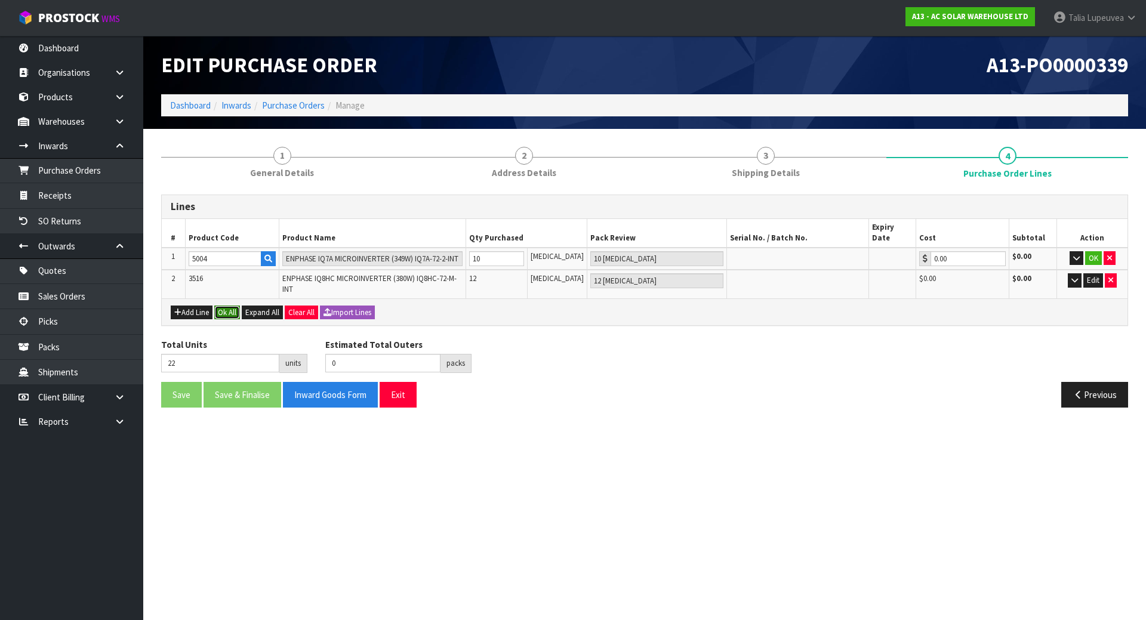
click at [220, 306] on button "Ok All" at bounding box center [227, 313] width 26 height 14
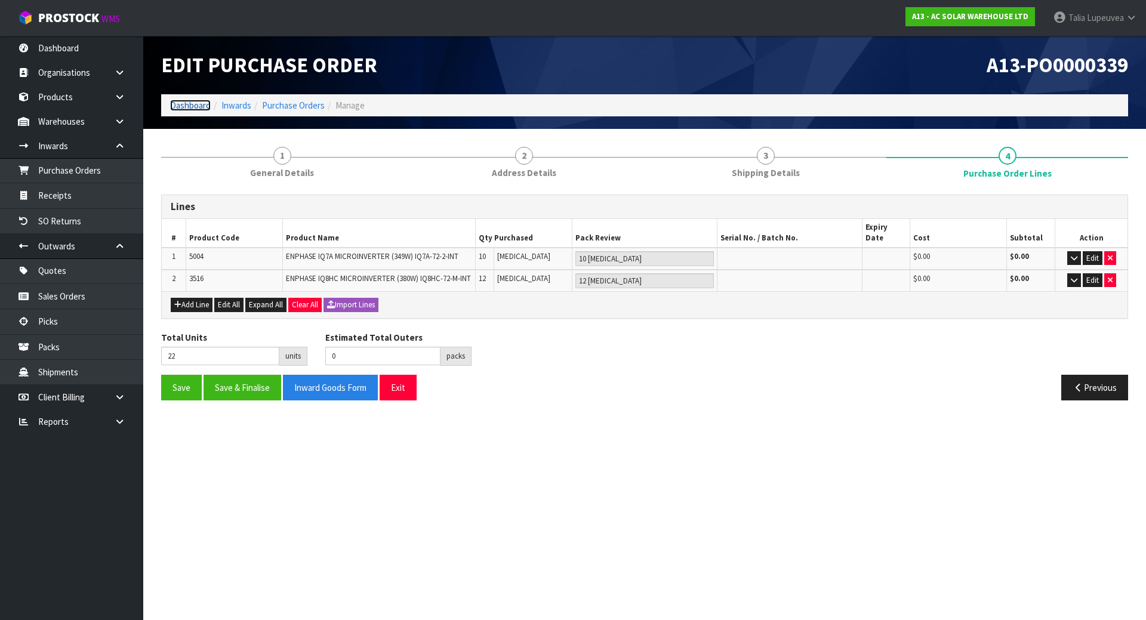
click at [175, 102] on link "Dashboard" at bounding box center [190, 105] width 41 height 11
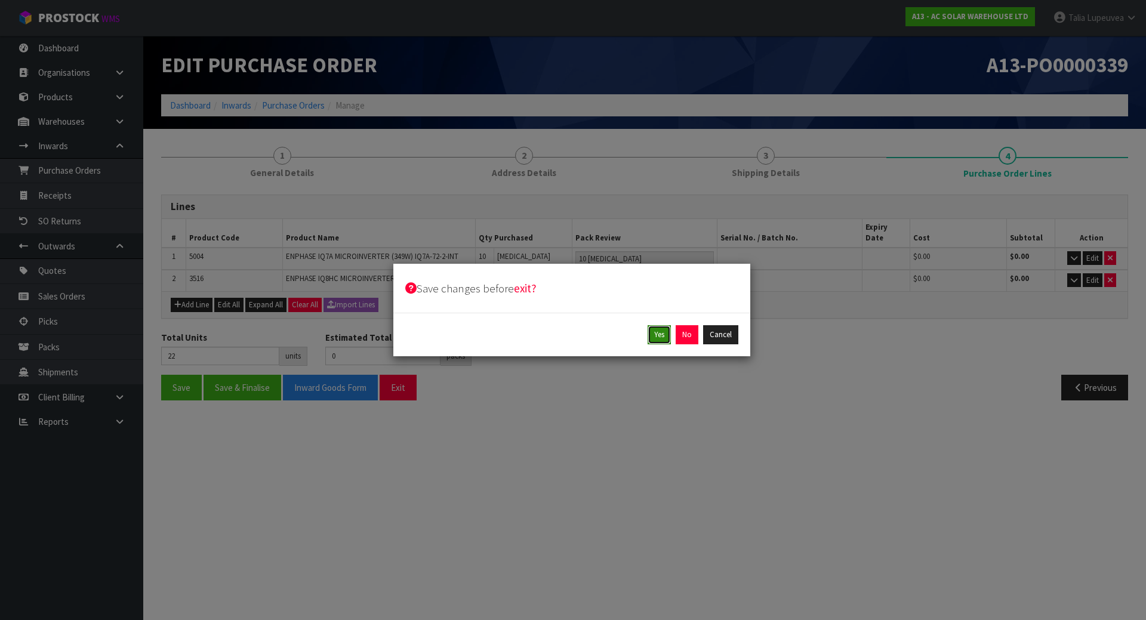
click at [654, 331] on button "Yes" at bounding box center [658, 334] width 23 height 19
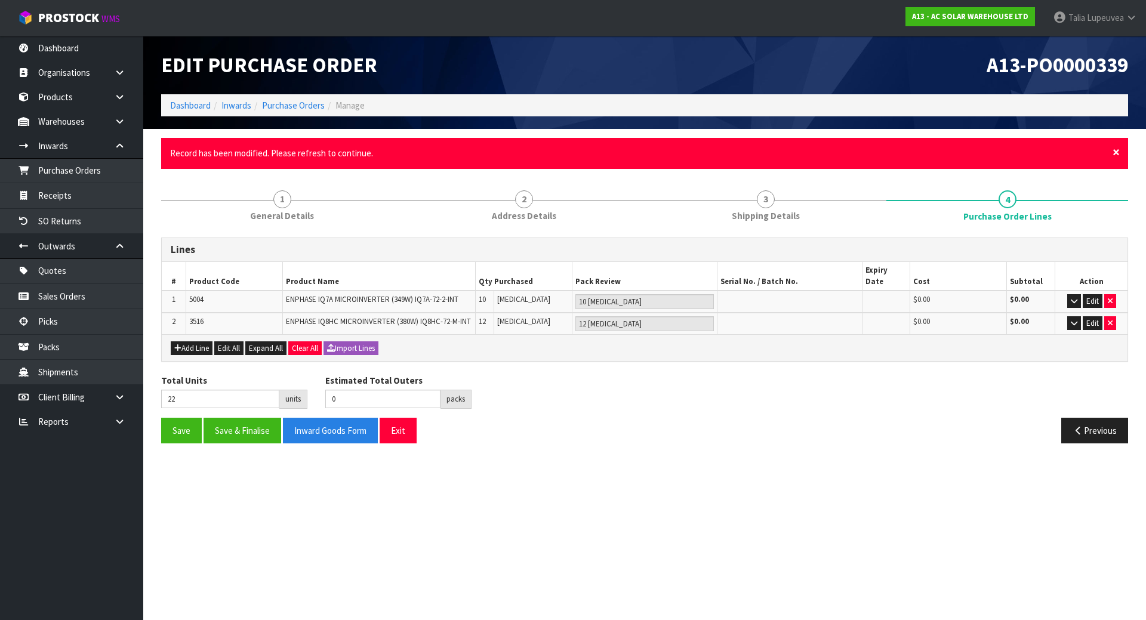
click at [1112, 150] on span "×" at bounding box center [1115, 152] width 7 height 17
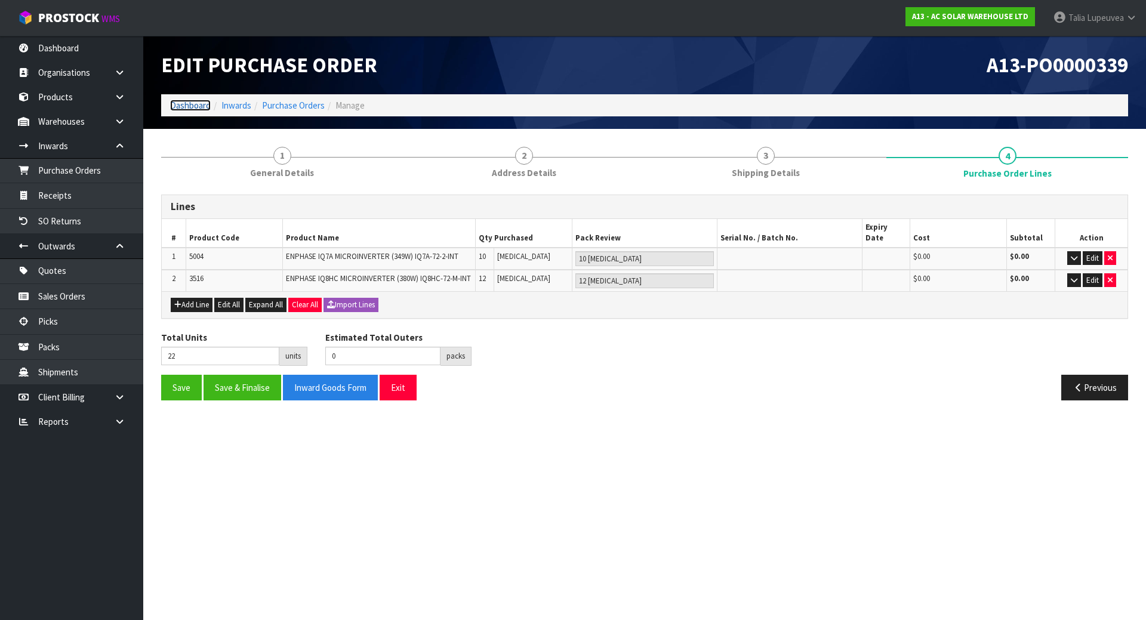
click at [190, 103] on link "Dashboard" at bounding box center [190, 105] width 41 height 11
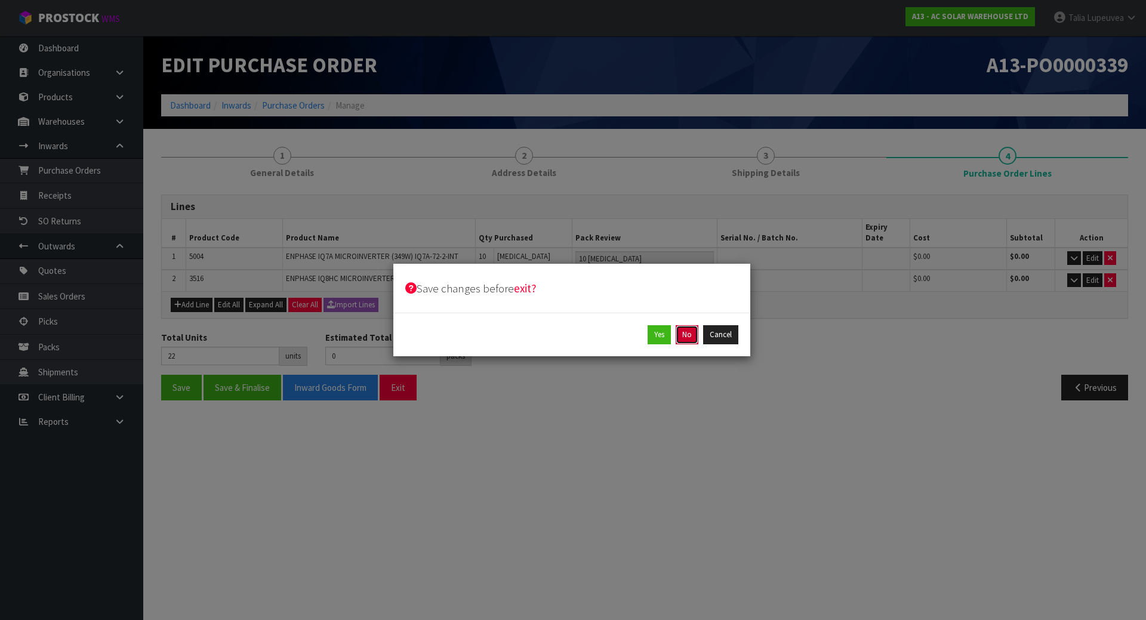
click at [693, 329] on button "No" at bounding box center [687, 334] width 23 height 19
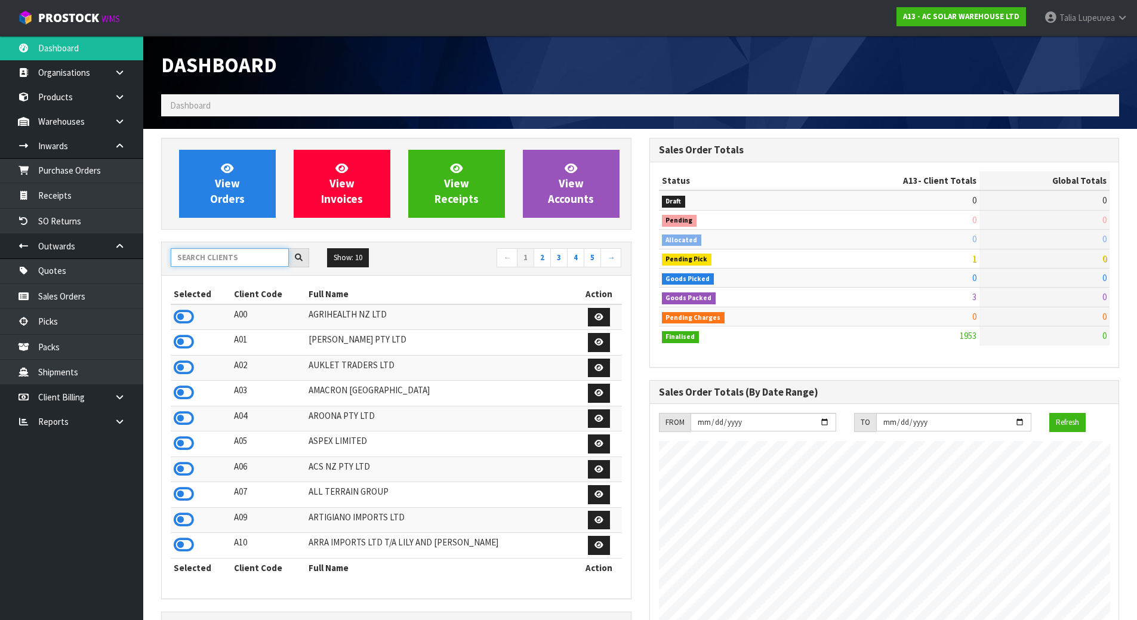
scroll to position [943, 488]
click at [227, 252] on input "text" at bounding box center [230, 257] width 118 height 18
type input "E04"
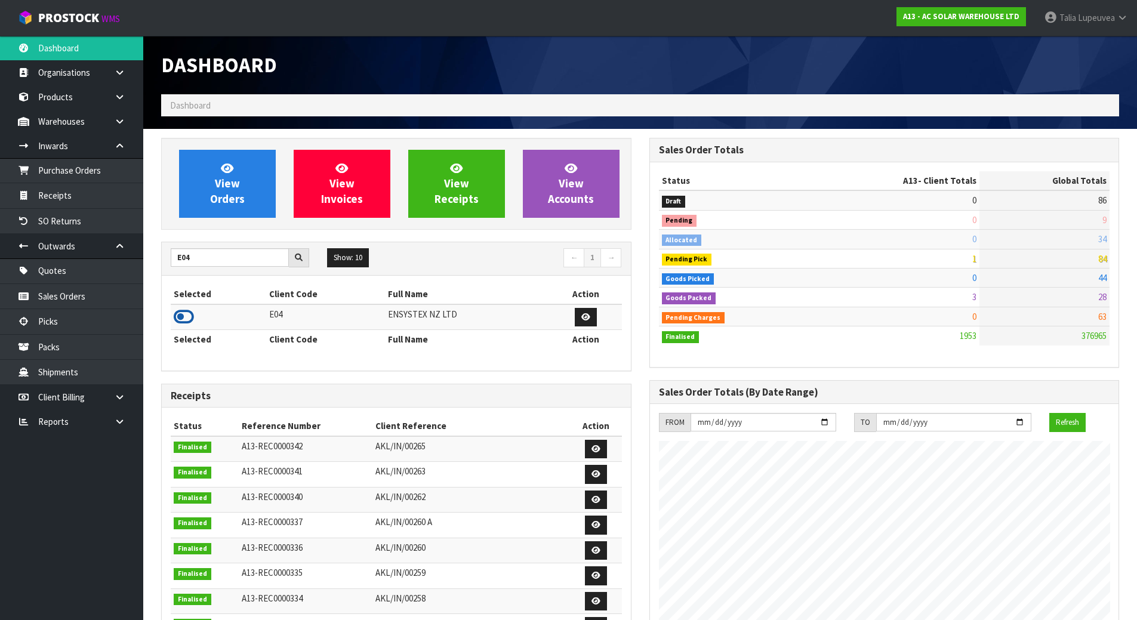
click at [187, 316] on icon at bounding box center [184, 317] width 20 height 18
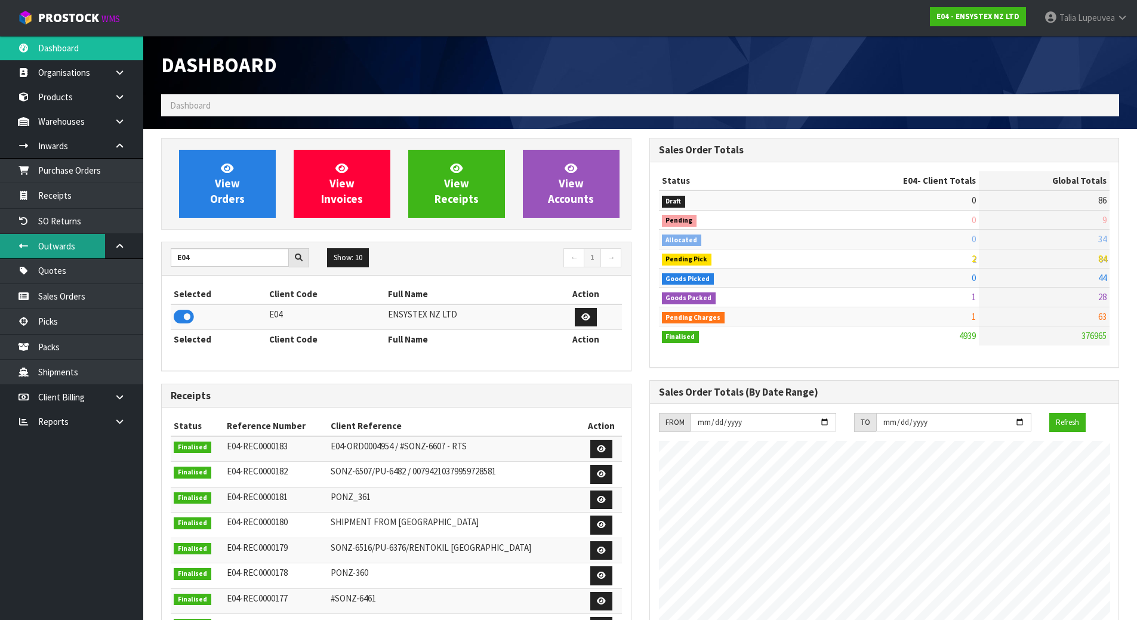
scroll to position [904, 488]
click at [85, 204] on link "Receipts" at bounding box center [71, 195] width 143 height 24
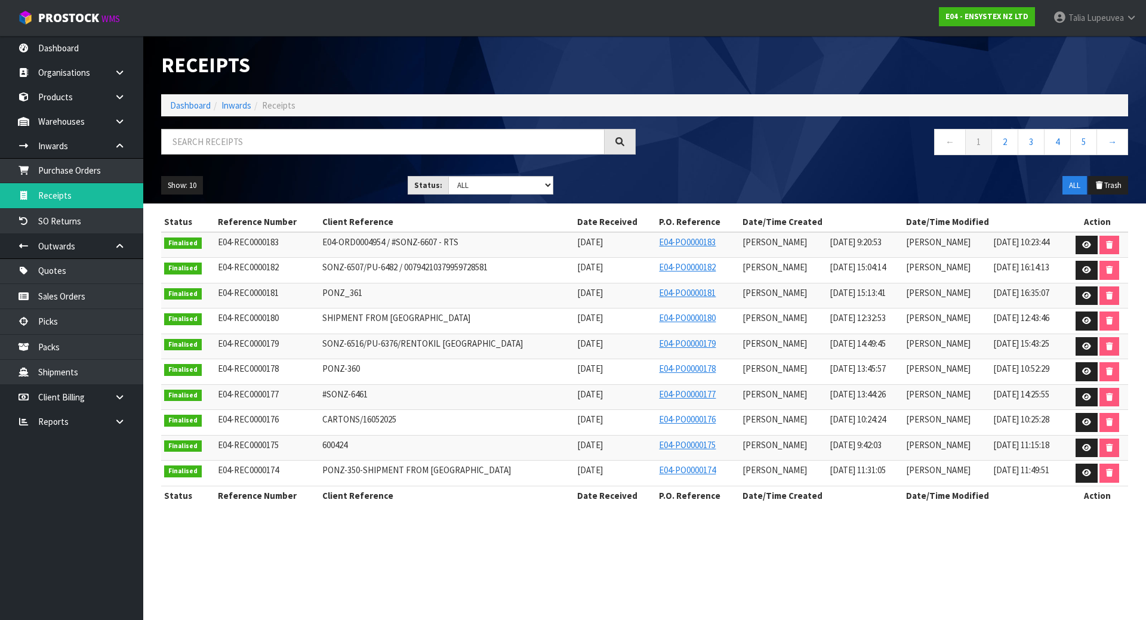
click at [433, 242] on span "E04-ORD0004954 / #SONZ-6607 - RTS" at bounding box center [390, 241] width 136 height 11
copy tr "E04-ORD0004954 / #SONZ-6607 - RTS"
click at [1082, 246] on icon at bounding box center [1086, 245] width 9 height 8
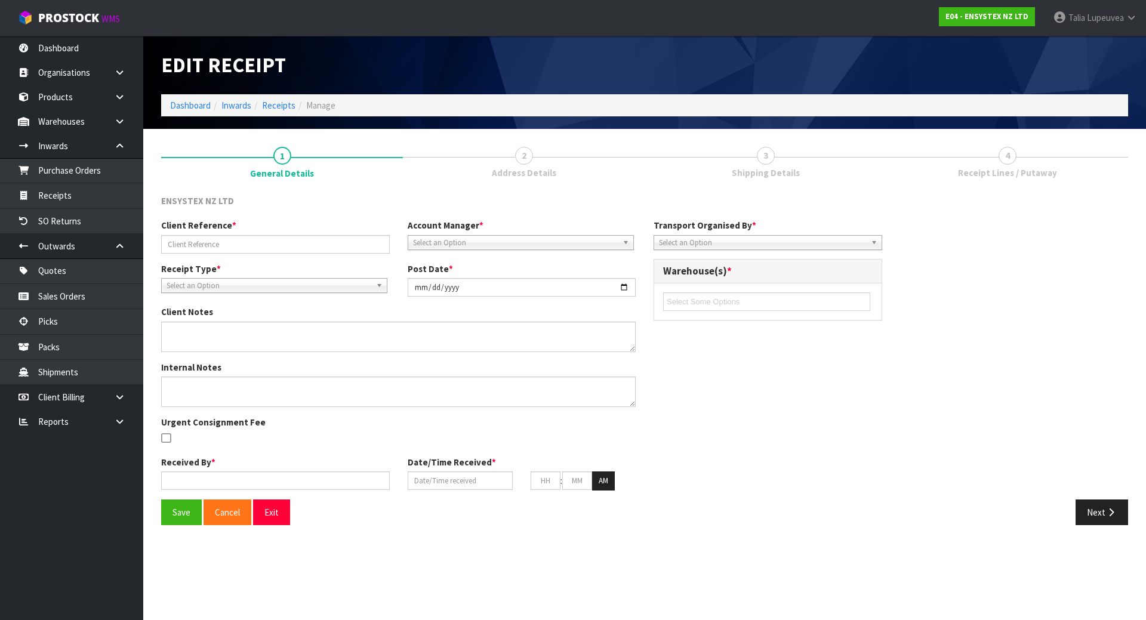
type input "E04-ORD0004954 / #SONZ-6607 - RTS"
type input "[DATE]"
type textarea "RTS - SO NO FREIGHT CHARGE"
type input "[PERSON_NAME]"
type input "[DATE]"
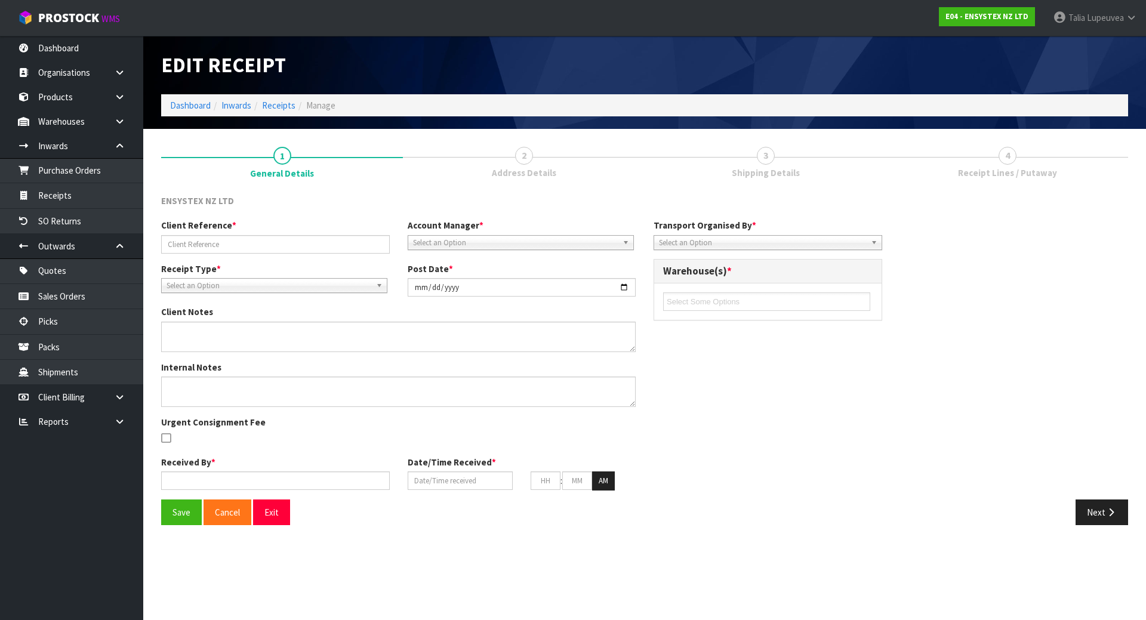
type input "09"
type input "20"
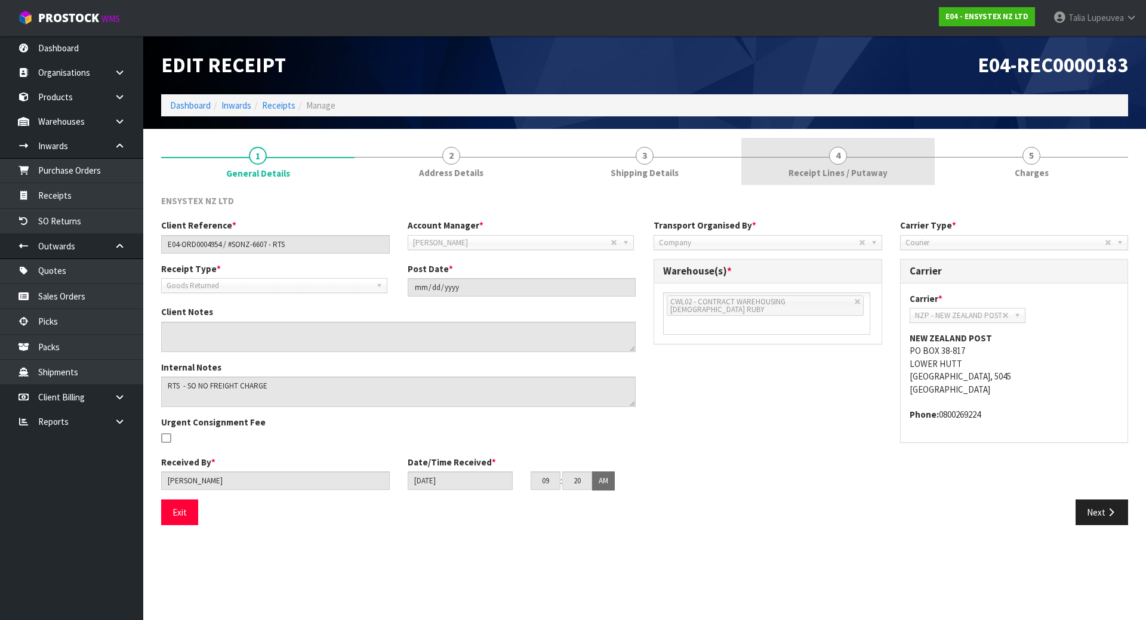
click at [843, 153] on span "4" at bounding box center [838, 156] width 18 height 18
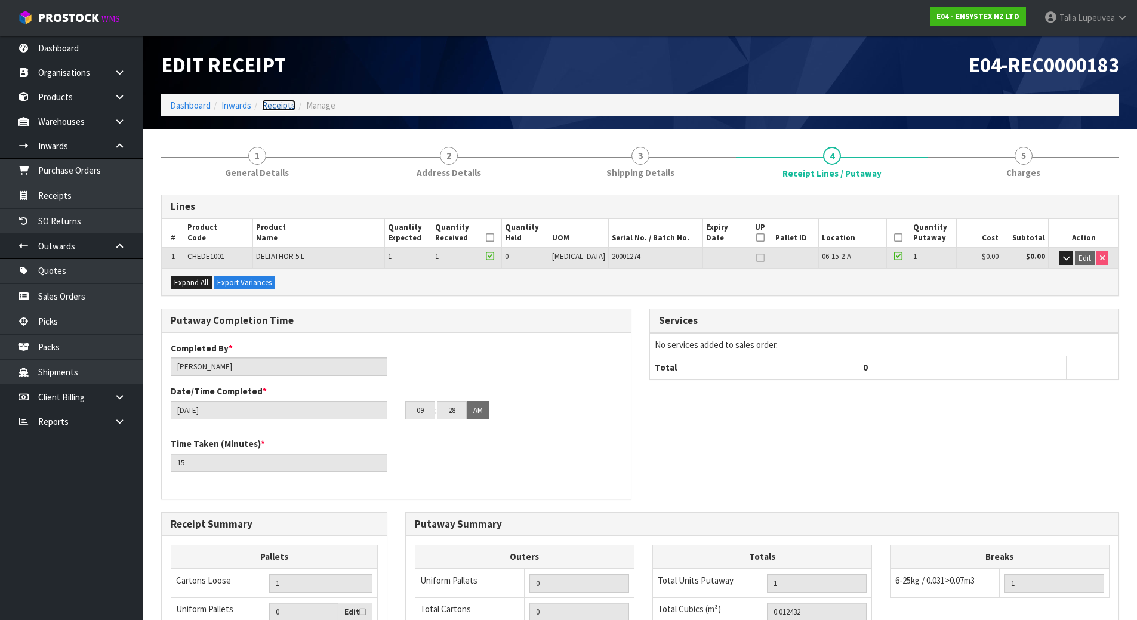
click at [276, 107] on link "Receipts" at bounding box center [278, 105] width 33 height 11
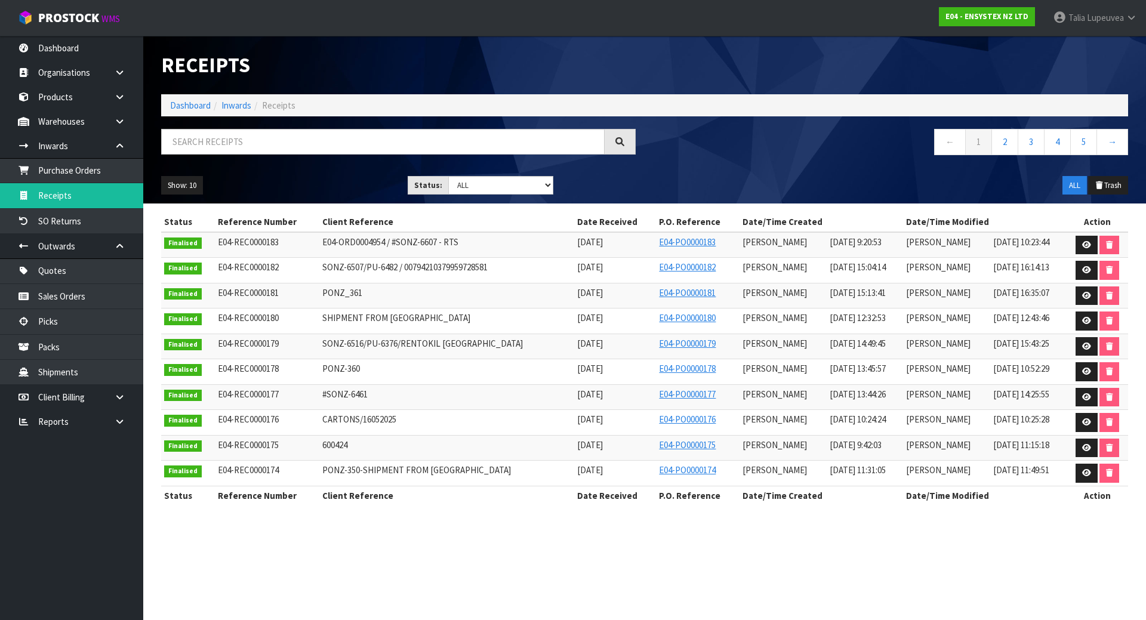
click at [409, 274] on td "SONZ-6507/PU-6482 / 00794210379959728581" at bounding box center [446, 271] width 255 height 26
click at [409, 267] on span "SONZ-6507/PU-6482 / 00794210379959728581" at bounding box center [404, 266] width 165 height 11
copy tr "SONZ-6507/PU-6482 / 00794210379959728581"
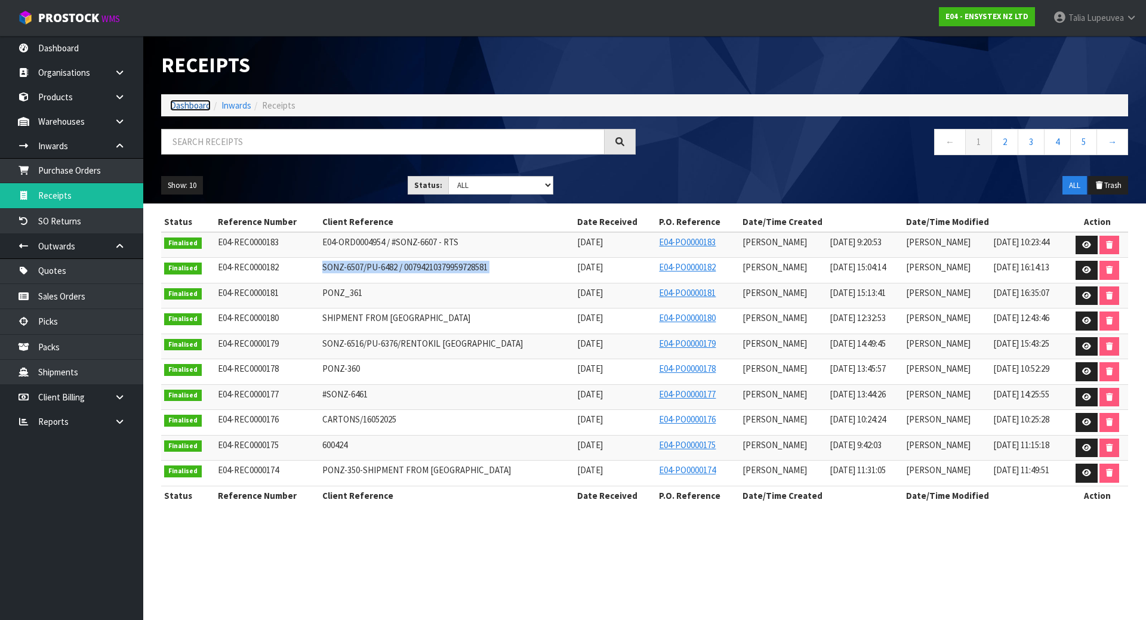
click at [181, 103] on link "Dashboard" at bounding box center [190, 105] width 41 height 11
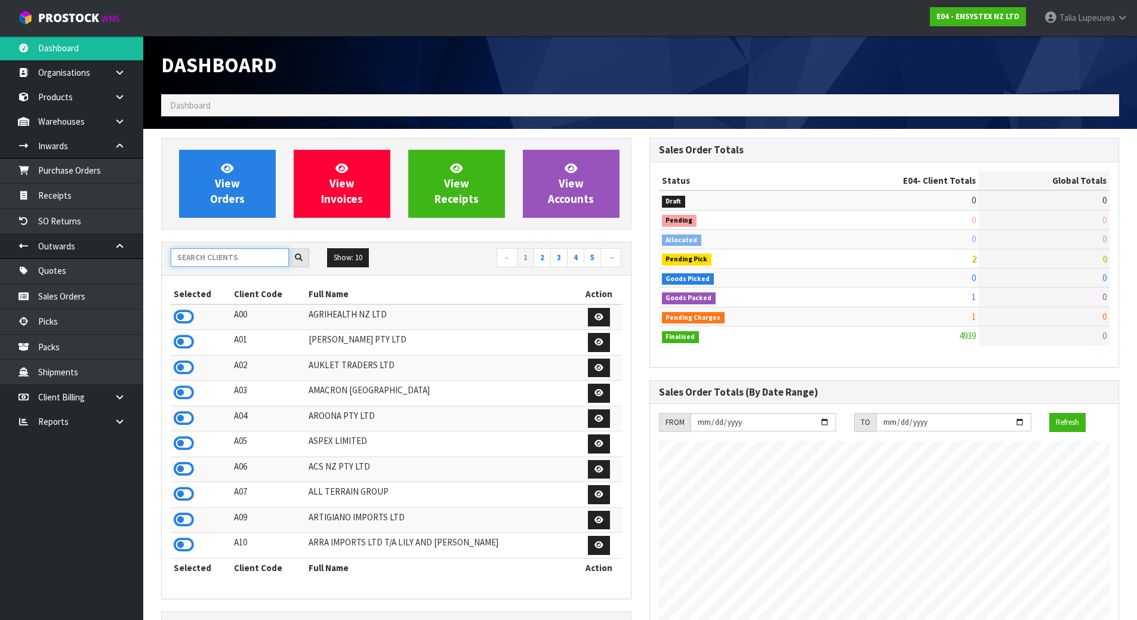
scroll to position [904, 488]
click at [251, 262] on input "text" at bounding box center [230, 257] width 118 height 18
type input "V05"
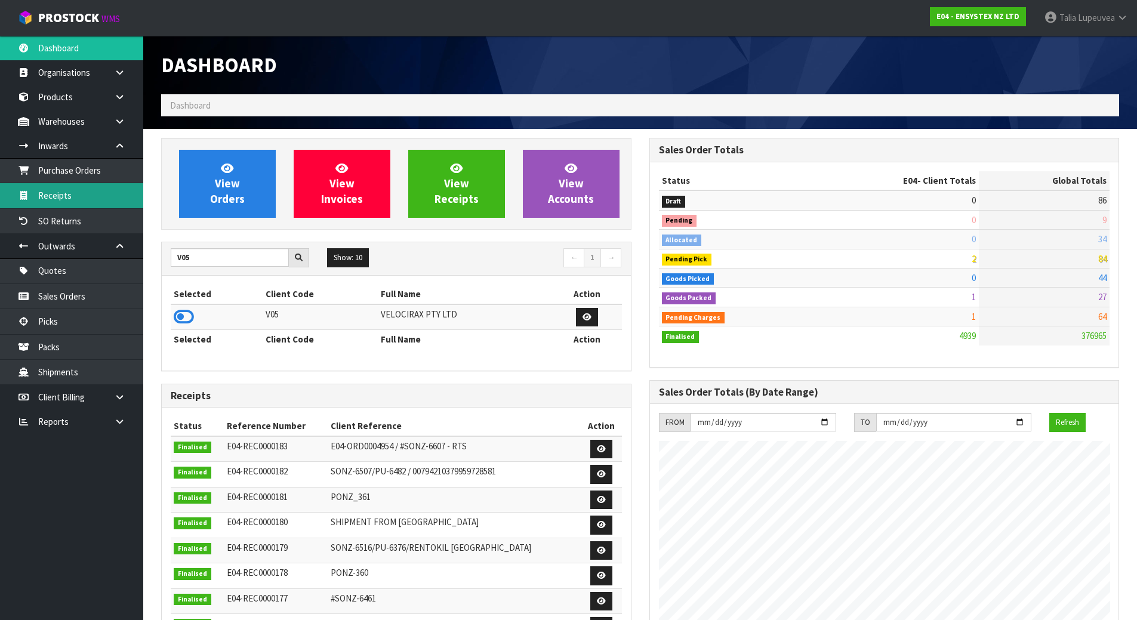
click at [93, 204] on link "Receipts" at bounding box center [71, 195] width 143 height 24
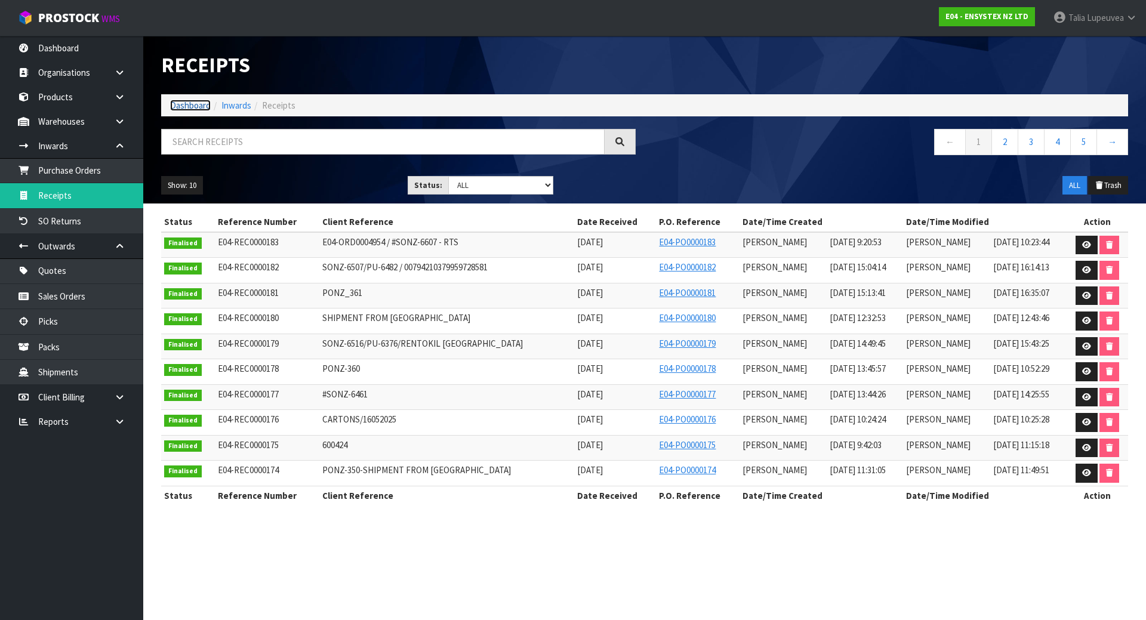
click at [185, 106] on link "Dashboard" at bounding box center [190, 105] width 41 height 11
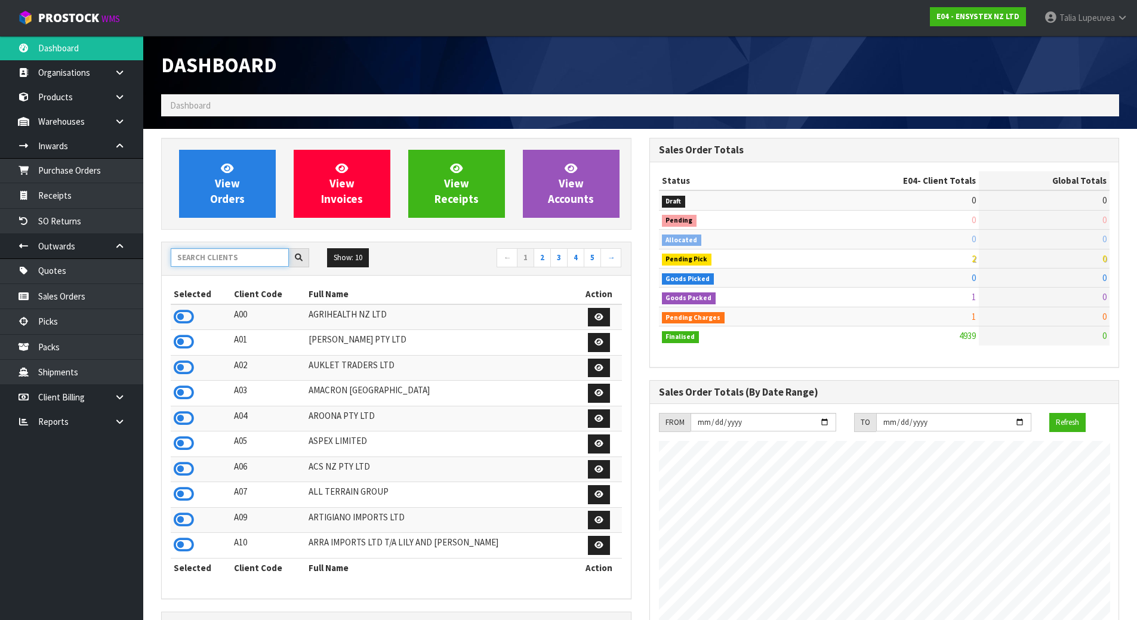
scroll to position [904, 488]
click at [215, 255] on input "text" at bounding box center [230, 257] width 118 height 18
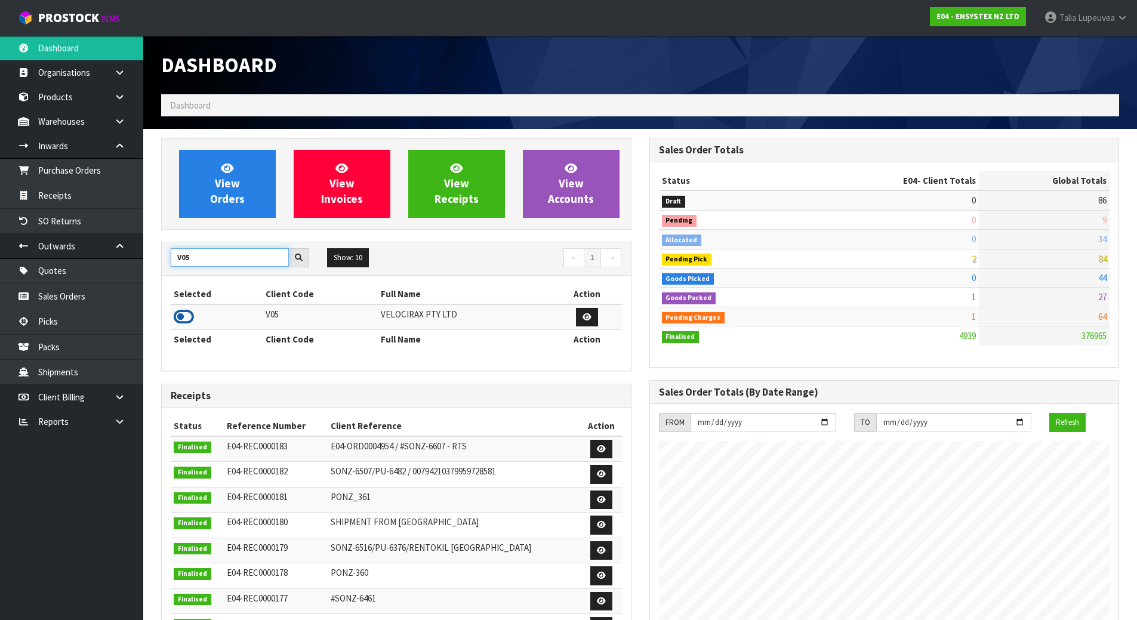
type input "V05"
drag, startPoint x: 189, startPoint y: 319, endPoint x: 183, endPoint y: 298, distance: 21.9
click at [190, 316] on icon at bounding box center [184, 317] width 20 height 18
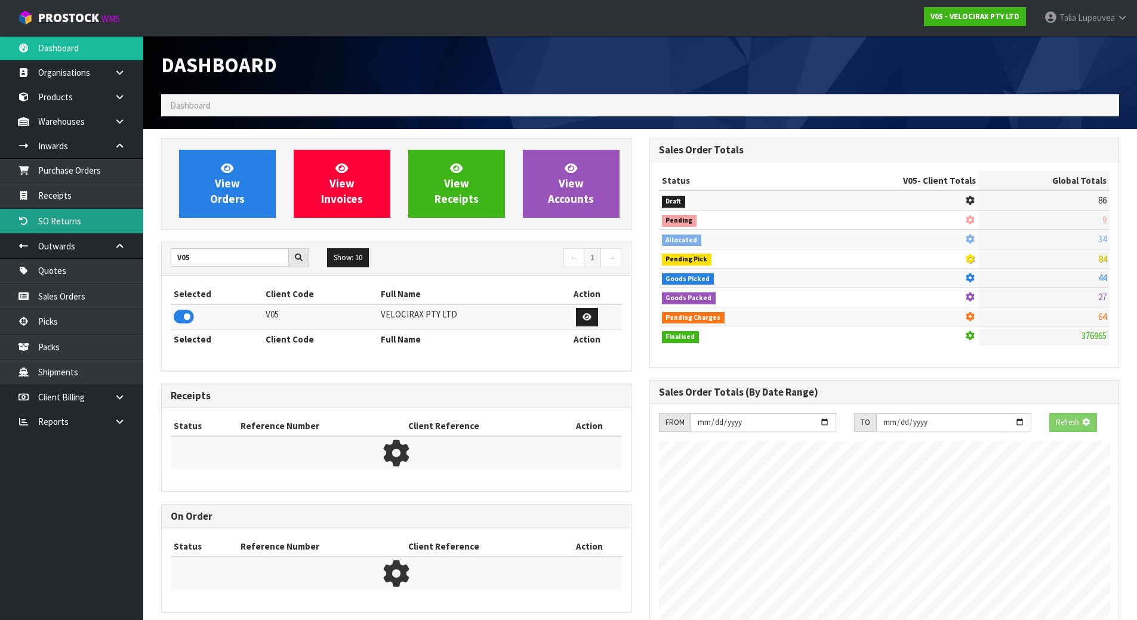
scroll to position [930, 488]
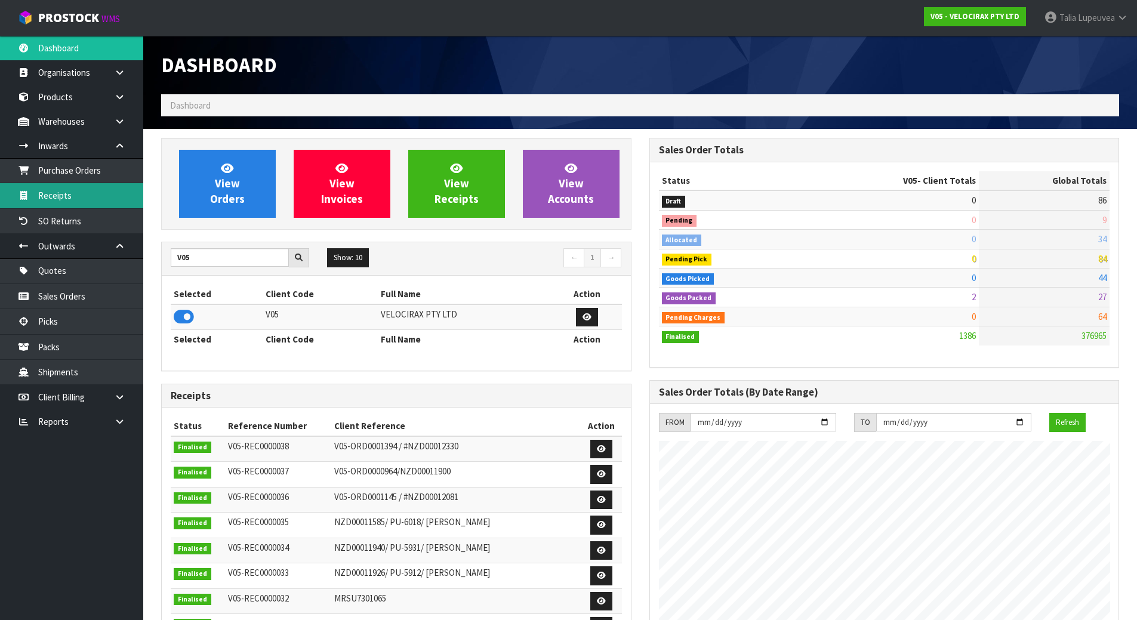
click at [117, 196] on link "Receipts" at bounding box center [71, 195] width 143 height 24
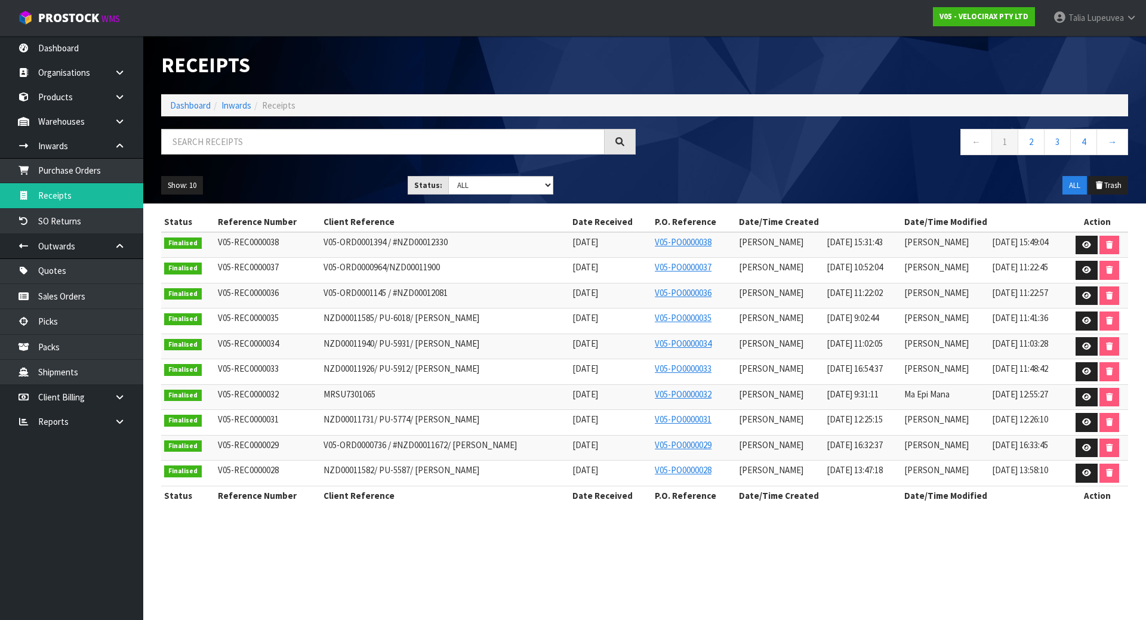
click at [383, 245] on span "V05-ORD0001394 / #NZD00012330" at bounding box center [385, 241] width 124 height 11
copy tr "V05-ORD0001394 / #NZD00012330"
click at [169, 101] on ol "Dashboard Inwards Receipts" at bounding box center [644, 105] width 967 height 22
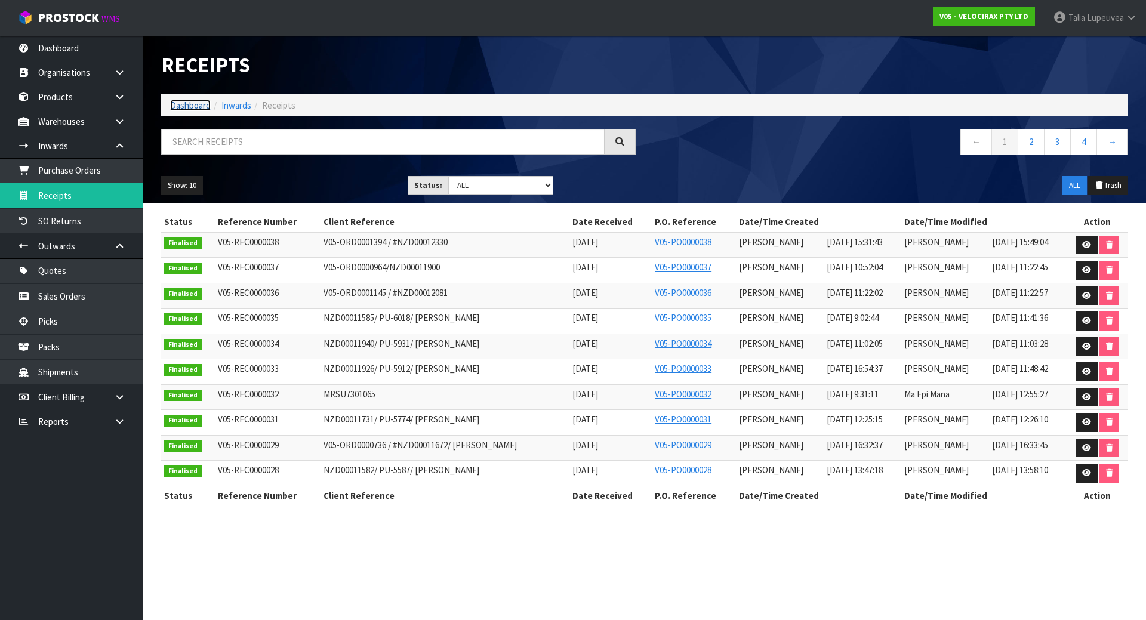
click at [177, 103] on link "Dashboard" at bounding box center [190, 105] width 41 height 11
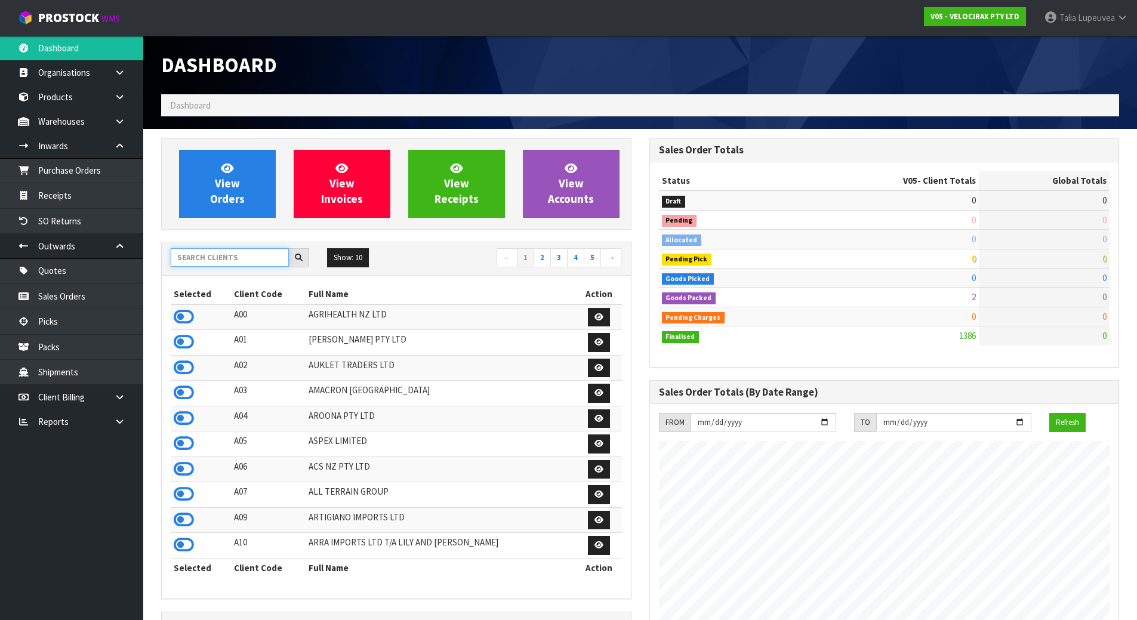
scroll to position [930, 488]
click at [218, 248] on input "text" at bounding box center [230, 257] width 118 height 18
type input "13"
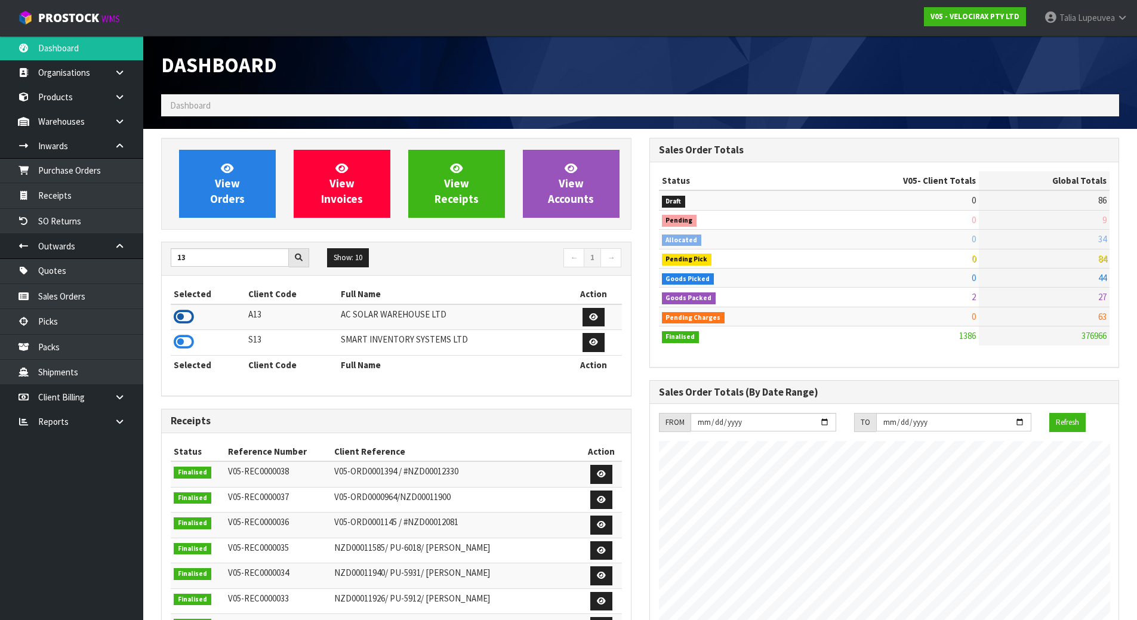
click at [180, 313] on icon at bounding box center [184, 317] width 20 height 18
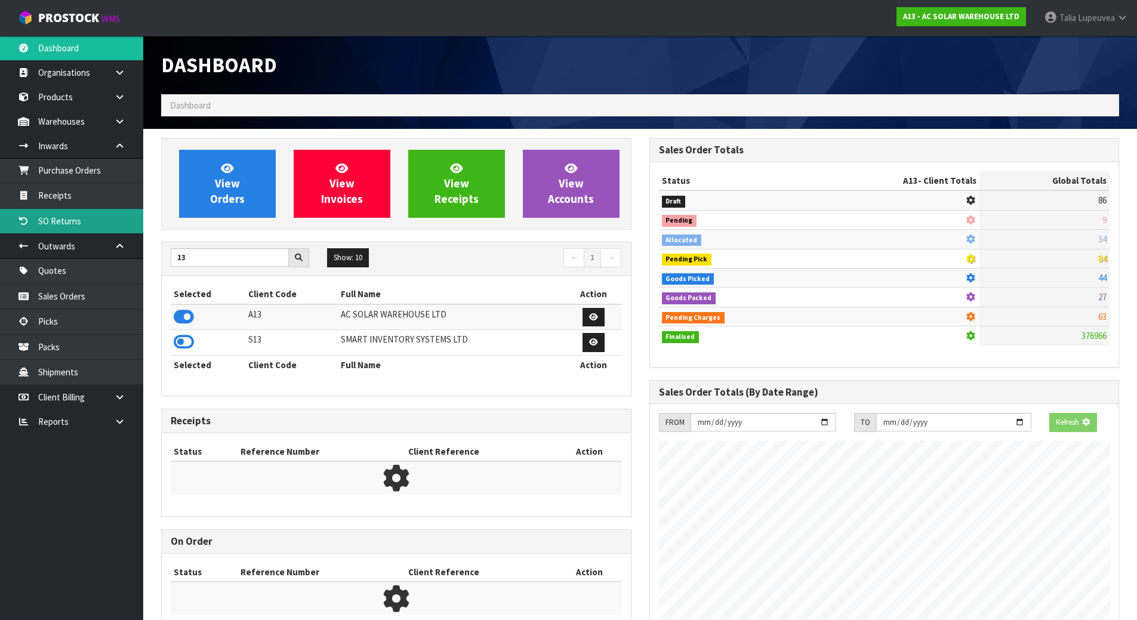
scroll to position [968, 488]
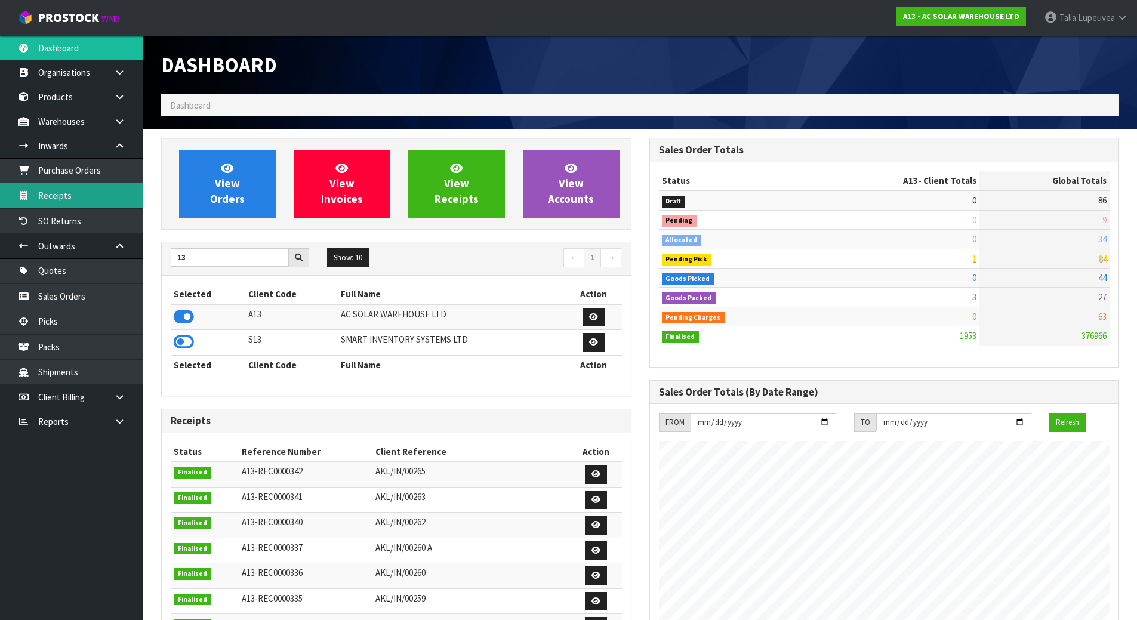
click at [88, 195] on link "Receipts" at bounding box center [71, 195] width 143 height 24
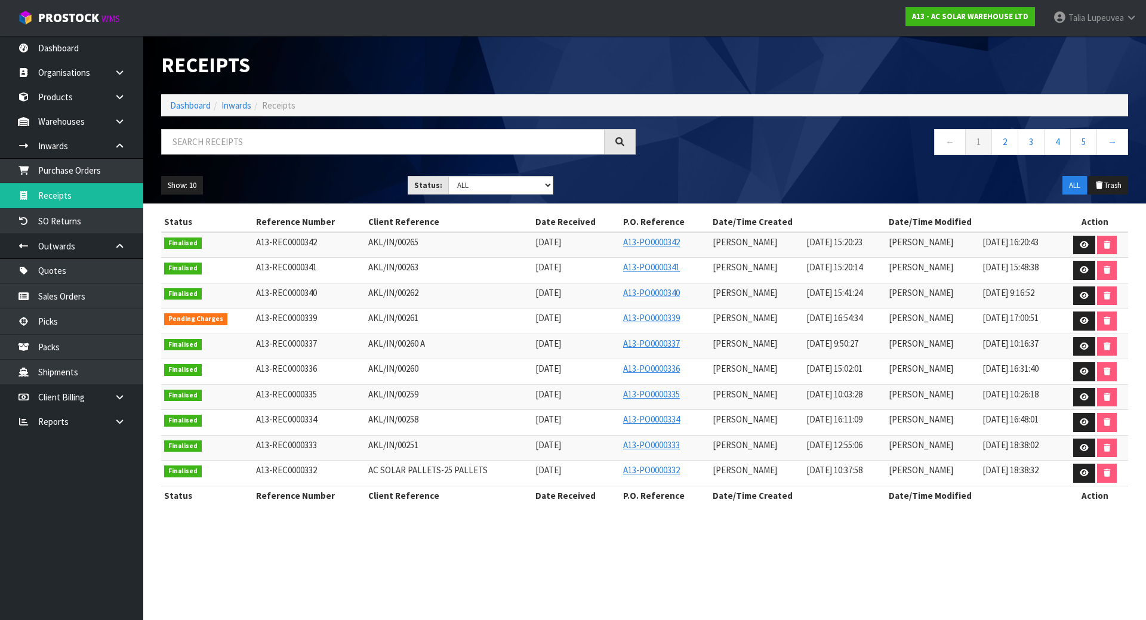
click at [393, 317] on span "AKL/IN/00261" at bounding box center [393, 317] width 50 height 11
click at [394, 315] on span "AKL/IN/00261" at bounding box center [393, 317] width 50 height 11
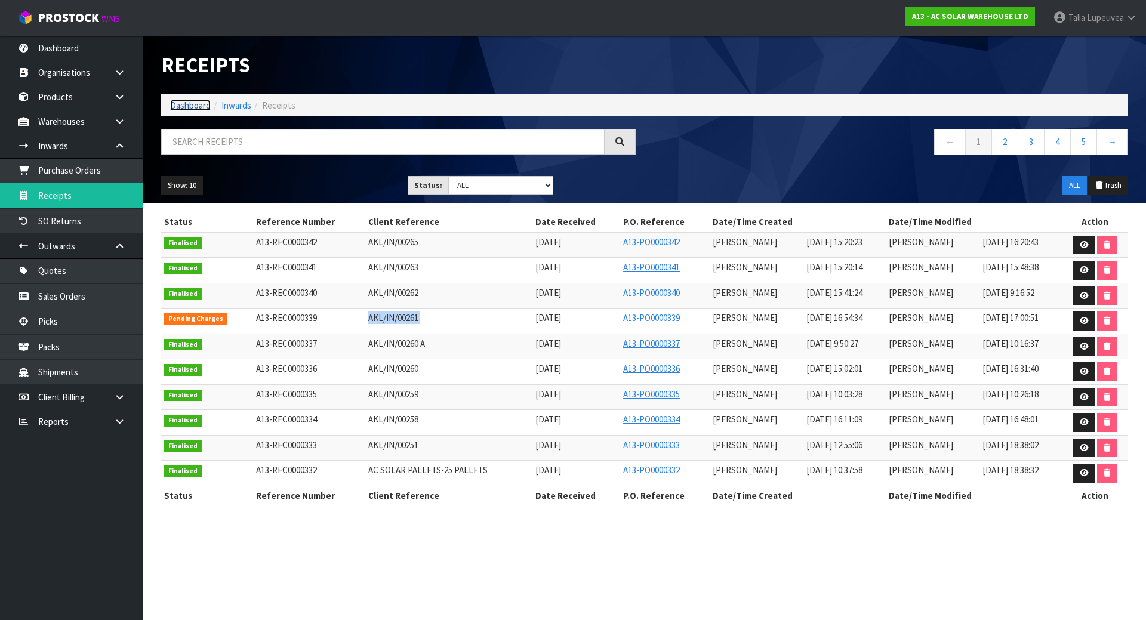
click at [180, 105] on link "Dashboard" at bounding box center [190, 105] width 41 height 11
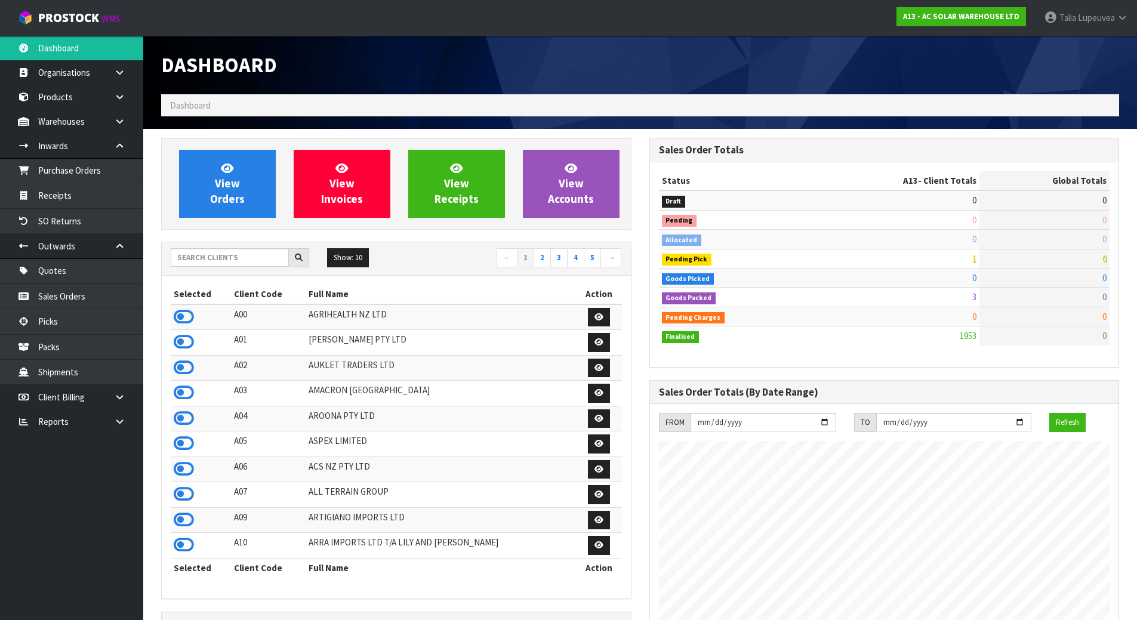
scroll to position [968, 488]
click at [220, 253] on input "text" at bounding box center [230, 257] width 118 height 18
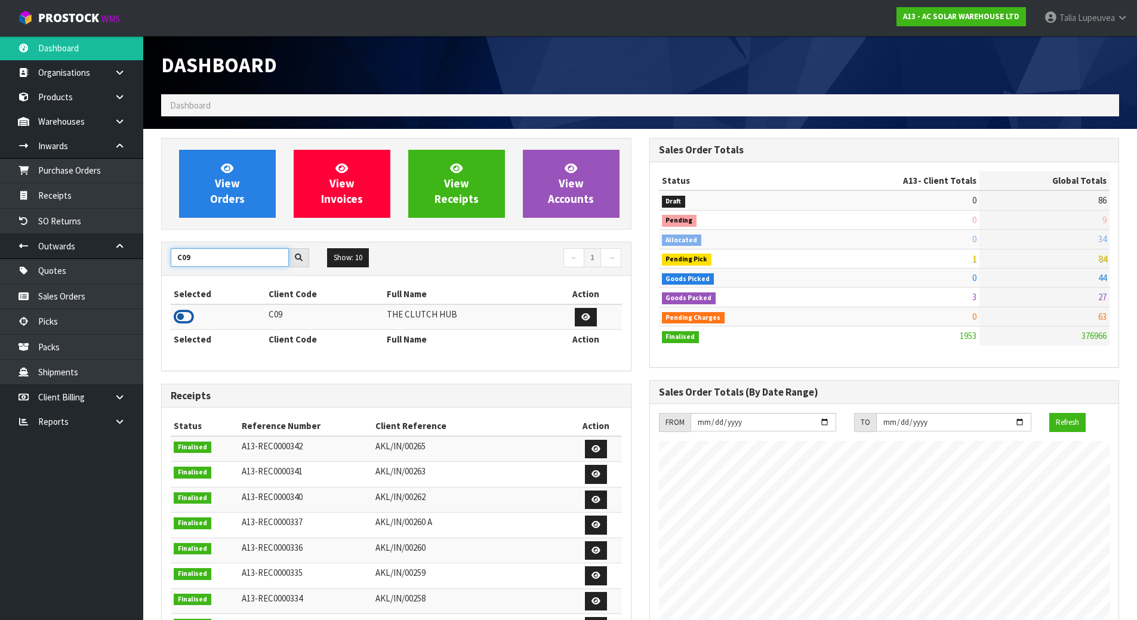
type input "C09"
click at [184, 318] on icon at bounding box center [184, 317] width 20 height 18
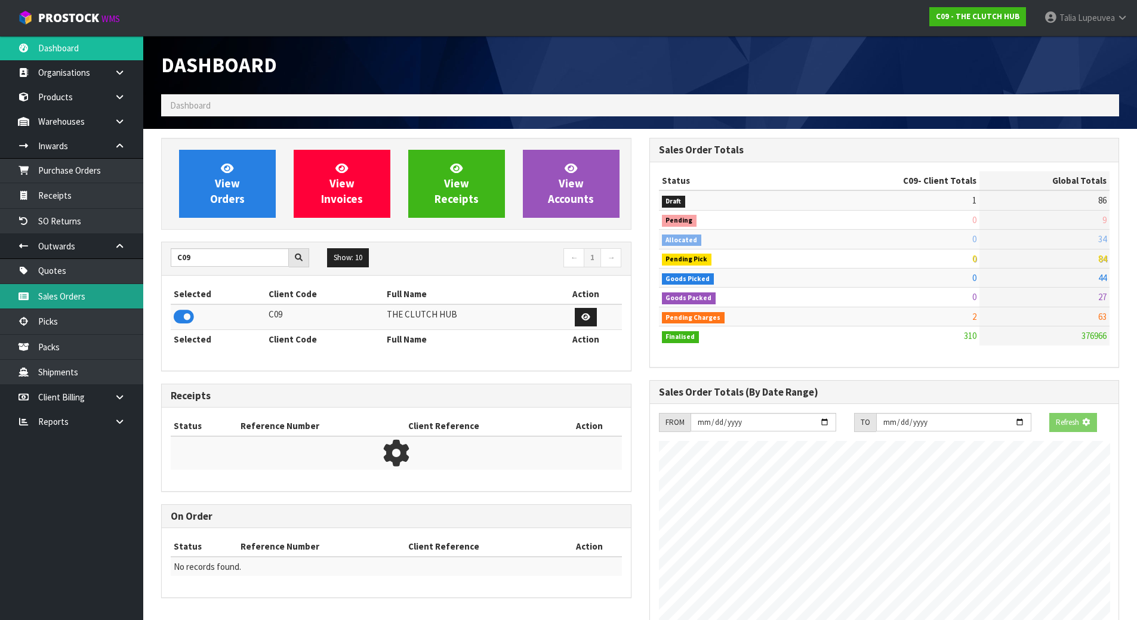
scroll to position [884, 488]
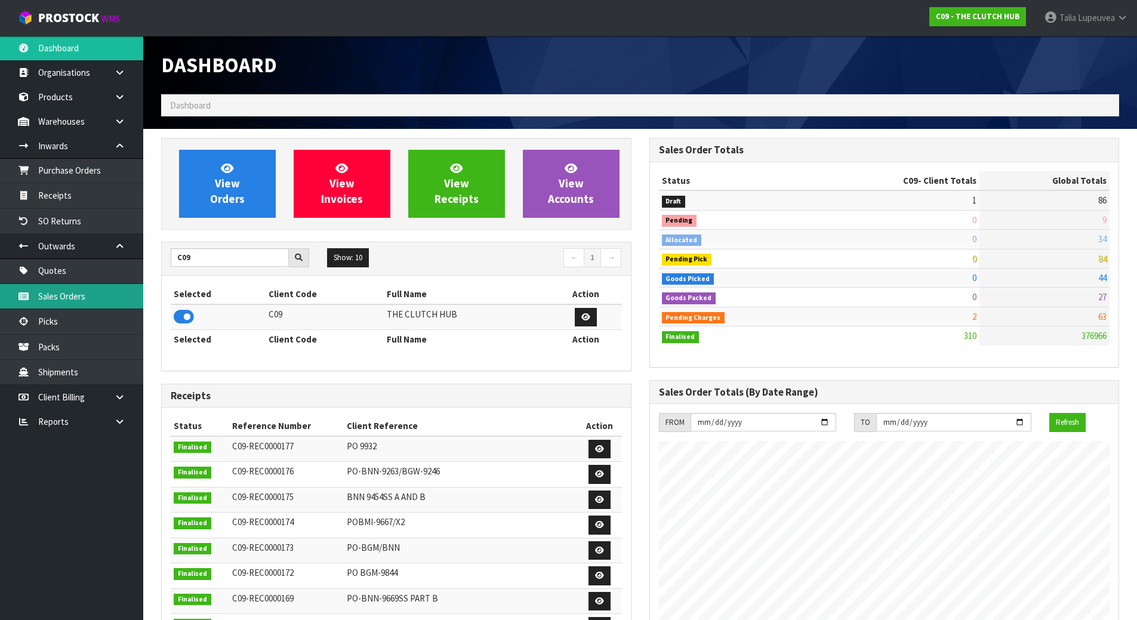
click at [106, 293] on link "Sales Orders" at bounding box center [71, 296] width 143 height 24
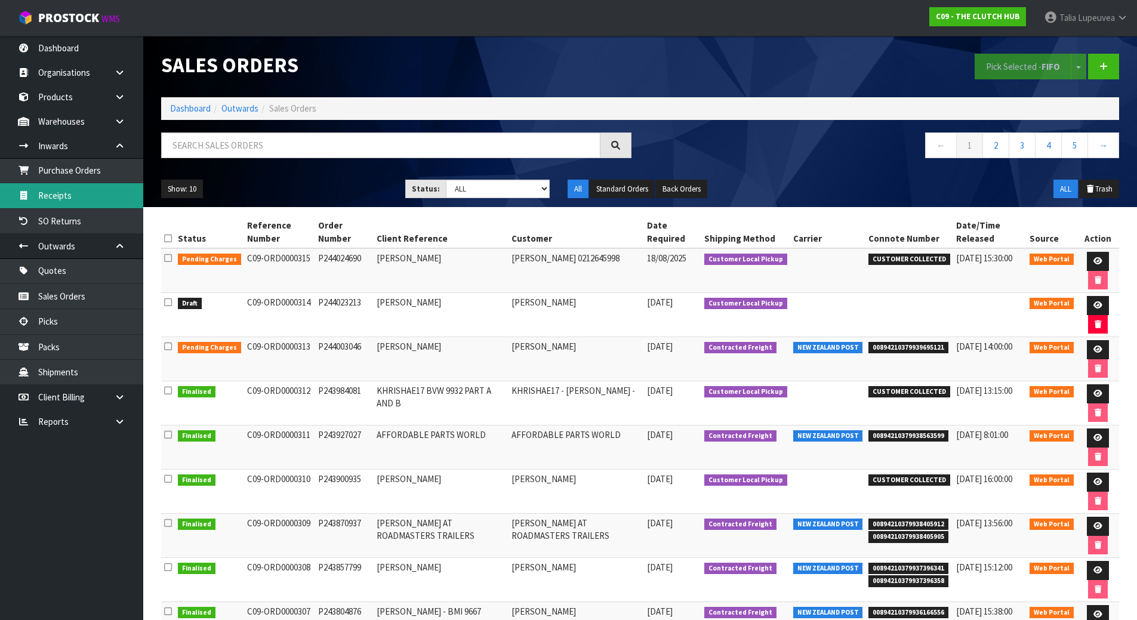
click at [101, 188] on link "Receipts" at bounding box center [71, 195] width 143 height 24
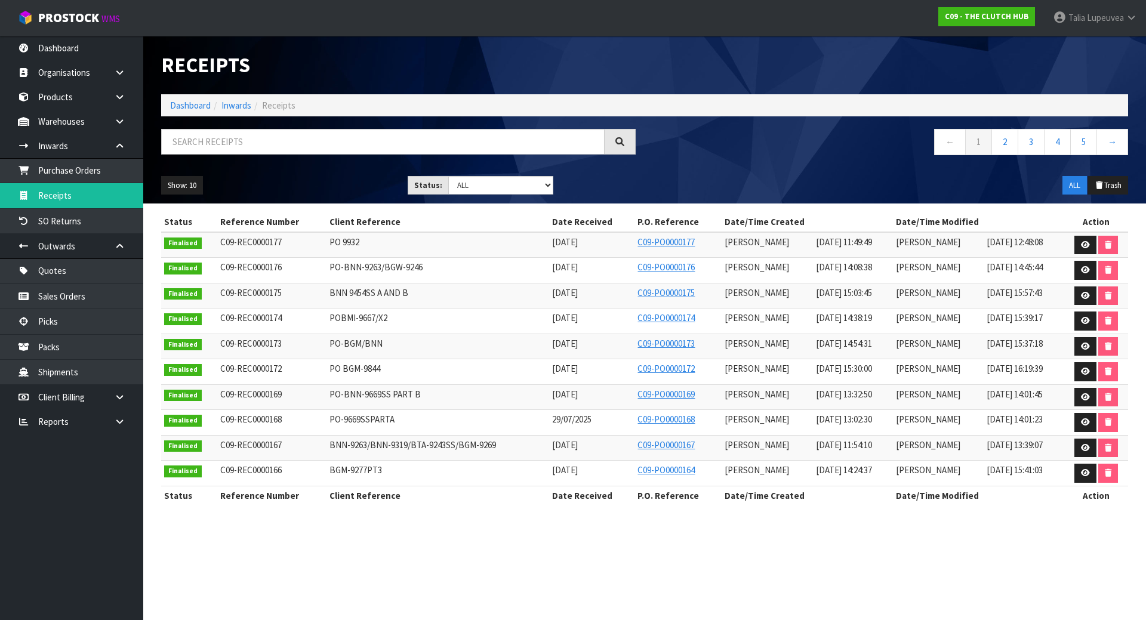
click at [330, 240] on span "PO 9932" at bounding box center [344, 241] width 30 height 11
copy tr "PO 9932"
click at [187, 109] on link "Dashboard" at bounding box center [190, 105] width 41 height 11
